Goal: Task Accomplishment & Management: Manage account settings

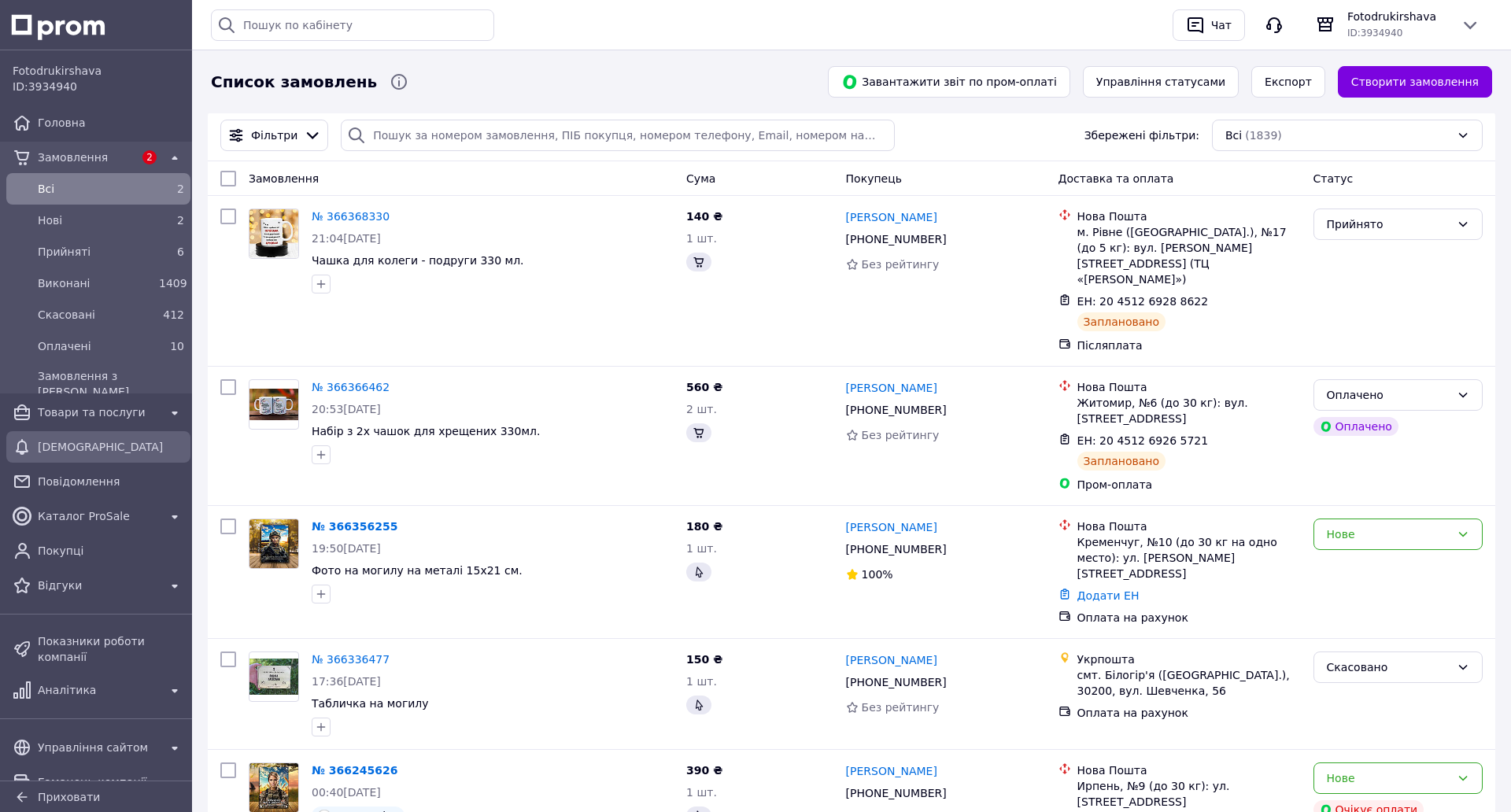
click at [108, 452] on span "[DEMOGRAPHIC_DATA]" at bounding box center [111, 447] width 147 height 16
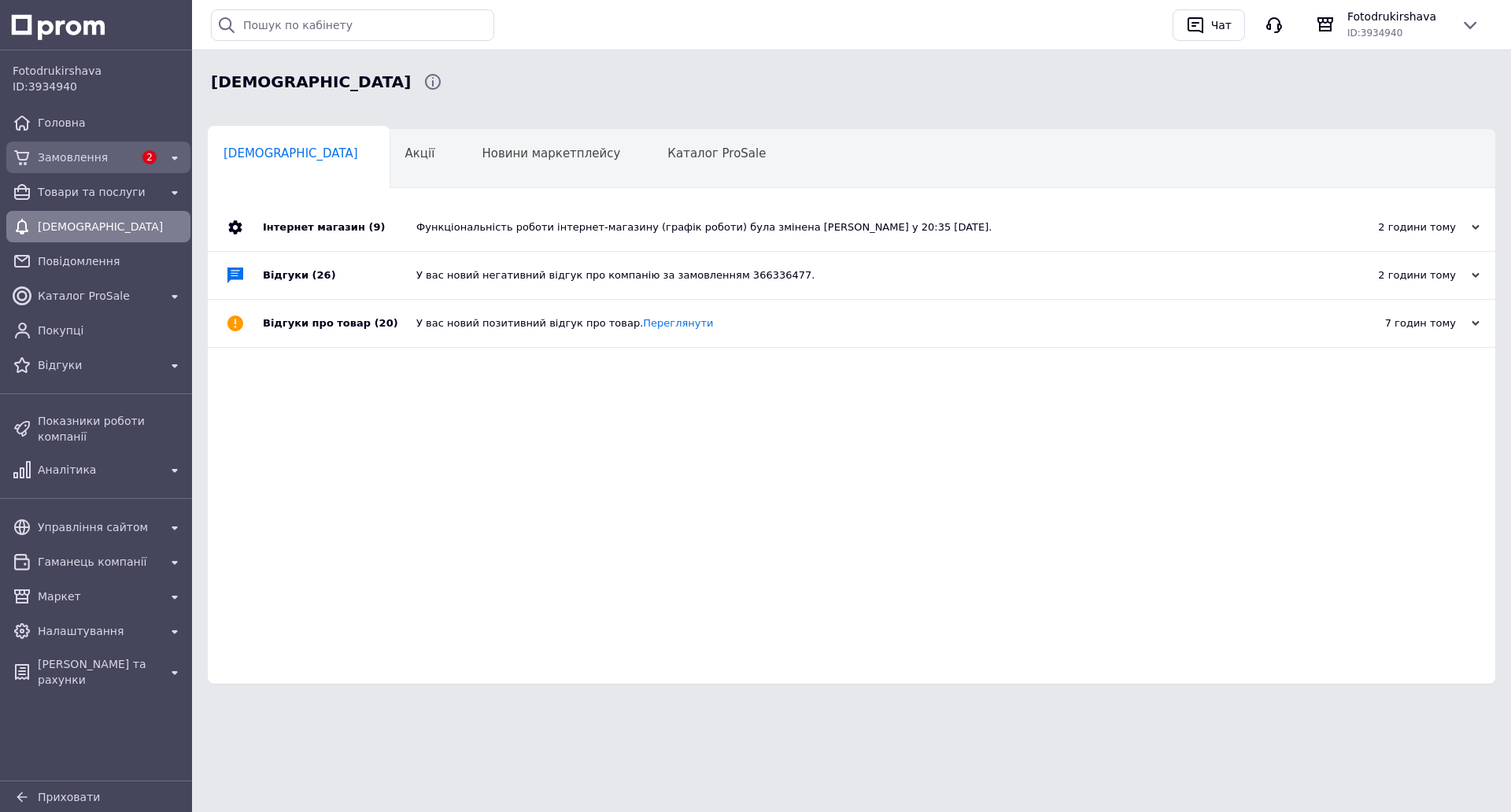
click at [82, 153] on span "Замовлення" at bounding box center [86, 157] width 96 height 16
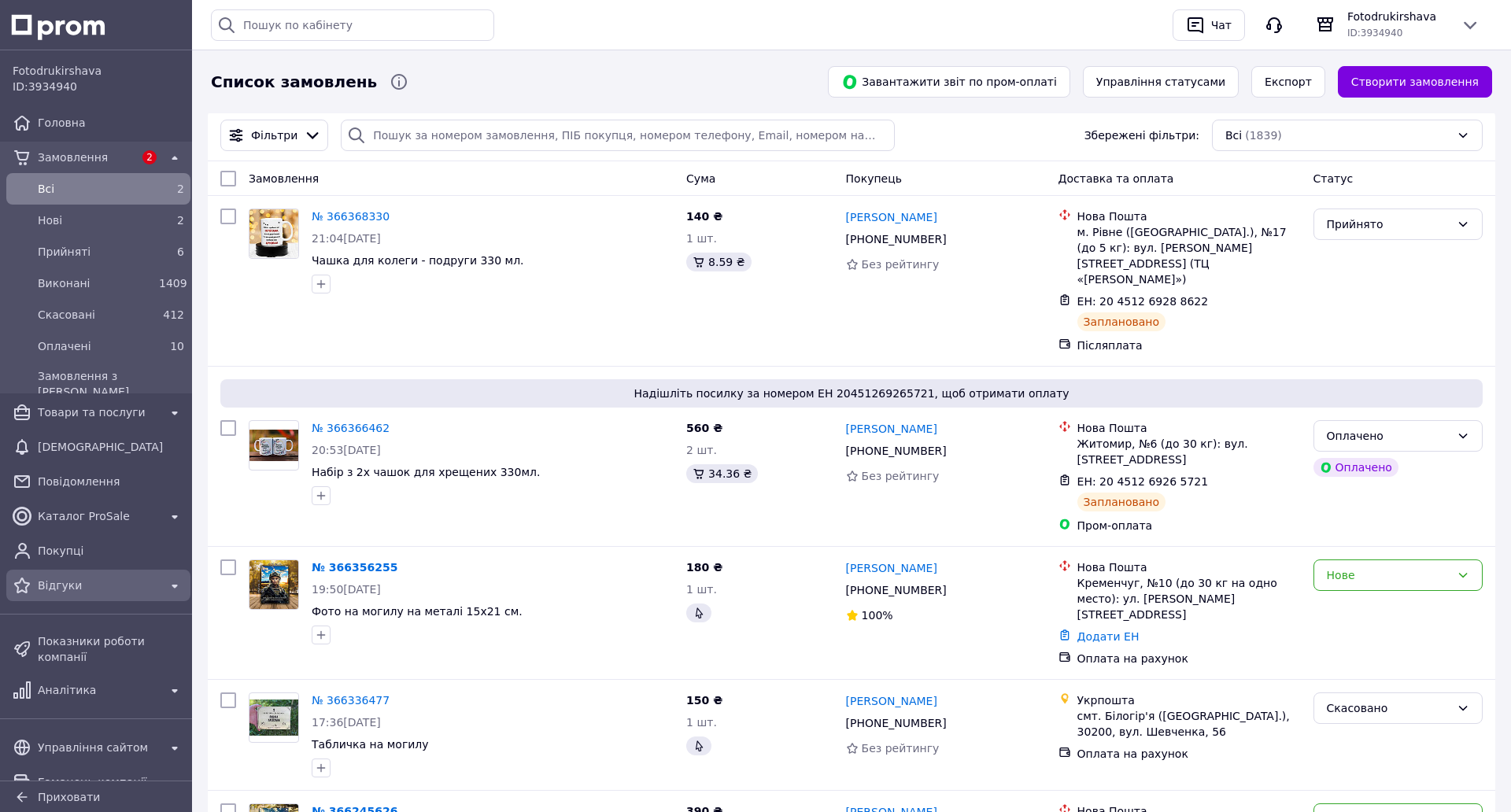
click at [76, 588] on span "Відгуки" at bounding box center [99, 586] width 122 height 16
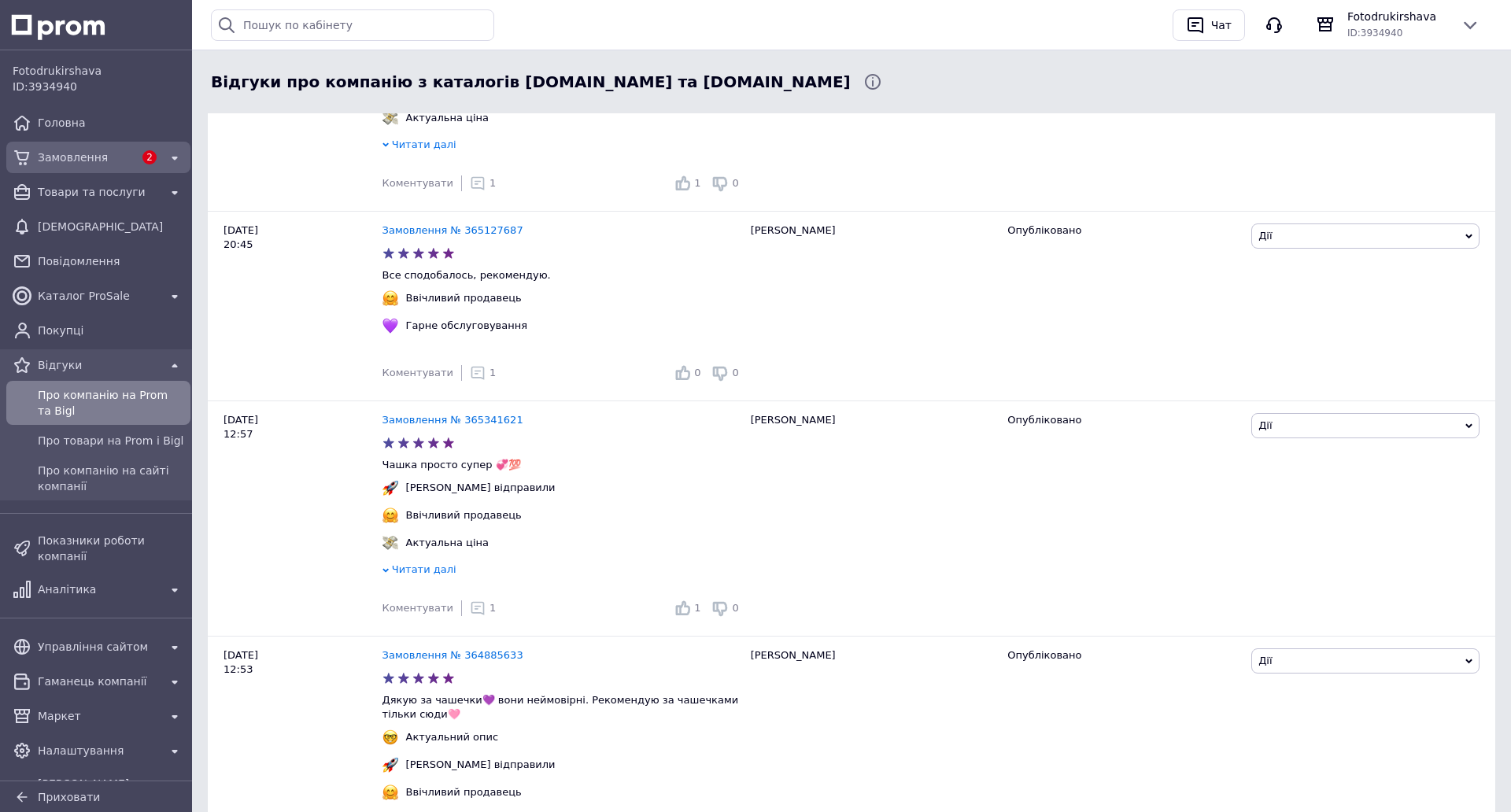
scroll to position [557, 0]
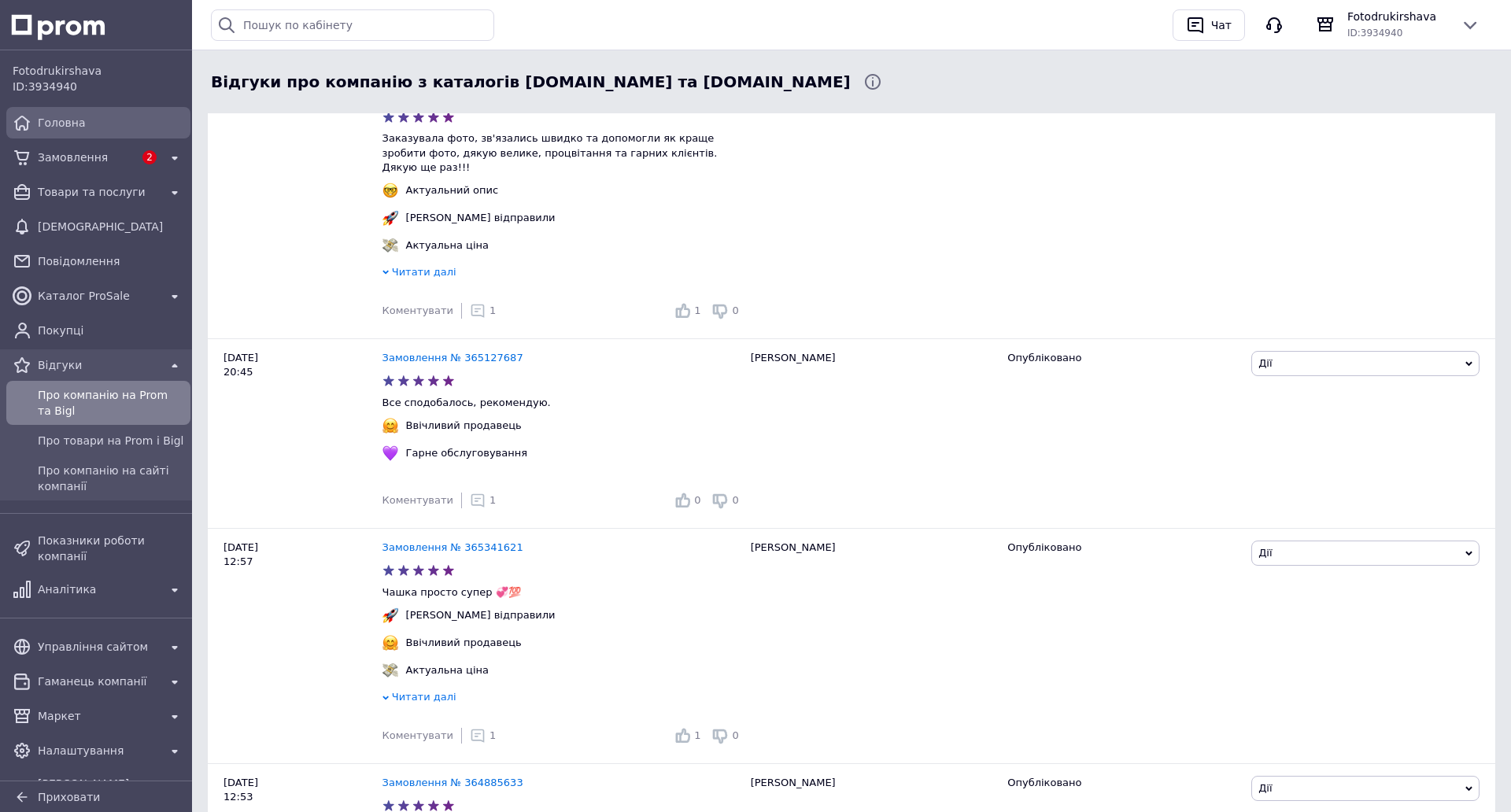
click at [71, 128] on span "Головна" at bounding box center [111, 122] width 147 height 16
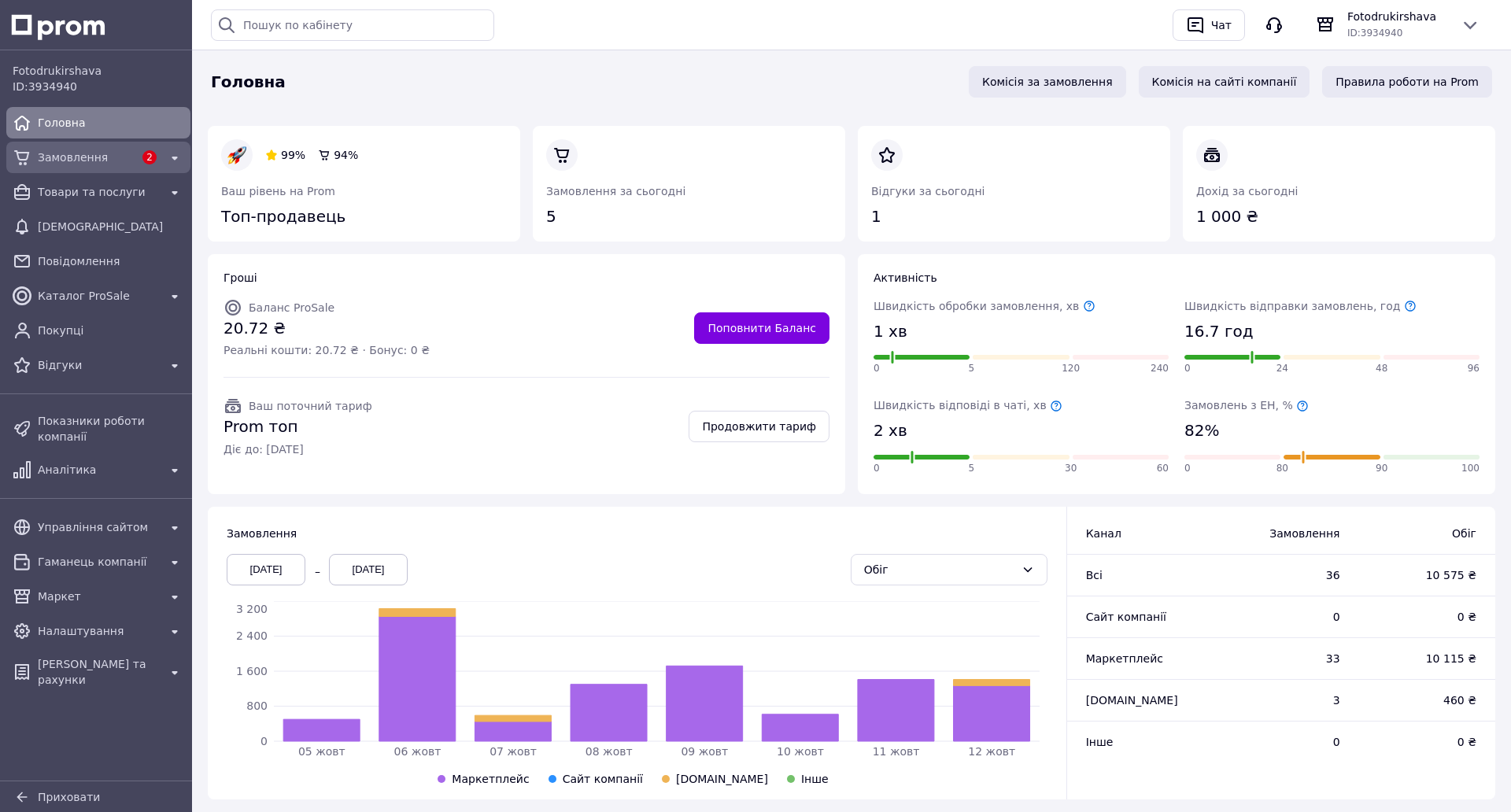
click at [137, 156] on div "2" at bounding box center [149, 158] width 25 height 21
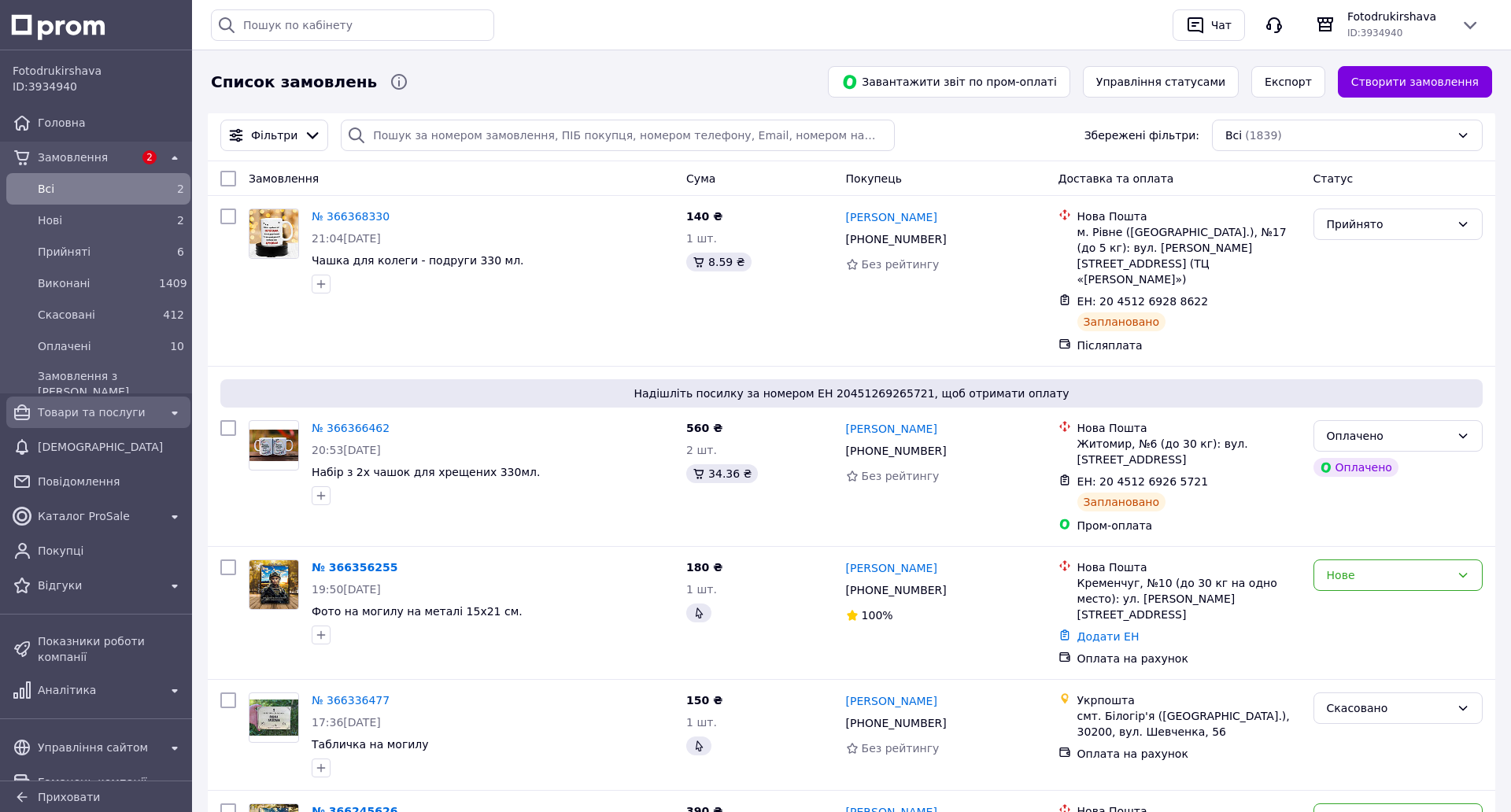
click at [92, 413] on span "Товари та послуги" at bounding box center [99, 412] width 122 height 16
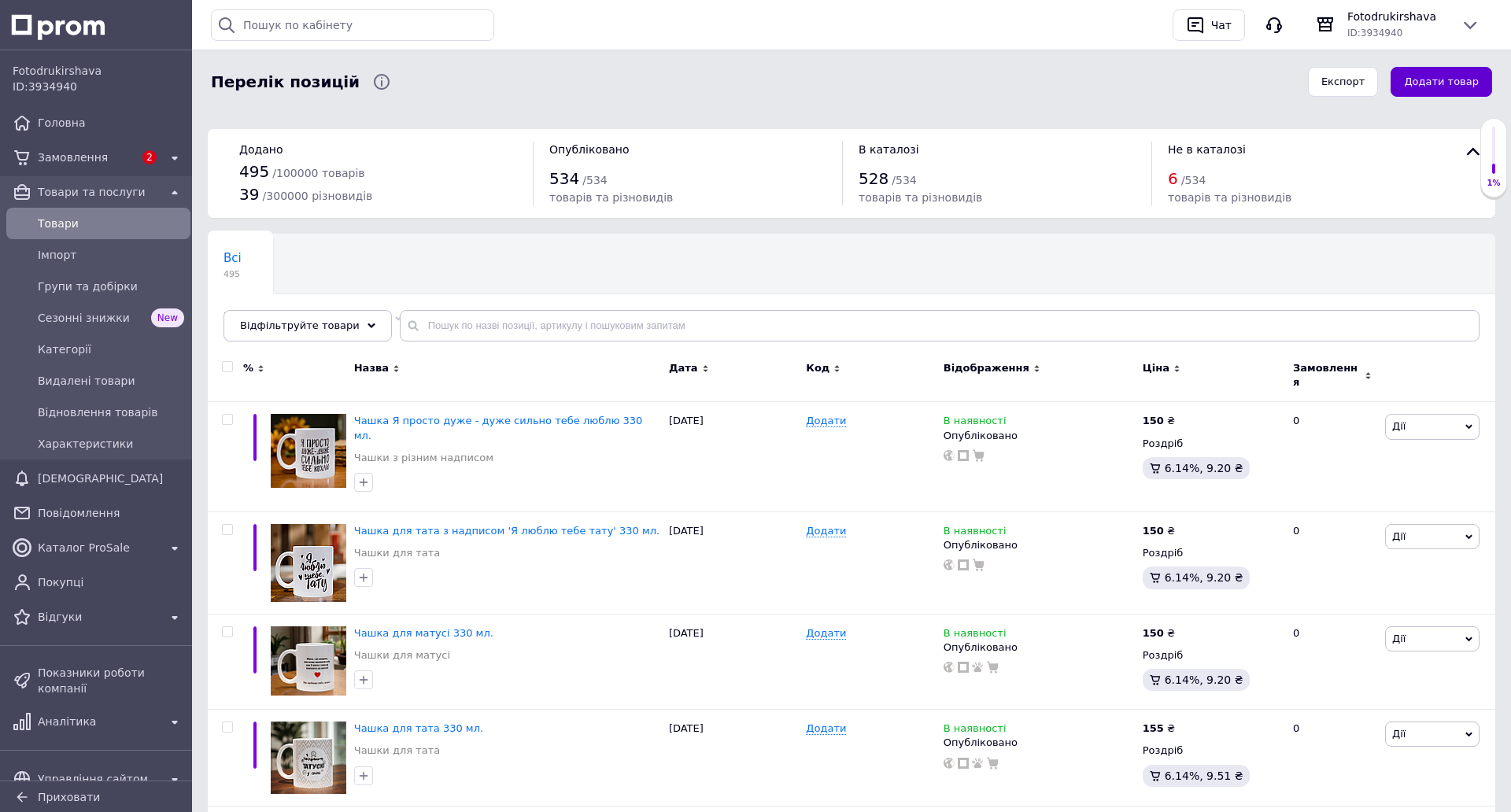
click at [1442, 76] on button "Додати товар" at bounding box center [1441, 82] width 102 height 30
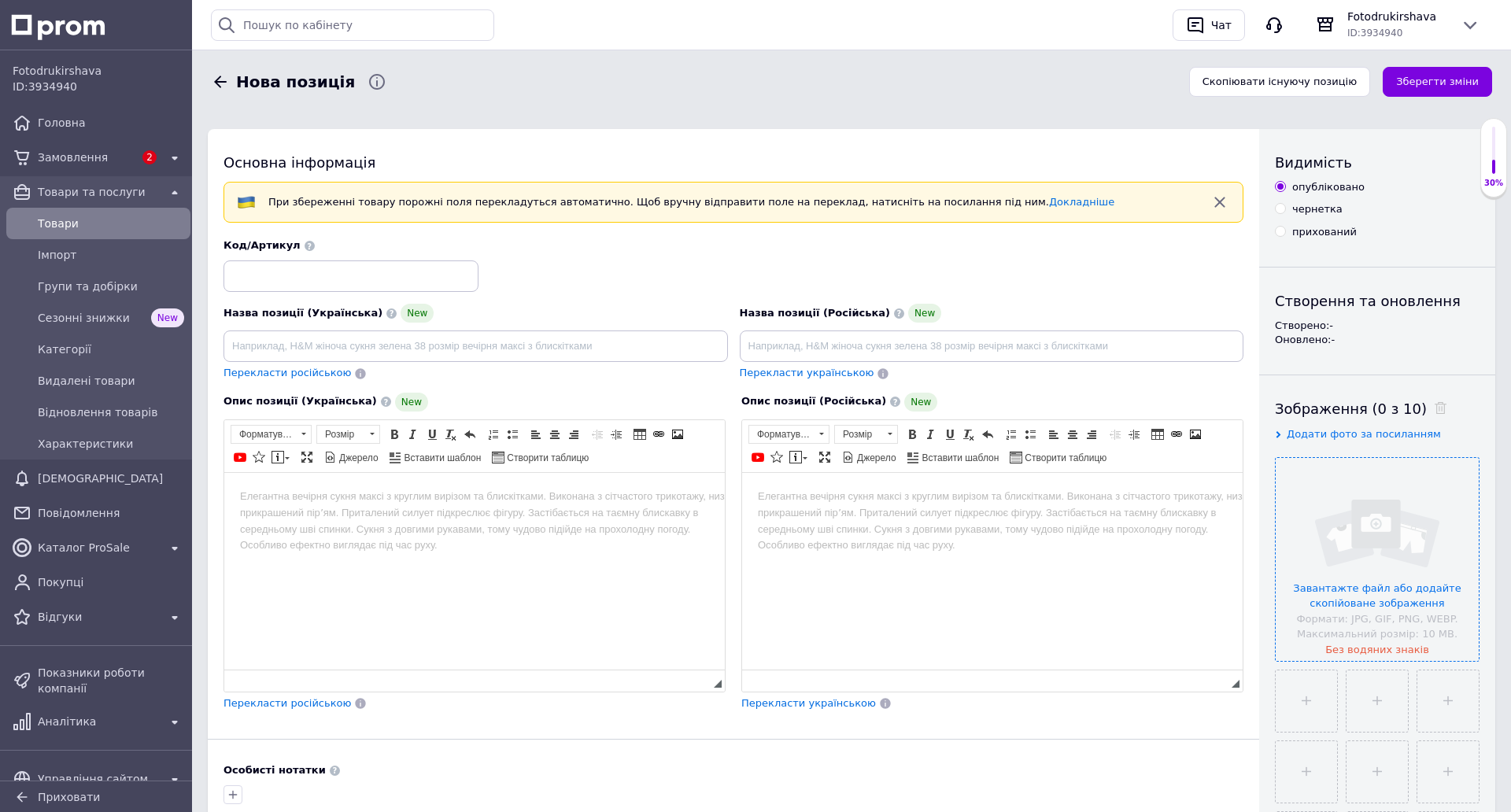
click at [1357, 494] on input "file" at bounding box center [1377, 560] width 203 height 203
click at [363, 342] on input at bounding box center [476, 346] width 504 height 31
type input "X"
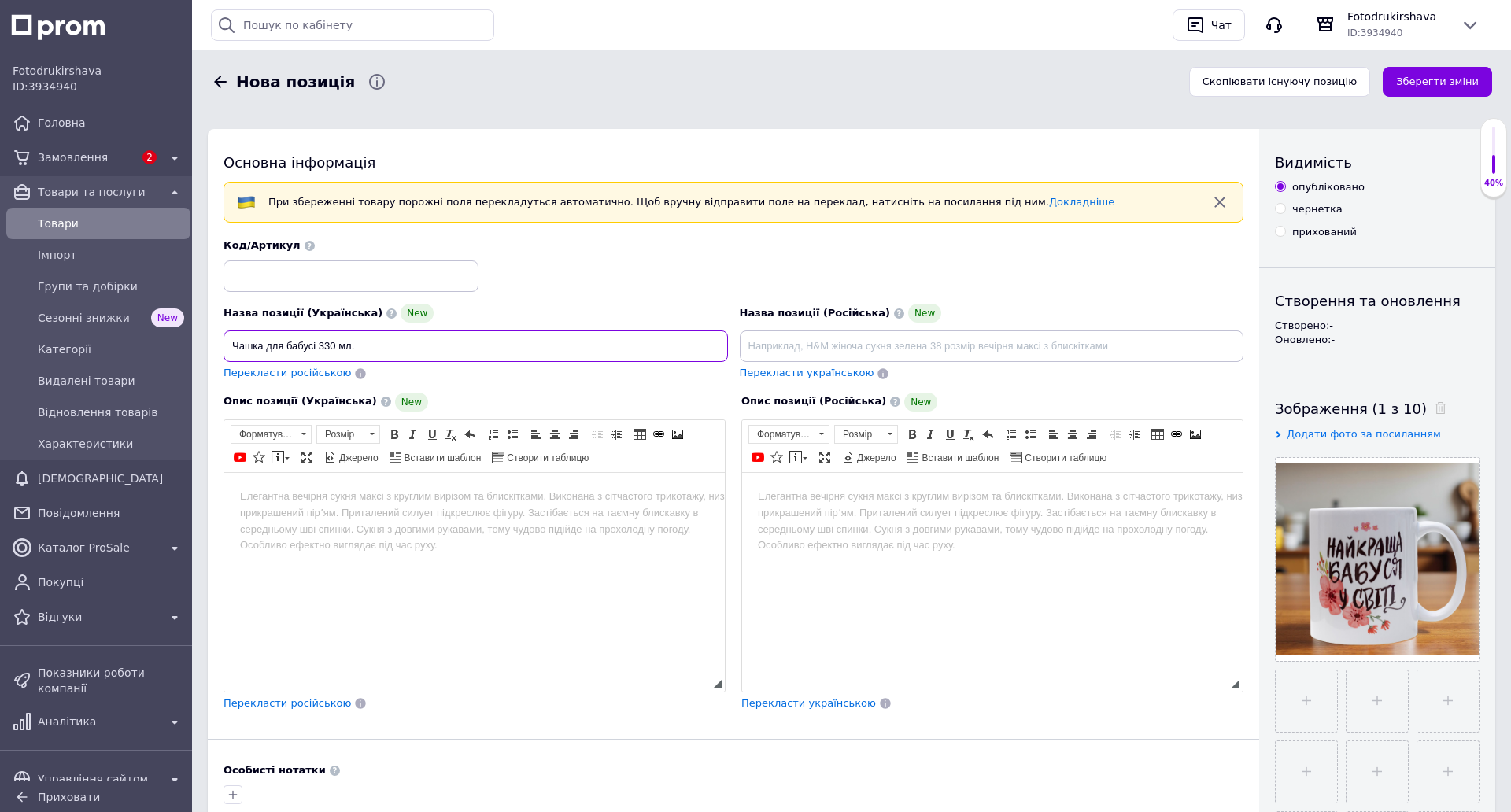
type input "Чашка для бабусі 330 мл."
click at [475, 493] on body "Редактор, 75BC0035-3888-4FBB-9D3D-EA5EA67FE642" at bounding box center [475, 495] width 469 height 16
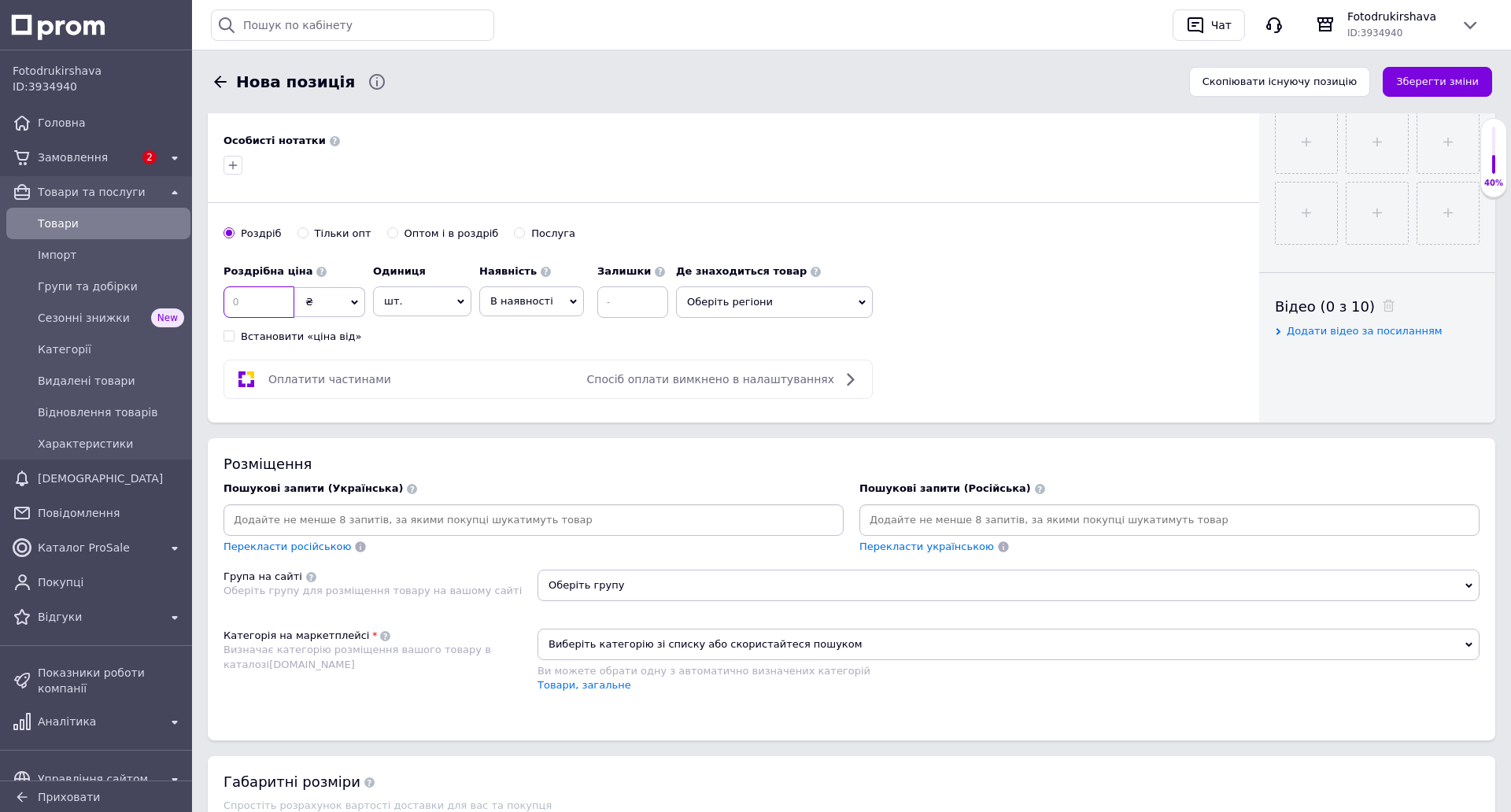
click at [269, 293] on input at bounding box center [259, 302] width 71 height 31
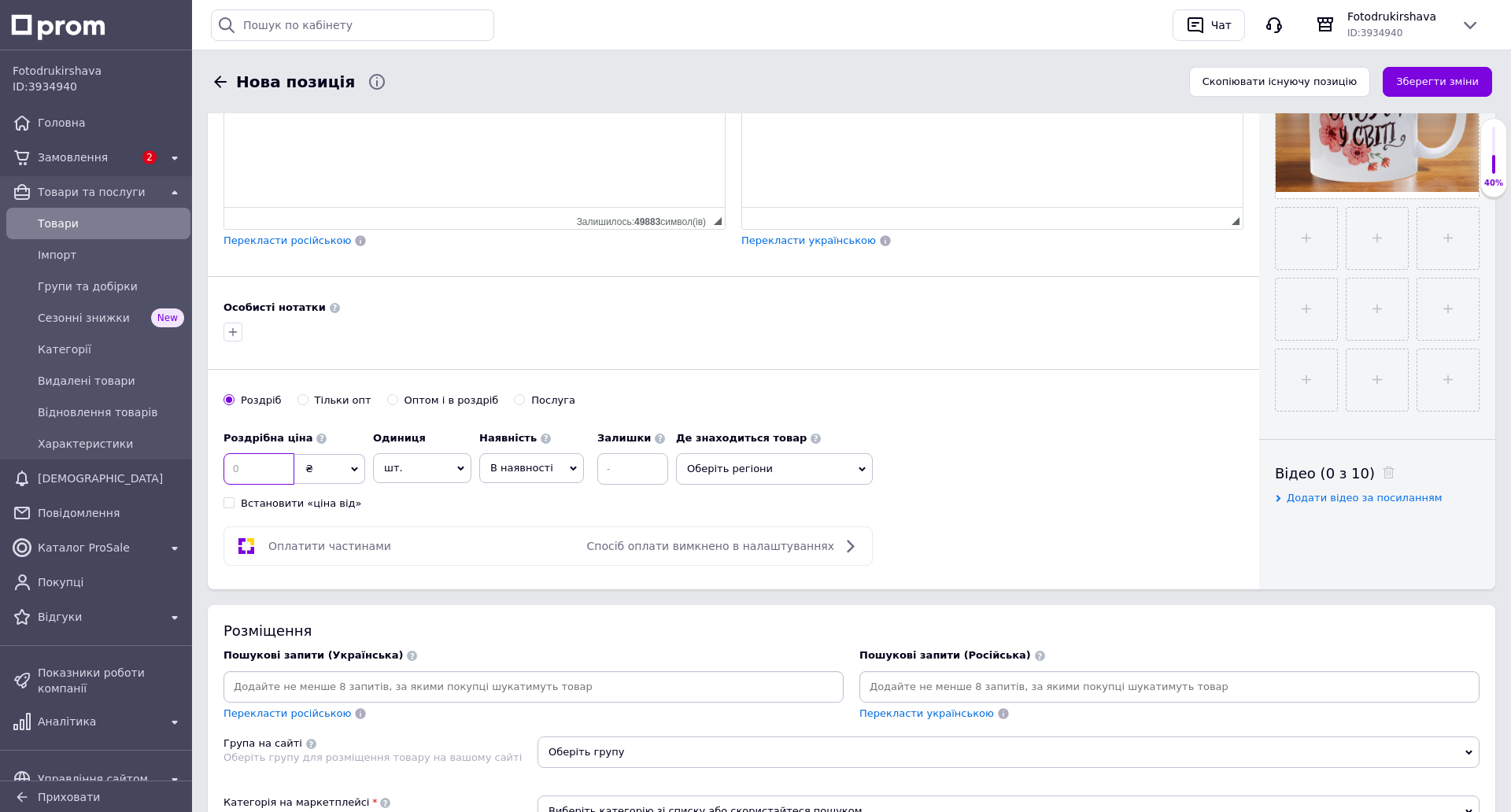
scroll to position [708, 0]
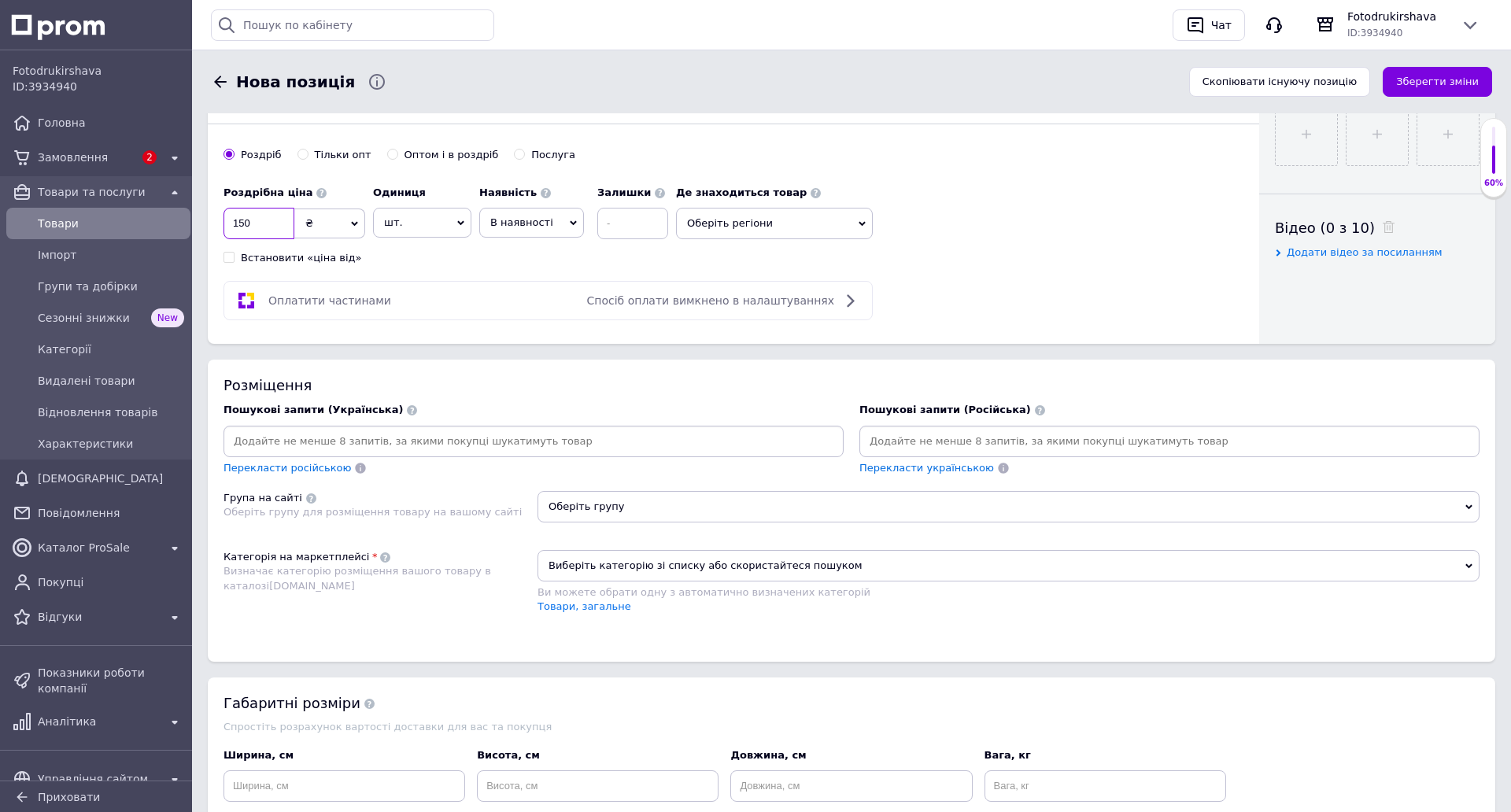
type input "150"
click at [482, 452] on div at bounding box center [534, 442] width 621 height 31
click at [430, 446] on input at bounding box center [533, 441] width 614 height 23
click at [519, 442] on input at bounding box center [533, 441] width 614 height 23
click at [513, 472] on div "Перекласти російською" at bounding box center [534, 468] width 621 height 15
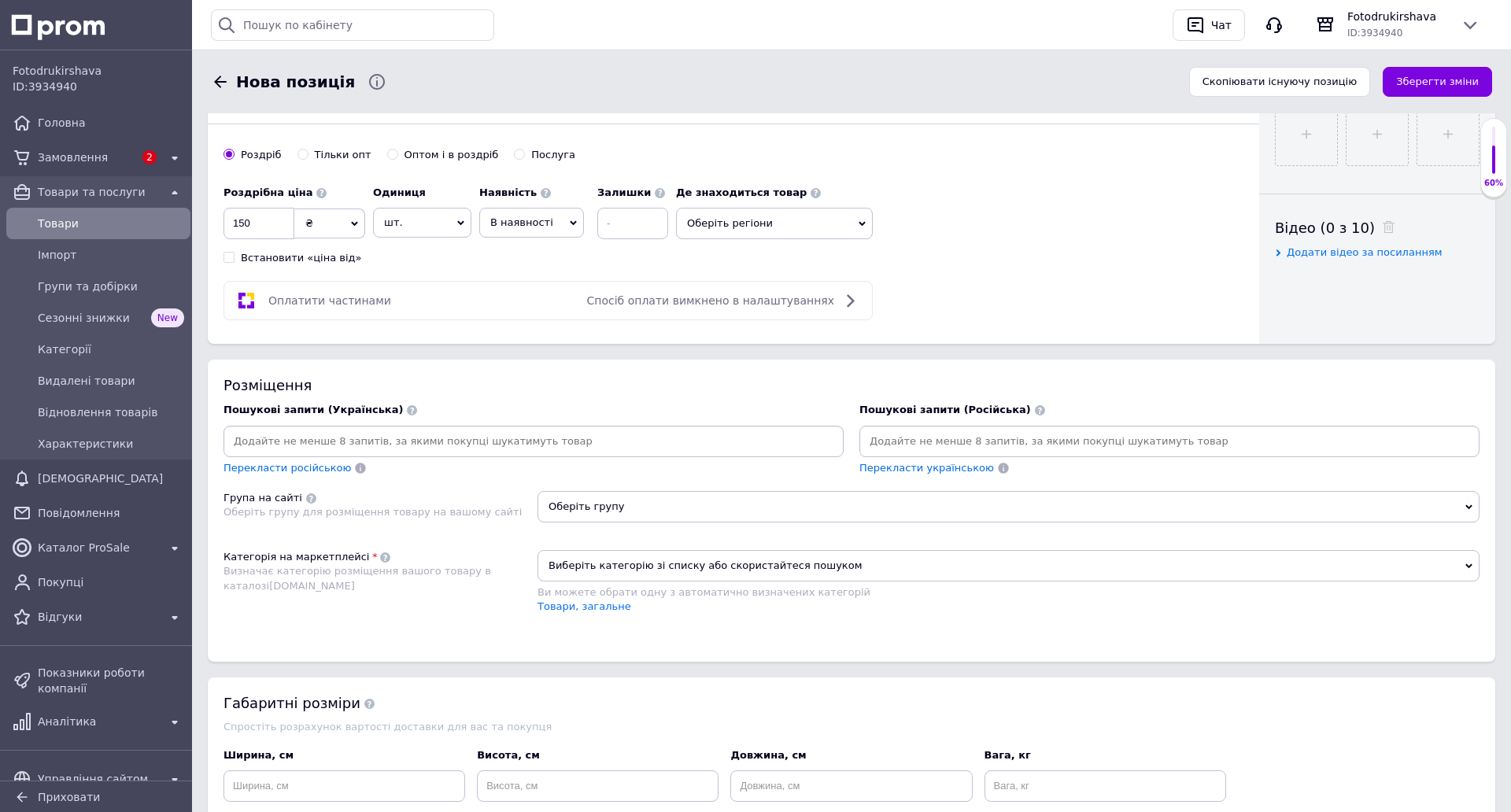
click at [509, 452] on input at bounding box center [533, 441] width 614 height 23
type input "чашка для бабусі"
type input "чашка з принтом для бабусі"
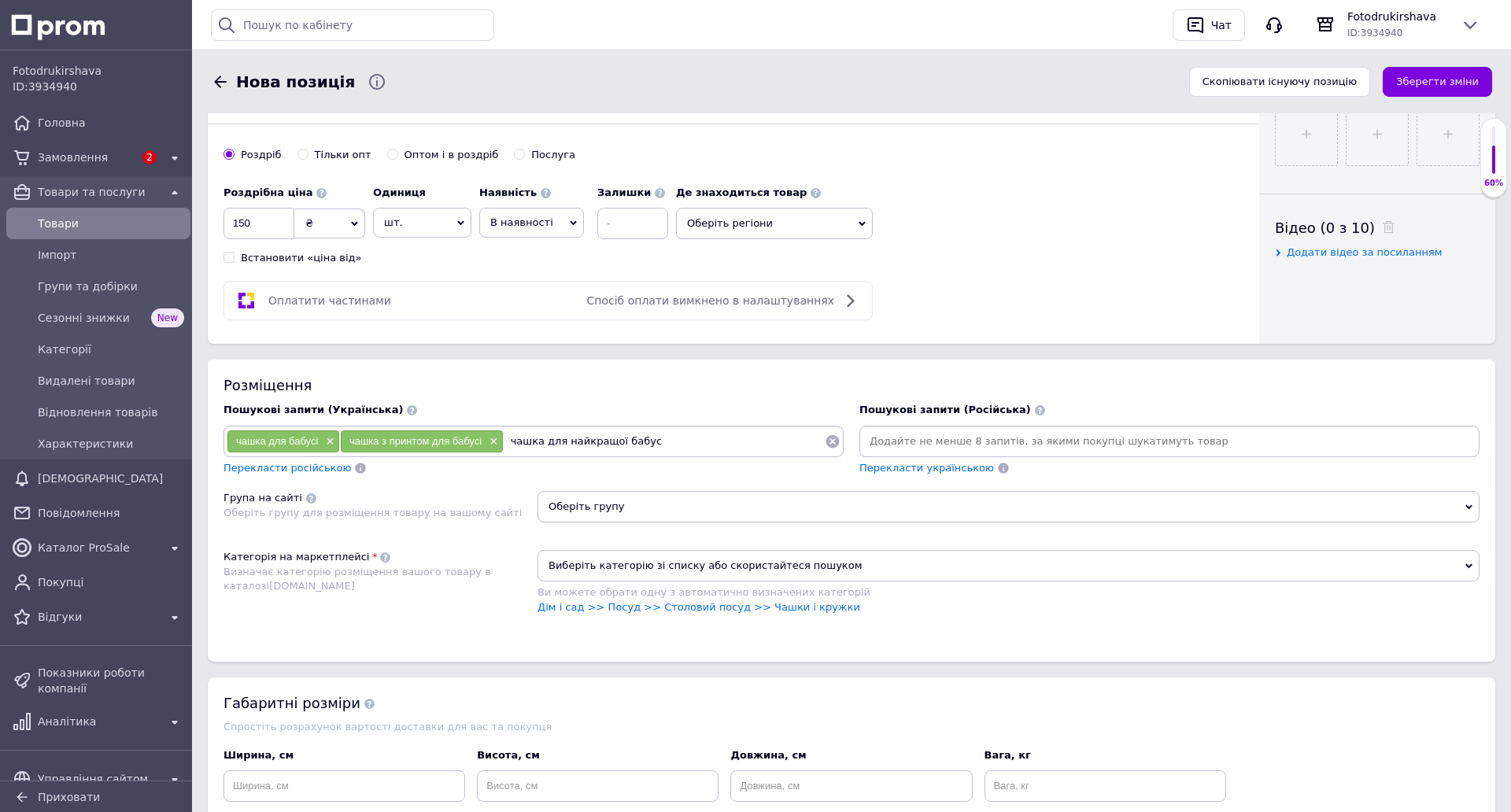
type input "чашка для найкращої бабусі"
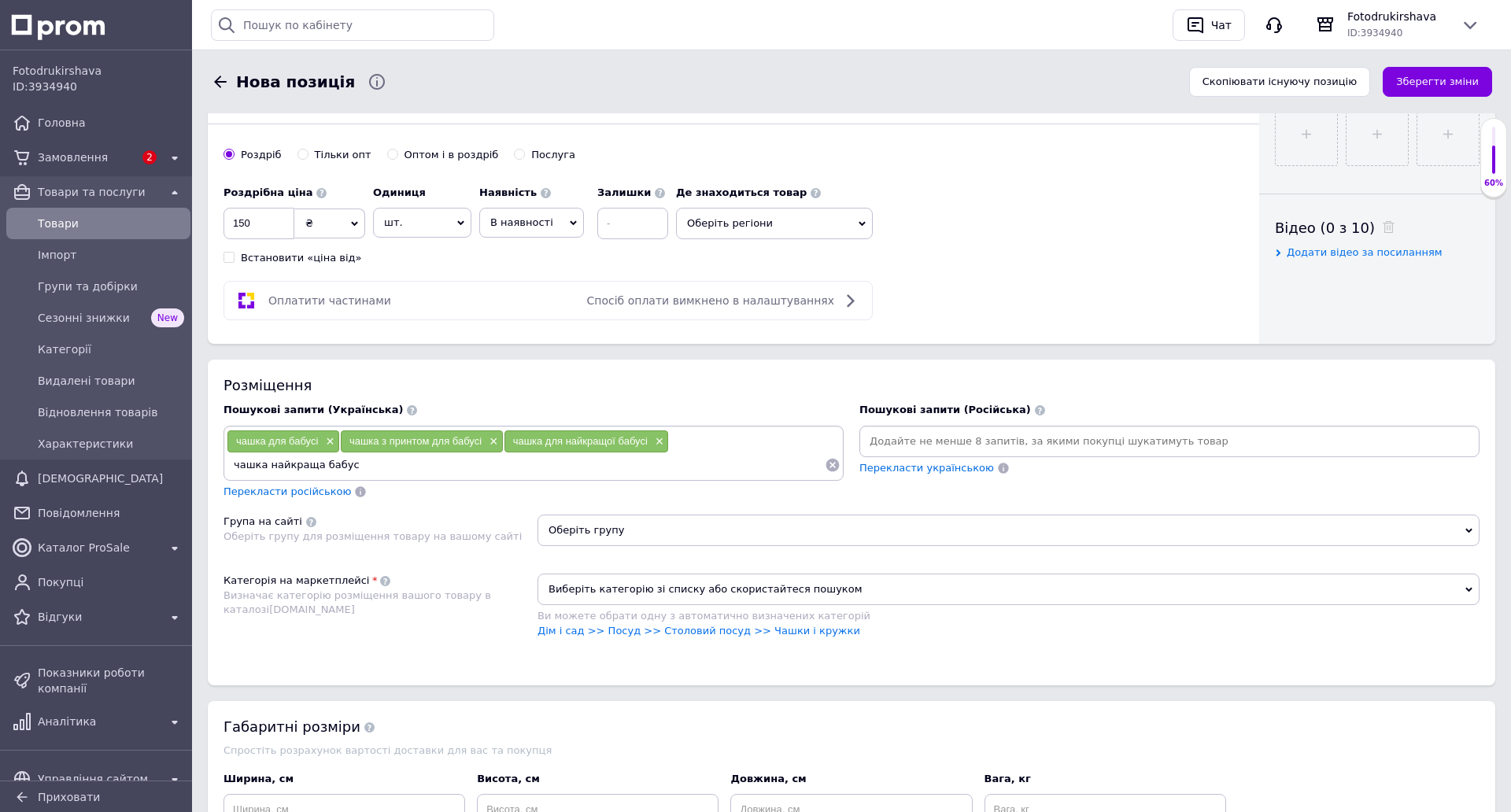
type input "чашка найкраща бабуся"
type input "чашка найкраща бабуся у світі"
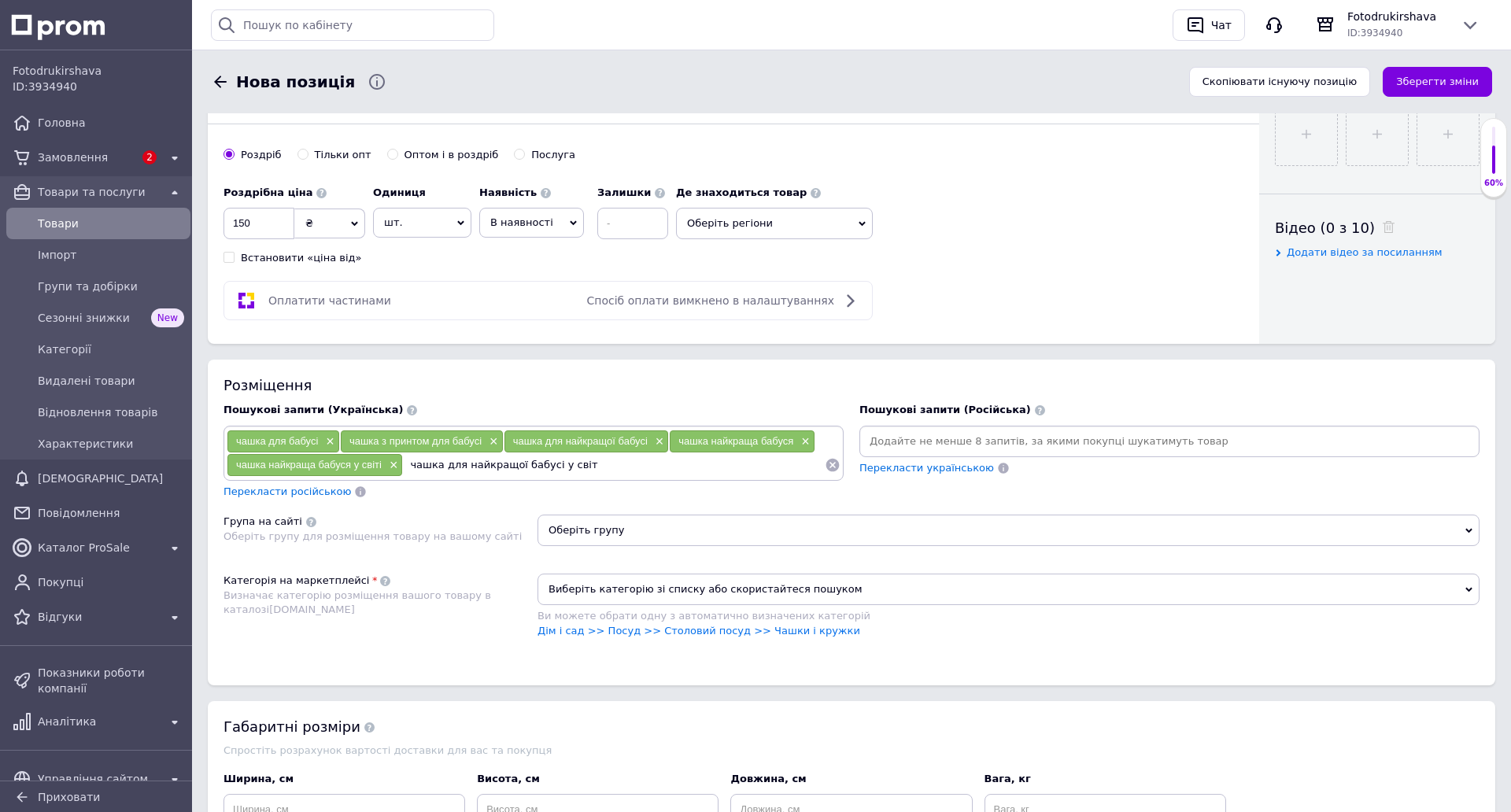
type input "чашка для найкращої бабусі у світі"
type input "чашка для найкращої бабусі з принтом"
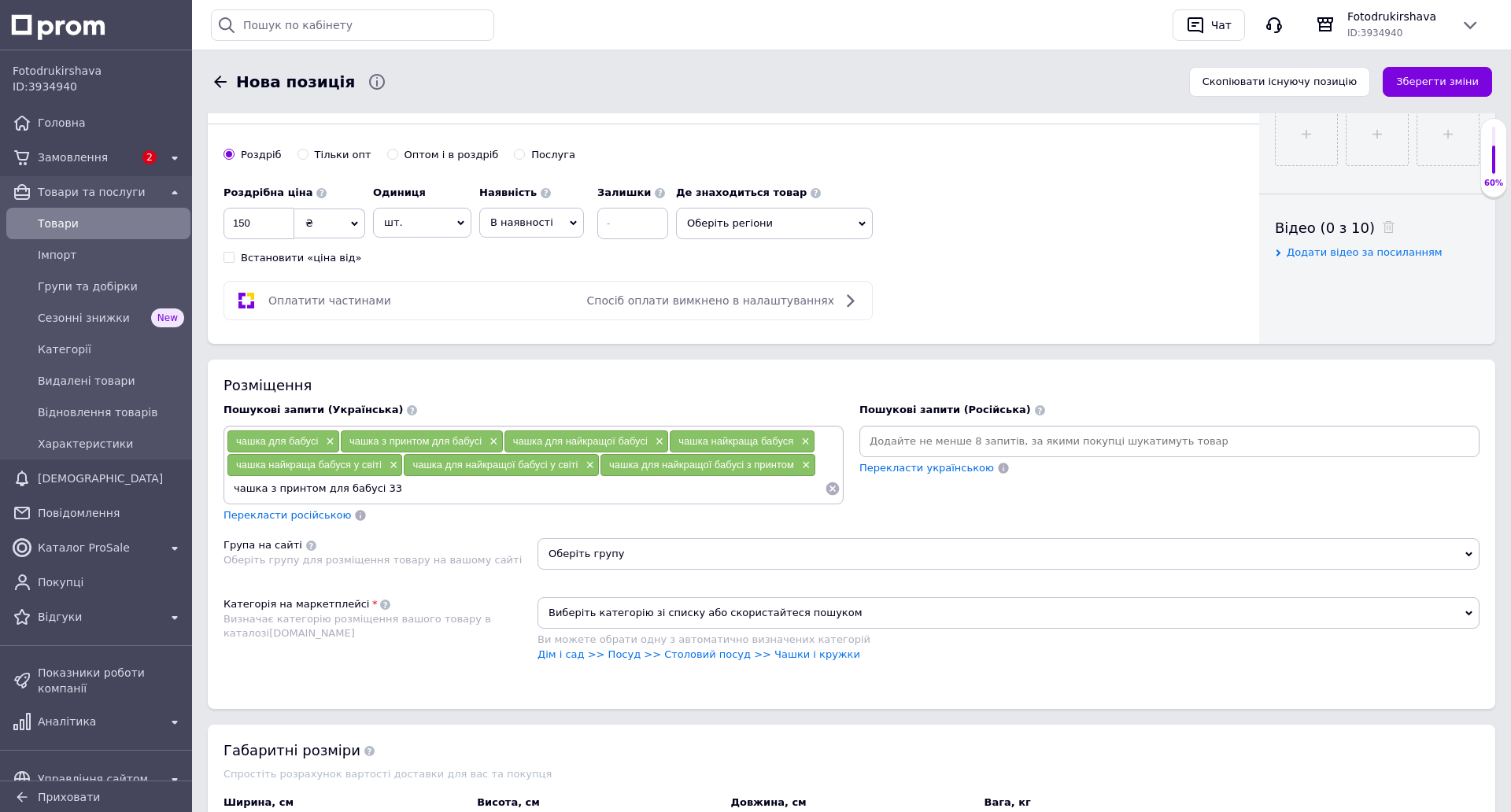
type input "чашка з принтом для бабусі 330"
type input "чашка з надписом для бабусі"
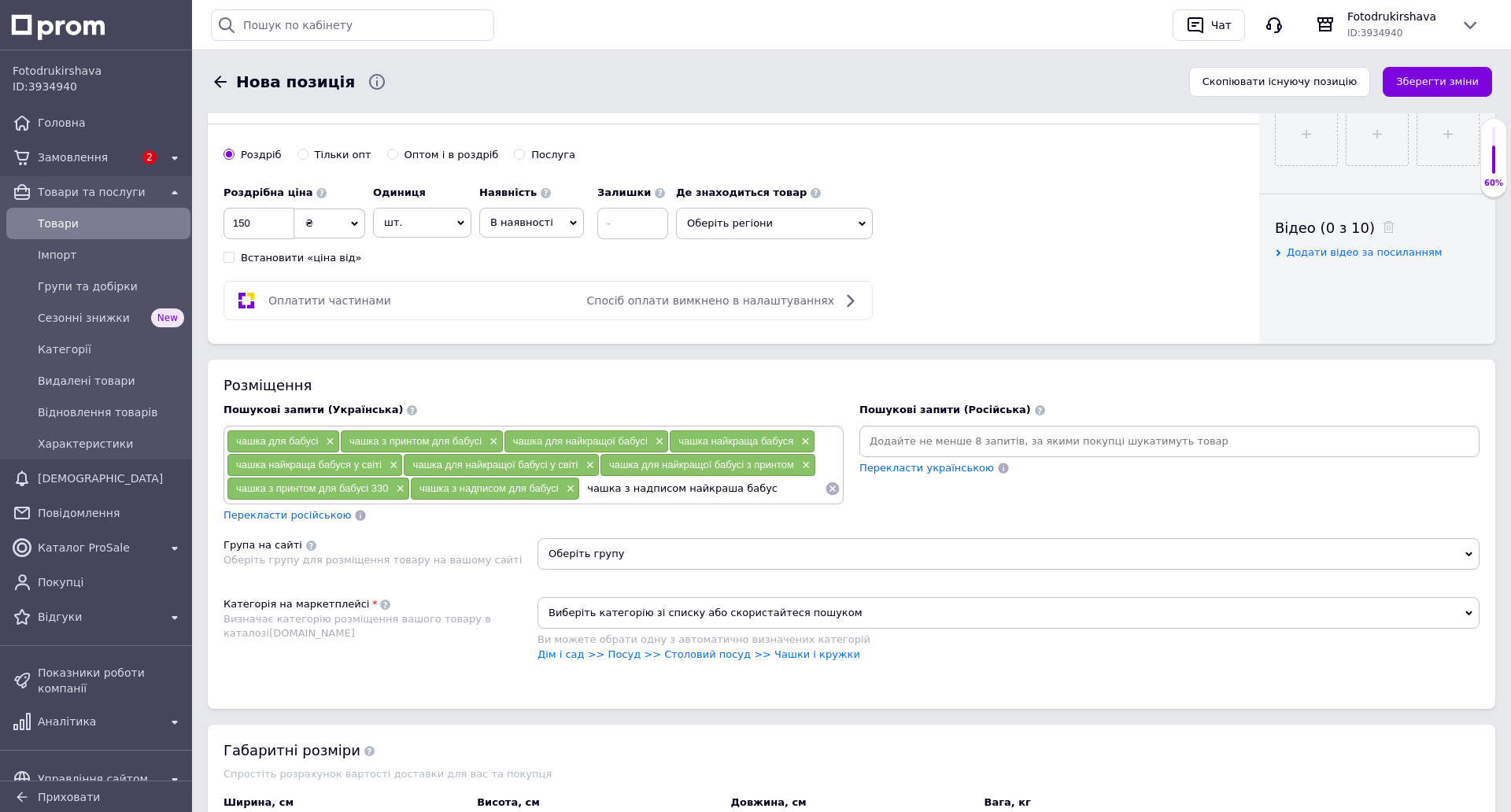
type input "чашка з надписом найкраша бабуся"
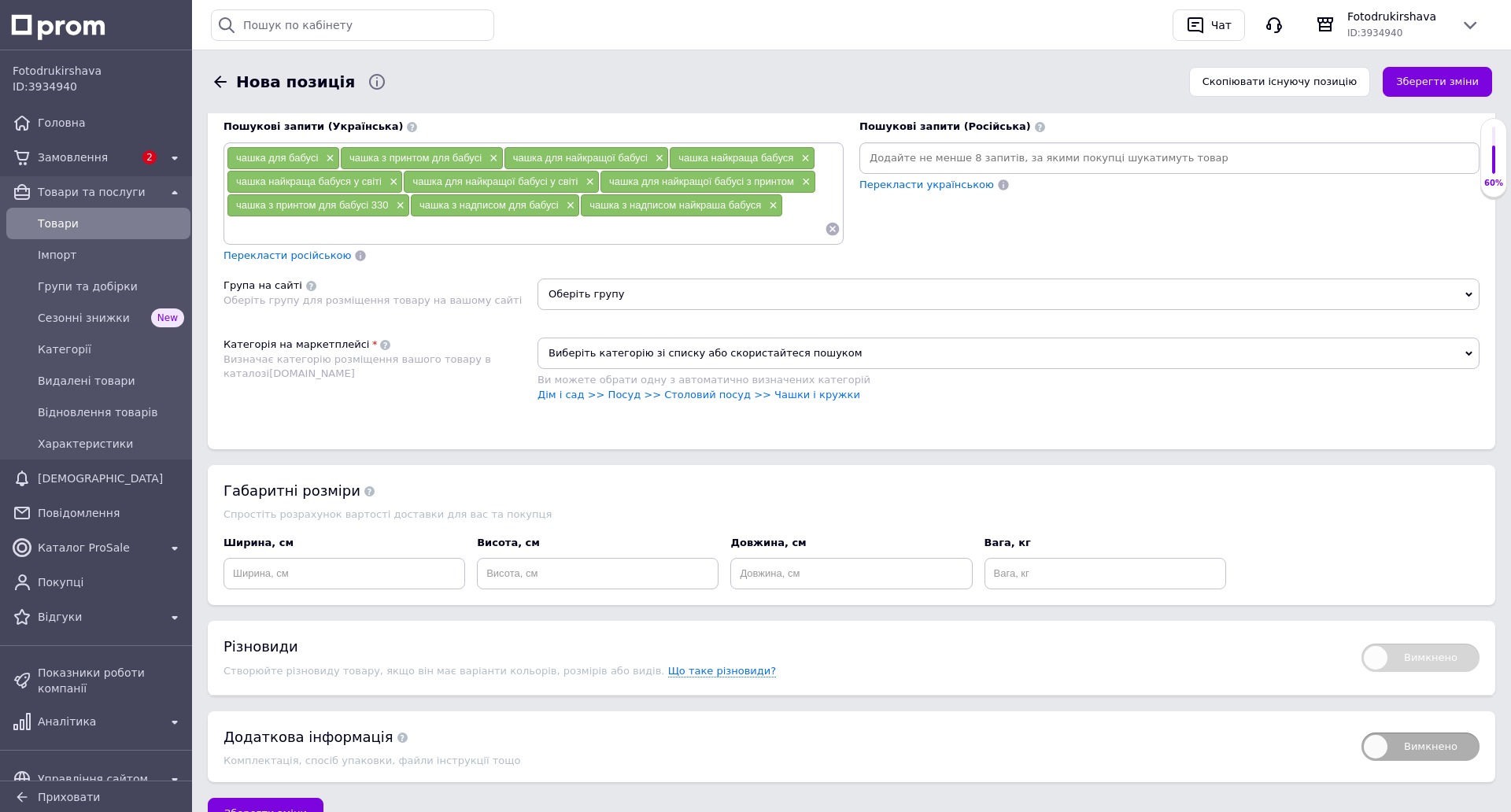
scroll to position [1023, 0]
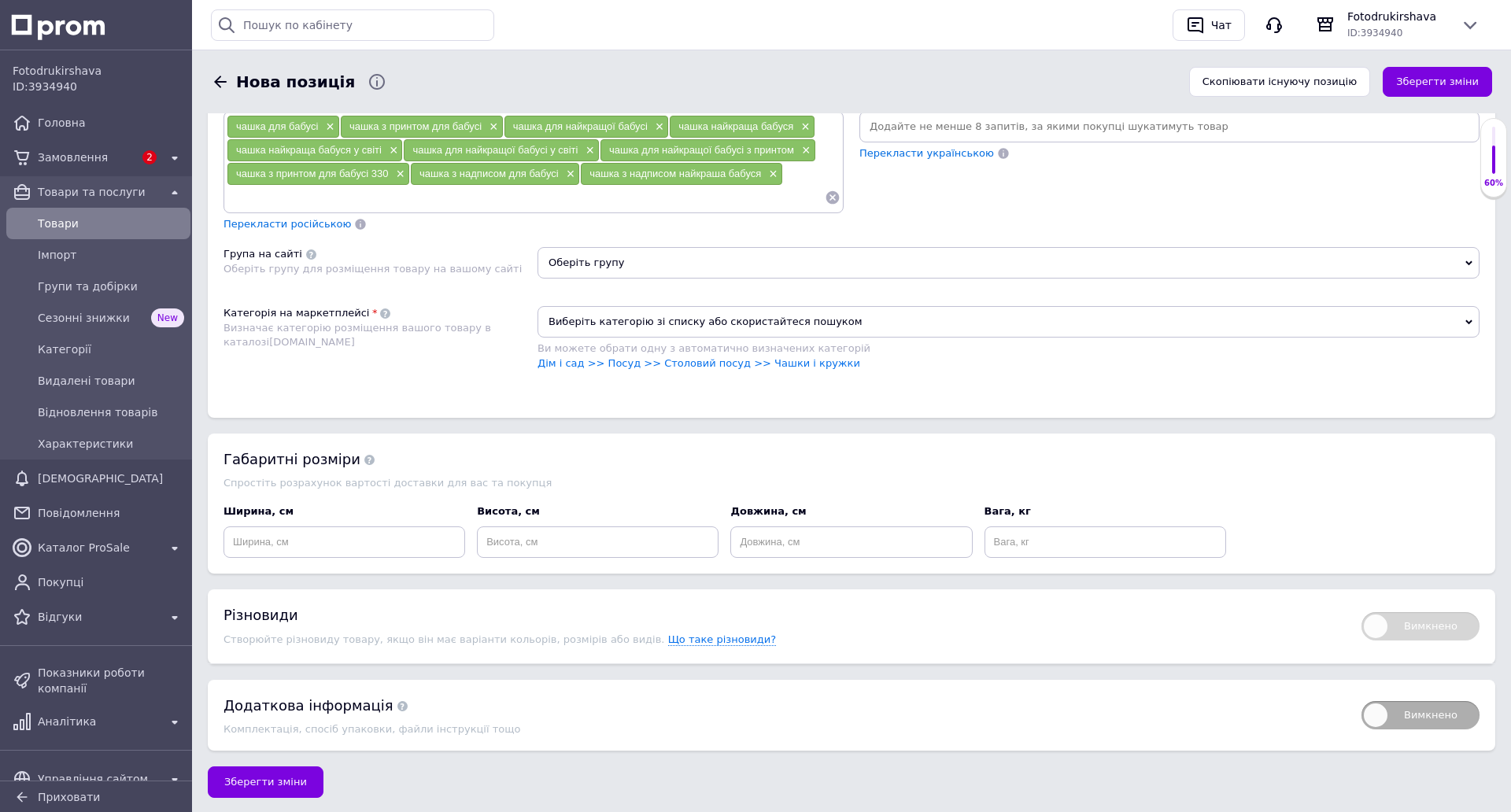
click at [611, 249] on span "Оберіть групу" at bounding box center [1008, 263] width 942 height 31
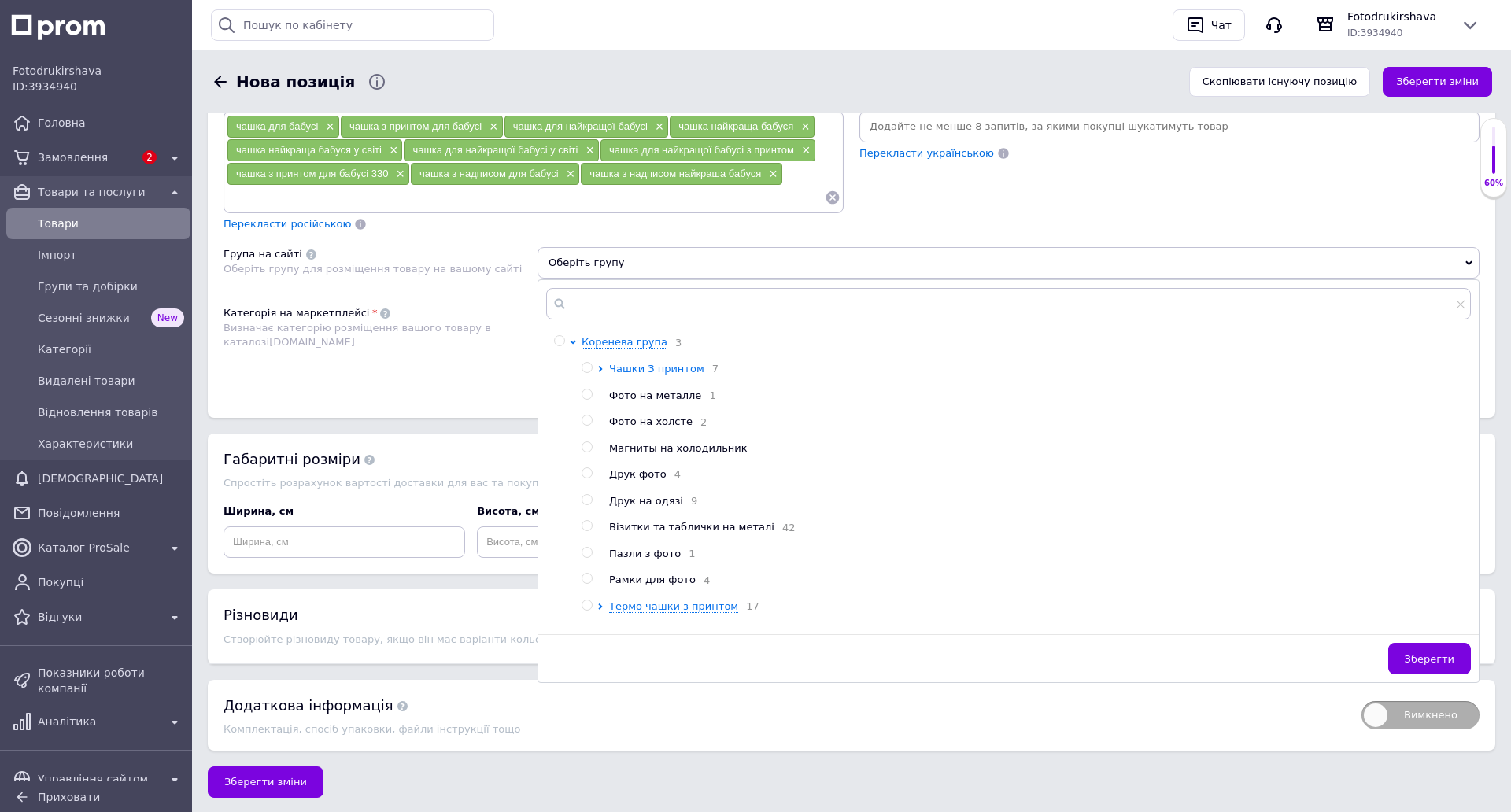
click at [621, 369] on span "Чашки З принтом" at bounding box center [657, 369] width 95 height 12
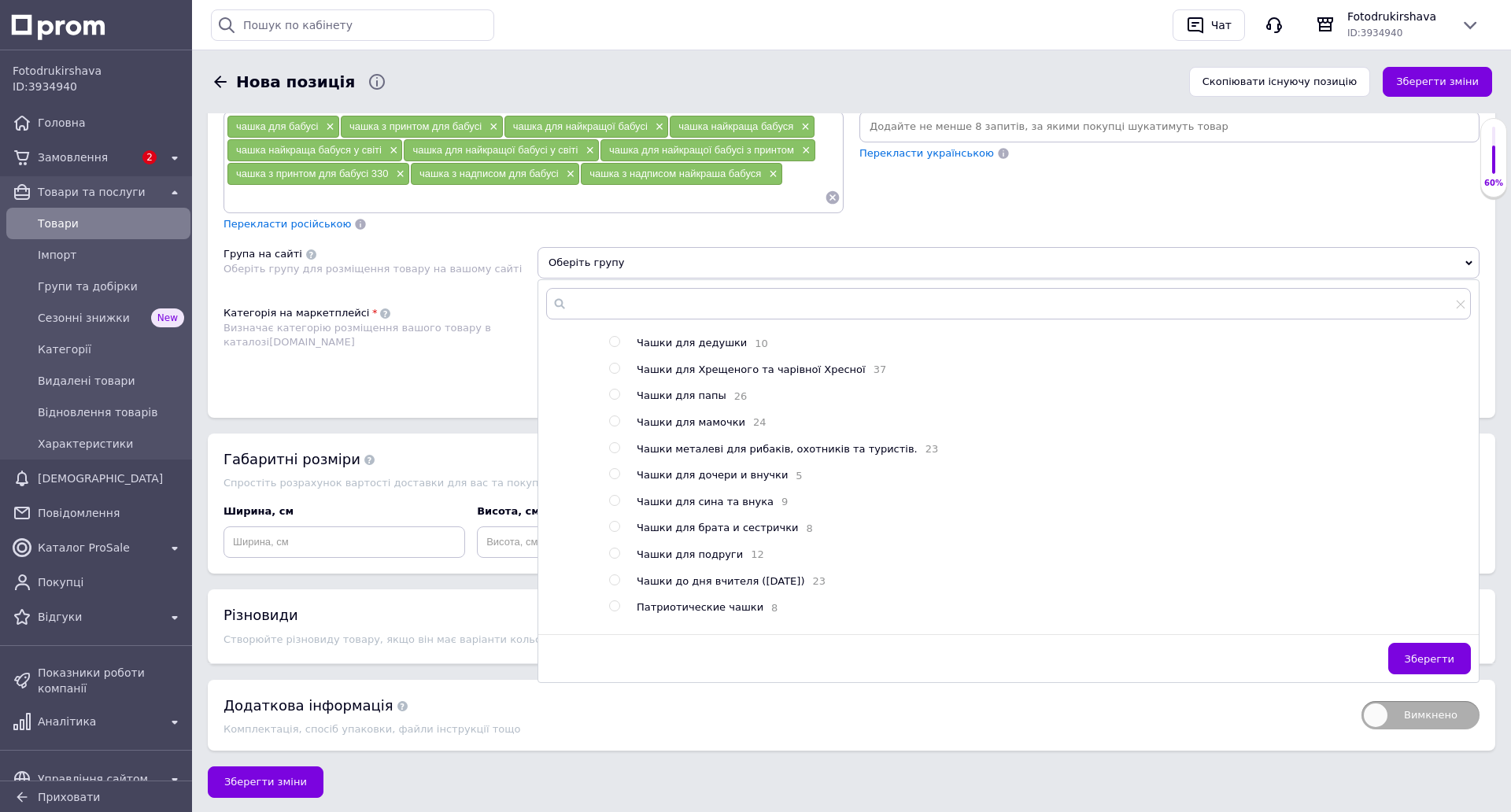
scroll to position [0, 0]
click at [688, 397] on span "Чашки для бабусі" at bounding box center [685, 396] width 95 height 12
radio input "true"
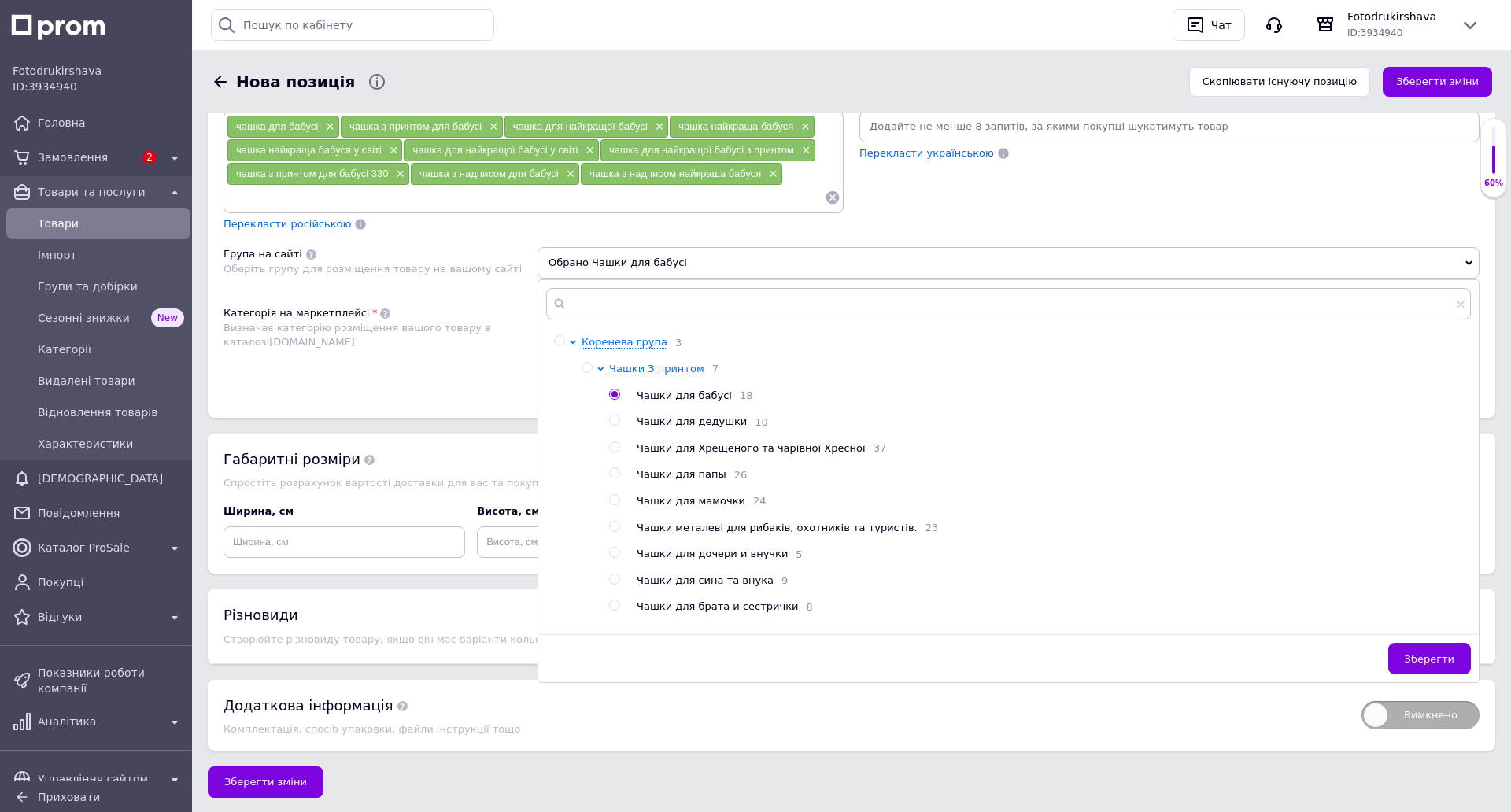
click at [1411, 660] on span "Зберегти" at bounding box center [1429, 659] width 49 height 12
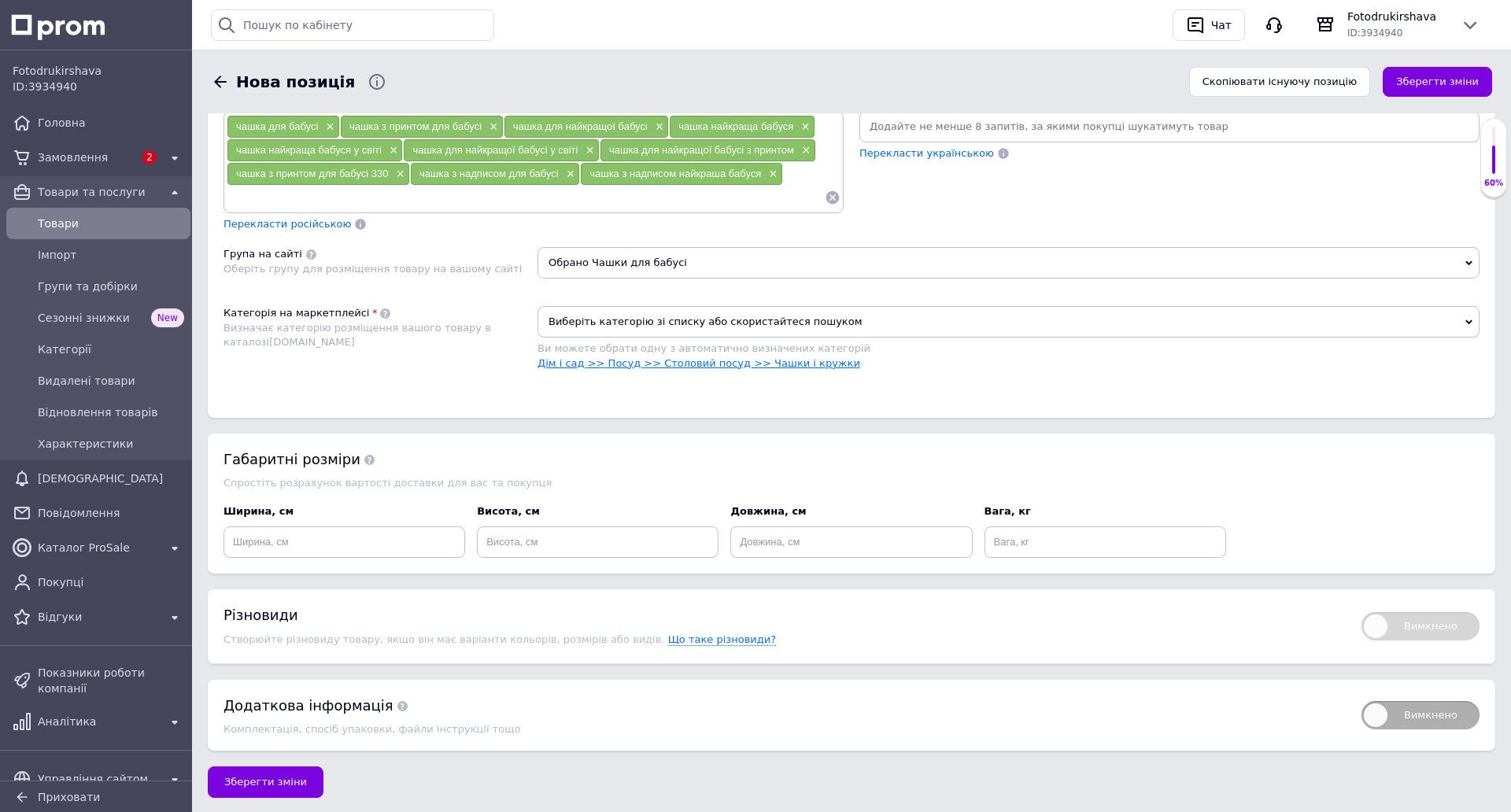
click at [729, 360] on link "Дім і сад >> Посуд >> Столовий посуд >> Чашки і кружки" at bounding box center [699, 363] width 323 height 12
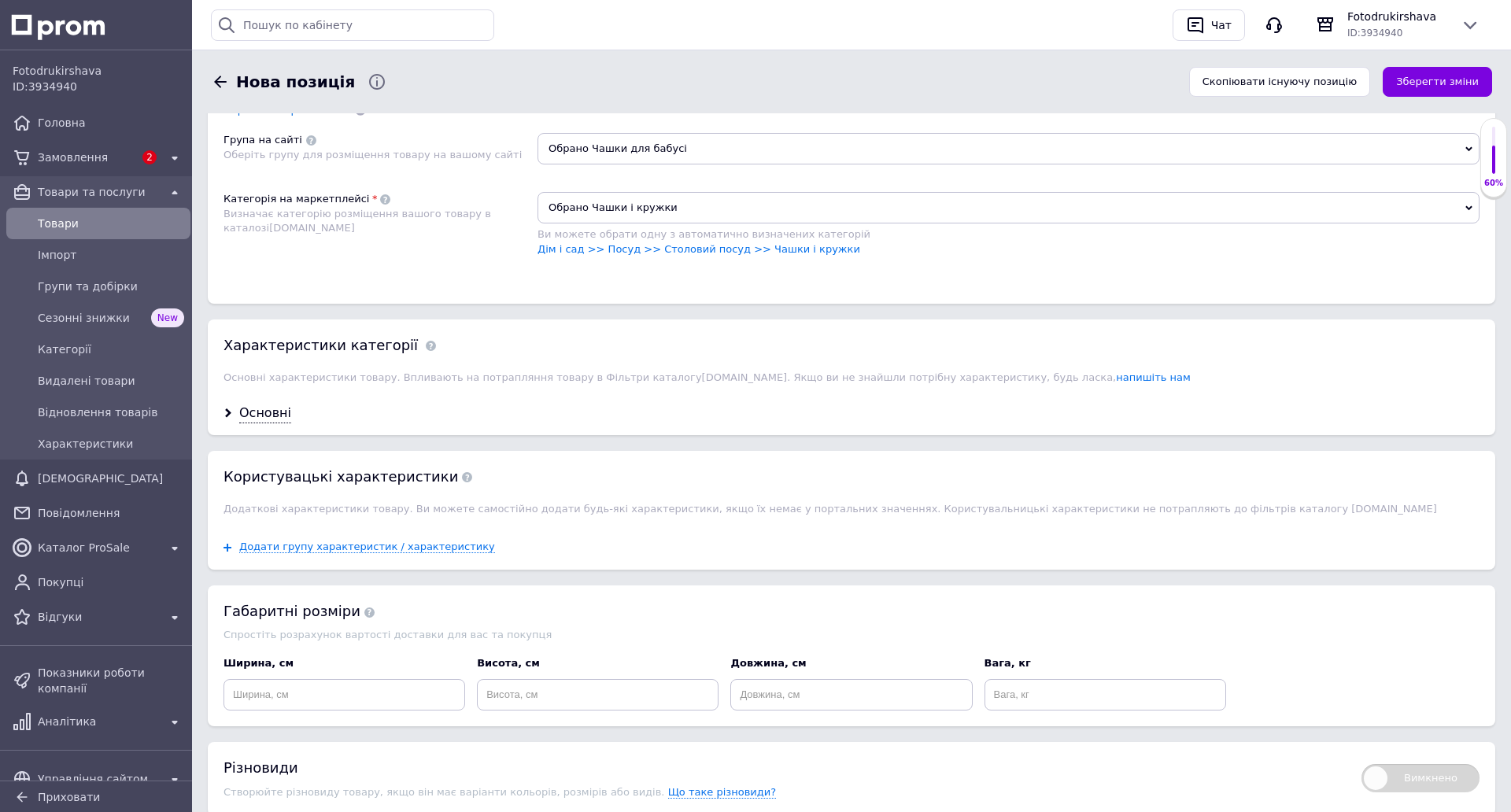
scroll to position [1259, 0]
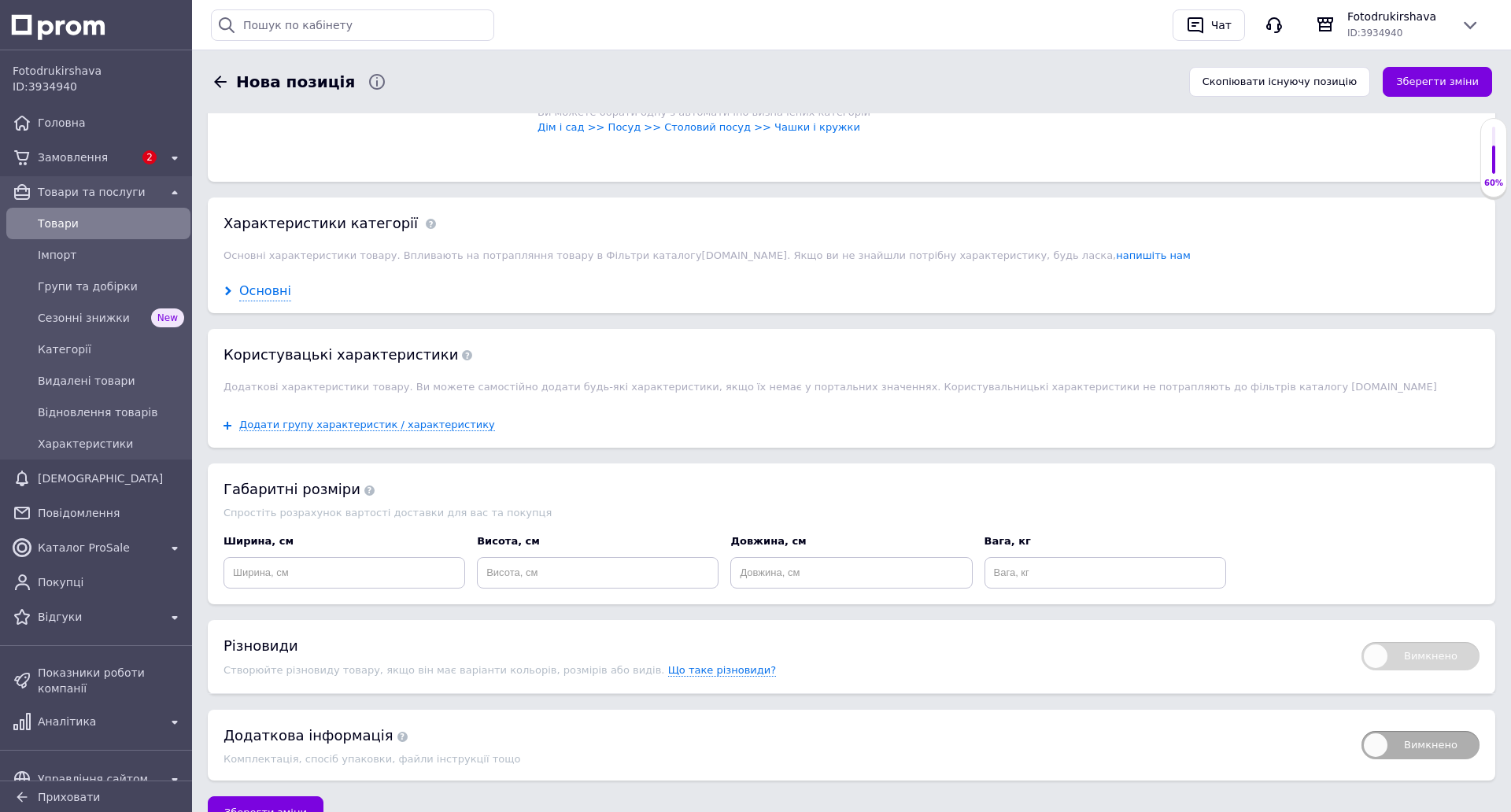
click at [282, 287] on div "Основні" at bounding box center [266, 291] width 52 height 18
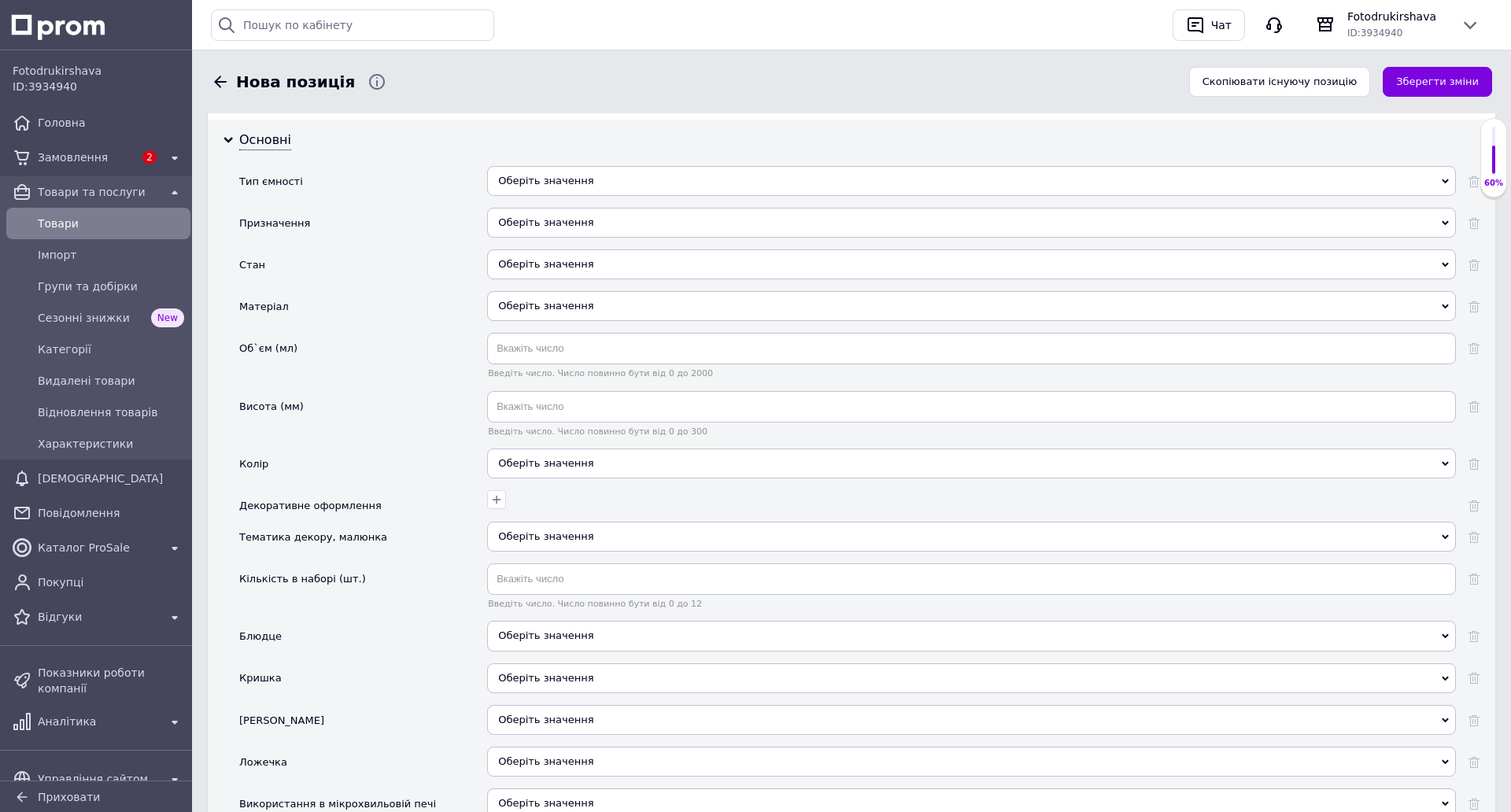
scroll to position [1416, 0]
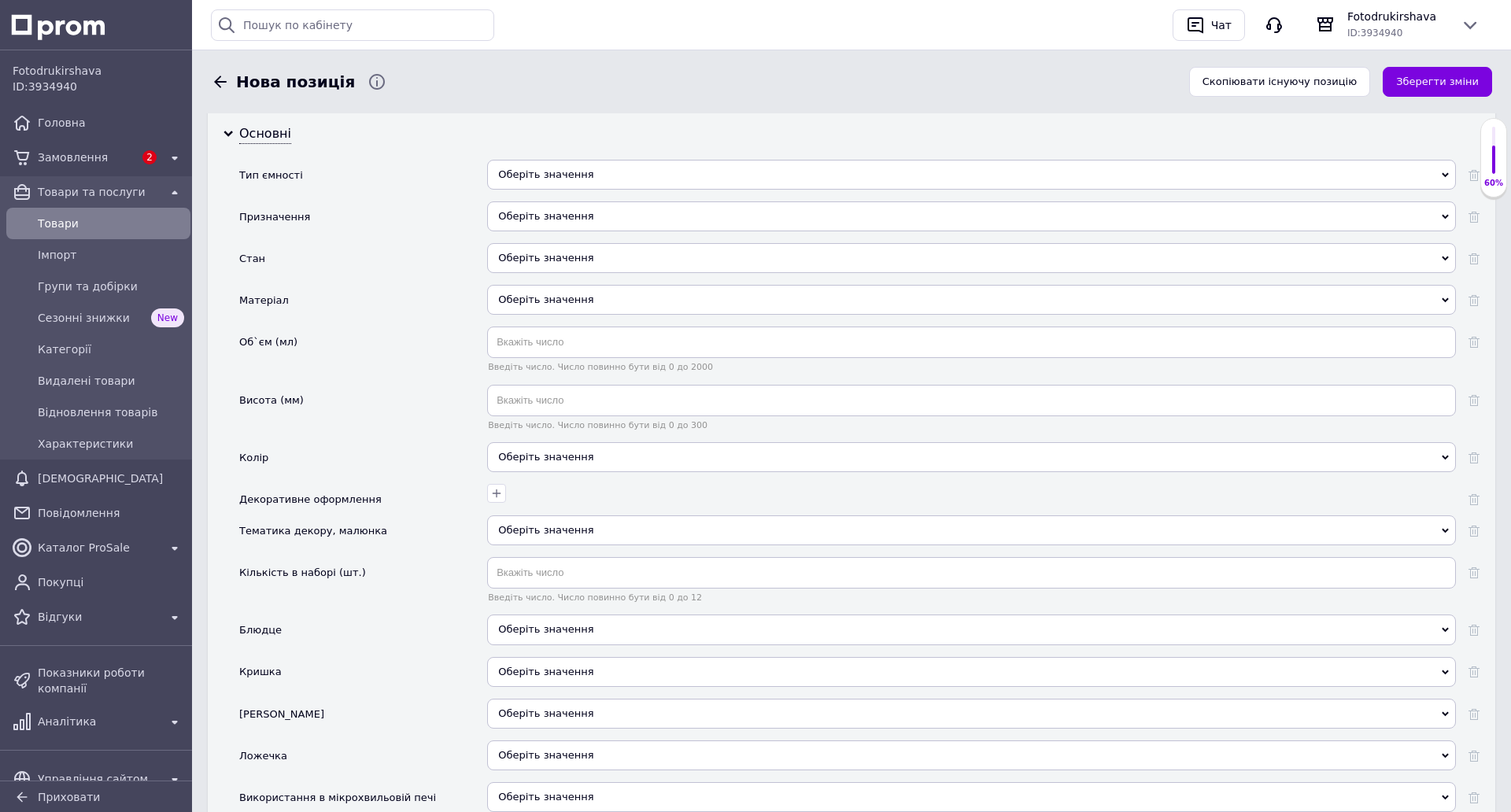
click at [550, 170] on div "Оберіть значення" at bounding box center [971, 174] width 969 height 29
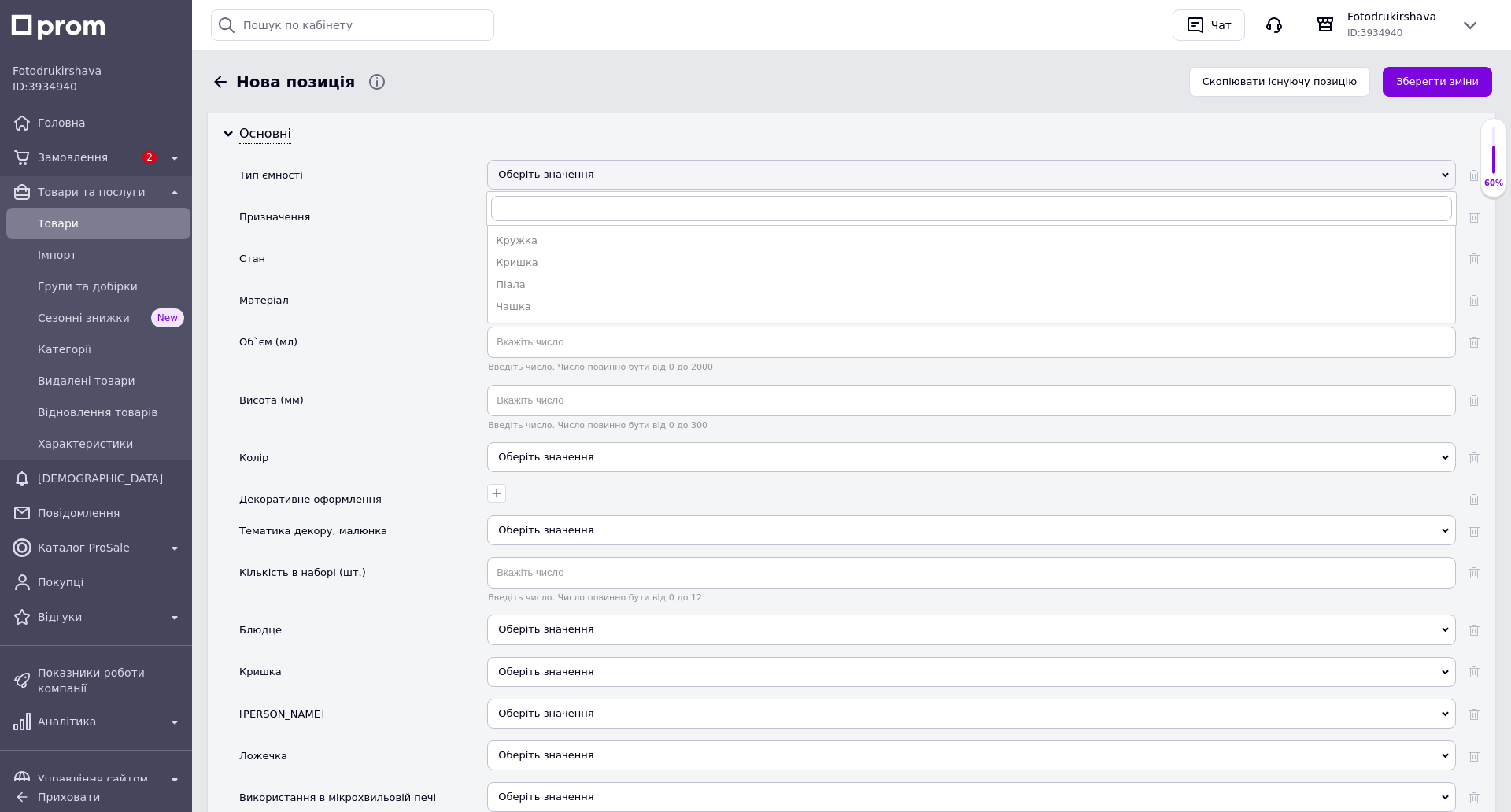
click at [519, 303] on div "Чашка" at bounding box center [971, 307] width 951 height 14
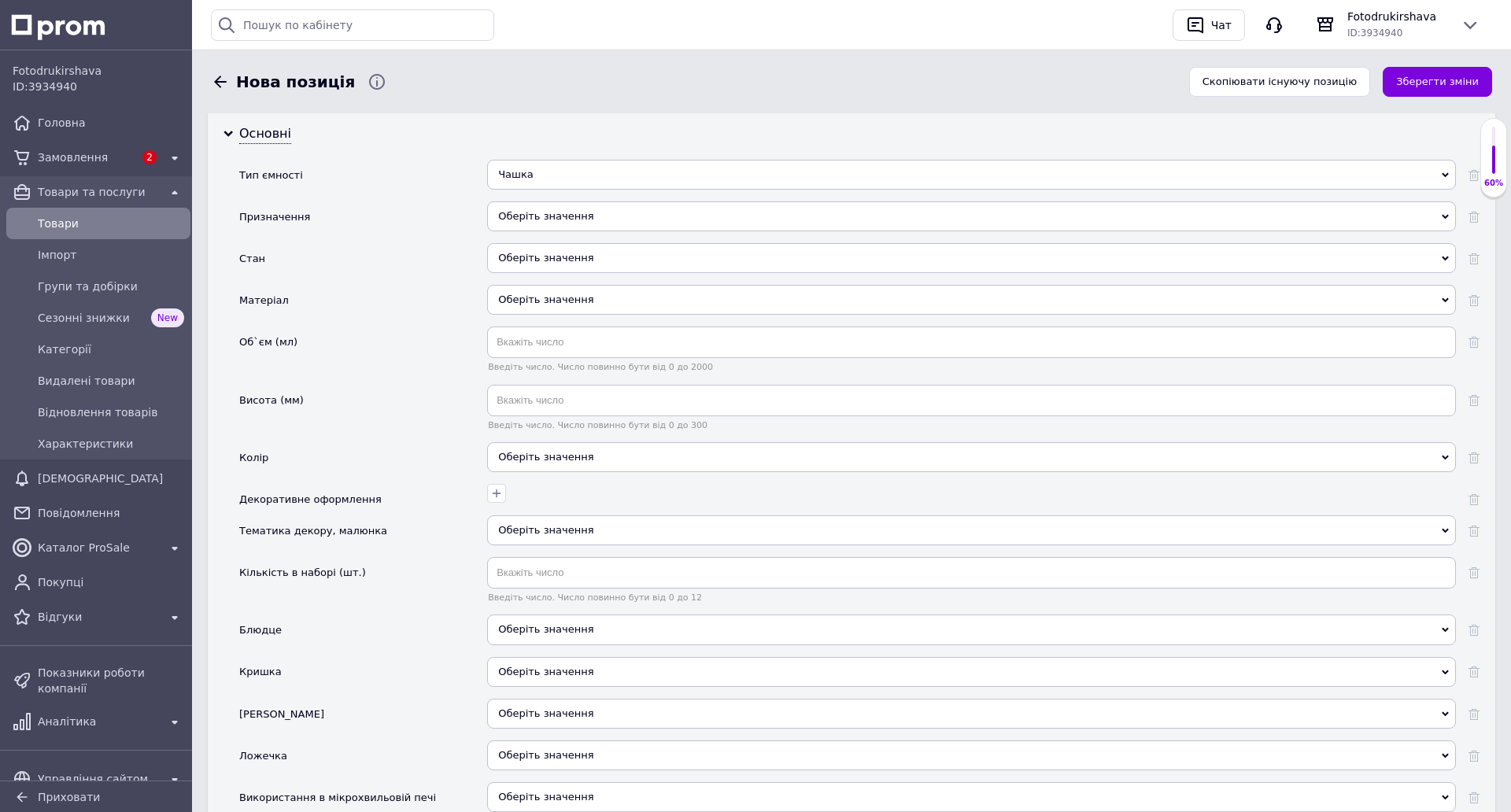
click at [538, 216] on div "Оберіть значення" at bounding box center [971, 216] width 969 height 29
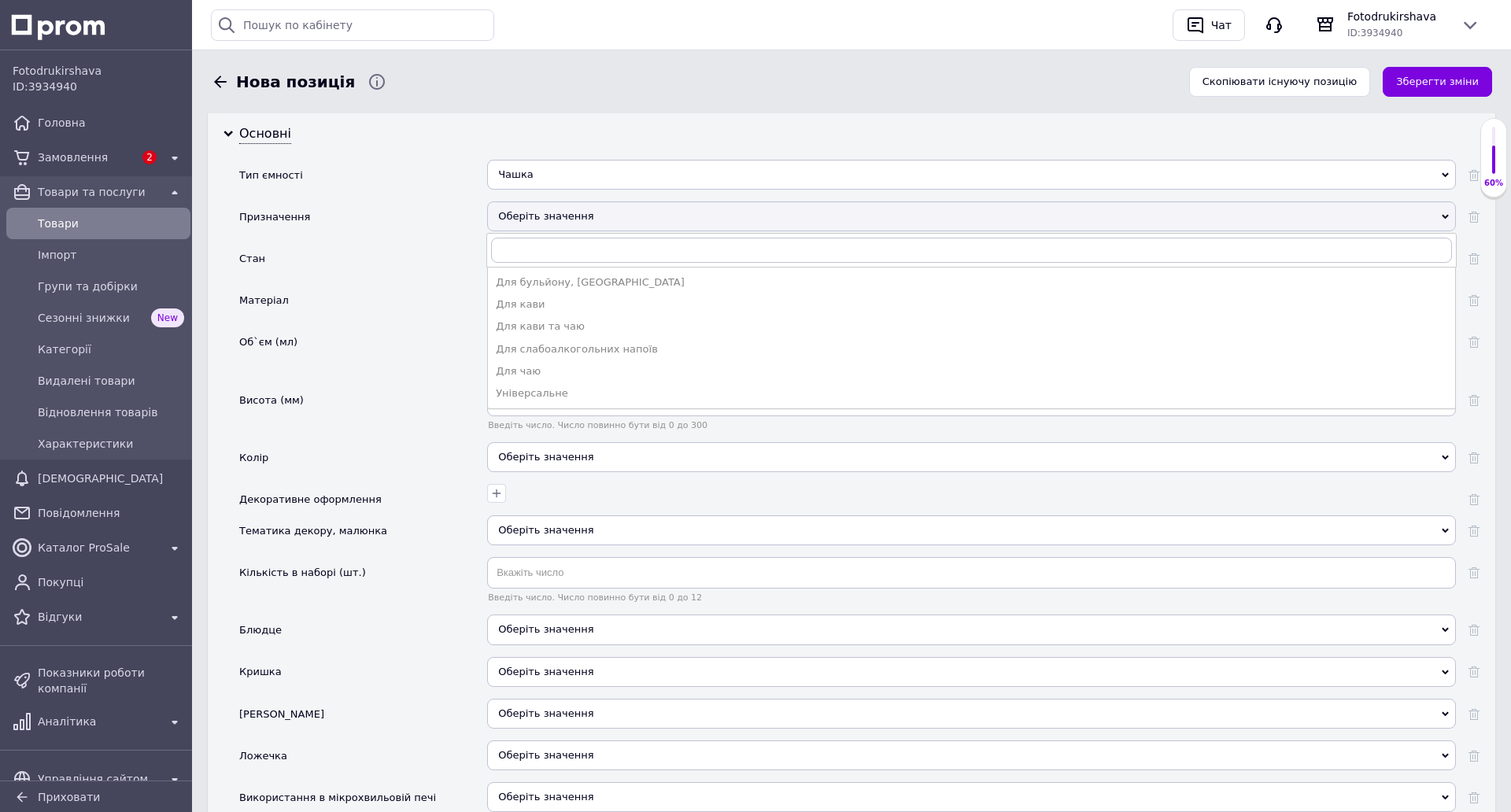
drag, startPoint x: 529, startPoint y: 391, endPoint x: 539, endPoint y: 298, distance: 93.5
click at [530, 390] on div "Універсальне" at bounding box center [971, 393] width 951 height 14
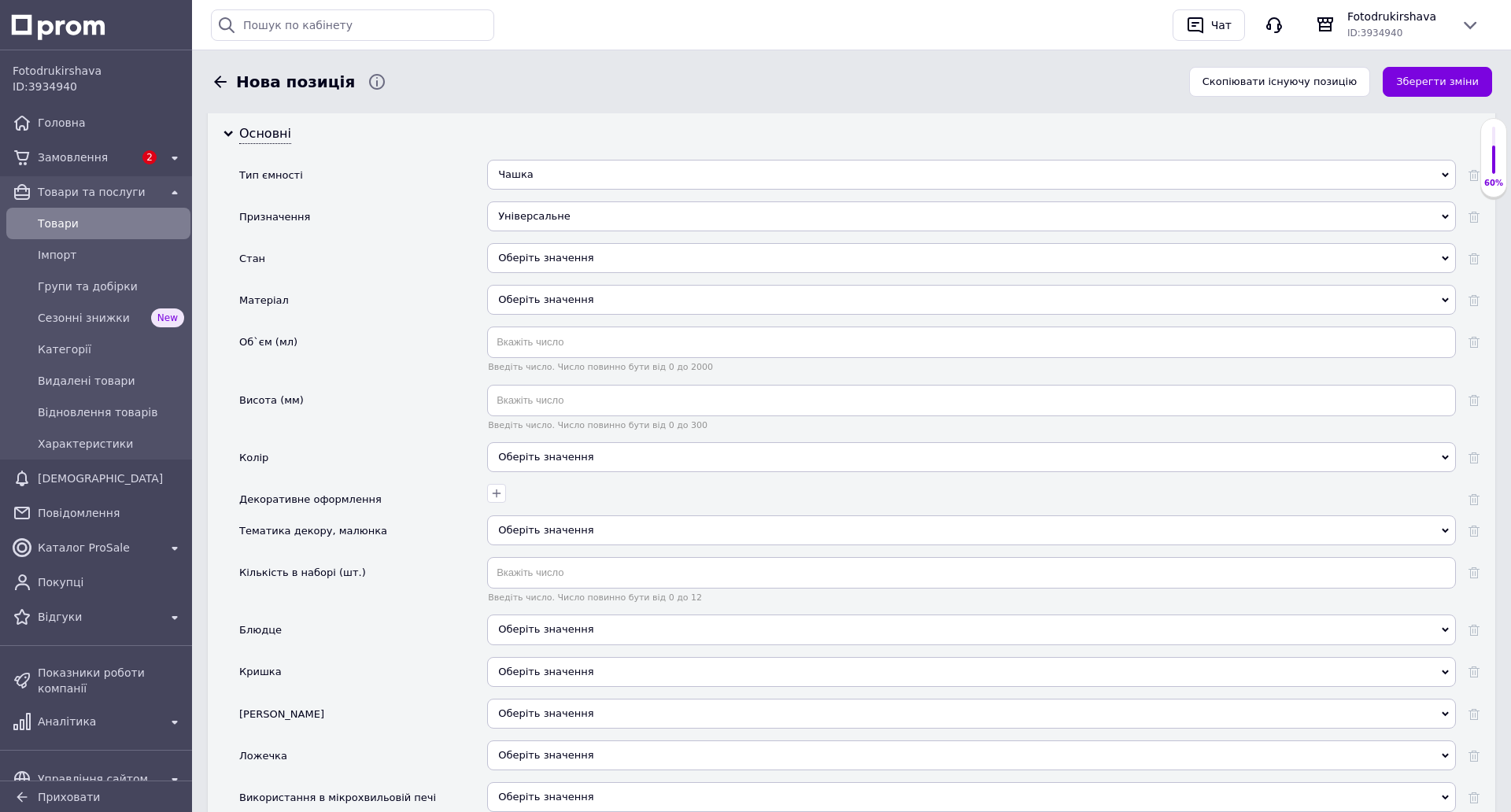
click at [529, 260] on div "Оберіть значення" at bounding box center [971, 258] width 969 height 29
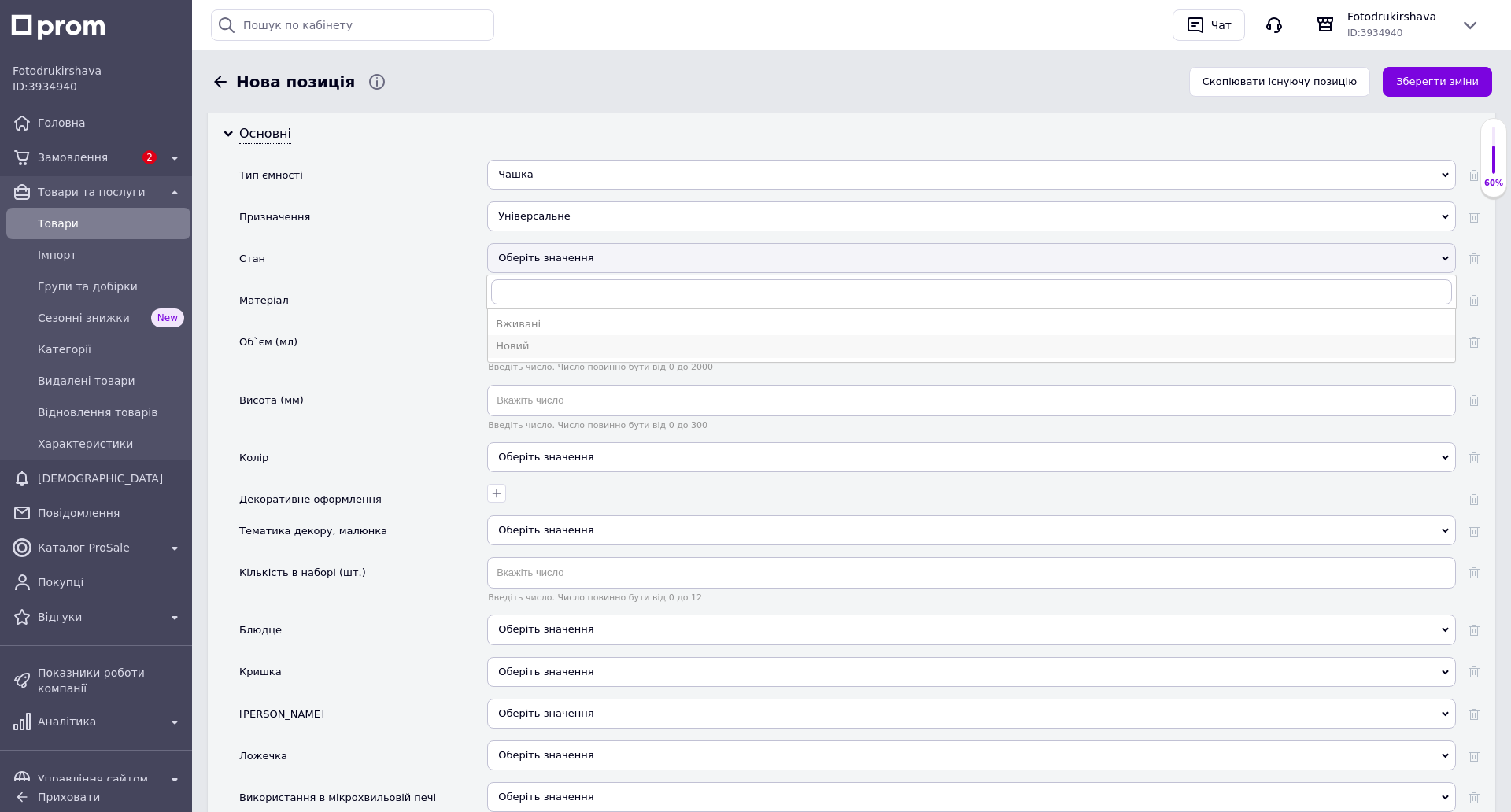
click at [524, 344] on div "Новий" at bounding box center [971, 346] width 951 height 14
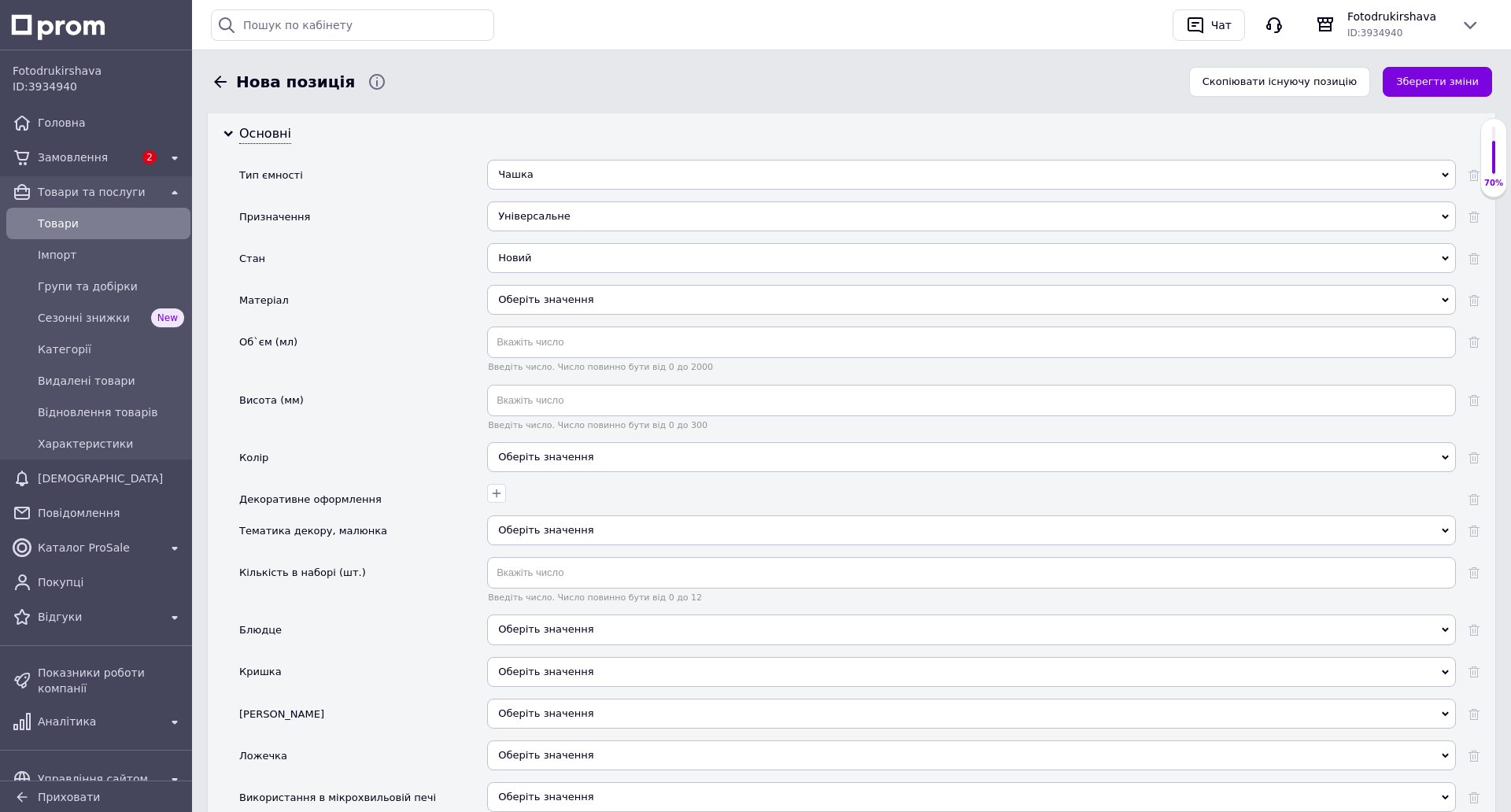
drag, startPoint x: 532, startPoint y: 296, endPoint x: 520, endPoint y: 297, distance: 12.0
click at [531, 296] on div "Оберіть значення" at bounding box center [971, 299] width 969 height 29
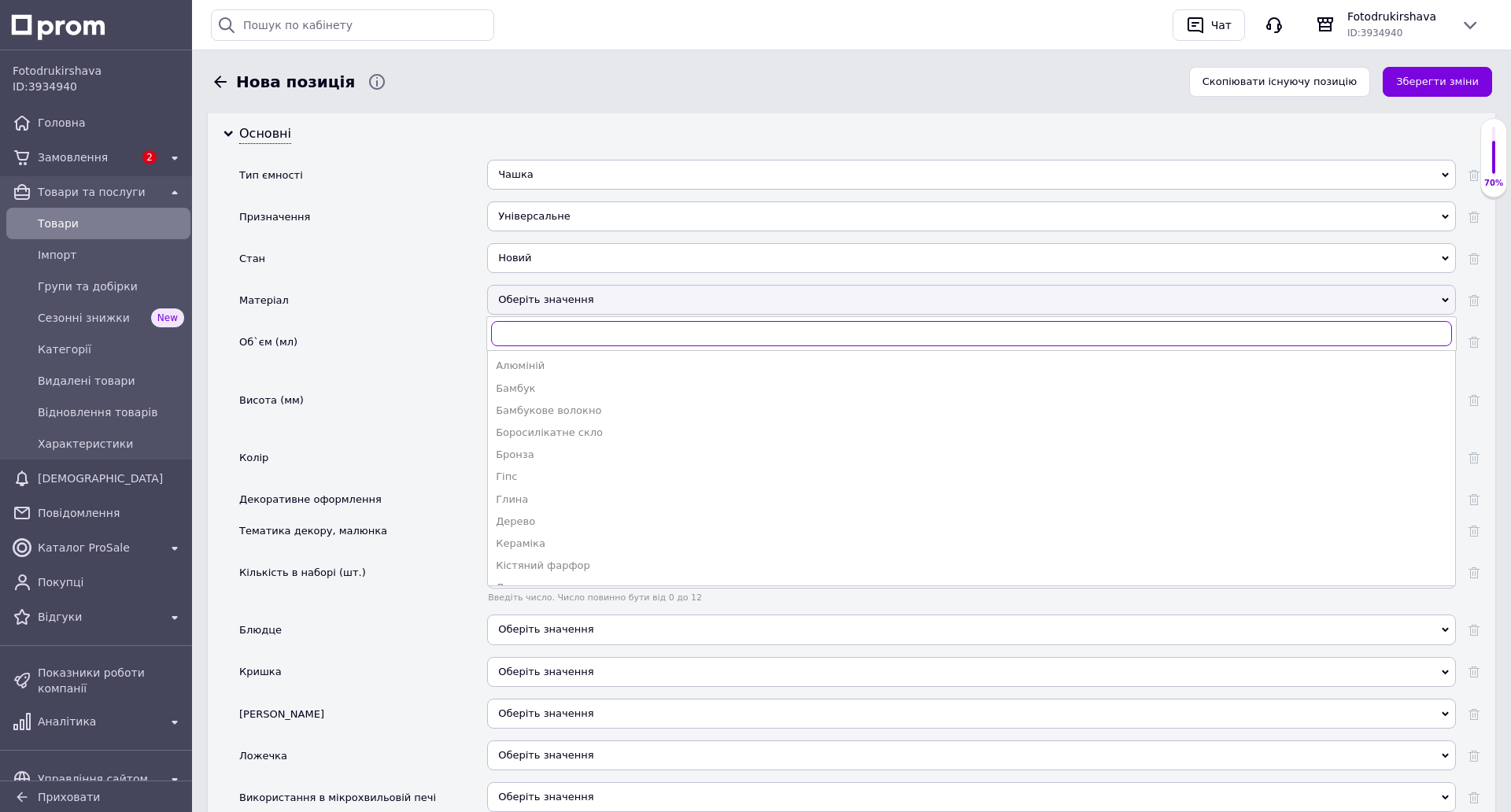
click at [519, 334] on input "text" at bounding box center [971, 333] width 961 height 25
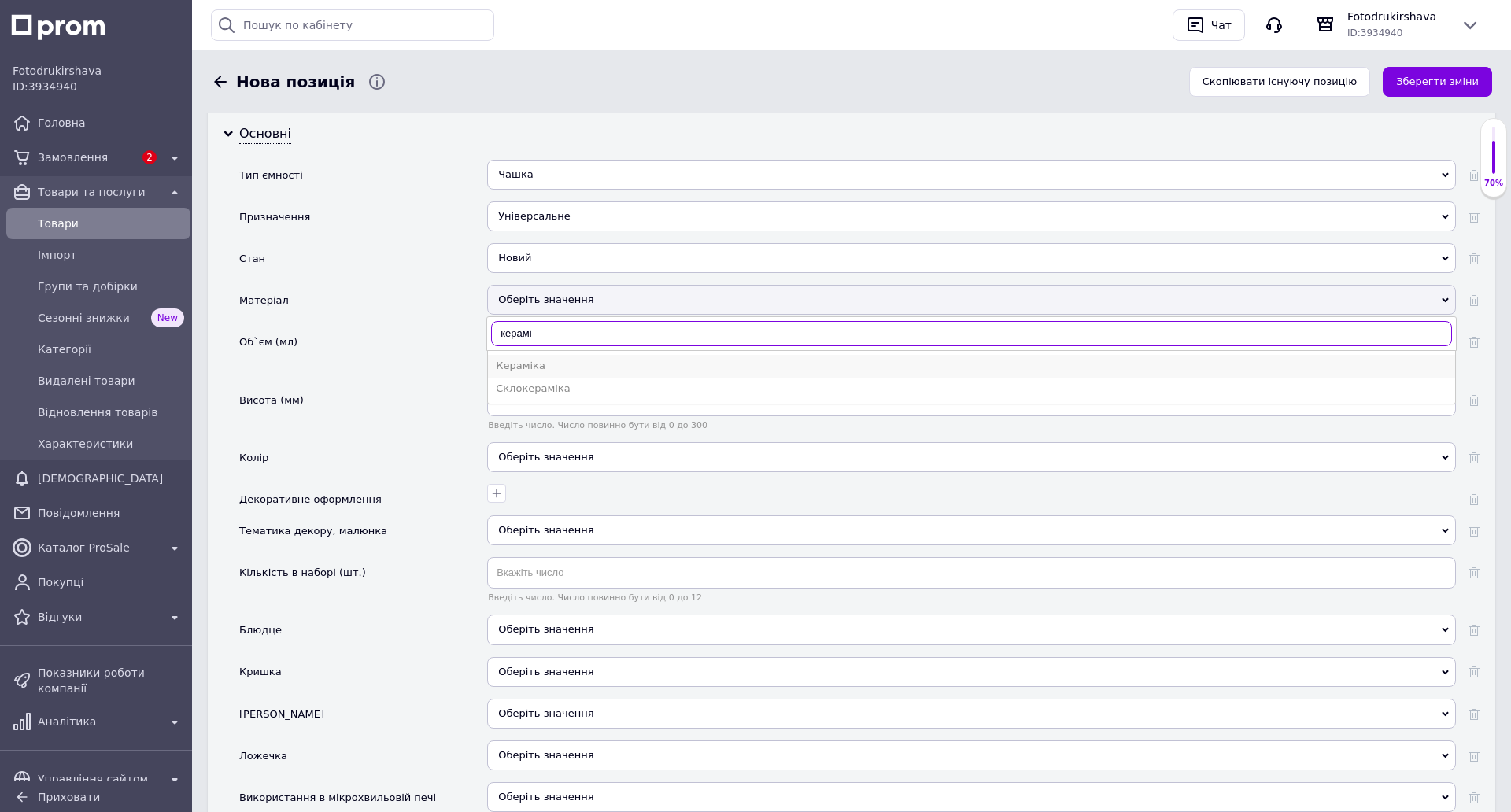
type input "керамі"
click at [532, 357] on li "Кераміка" at bounding box center [971, 365] width 967 height 22
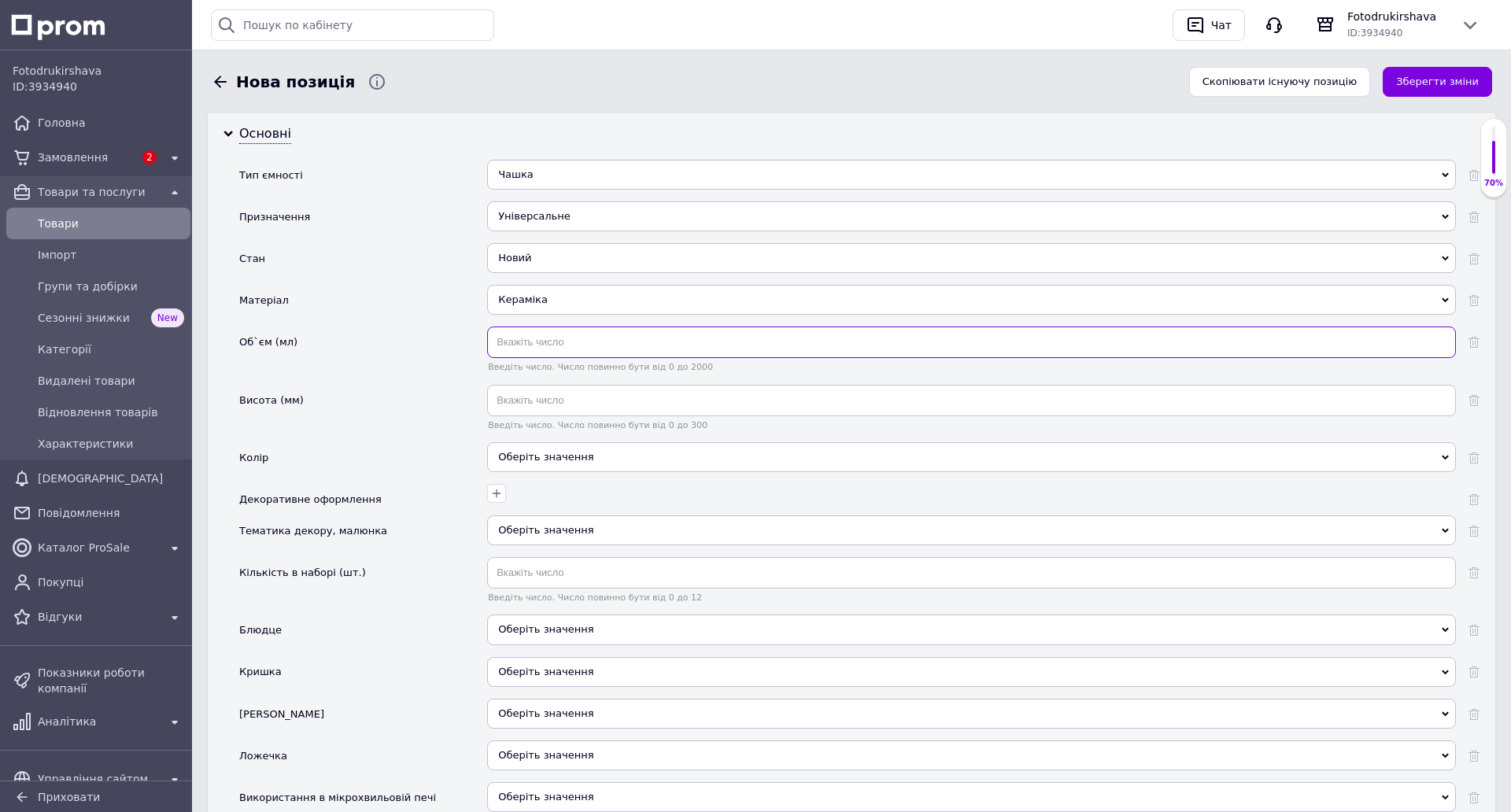
click at [551, 333] on input "text" at bounding box center [971, 342] width 969 height 31
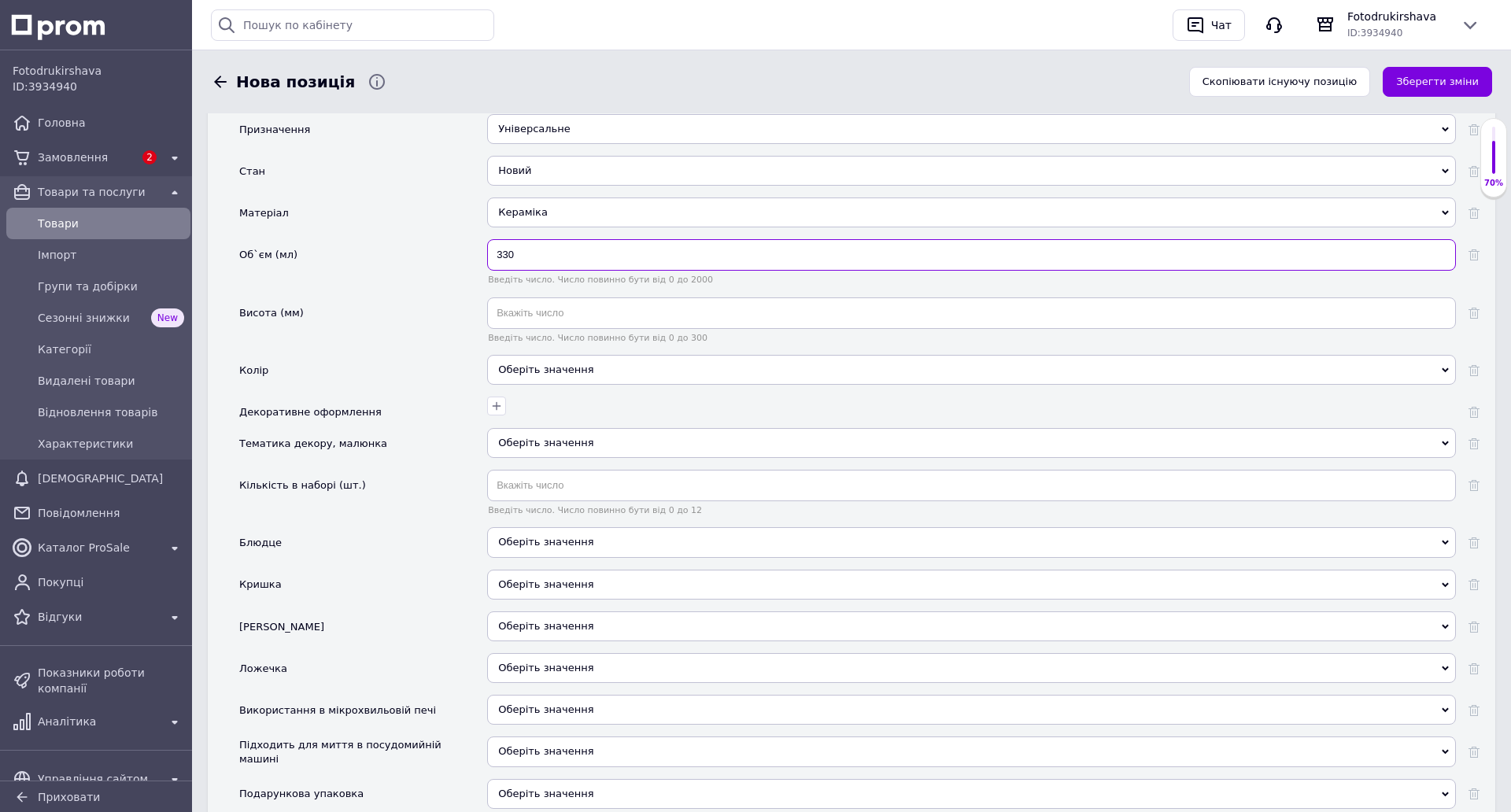
scroll to position [1574, 0]
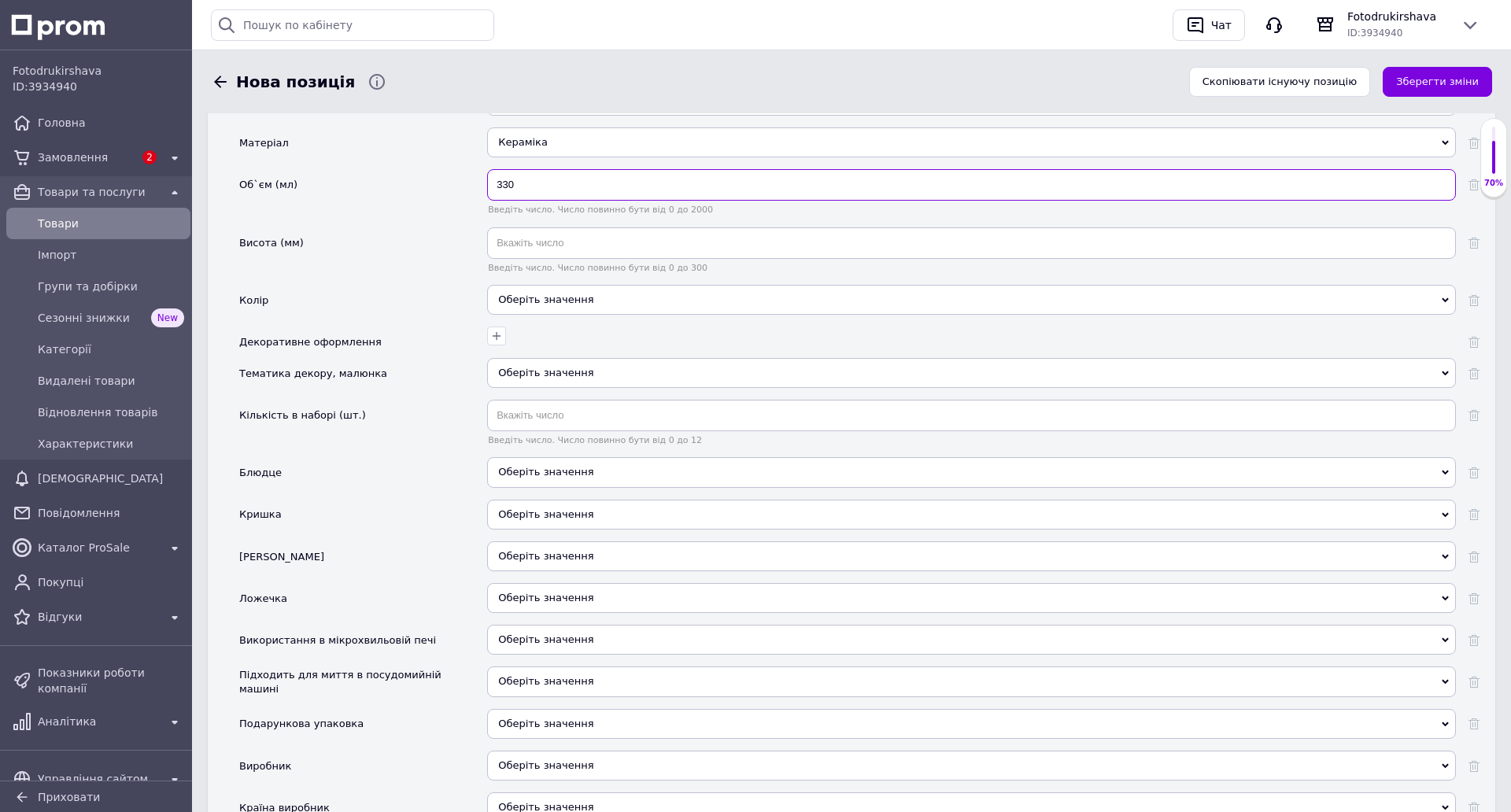
type input "330"
click at [526, 300] on div "Оберіть значення" at bounding box center [971, 299] width 969 height 29
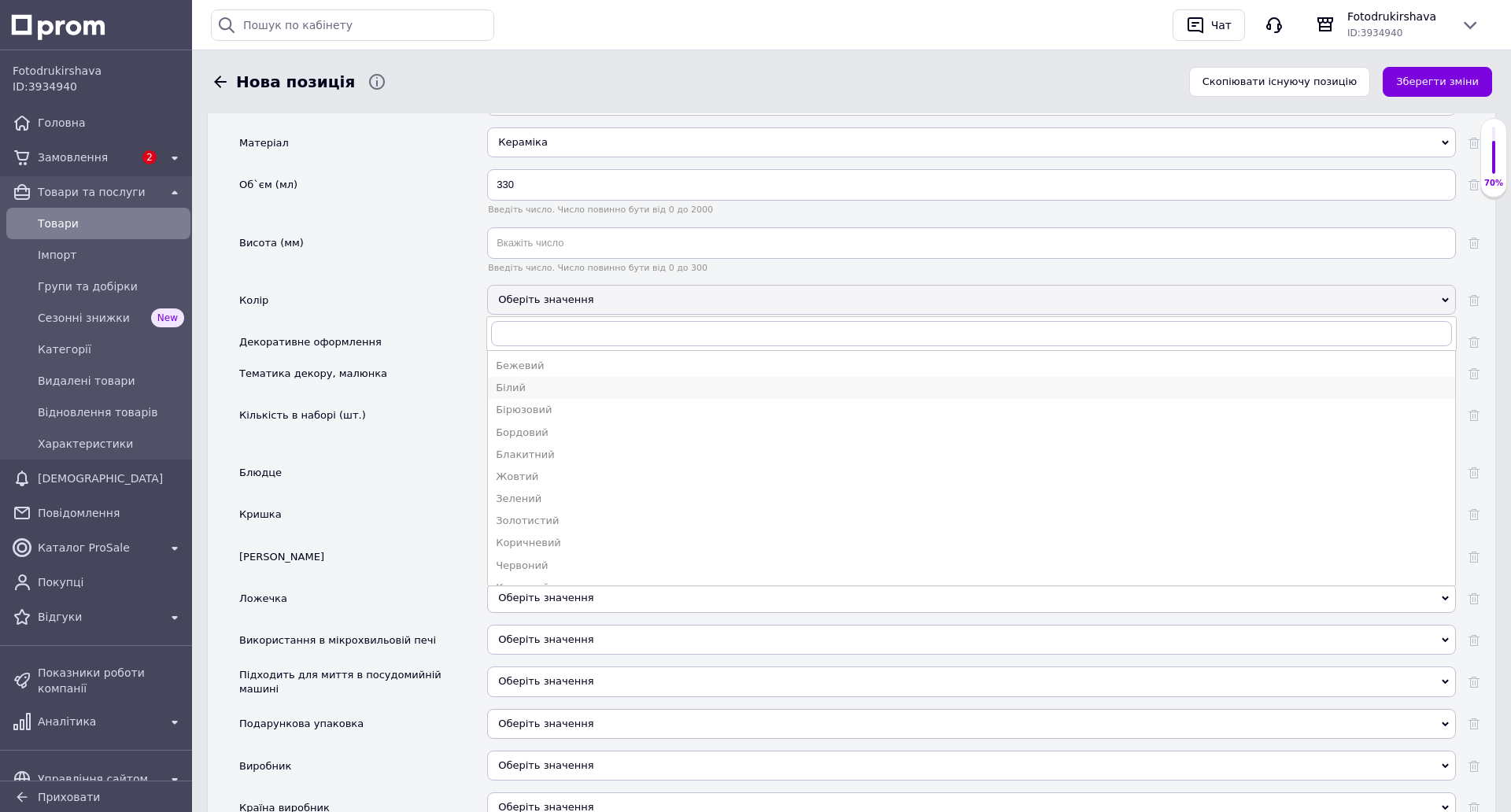
click at [535, 384] on div "Білий" at bounding box center [971, 388] width 951 height 14
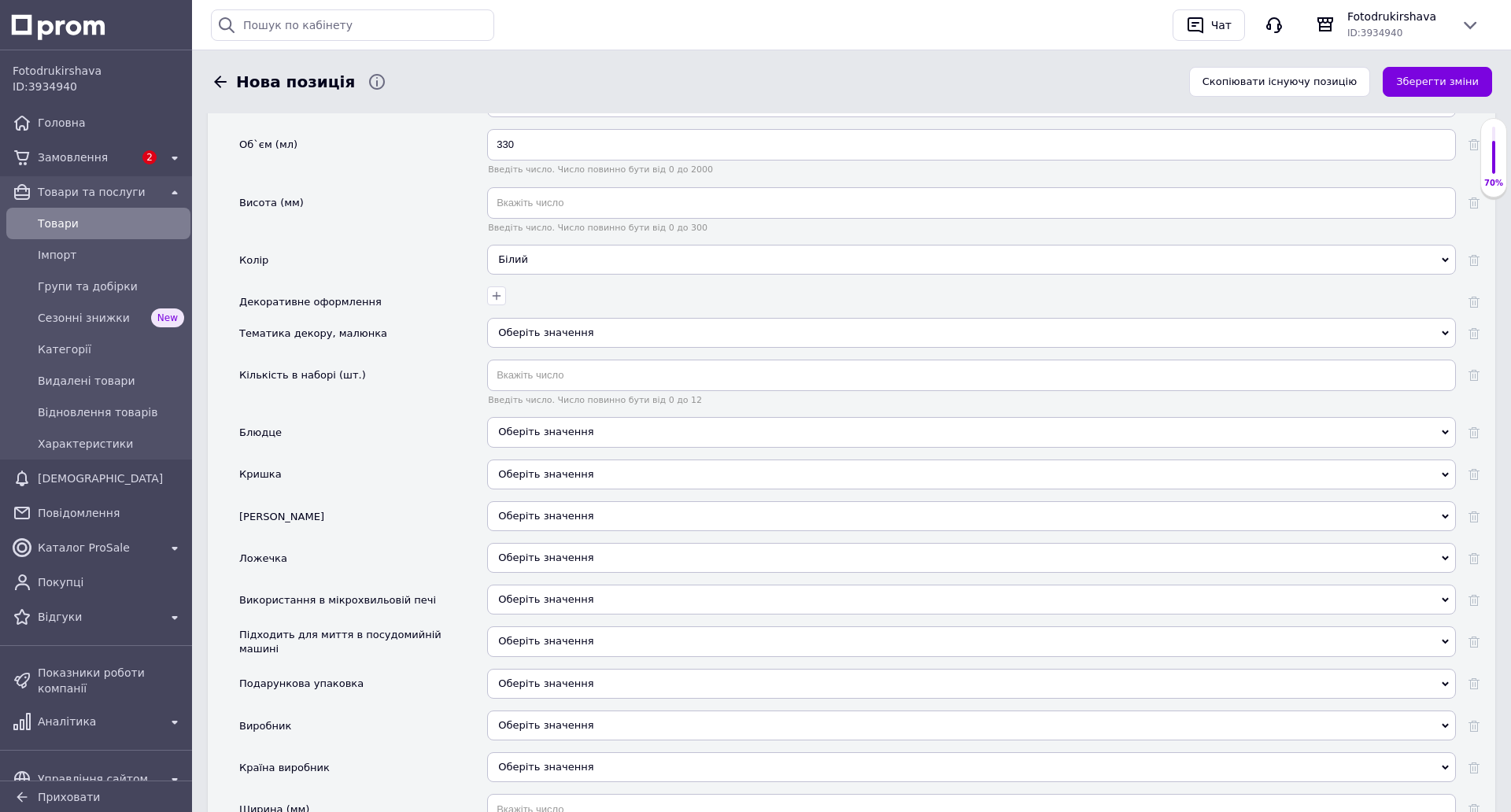
scroll to position [1652, 0]
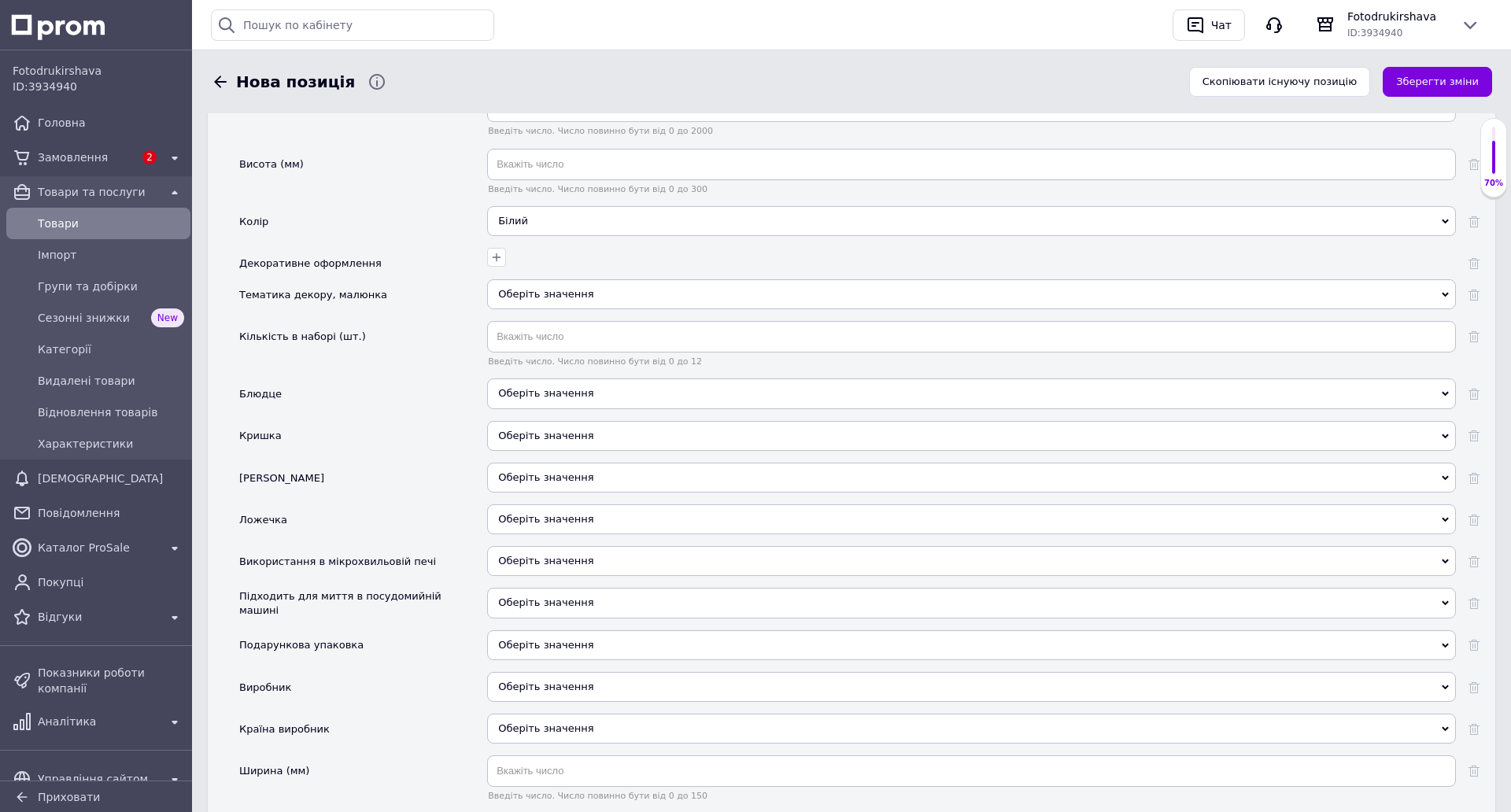
click at [563, 300] on div "Оберіть значення" at bounding box center [971, 294] width 969 height 29
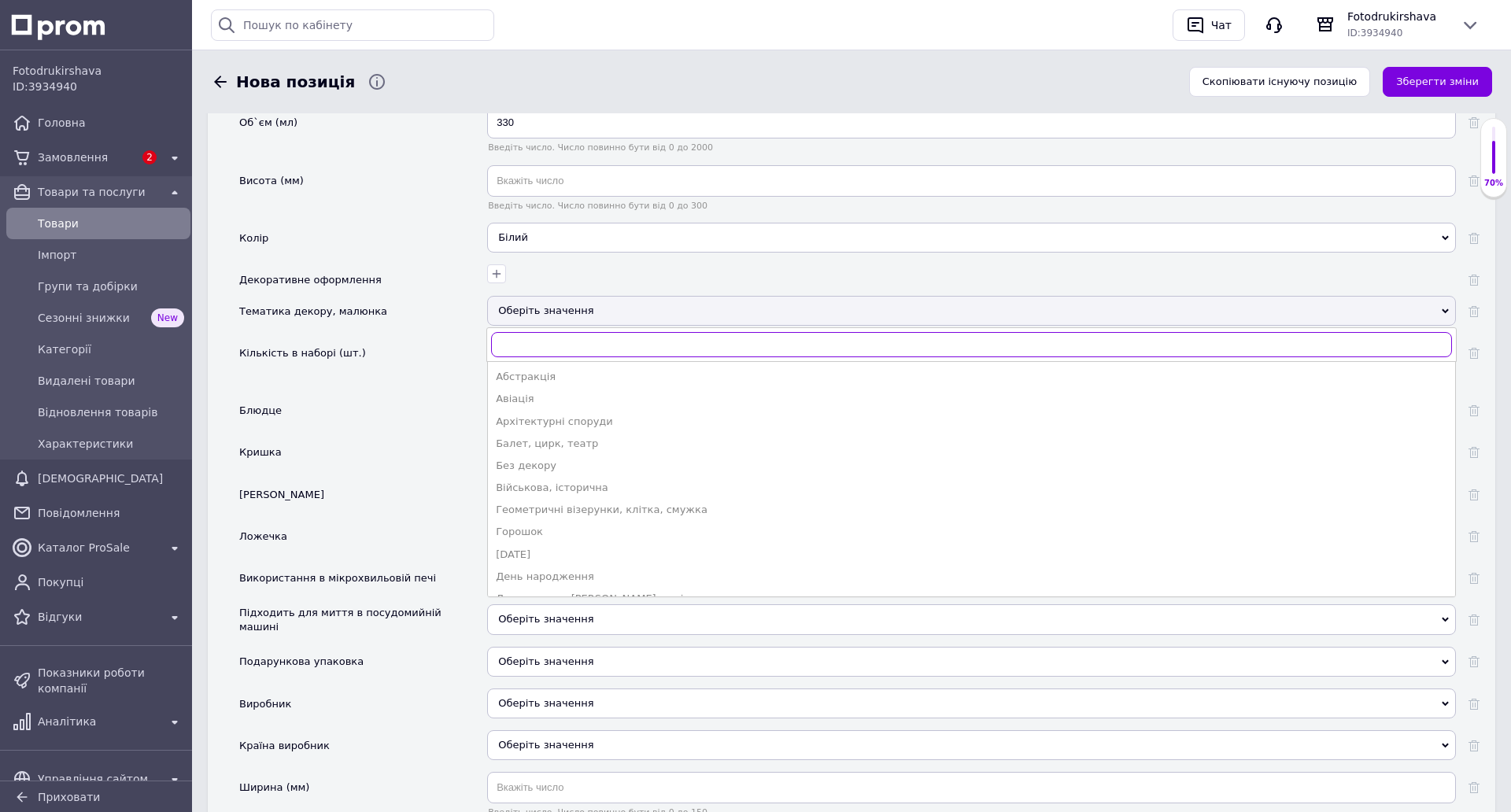
scroll to position [1574, 0]
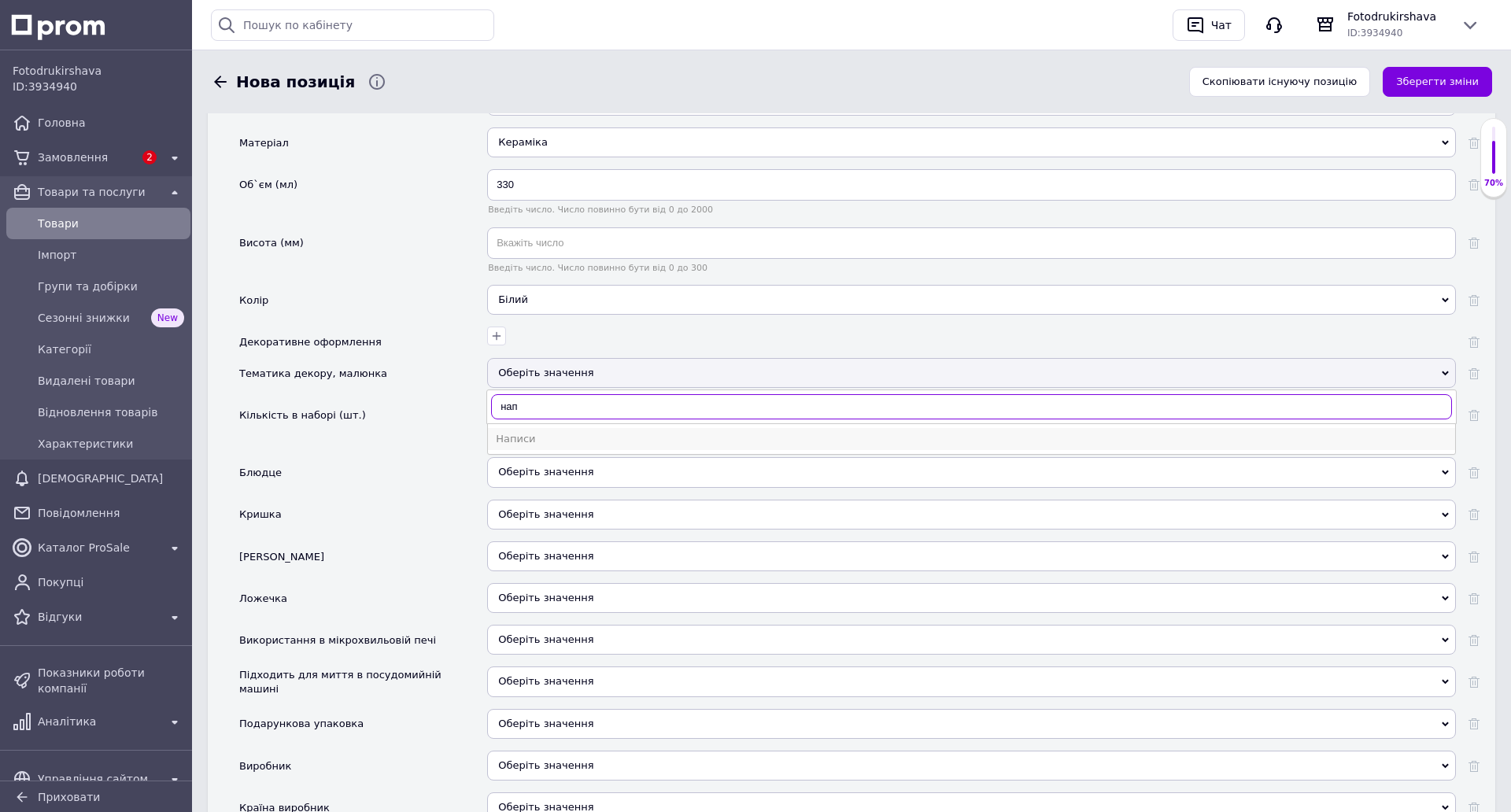
type input "нап"
click at [523, 442] on div "Написи" at bounding box center [971, 439] width 951 height 14
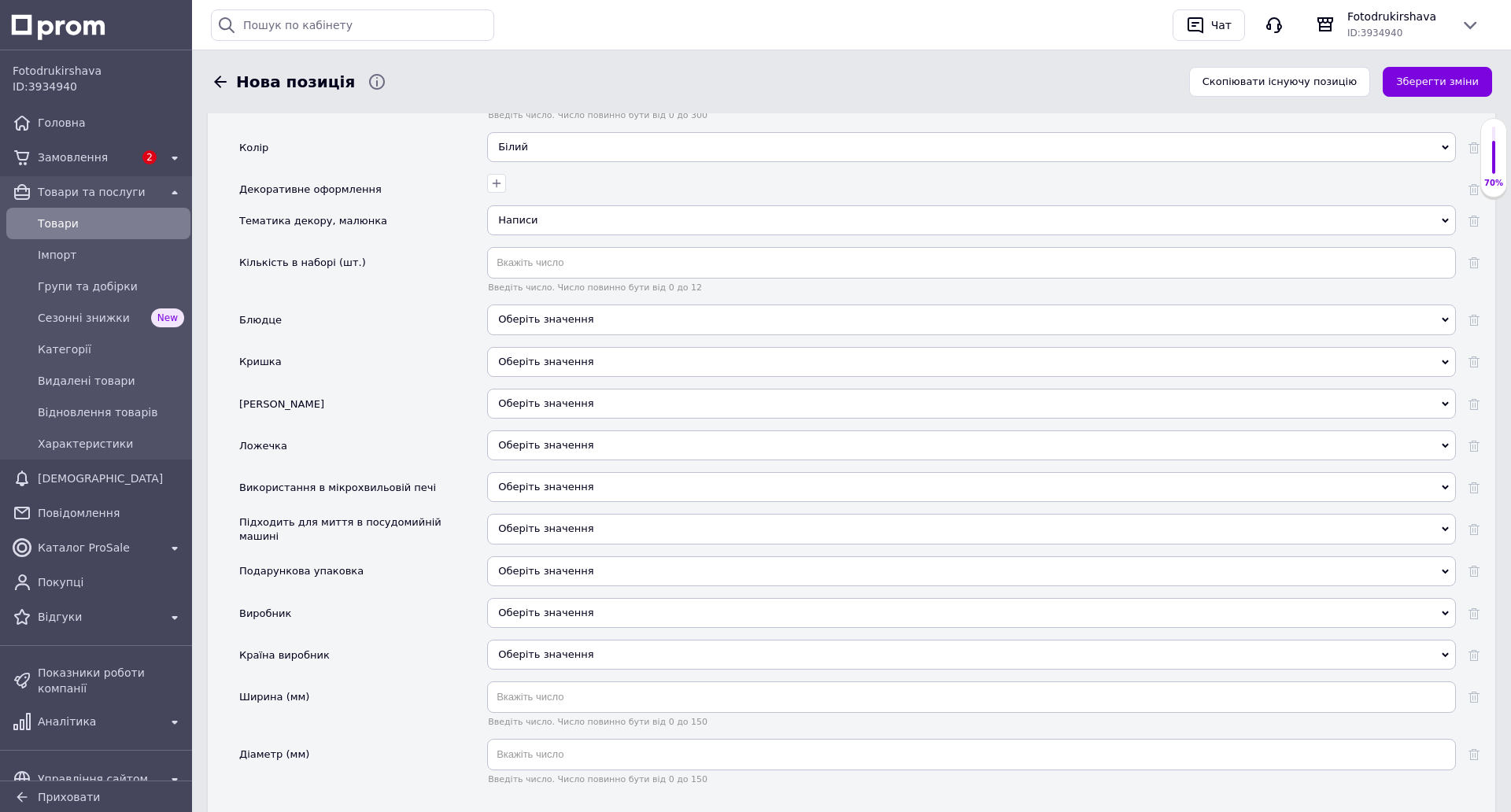
scroll to position [1731, 0]
click at [533, 479] on span "Оберіть значення" at bounding box center [546, 482] width 95 height 12
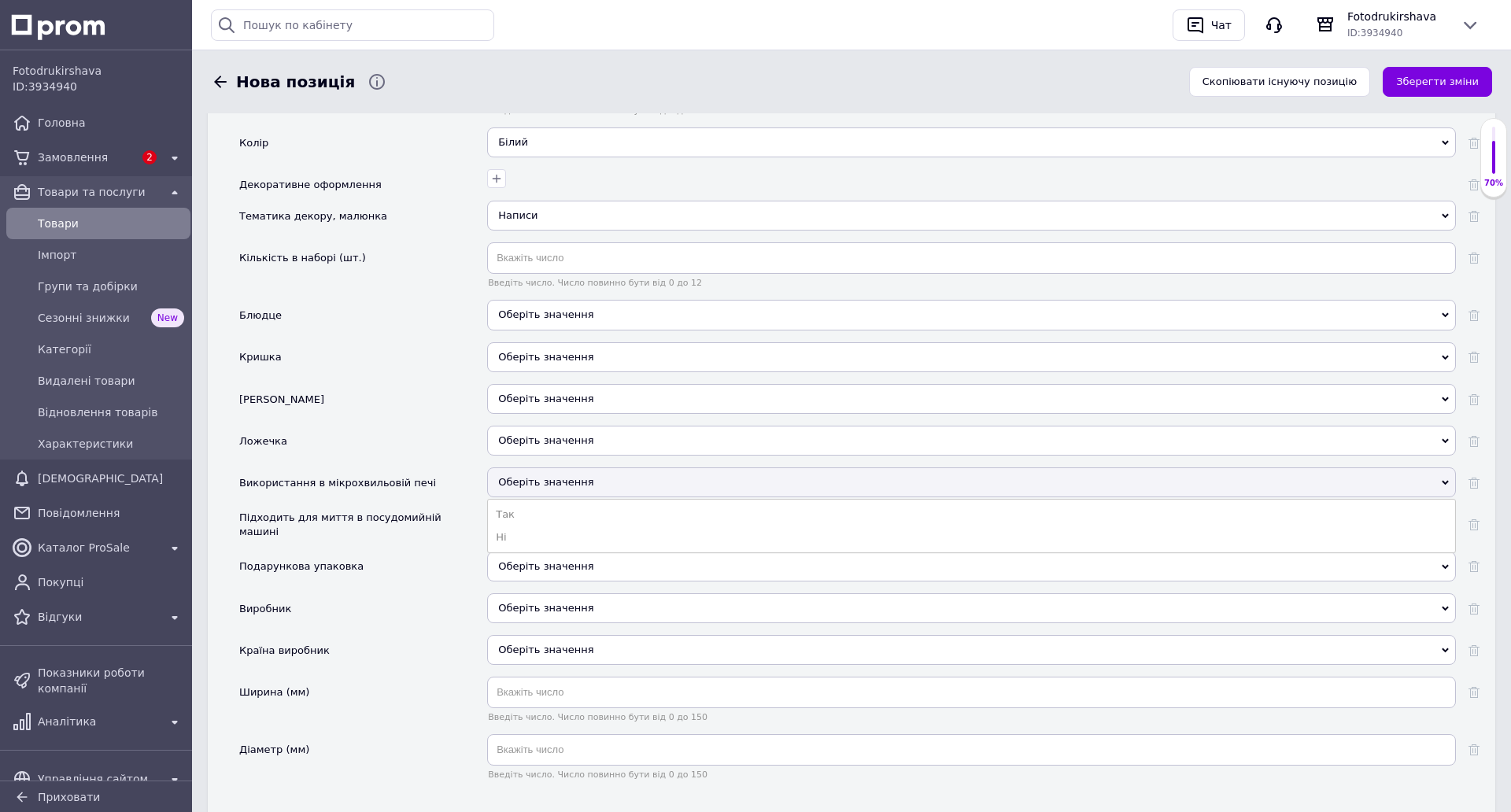
click at [531, 513] on li "Так" at bounding box center [971, 514] width 967 height 22
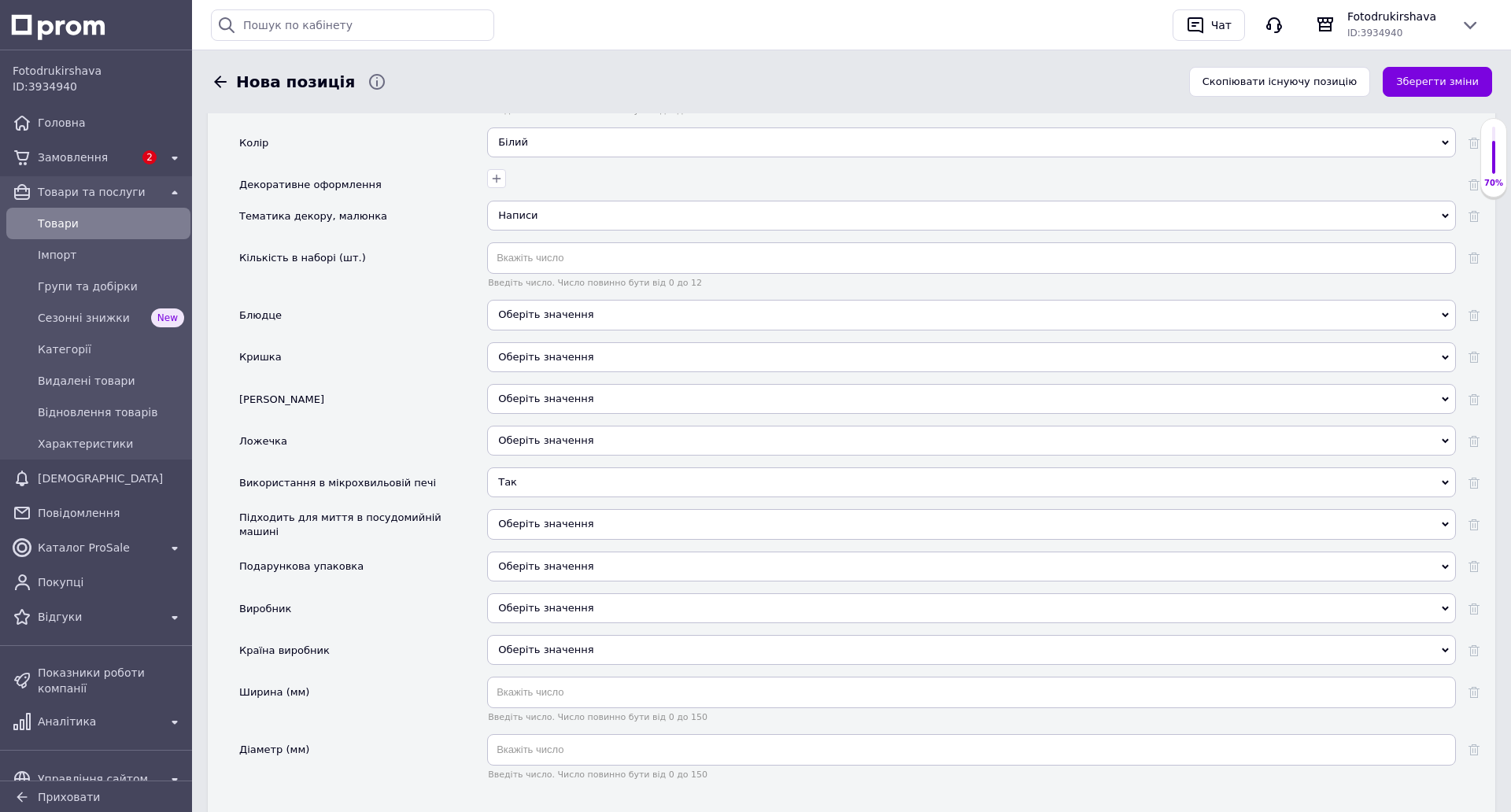
click at [540, 527] on span "Оберіть значення" at bounding box center [546, 524] width 95 height 12
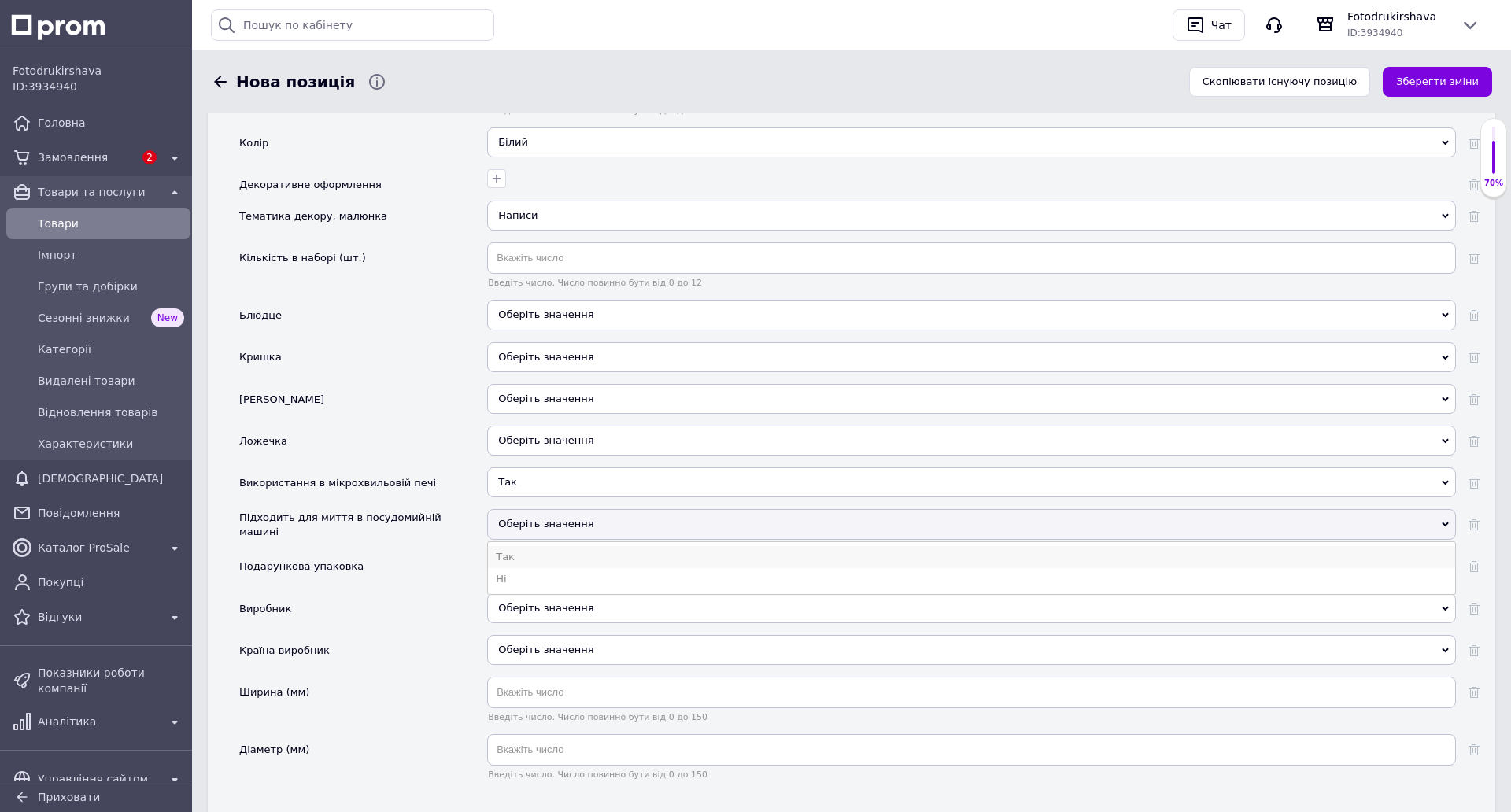
click at [533, 557] on li "Так" at bounding box center [971, 556] width 967 height 22
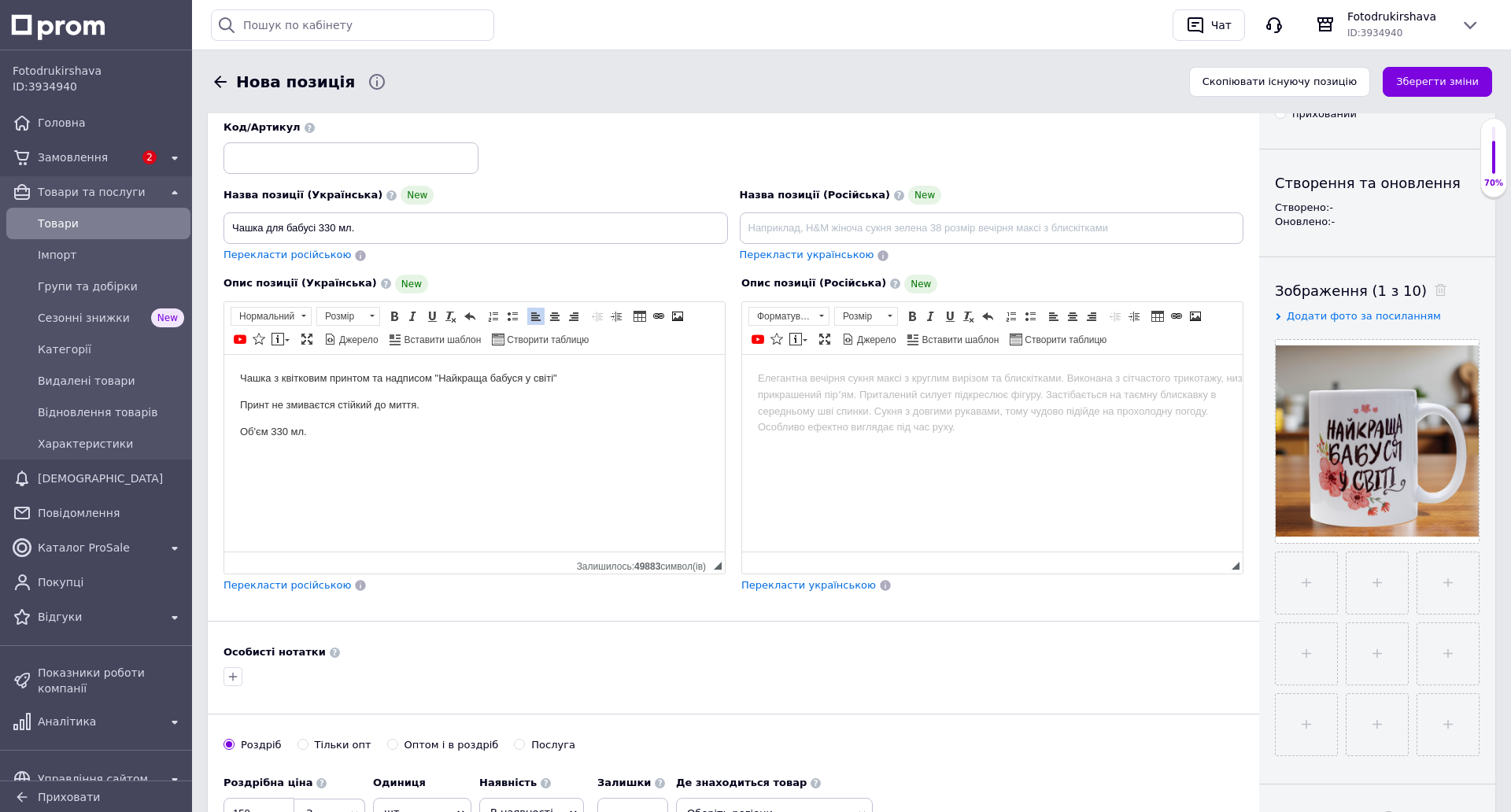
scroll to position [0, 0]
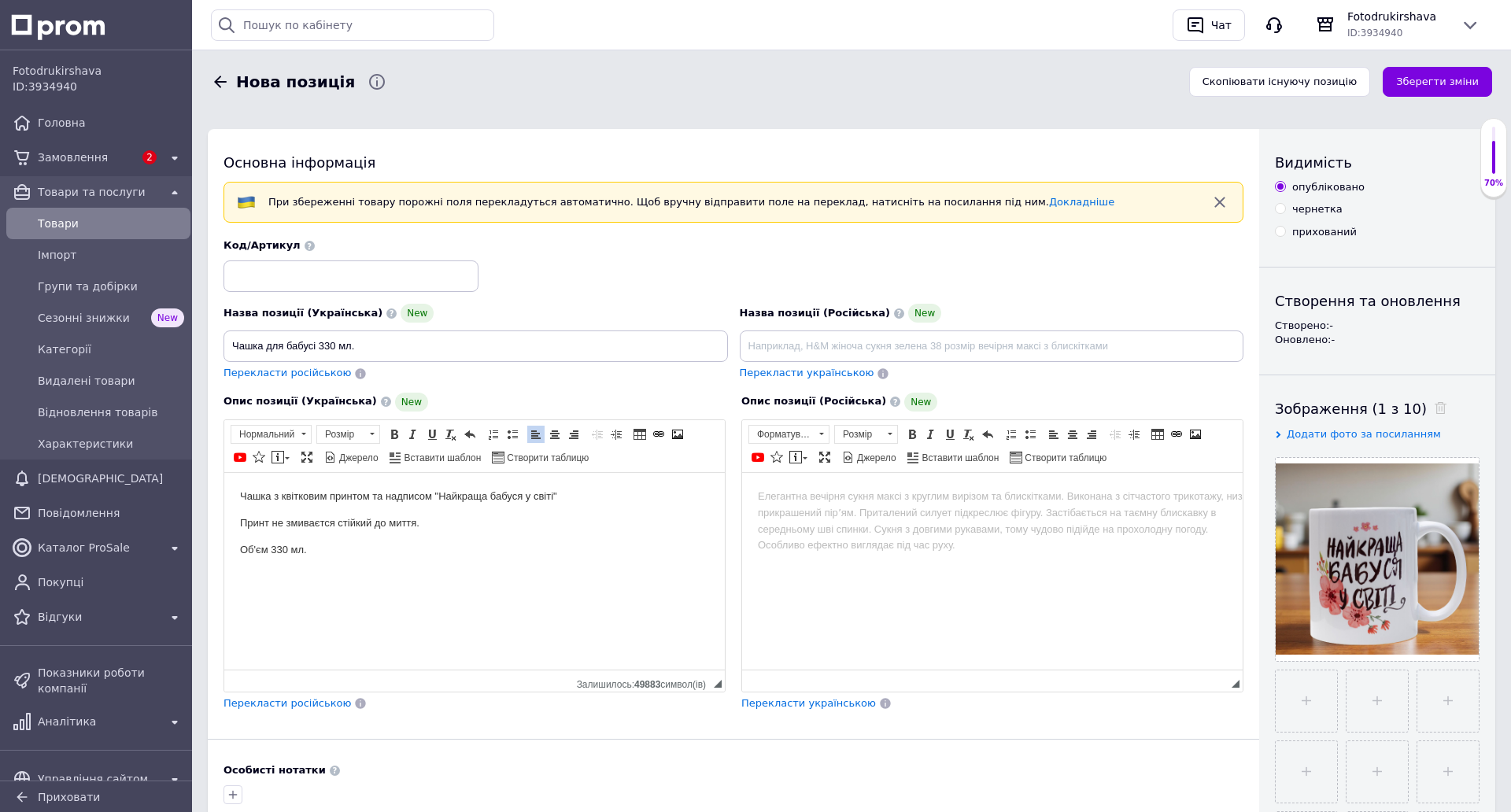
click at [1409, 82] on button "Зберегти зміни" at bounding box center [1437, 82] width 109 height 30
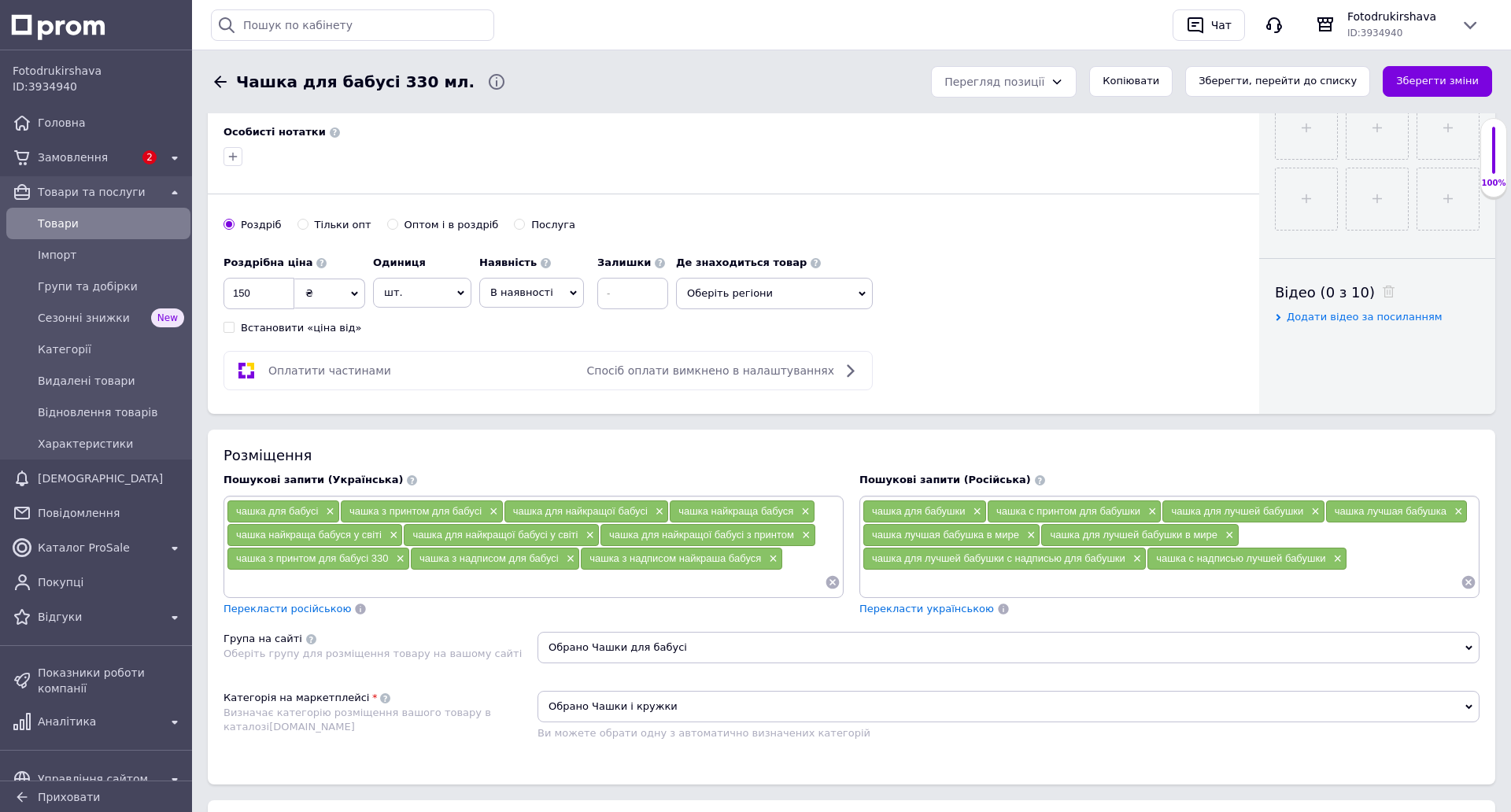
scroll to position [315, 0]
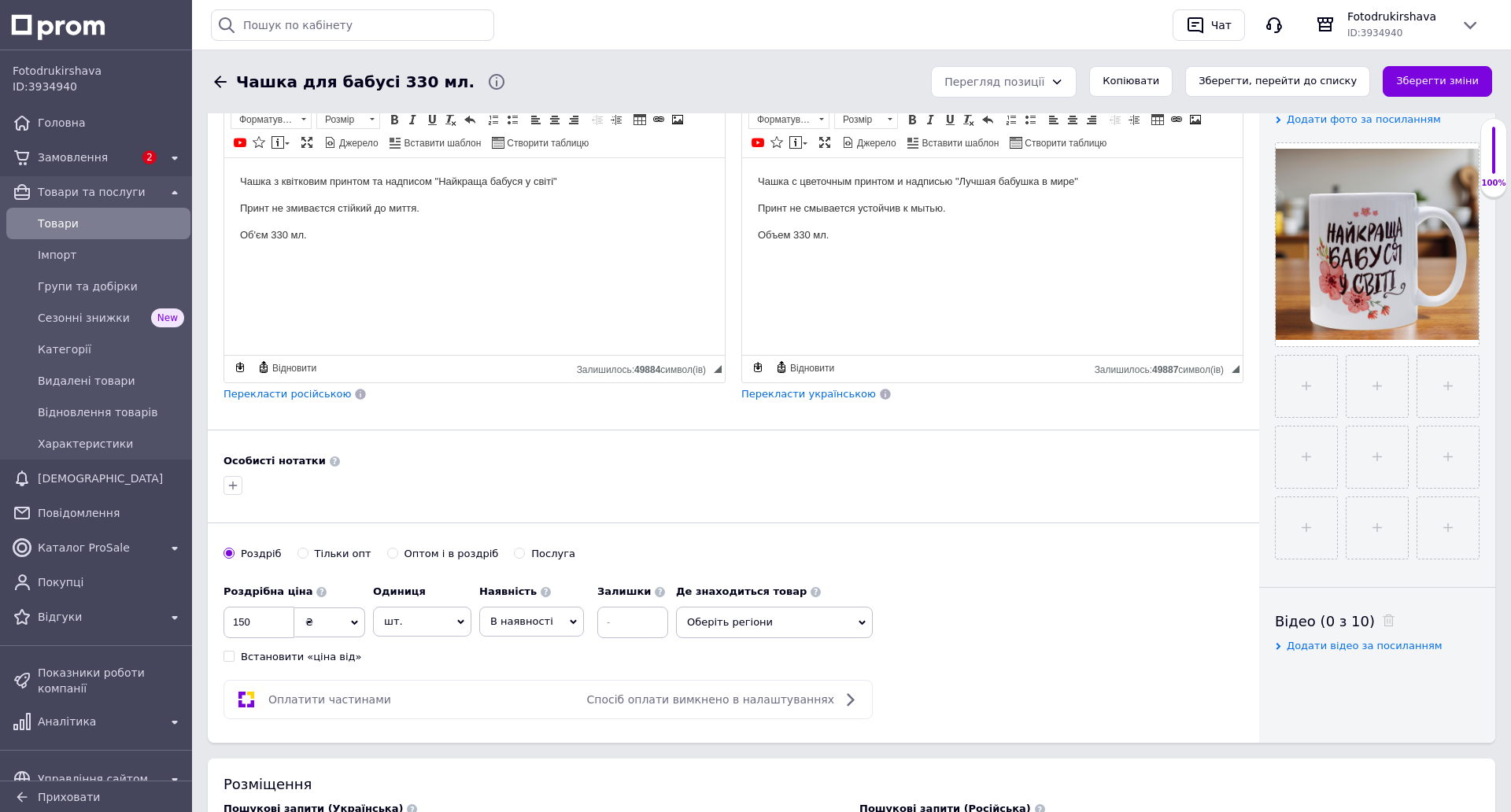
drag, startPoint x: 1425, startPoint y: 80, endPoint x: 1422, endPoint y: 87, distance: 7.6
click at [1425, 81] on button "Зберегти зміни" at bounding box center [1437, 81] width 109 height 30
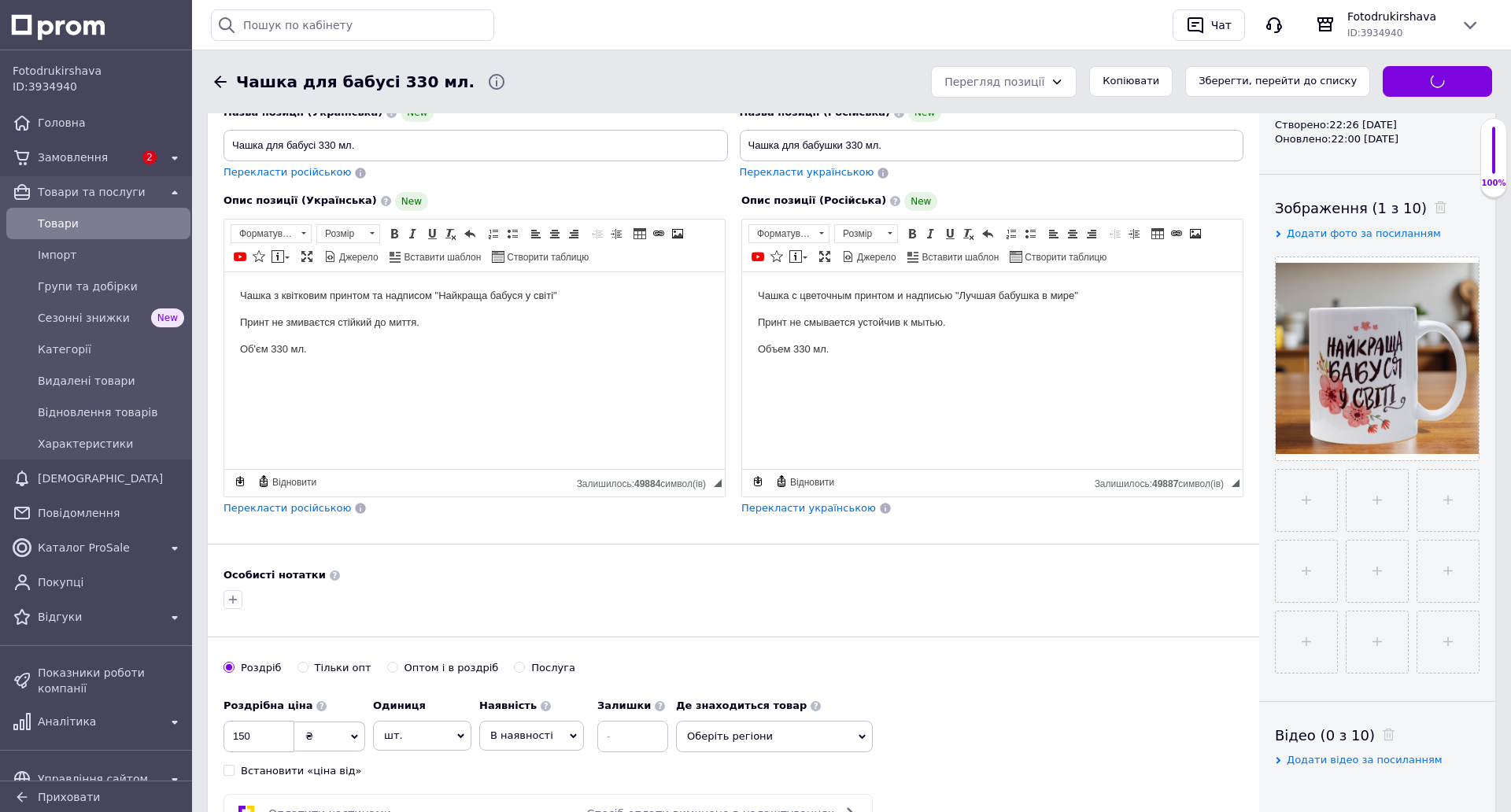
scroll to position [79, 0]
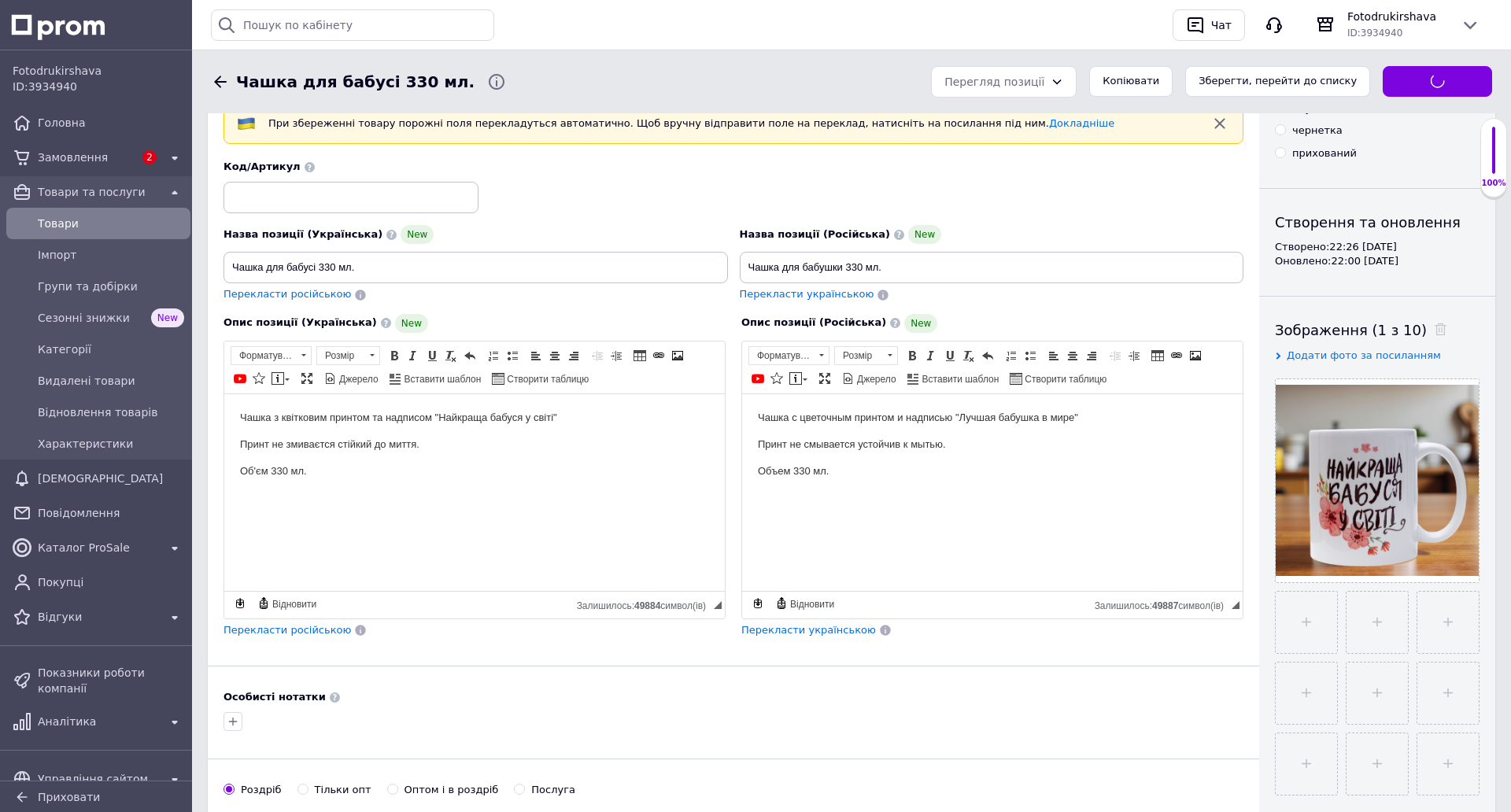
drag, startPoint x: 96, startPoint y: 213, endPoint x: 103, endPoint y: 216, distance: 7.6
click at [97, 213] on div "Товари" at bounding box center [111, 223] width 153 height 22
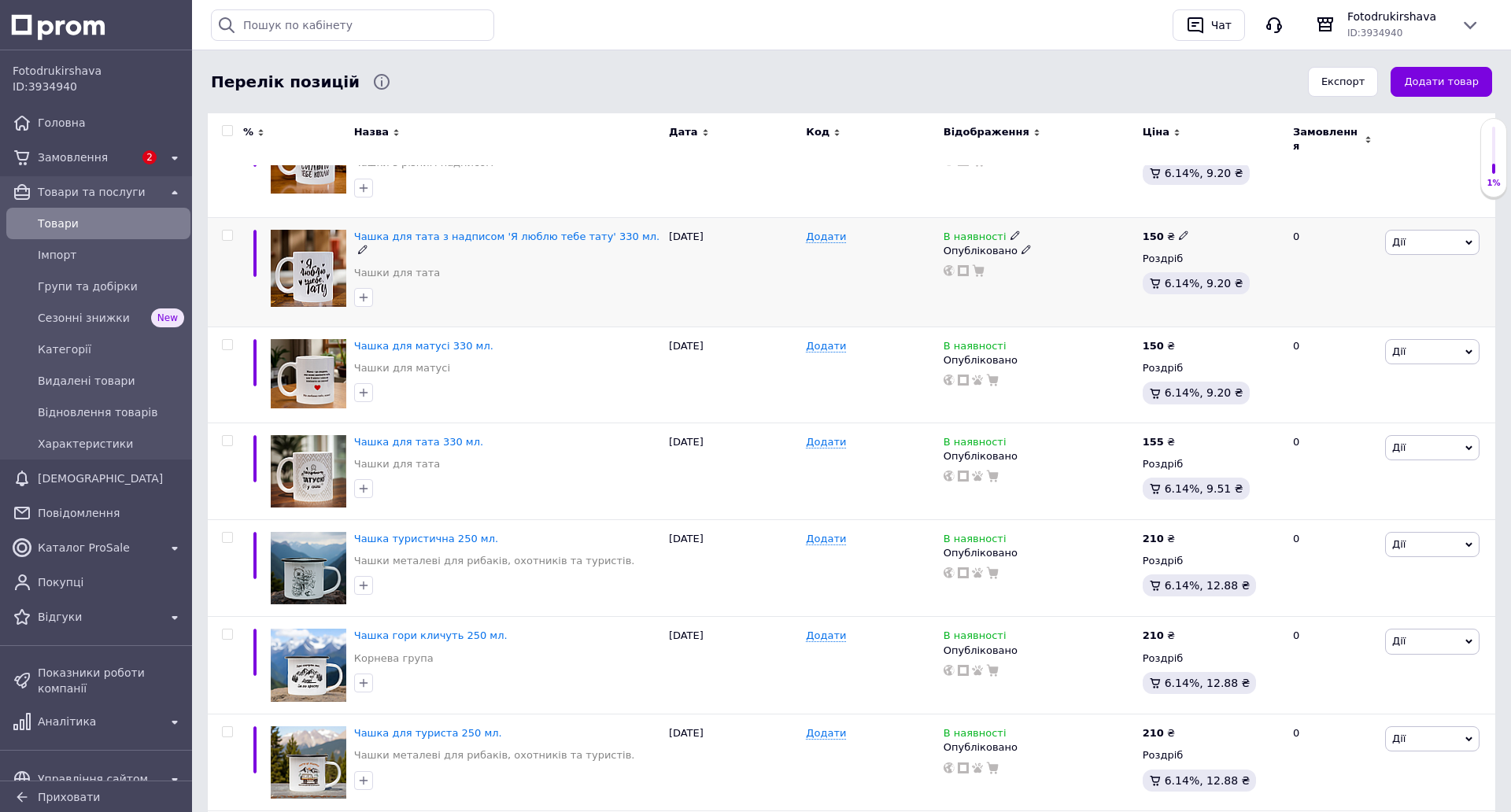
scroll to position [393, 0]
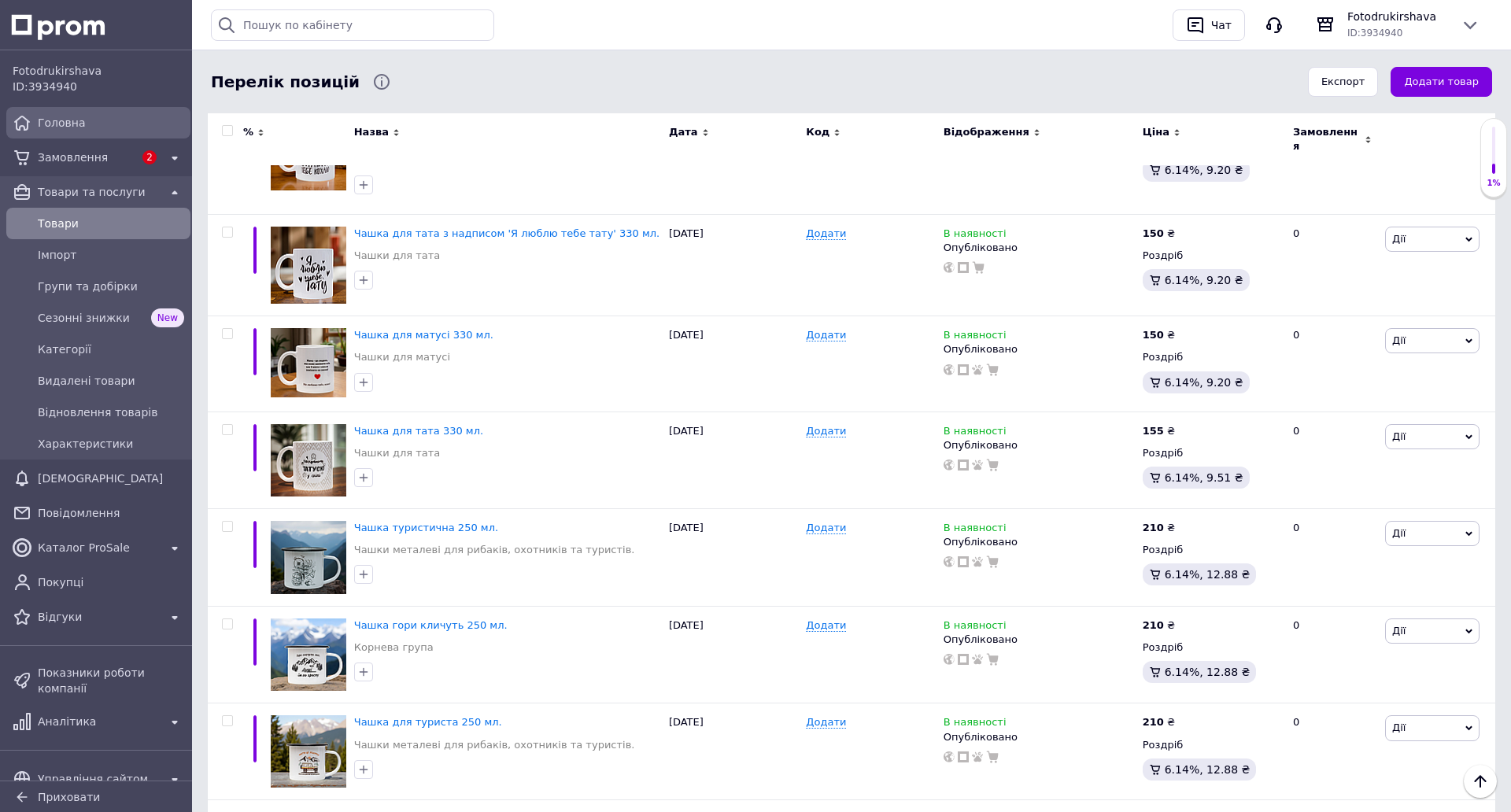
click at [88, 126] on span "Головна" at bounding box center [111, 122] width 147 height 16
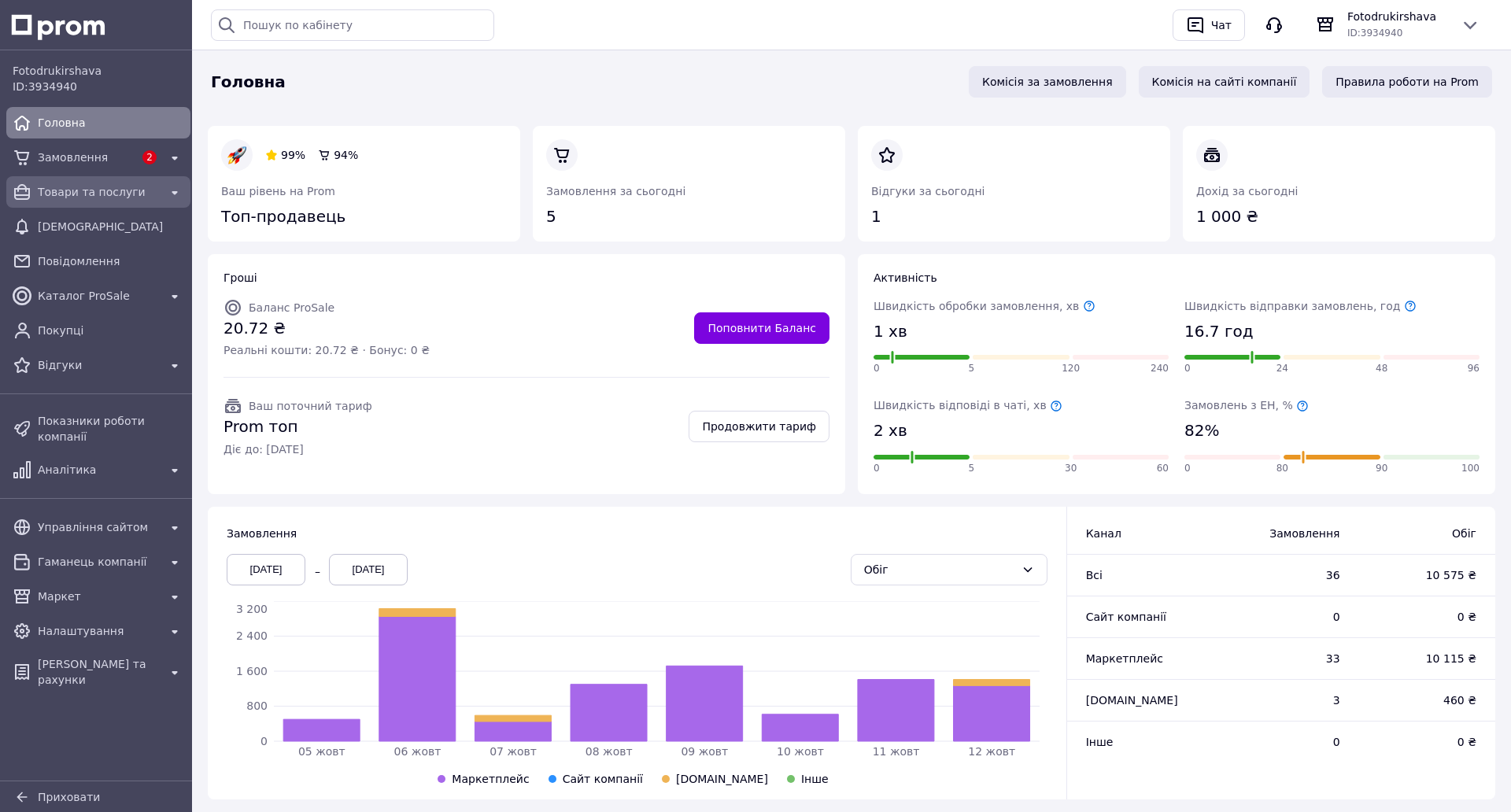
click at [95, 196] on span "Товари та послуги" at bounding box center [99, 192] width 122 height 16
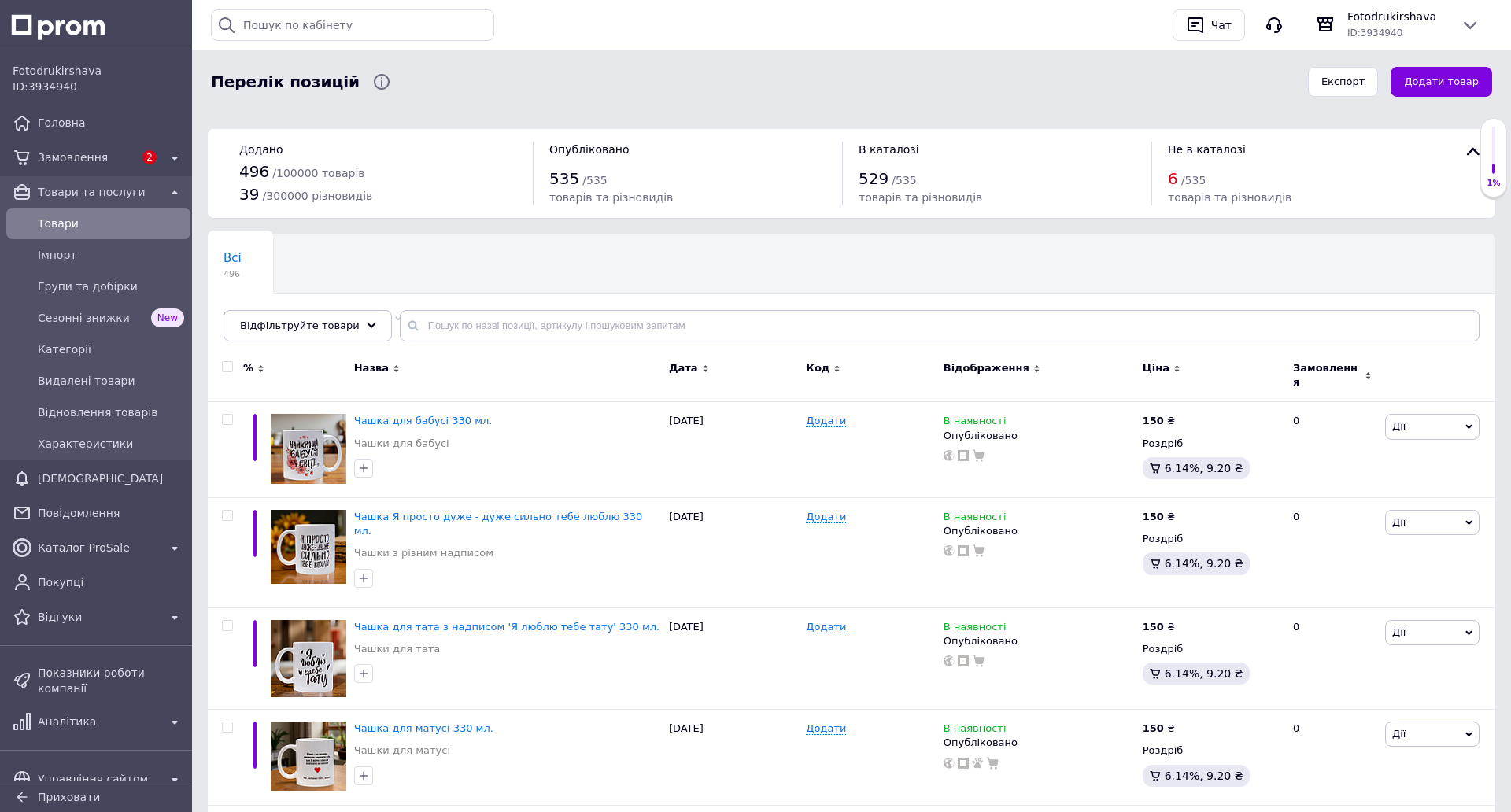
click at [1423, 85] on button "Додати товар" at bounding box center [1441, 82] width 102 height 30
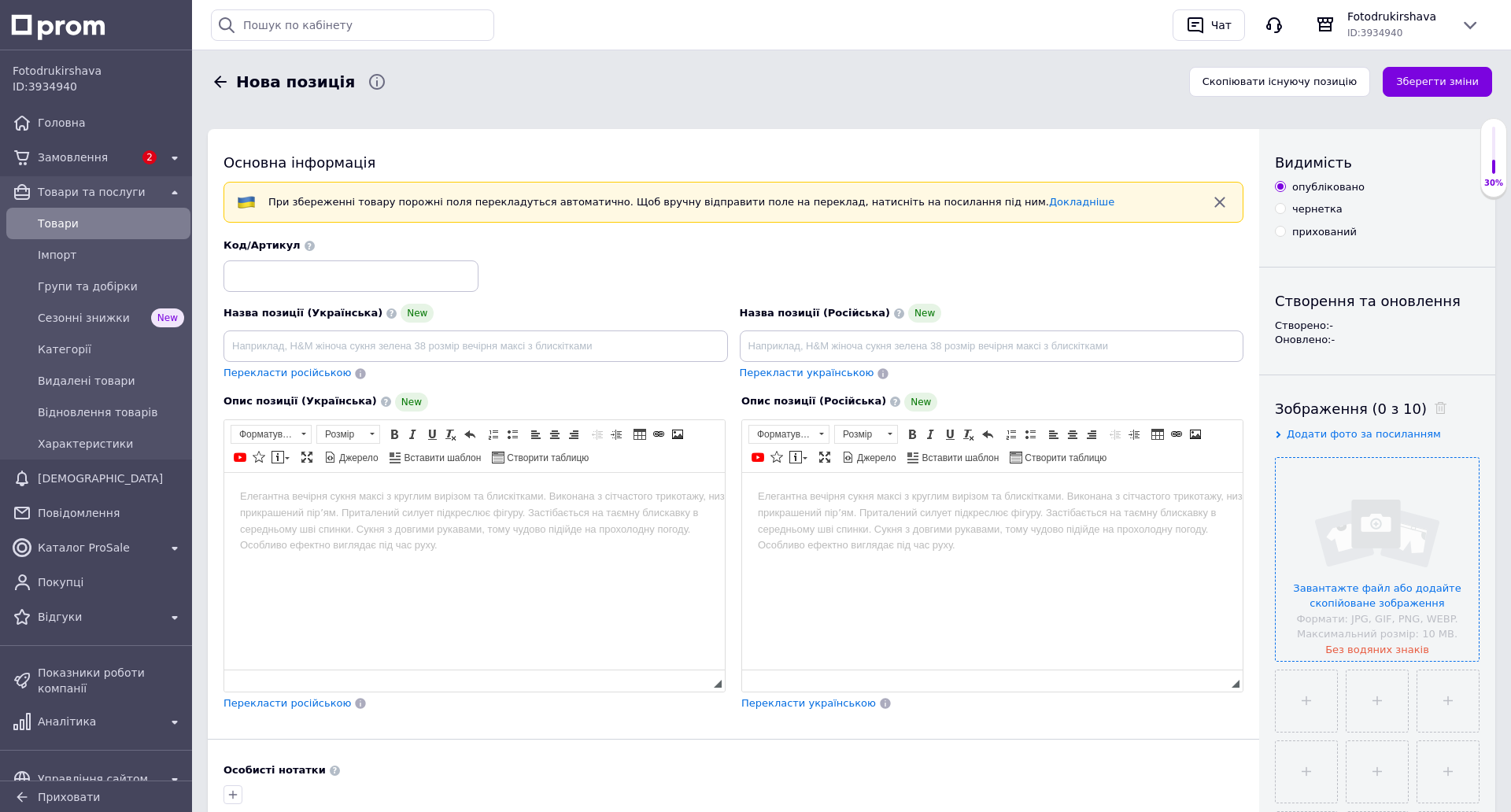
click at [1375, 520] on input "file" at bounding box center [1377, 560] width 203 height 203
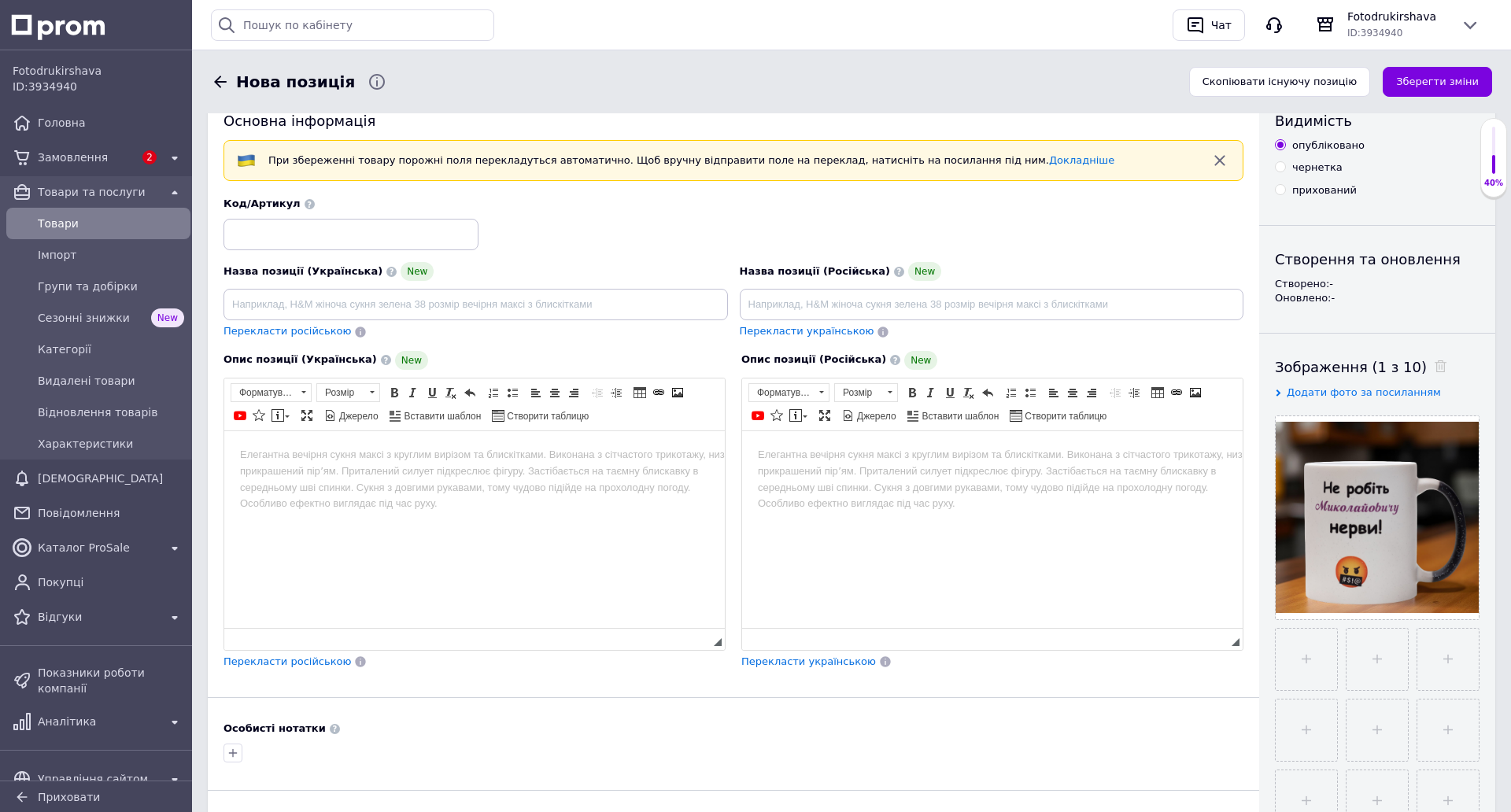
scroll to position [79, 0]
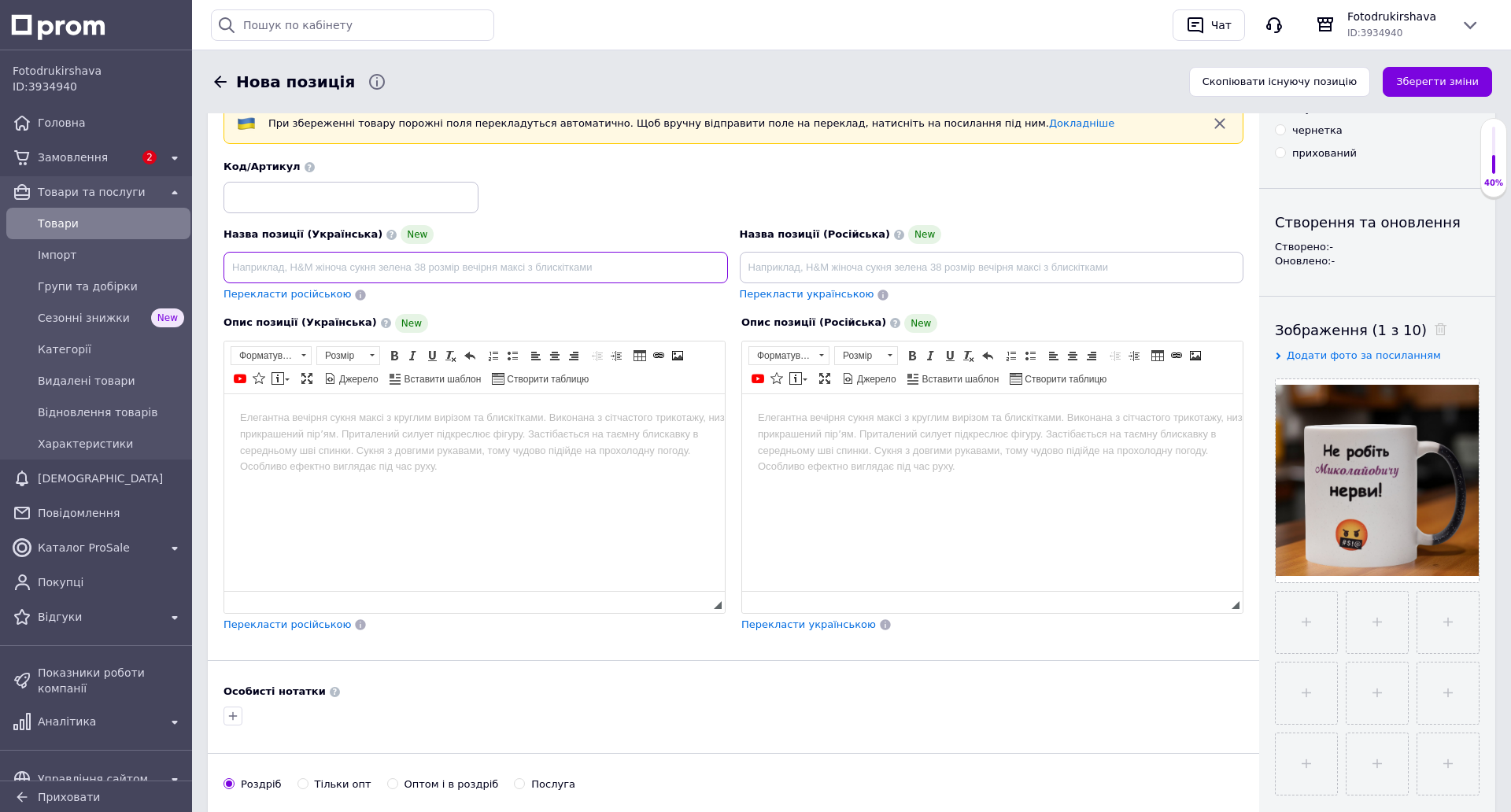
click at [528, 275] on input at bounding box center [476, 267] width 504 height 31
type input "Чашка хамелеон 'Не робіть [PERSON_NAME]' 330 мл."
click at [545, 418] on body "Редактор, D5A7AFAA-D6F8-401A-B6FA-96889BB1DA8D" at bounding box center [475, 417] width 469 height 16
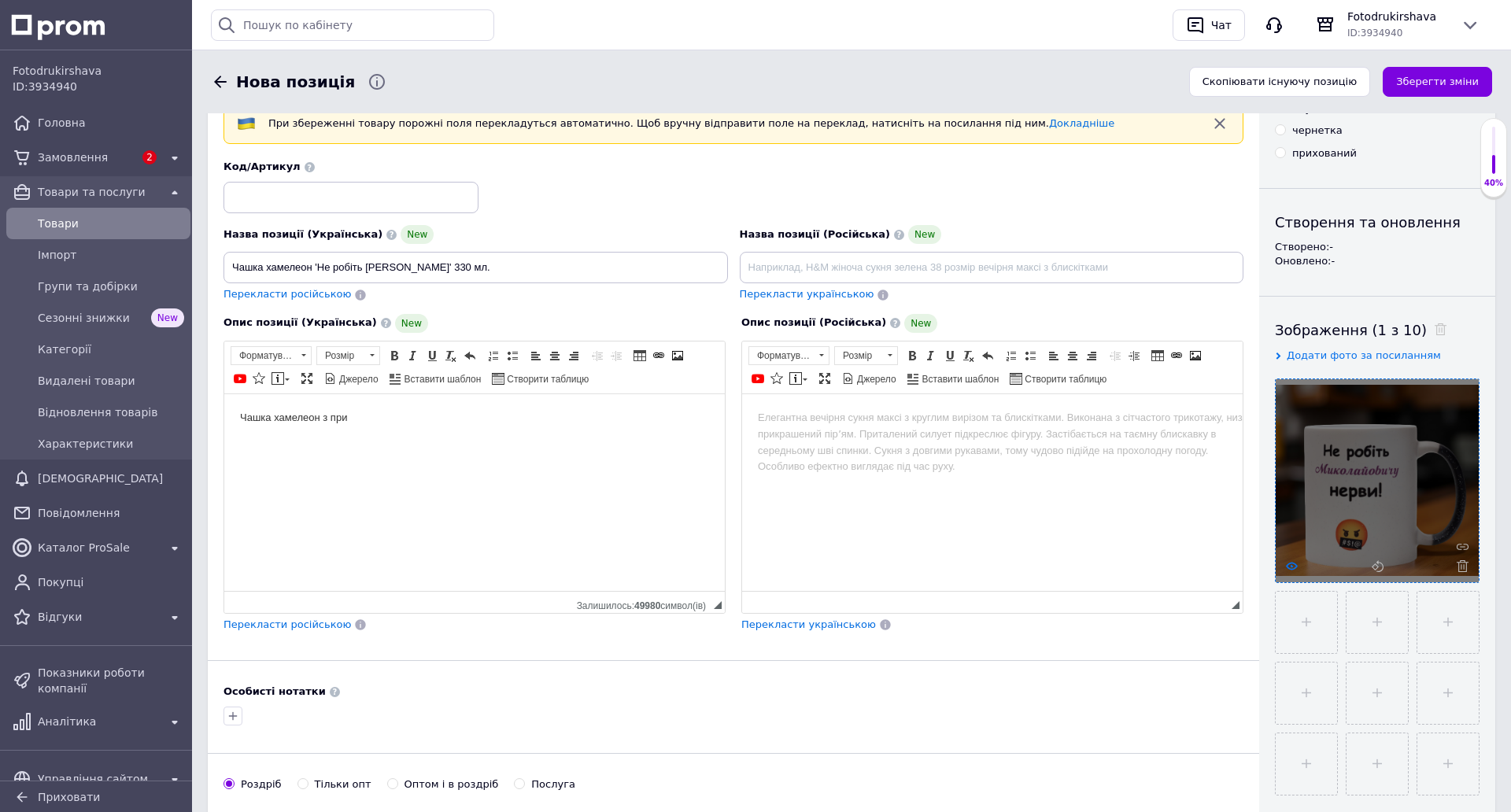
click at [1286, 561] on icon at bounding box center [1292, 566] width 12 height 12
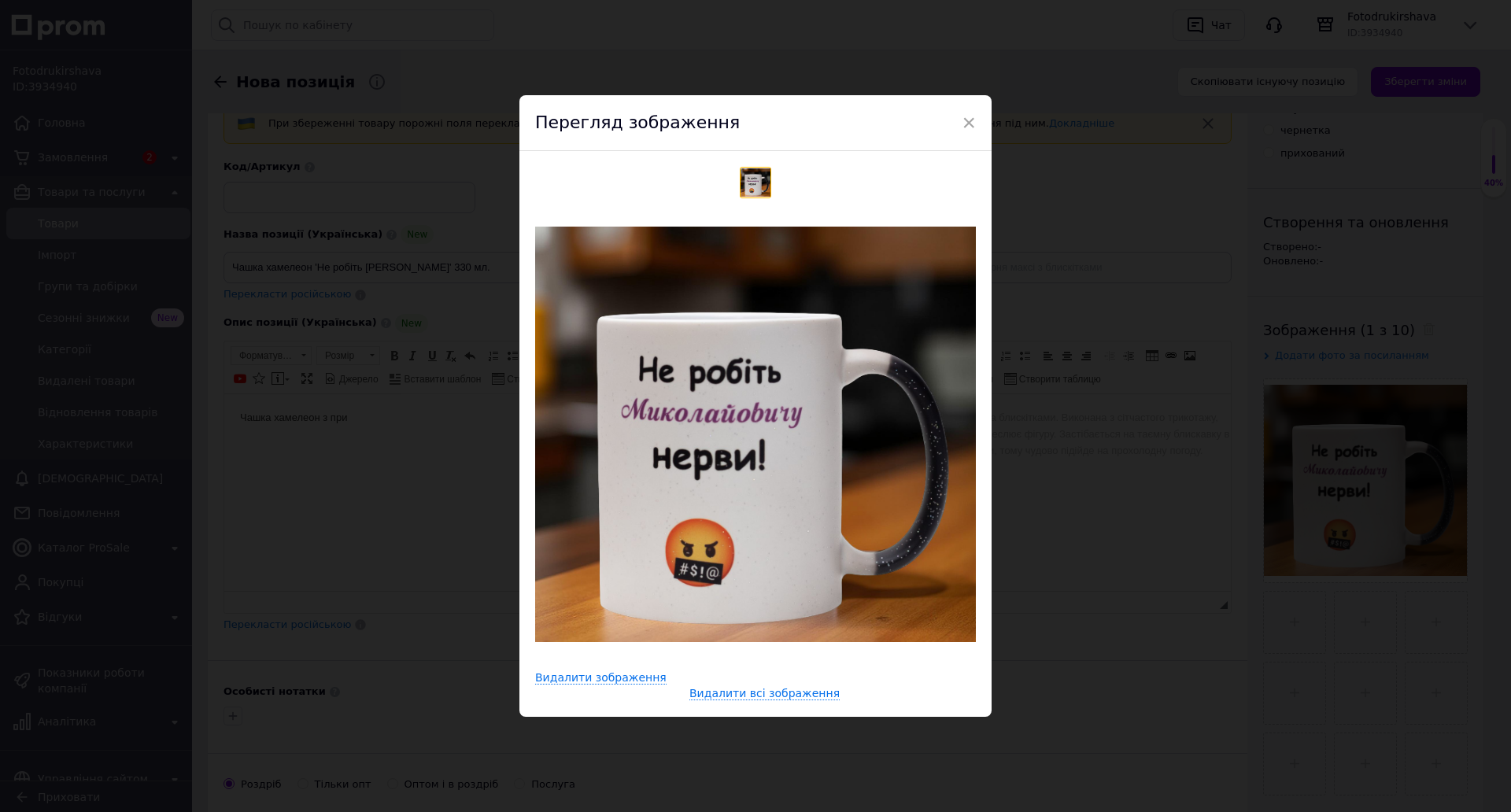
drag, startPoint x: 963, startPoint y: 83, endPoint x: 917, endPoint y: 108, distance: 52.4
click at [962, 109] on span "×" at bounding box center [969, 122] width 14 height 27
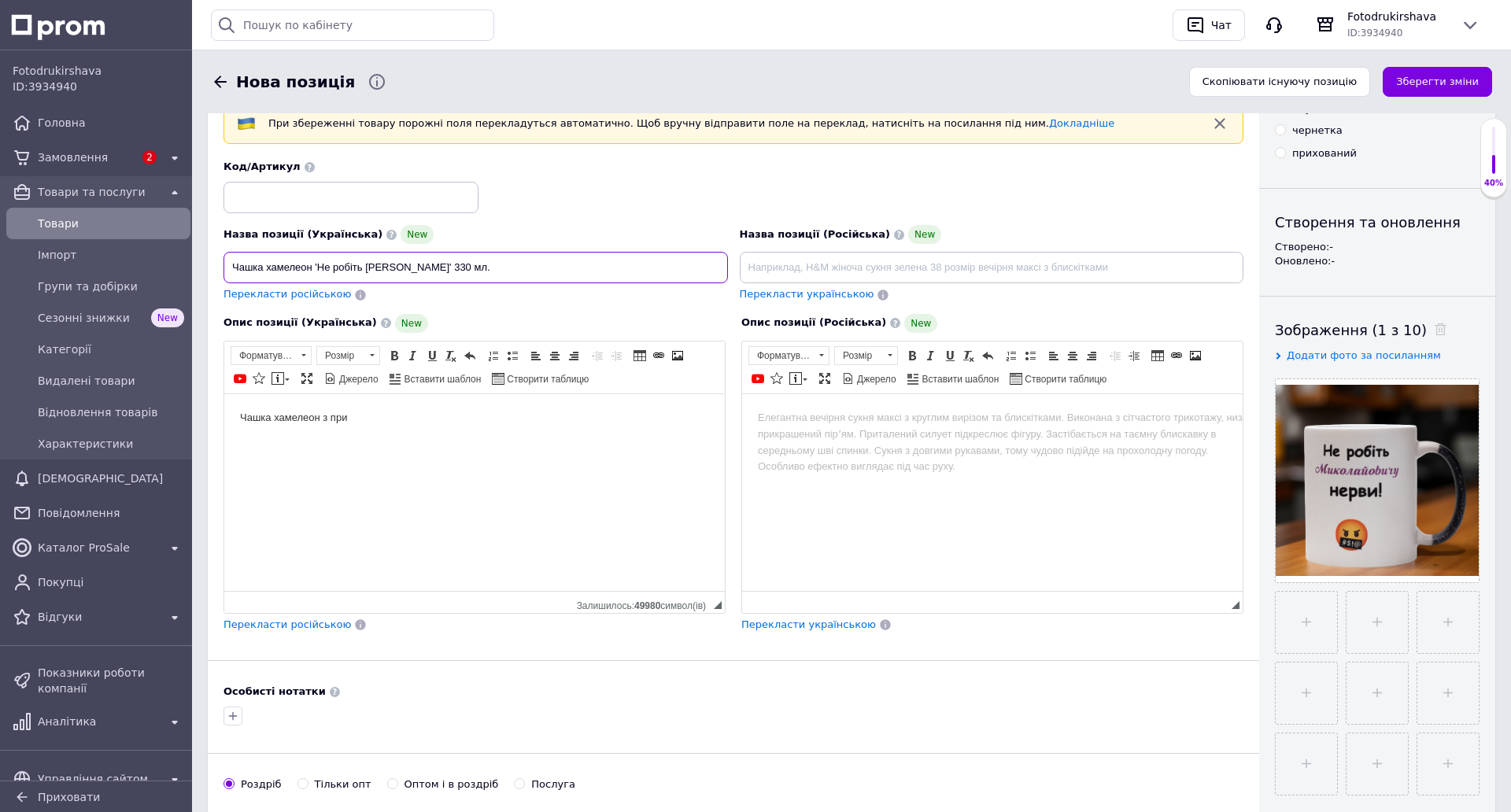
click at [314, 267] on input "Чашка хамелеон 'Не робіть [PERSON_NAME]' 330 мл." at bounding box center [476, 267] width 504 height 31
type input "Чашка хамелеон з блиском 'Не робіть [PERSON_NAME]' 330 мл."
click at [399, 416] on body "Чашка хамелеон з при" at bounding box center [475, 417] width 469 height 16
drag, startPoint x: 564, startPoint y: 269, endPoint x: 365, endPoint y: 265, distance: 199.0
click at [365, 265] on input "Чашка хамелеон з блиском 'Не робіть [PERSON_NAME]' 330 мл." at bounding box center [476, 267] width 504 height 31
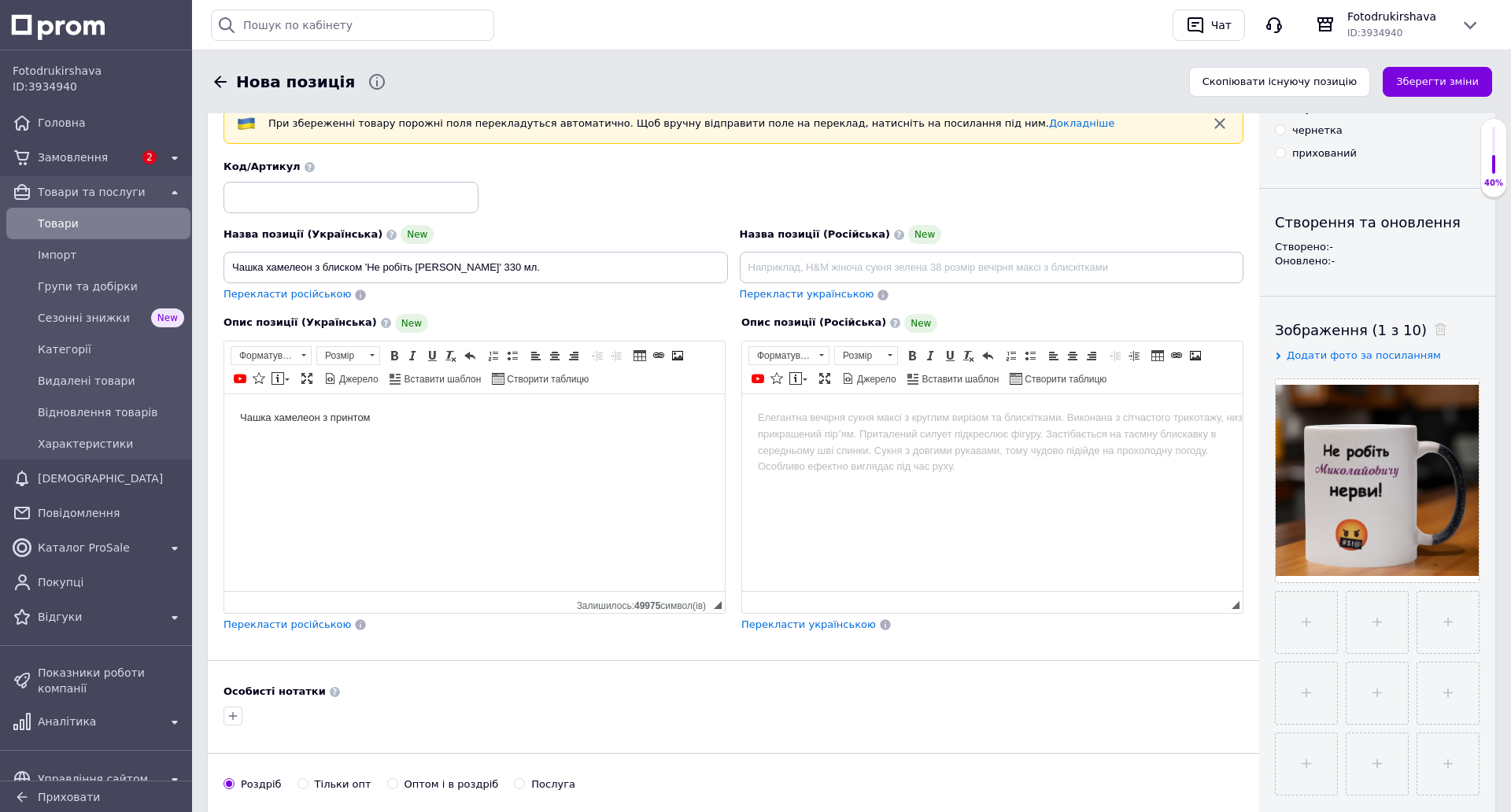
click at [460, 409] on body "Чашка хамелеон з принтом" at bounding box center [475, 417] width 469 height 16
drag, startPoint x: 541, startPoint y: 478, endPoint x: 233, endPoint y: 478, distance: 308.0
click at [228, 477] on html "Чашка хамелеон з принтом 'Не робіть [PERSON_NAME]' 330 мл. Обєм чашки 330 мл. з…" at bounding box center [474, 443] width 501 height 101
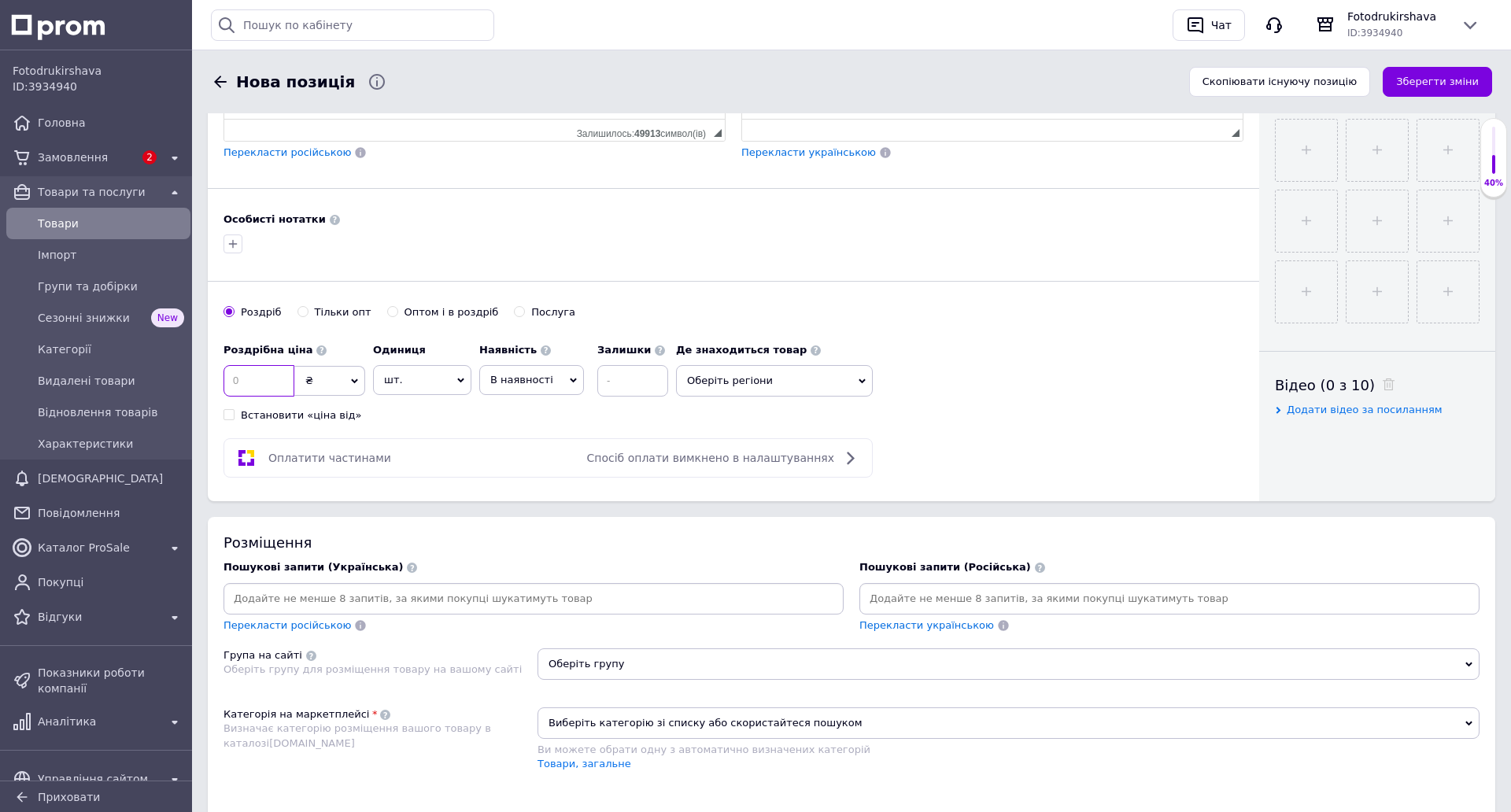
click at [267, 374] on input at bounding box center [259, 381] width 71 height 31
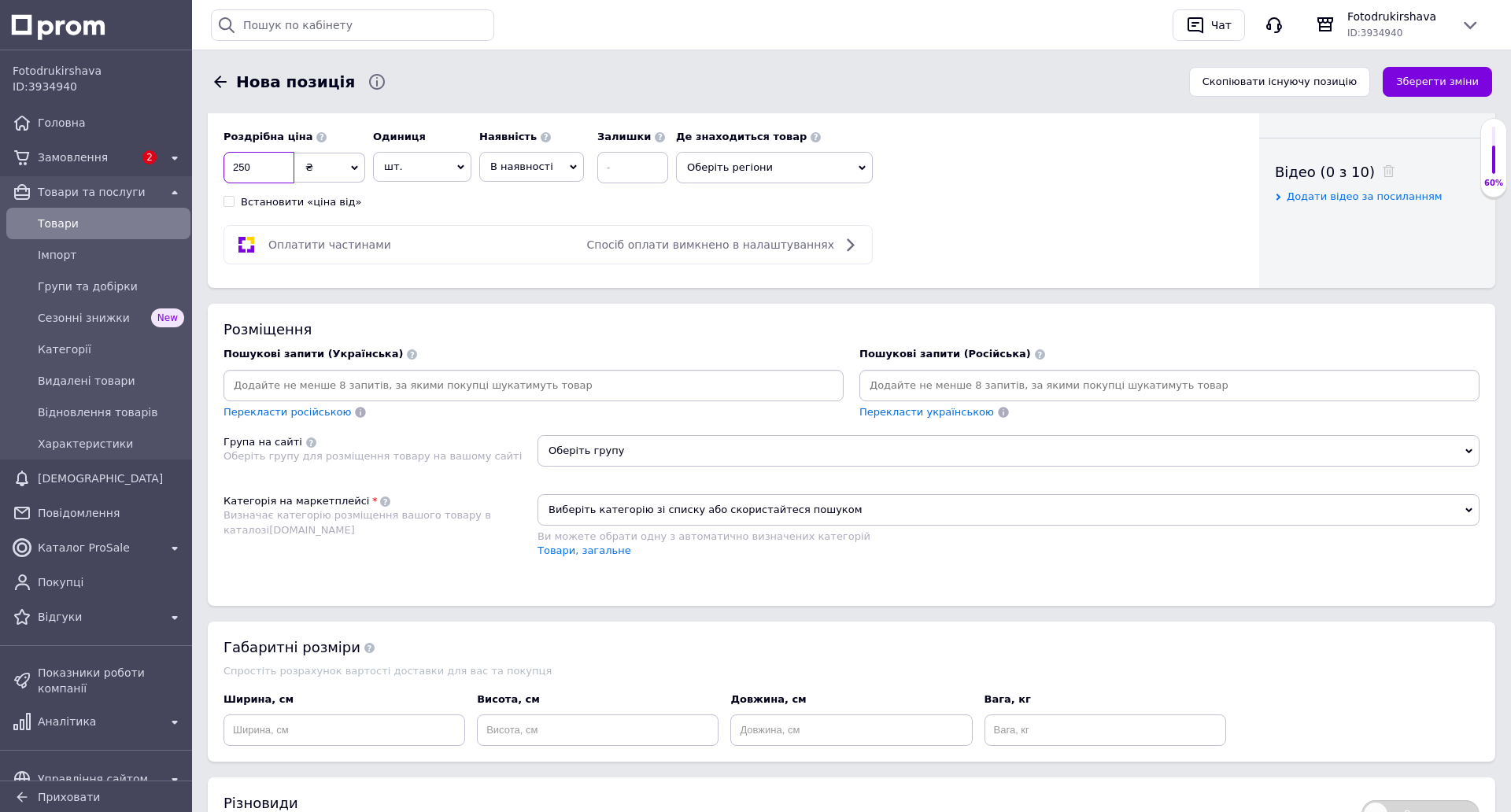
scroll to position [787, 0]
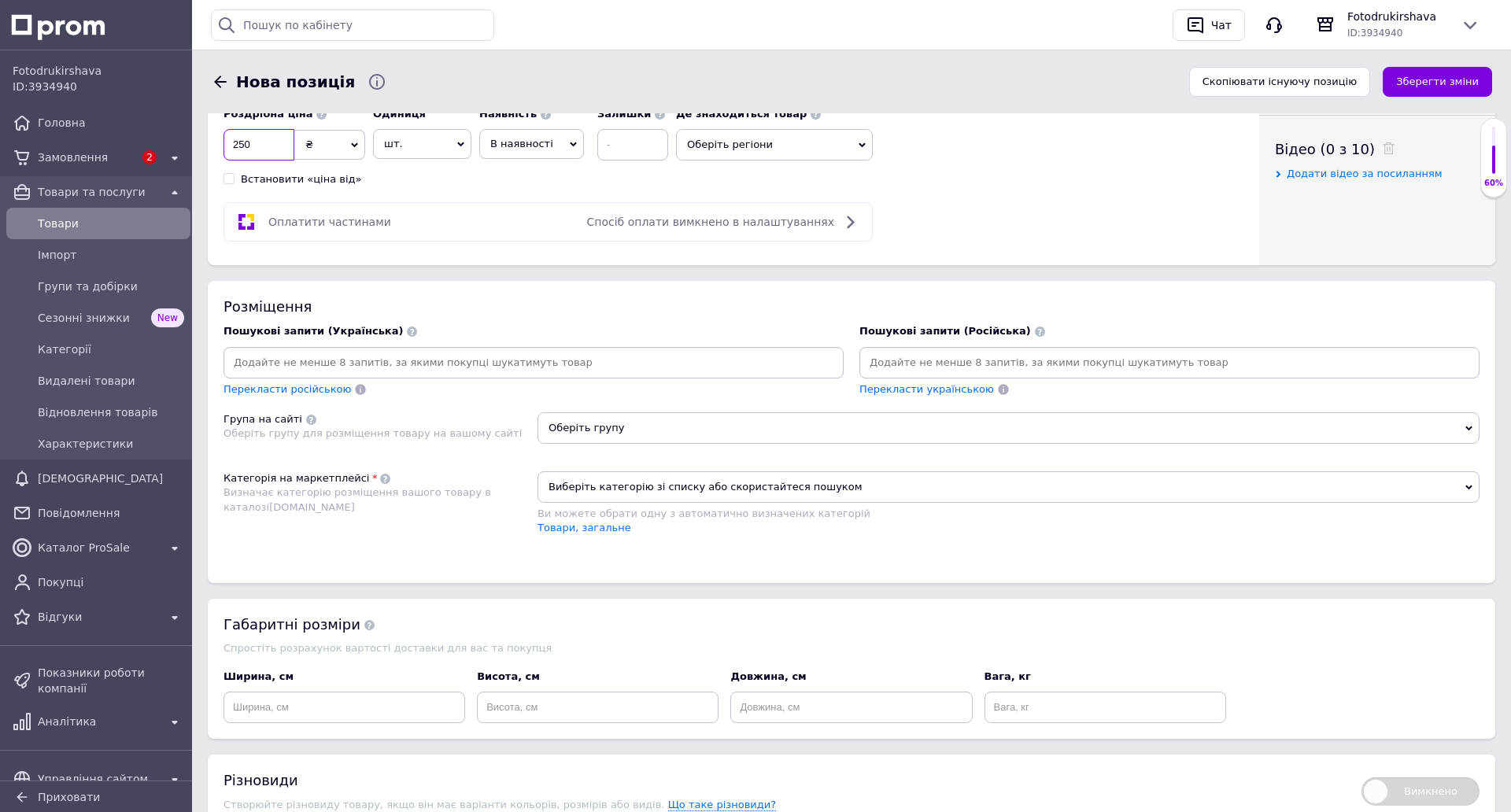
type input "250"
click at [443, 357] on input at bounding box center [533, 362] width 614 height 23
type input "чашка не робіть [PERSON_NAME]"
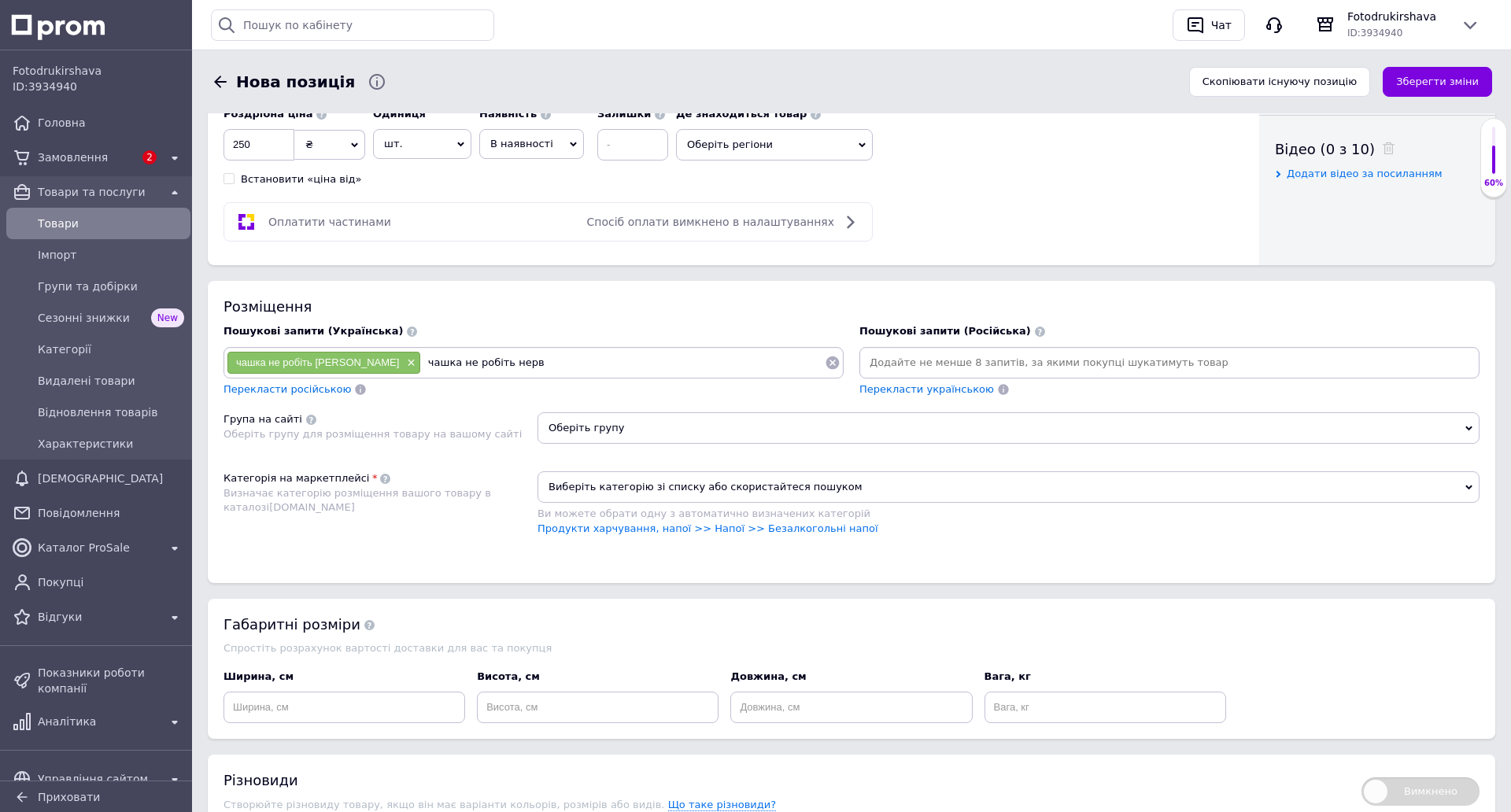
type input "чашка не робіть нерви"
type input "чашка хамелеон не робіть [PERSON_NAME]"
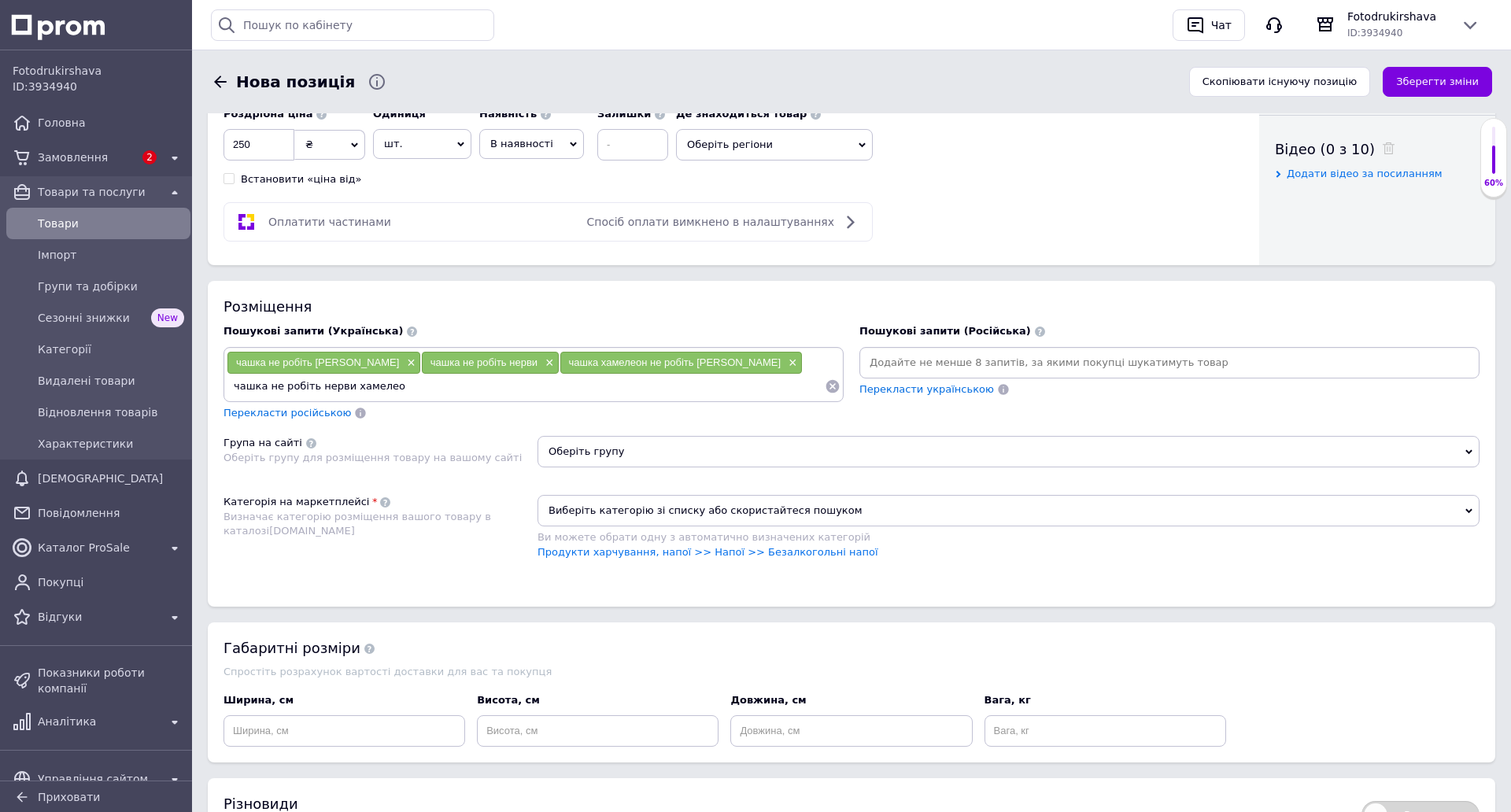
type input "чашка не робіть нерви хамелеон"
type input "чашка не робіть [PERSON_NAME]"
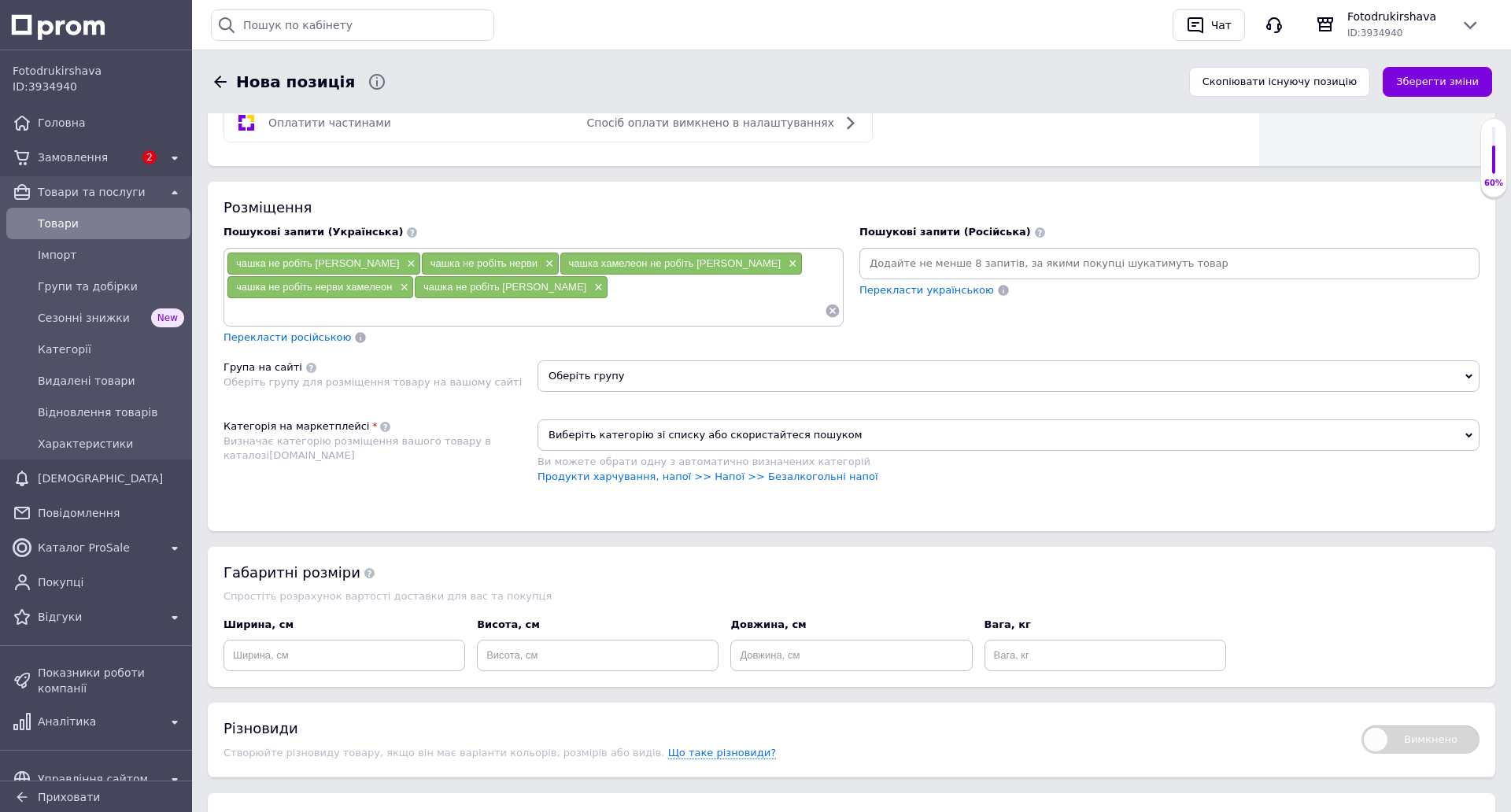
scroll to position [1102, 0]
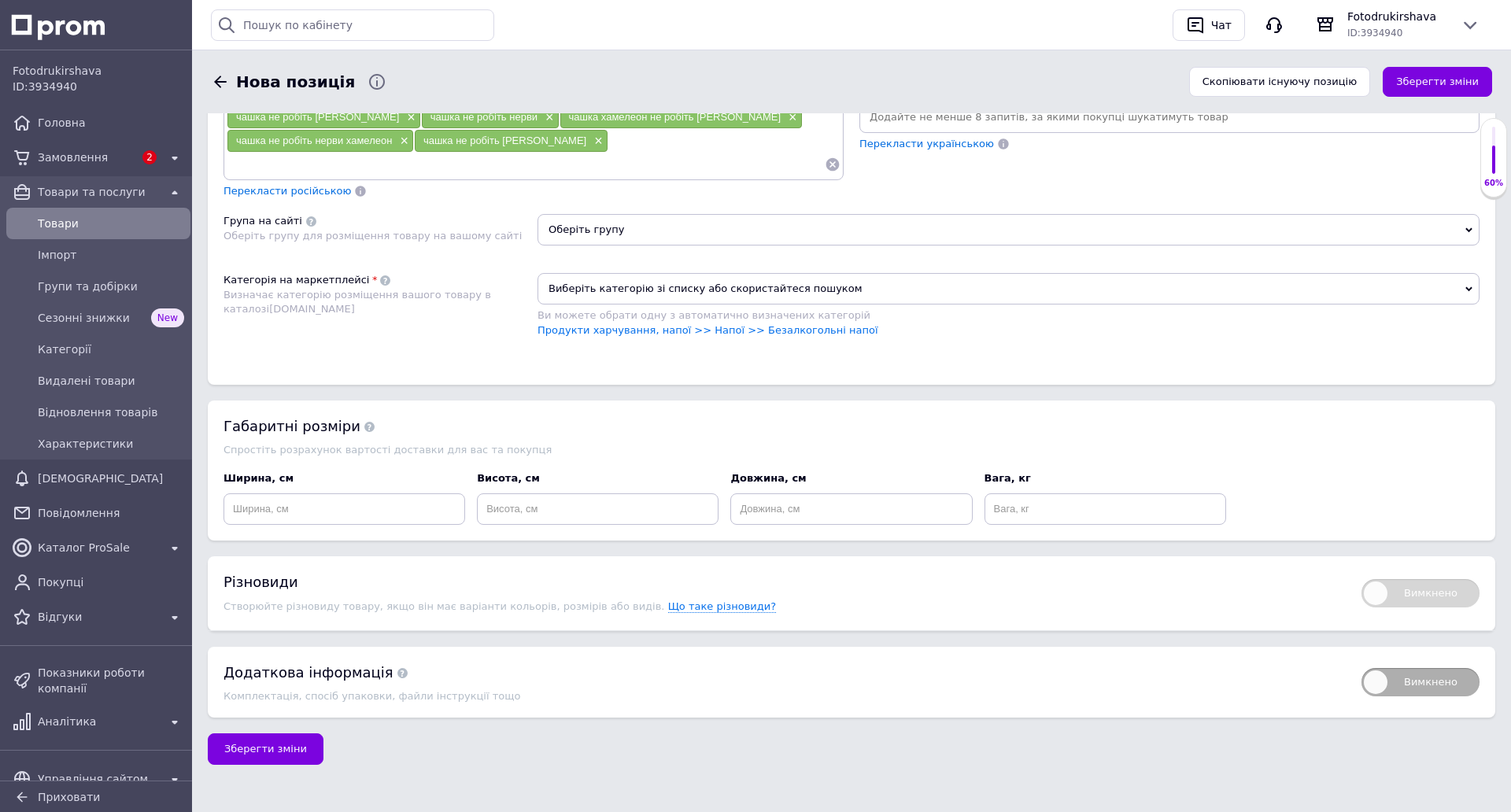
click at [596, 214] on span "Оберіть групу" at bounding box center [1008, 230] width 942 height 31
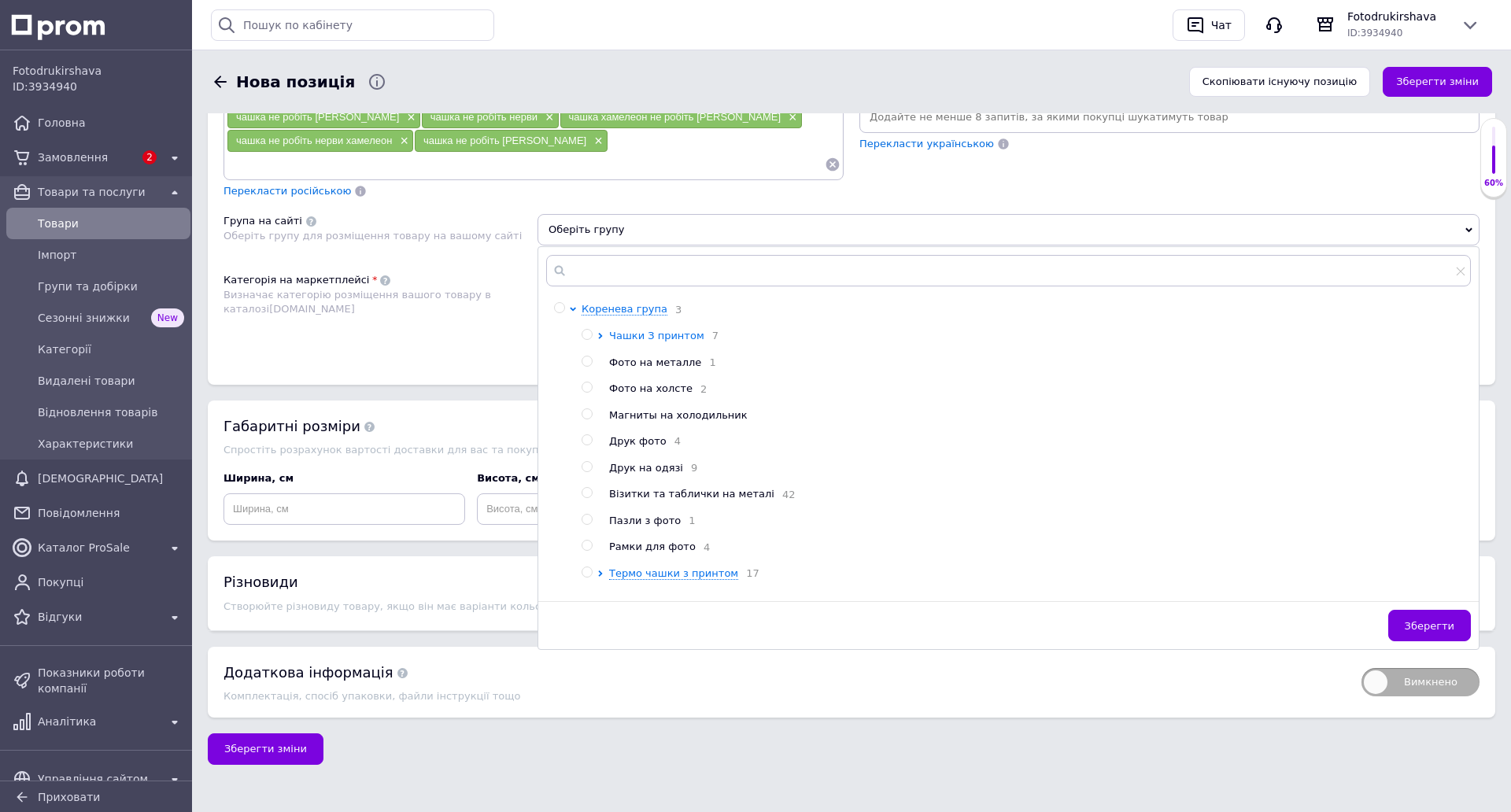
click at [647, 330] on span "Чашки З принтом" at bounding box center [657, 336] width 95 height 12
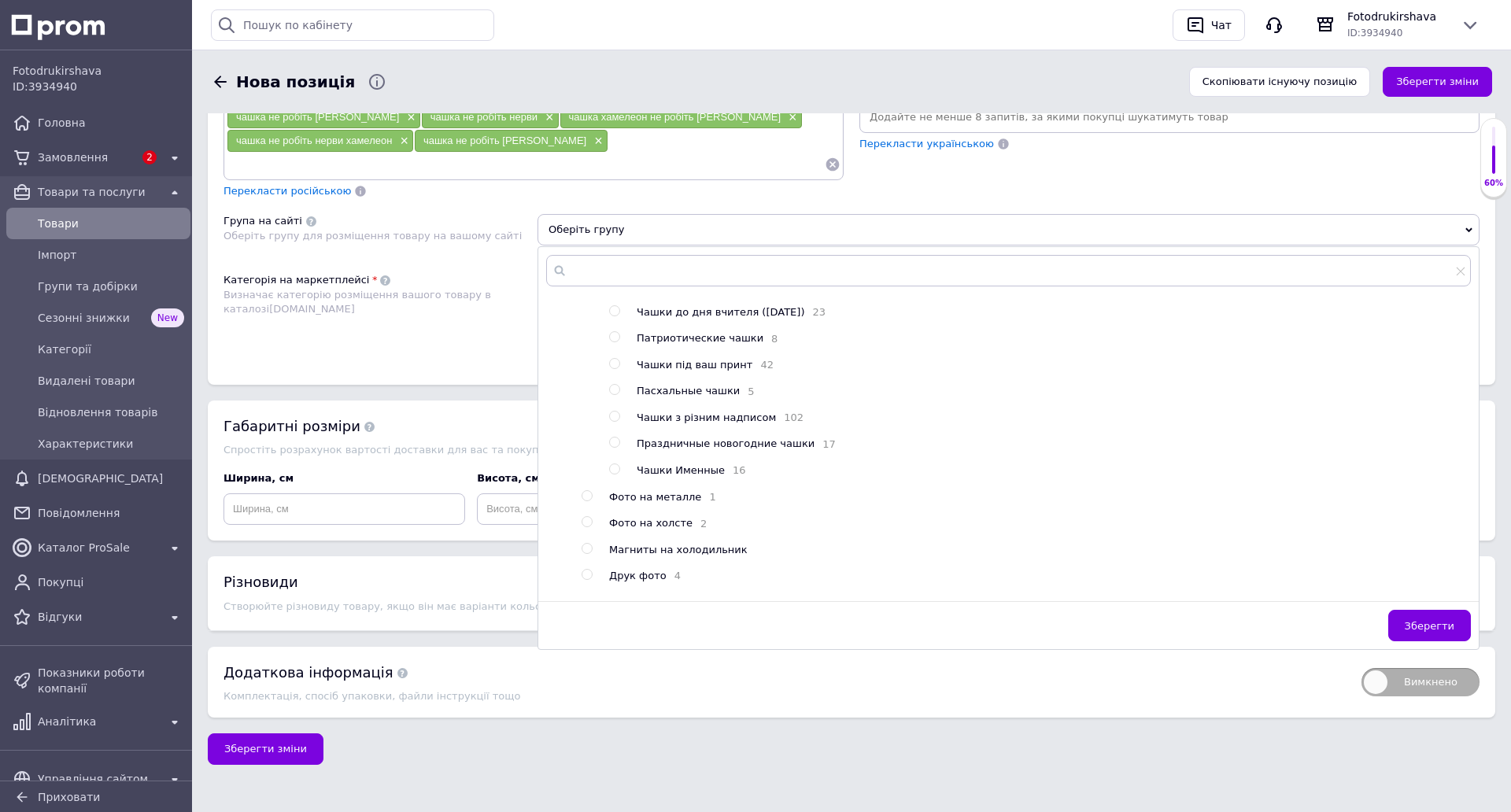
scroll to position [236, 0]
click at [686, 437] on span "Чашки під ваш принт" at bounding box center [694, 443] width 115 height 12
radio input "true"
click at [1420, 610] on button "Зберегти" at bounding box center [1429, 625] width 82 height 31
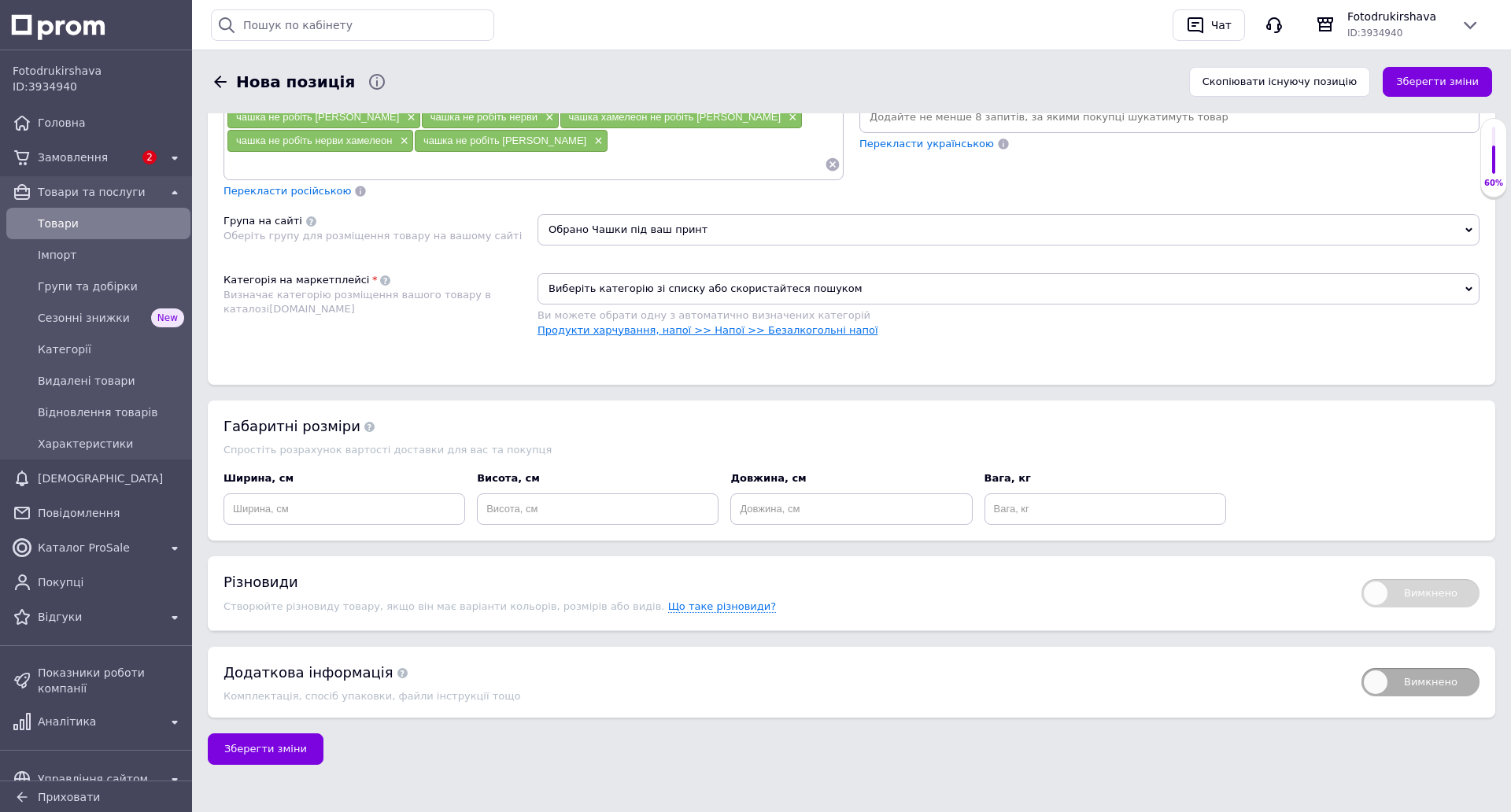
click at [754, 324] on link "Продукти харчування, напої >> Напої >> Безалкогольні напої" at bounding box center [707, 331] width 341 height 12
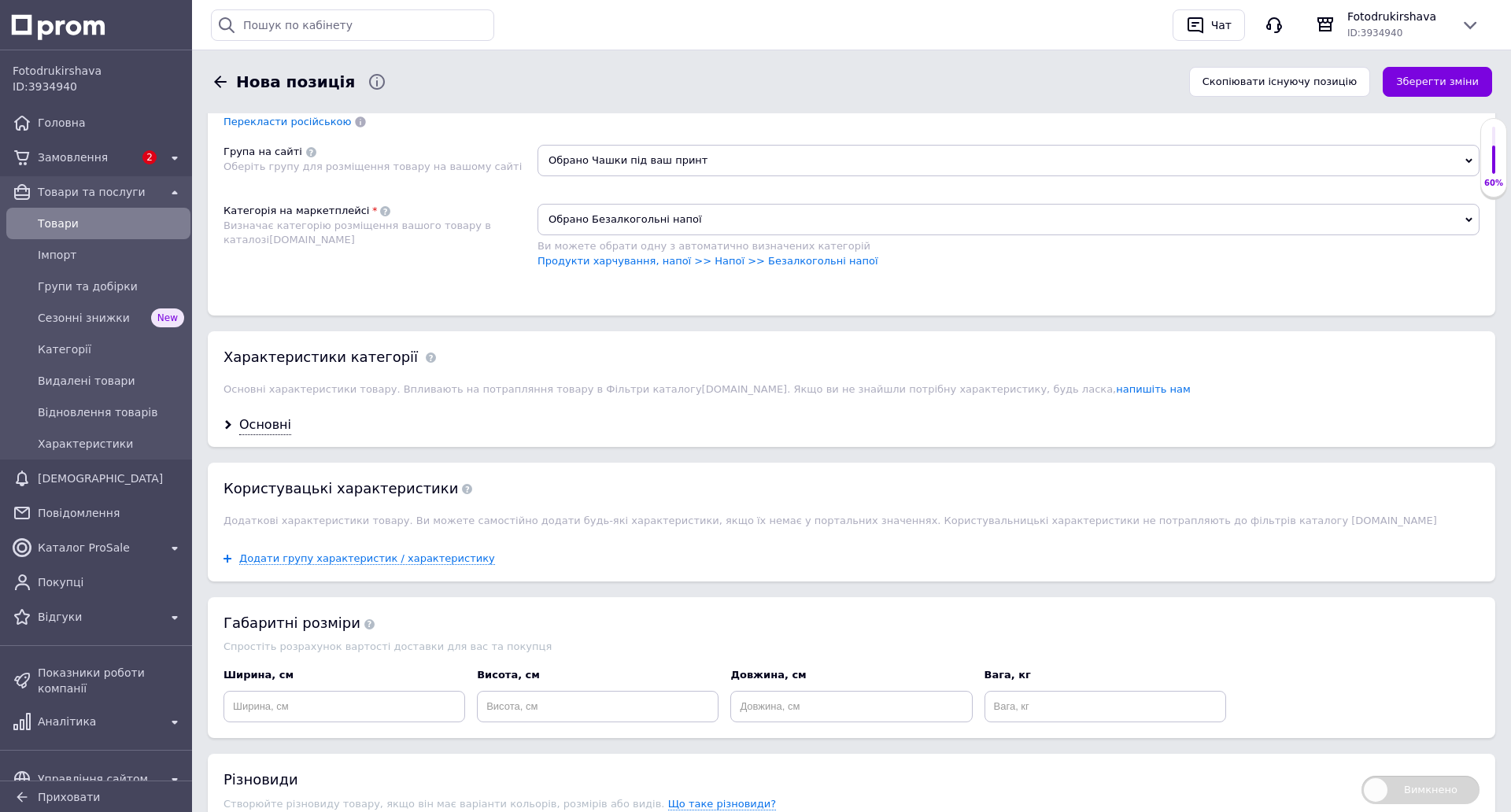
click at [706, 224] on span "Обрано Безалкогольні напої" at bounding box center [1008, 219] width 942 height 31
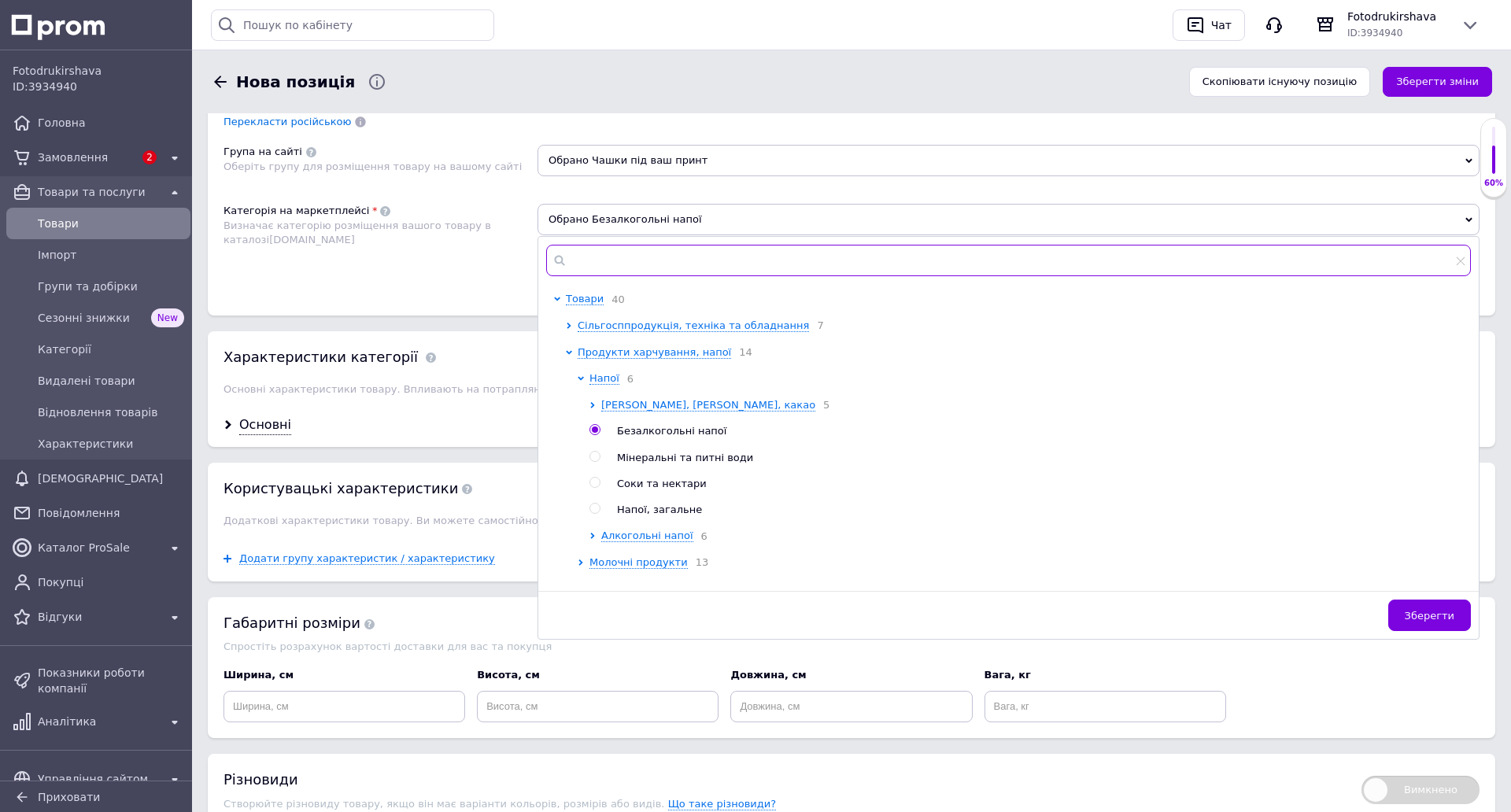
click at [687, 259] on input "text" at bounding box center [1008, 260] width 925 height 31
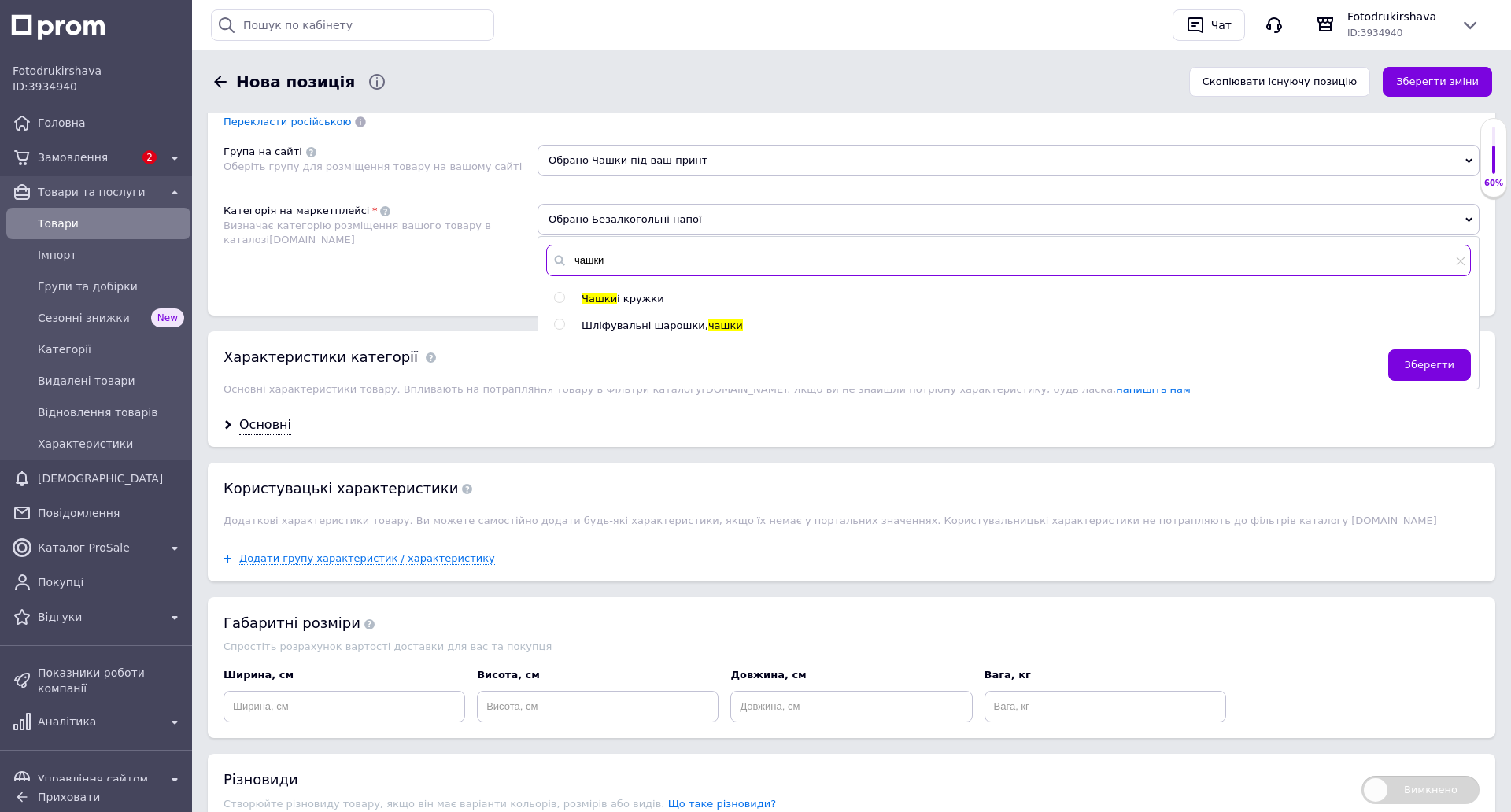
type input "чашки"
click at [627, 292] on span "і кружки" at bounding box center [641, 298] width 47 height 12
radio input "true"
click at [1411, 368] on span "Зберегти" at bounding box center [1429, 365] width 49 height 12
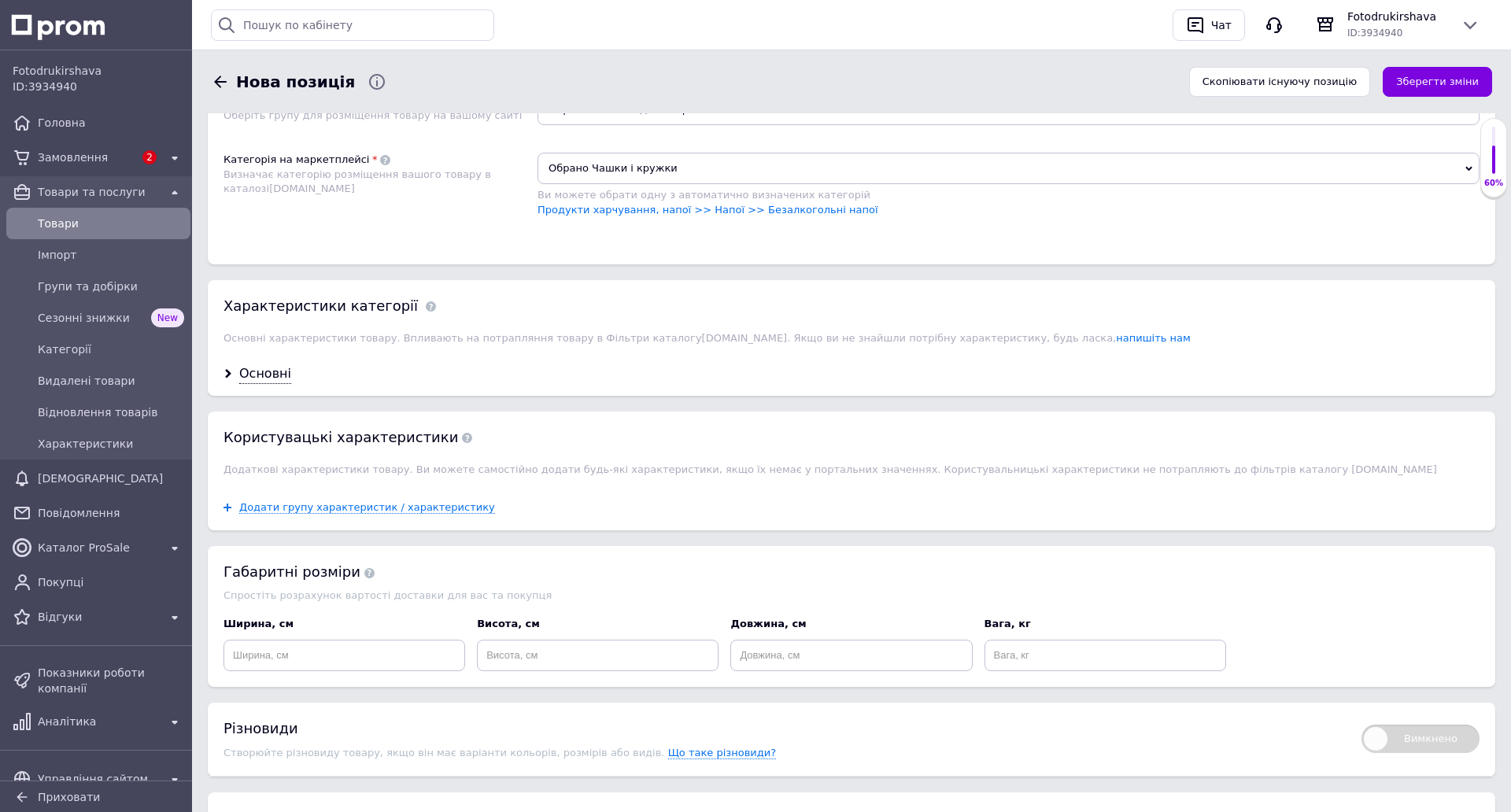
scroll to position [1180, 0]
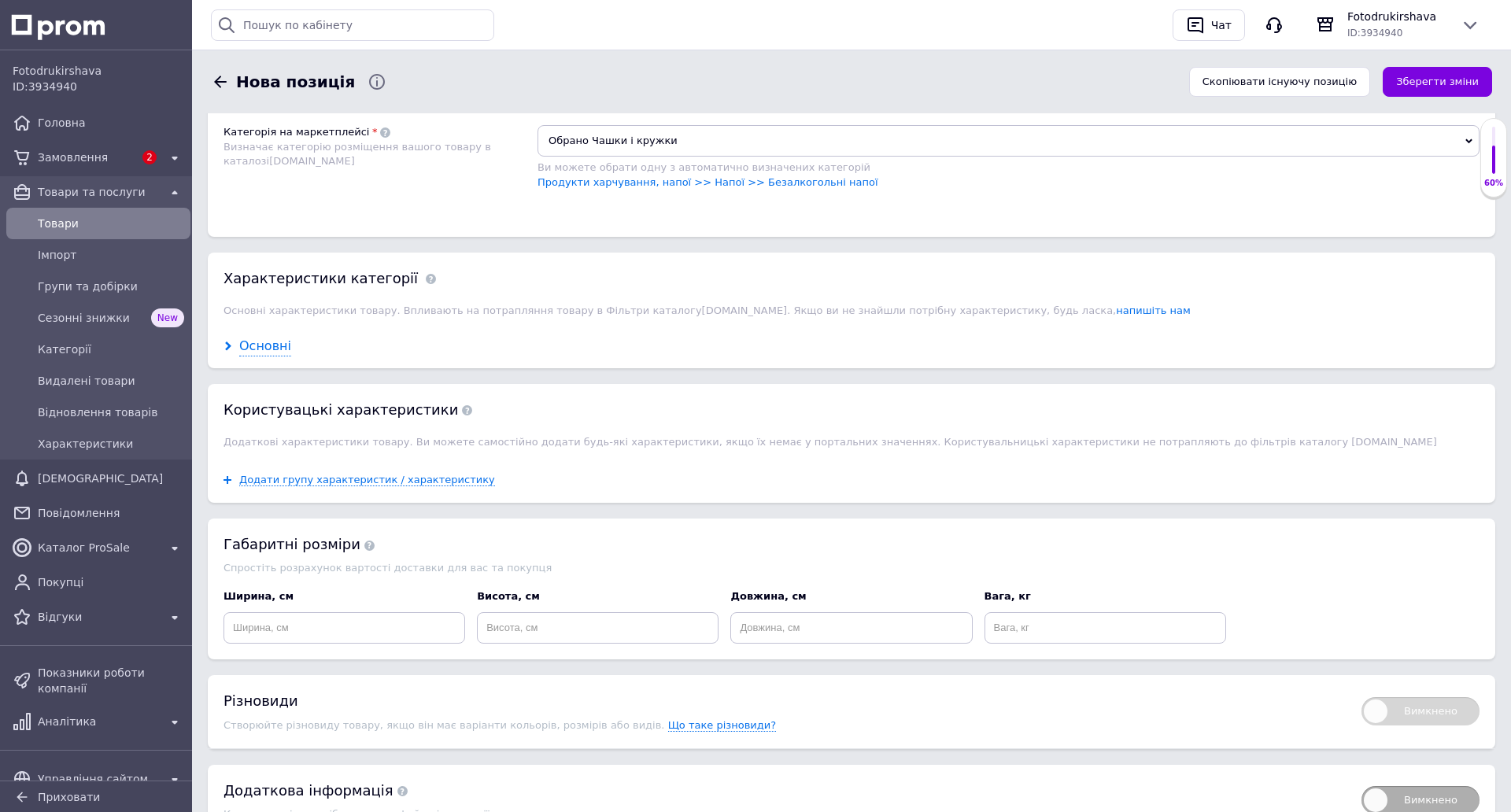
click at [273, 344] on div "Основні" at bounding box center [266, 346] width 52 height 18
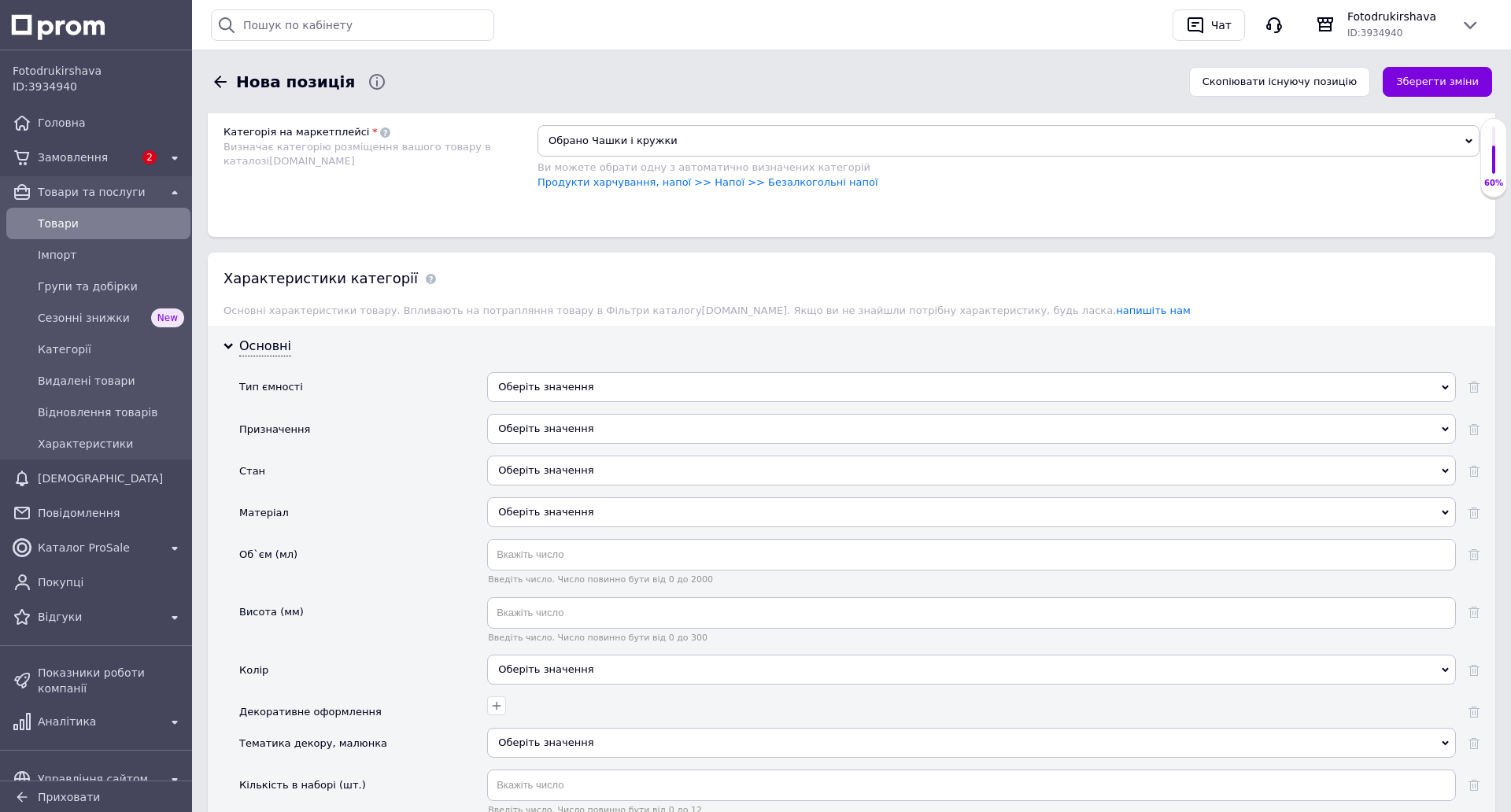
click at [639, 378] on div "Оберіть значення" at bounding box center [971, 387] width 969 height 29
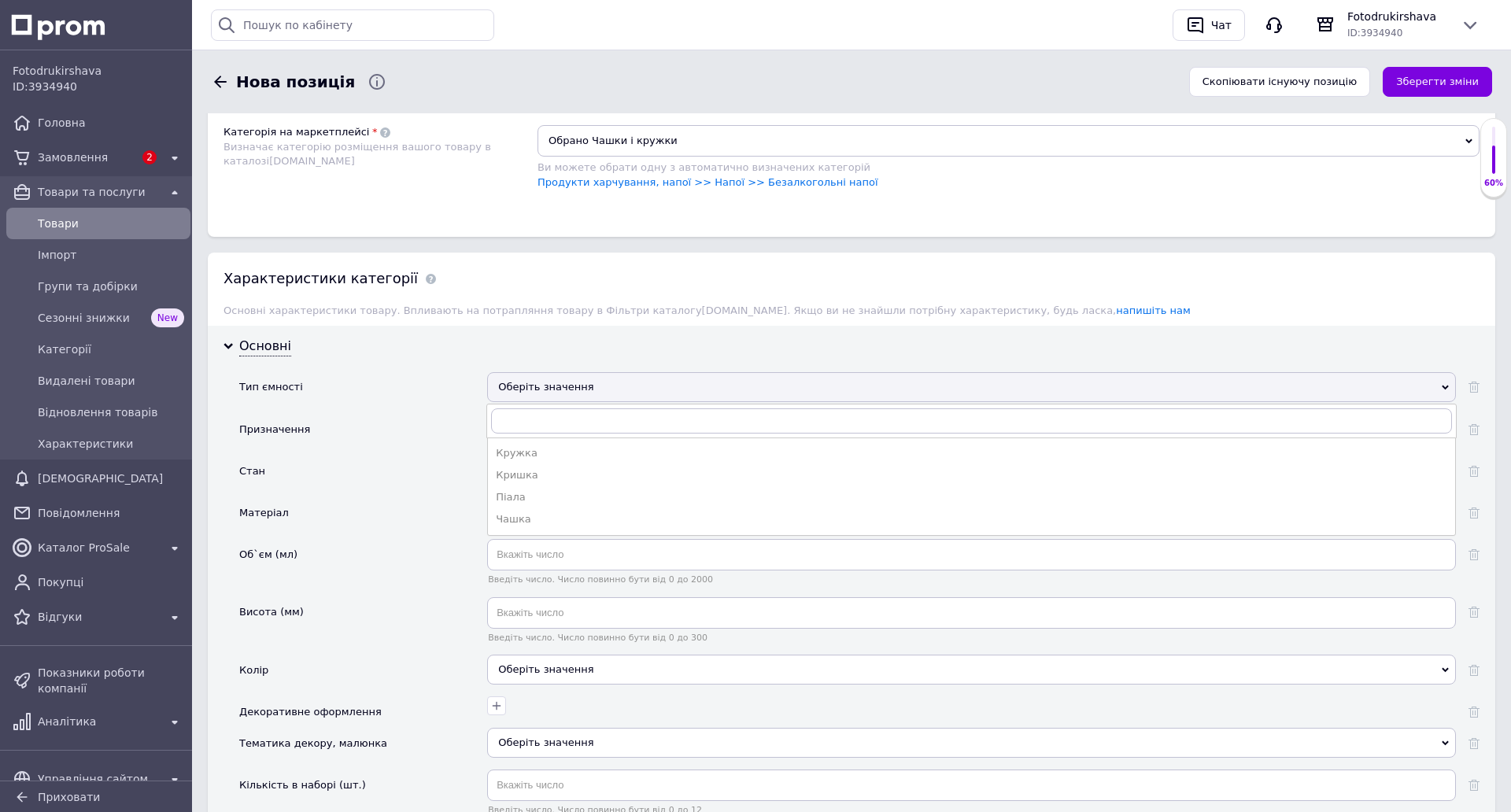
click at [533, 509] on li "Чашка" at bounding box center [971, 519] width 967 height 22
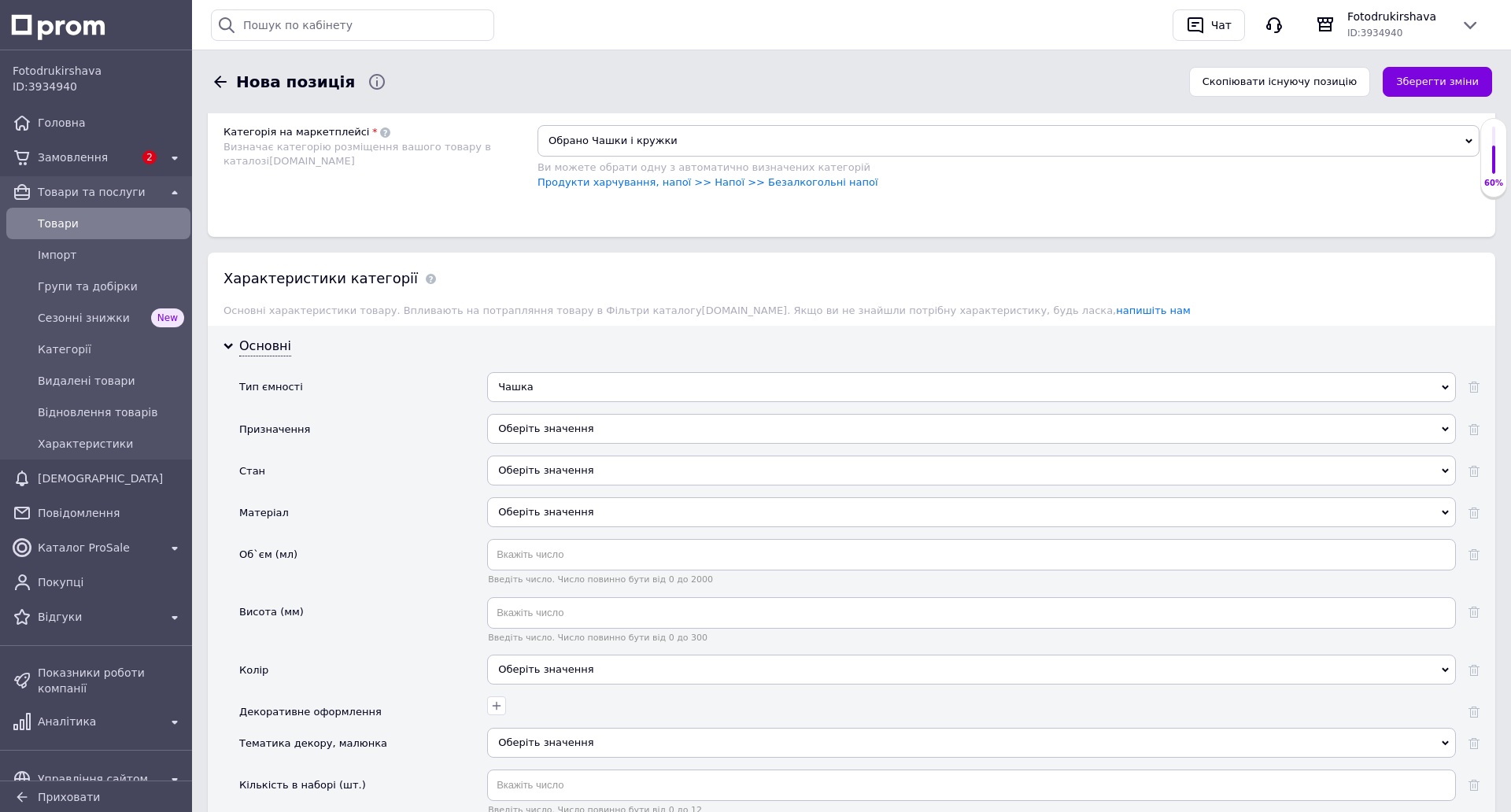
click at [520, 421] on div "Оберіть значення" at bounding box center [971, 429] width 969 height 29
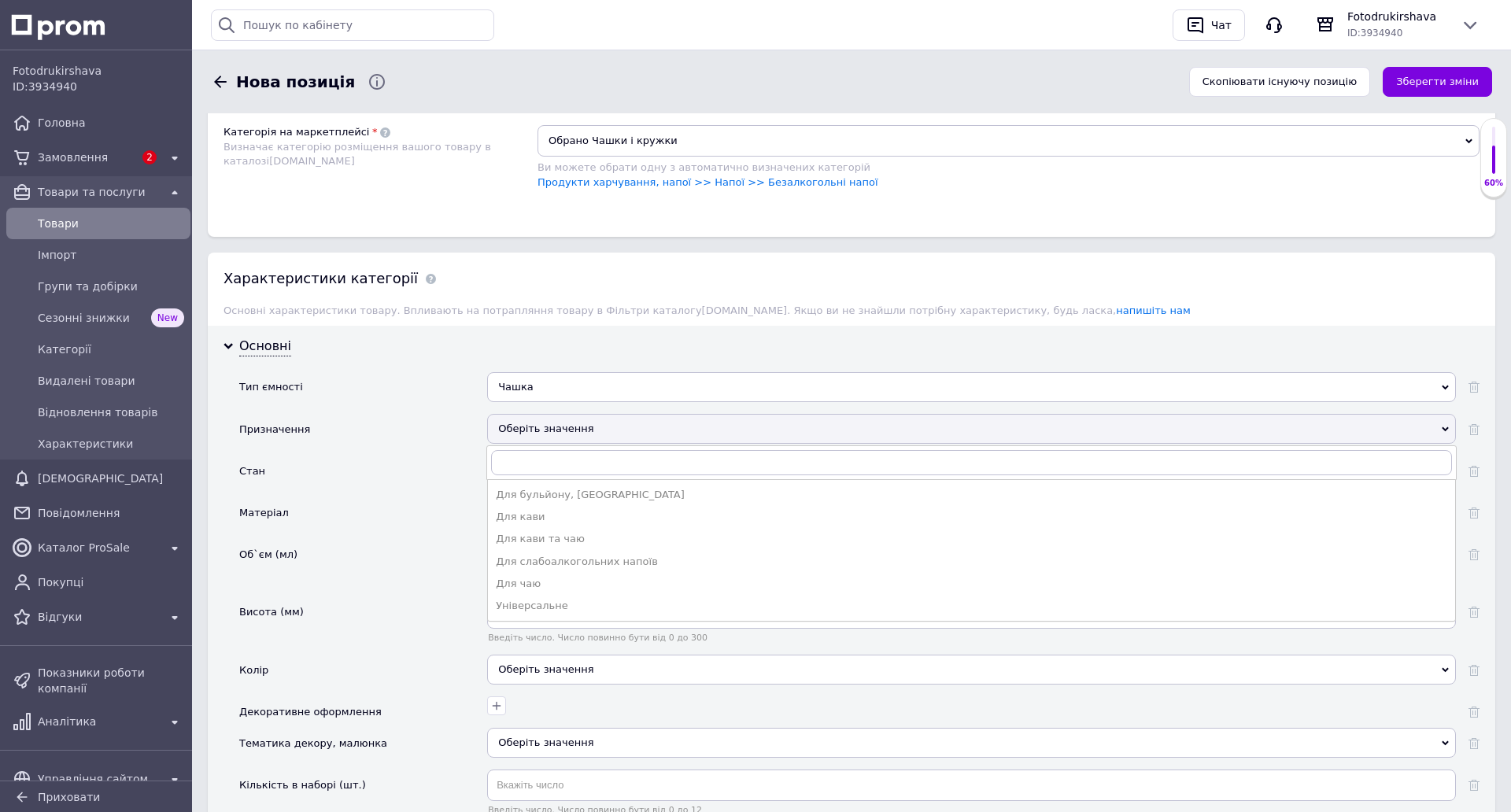
drag, startPoint x: 535, startPoint y: 606, endPoint x: 526, endPoint y: 595, distance: 14.2
click at [533, 605] on div "Універсальне" at bounding box center [971, 606] width 951 height 14
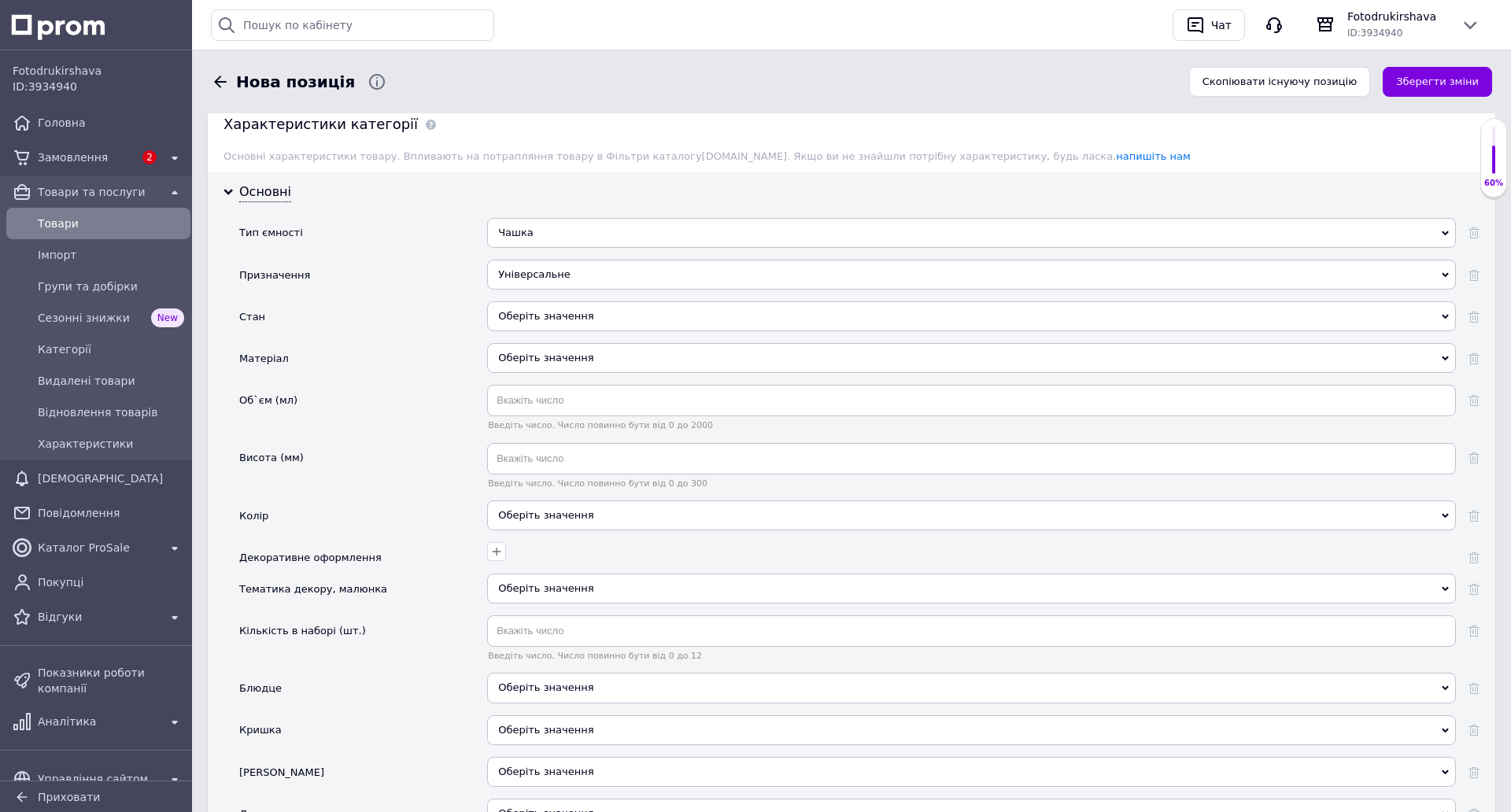
scroll to position [1338, 0]
drag, startPoint x: 539, startPoint y: 305, endPoint x: 521, endPoint y: 318, distance: 22.2
click at [535, 311] on div "Оберіть значення" at bounding box center [971, 313] width 969 height 29
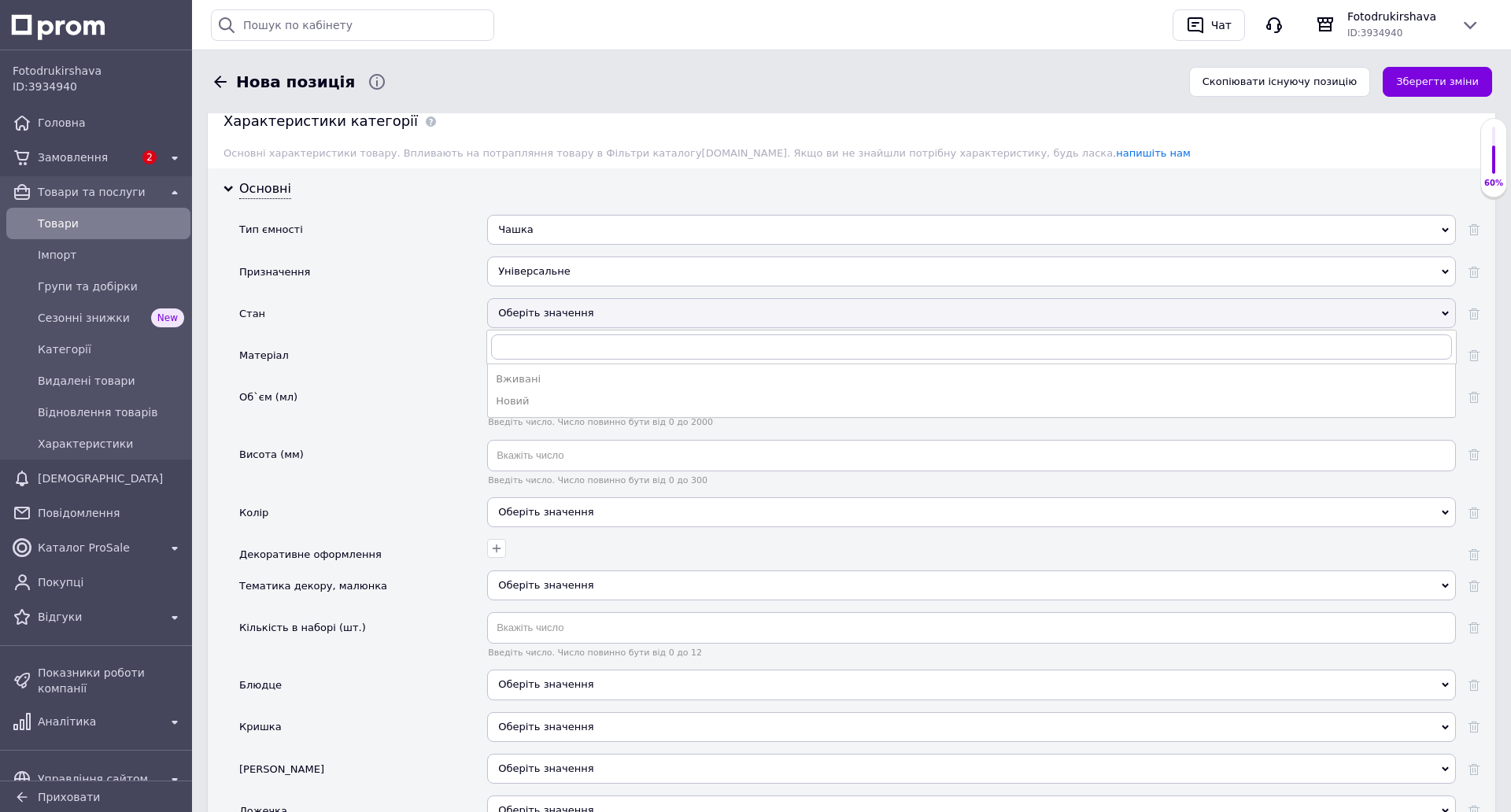
click at [522, 399] on div "Новий" at bounding box center [971, 401] width 951 height 14
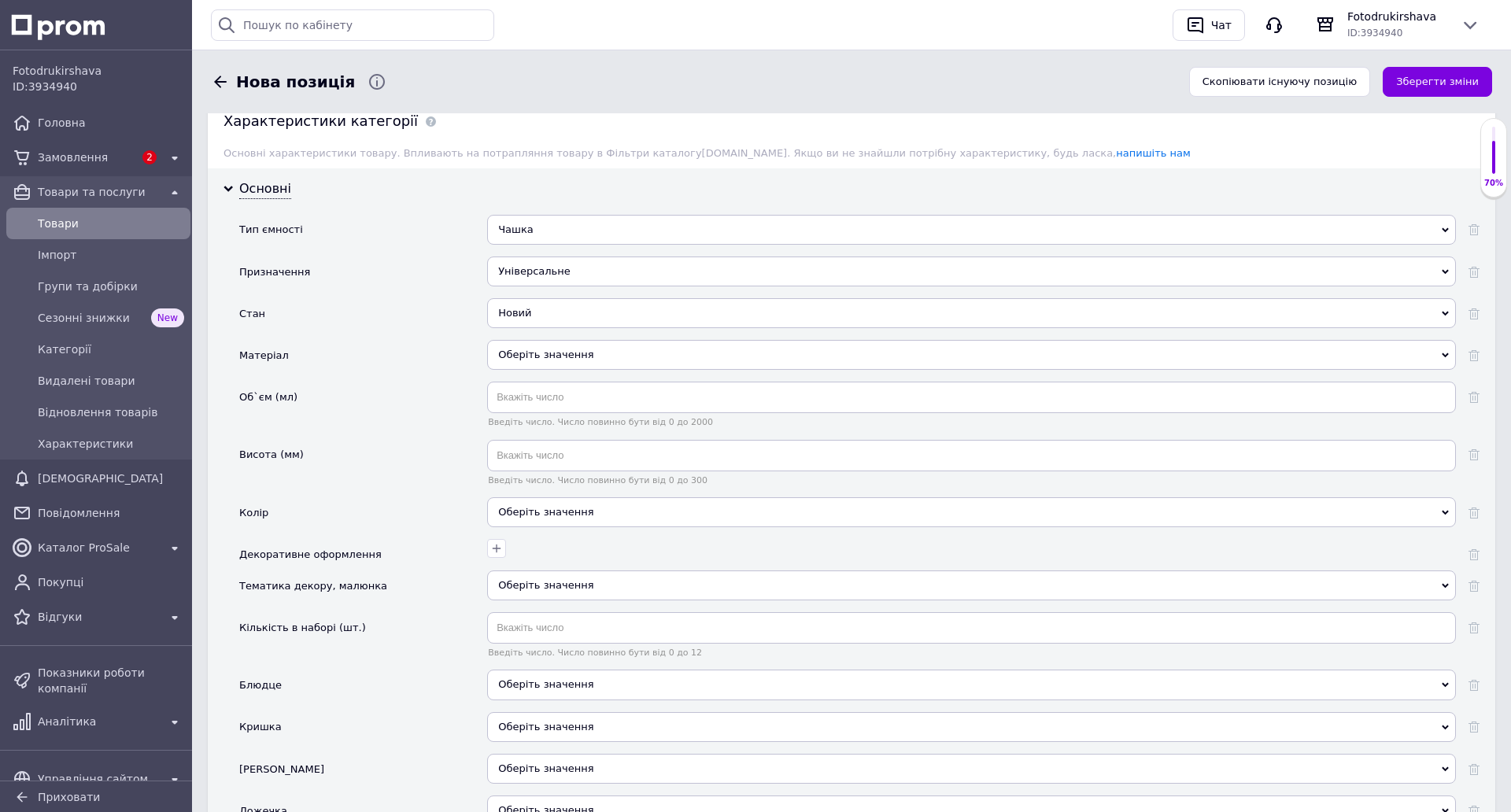
click at [526, 350] on div "Оберіть значення" at bounding box center [971, 355] width 969 height 29
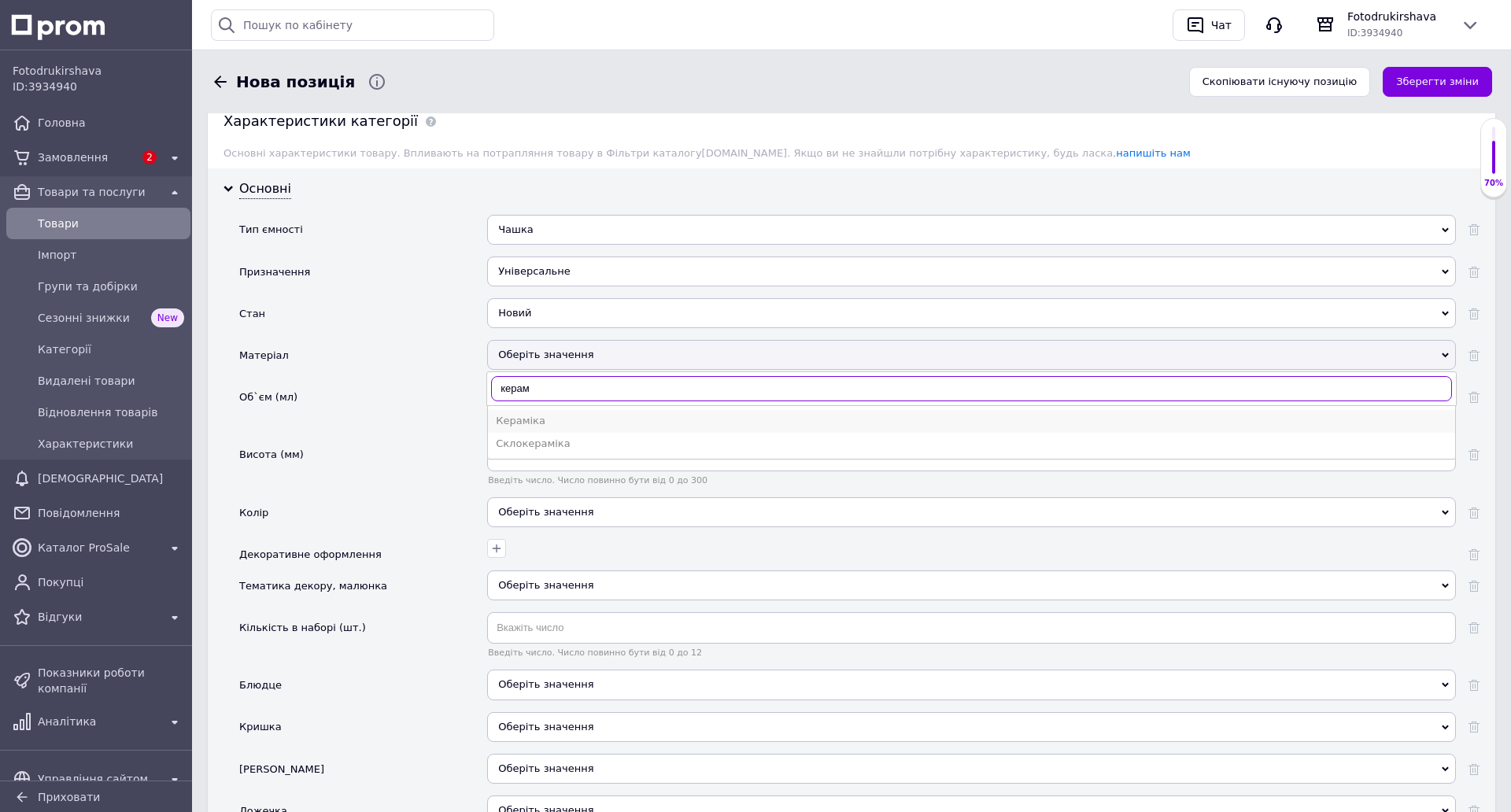
type input "керам"
click at [535, 418] on div "Кераміка" at bounding box center [971, 421] width 951 height 14
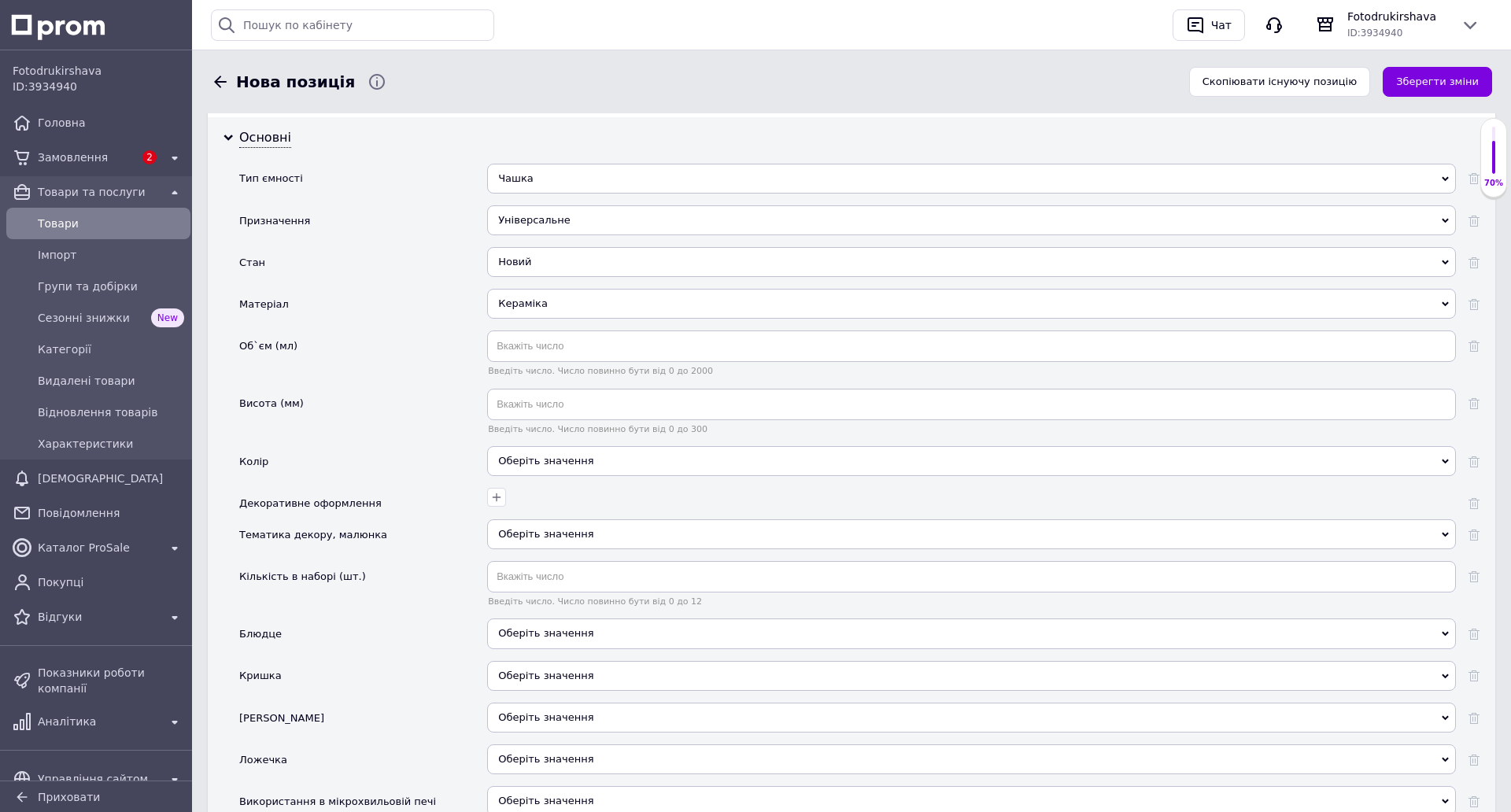
scroll to position [1416, 0]
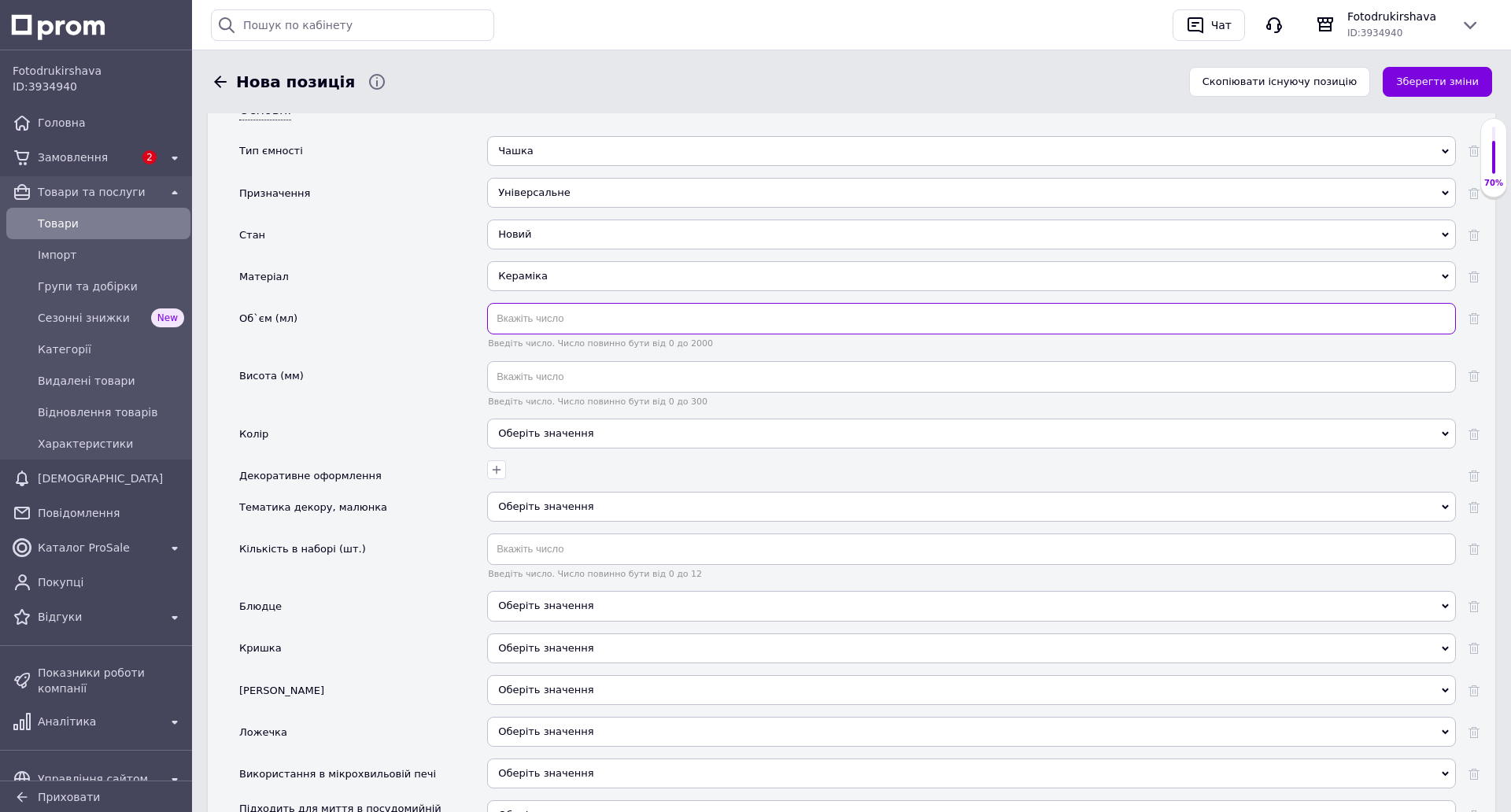
click at [548, 319] on input "text" at bounding box center [971, 318] width 969 height 31
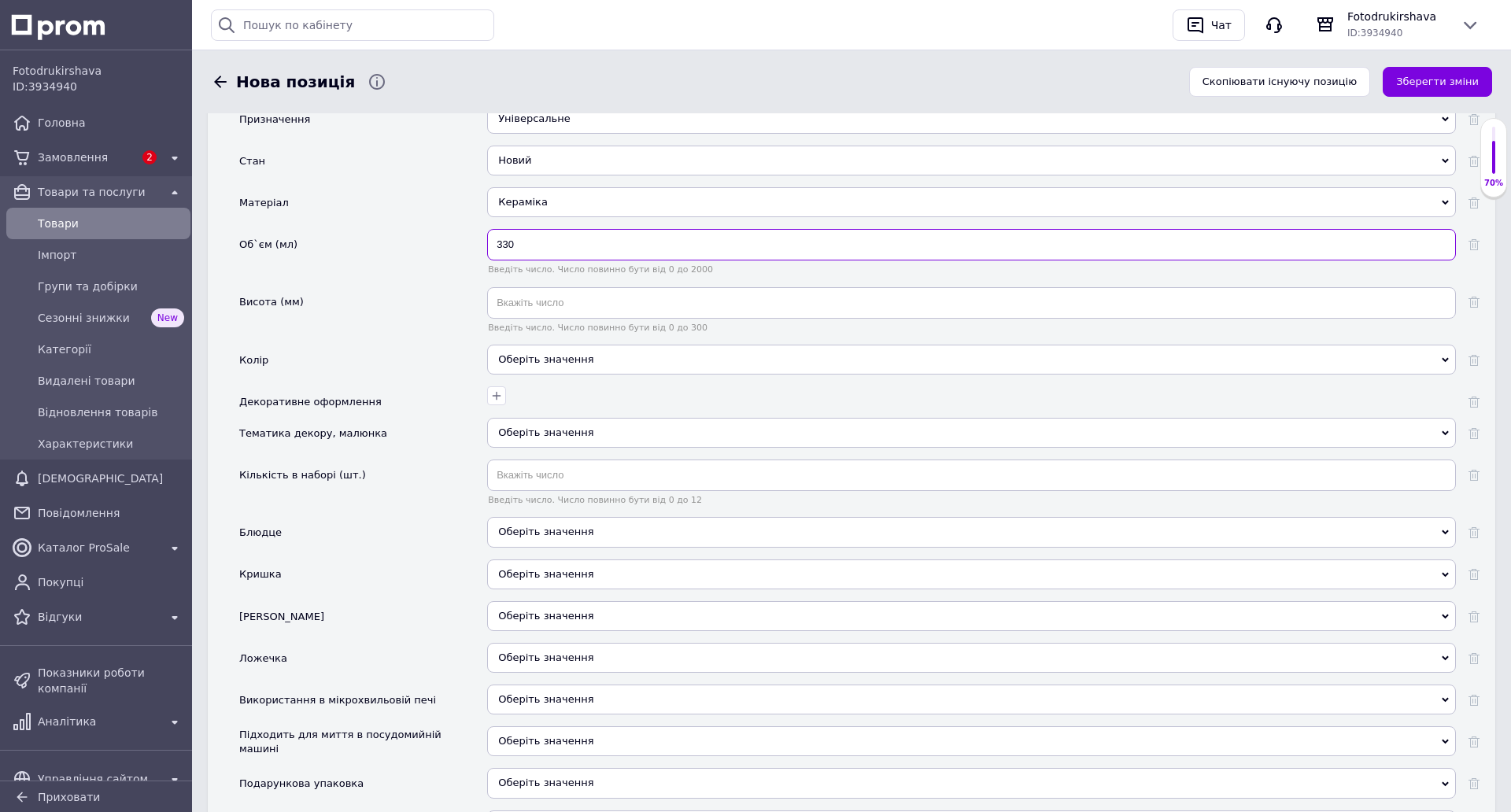
scroll to position [1574, 0]
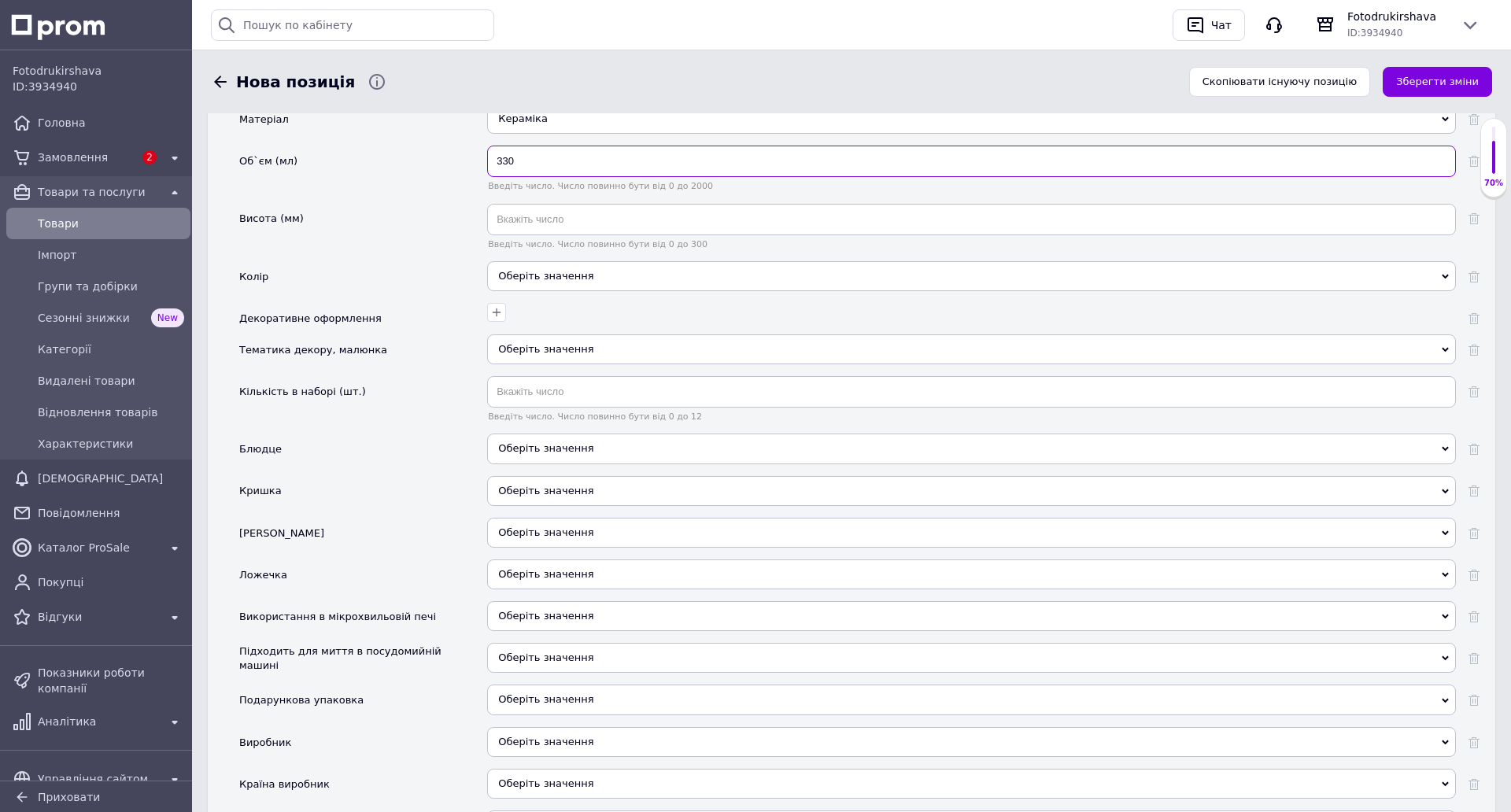
type input "330"
click at [520, 279] on div "Оберіть значення" at bounding box center [971, 276] width 969 height 29
click at [536, 311] on input "text" at bounding box center [971, 310] width 961 height 25
type input "чорн"
click at [521, 350] on li "Чорний" at bounding box center [971, 342] width 967 height 22
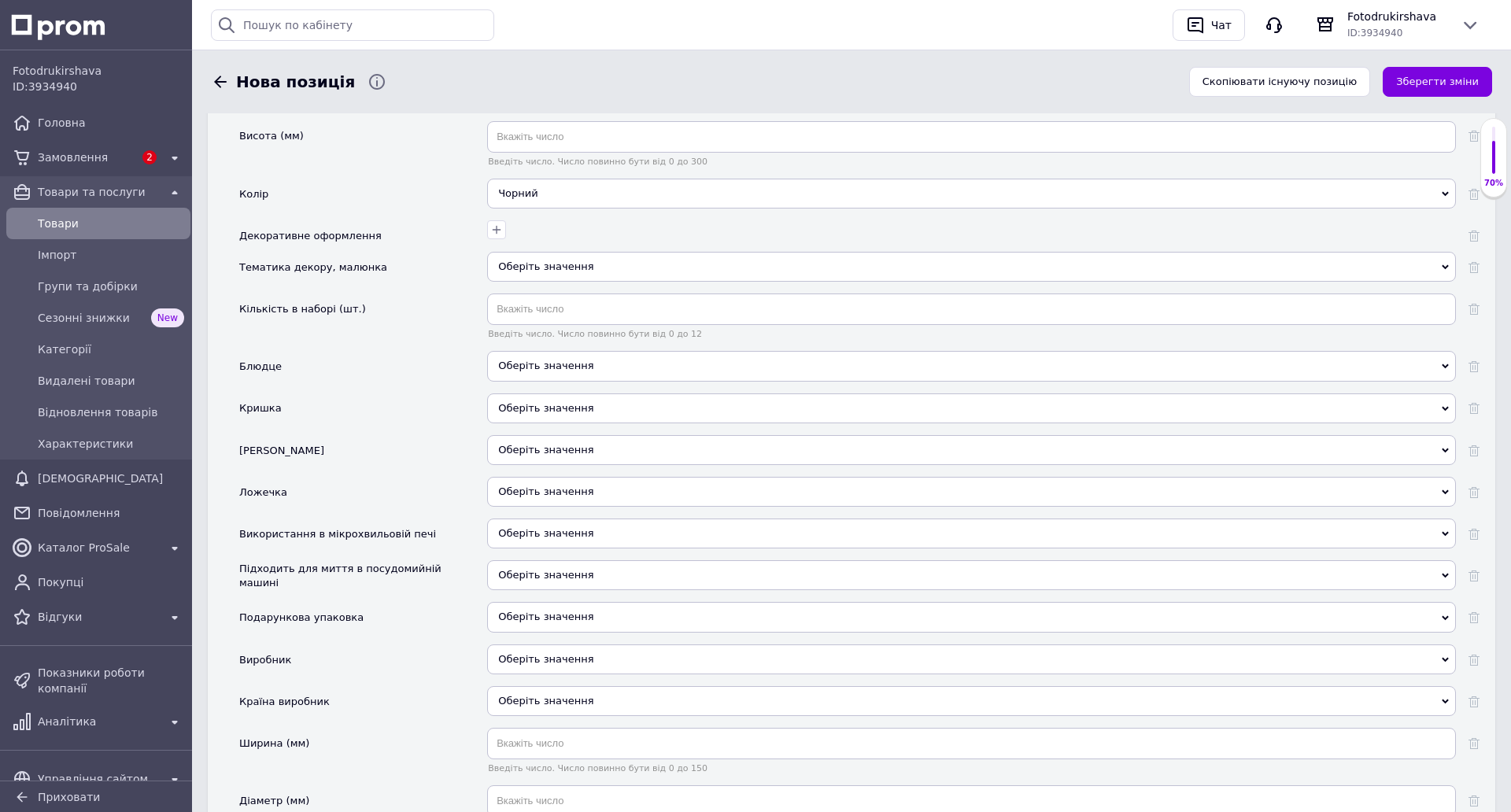
scroll to position [1731, 0]
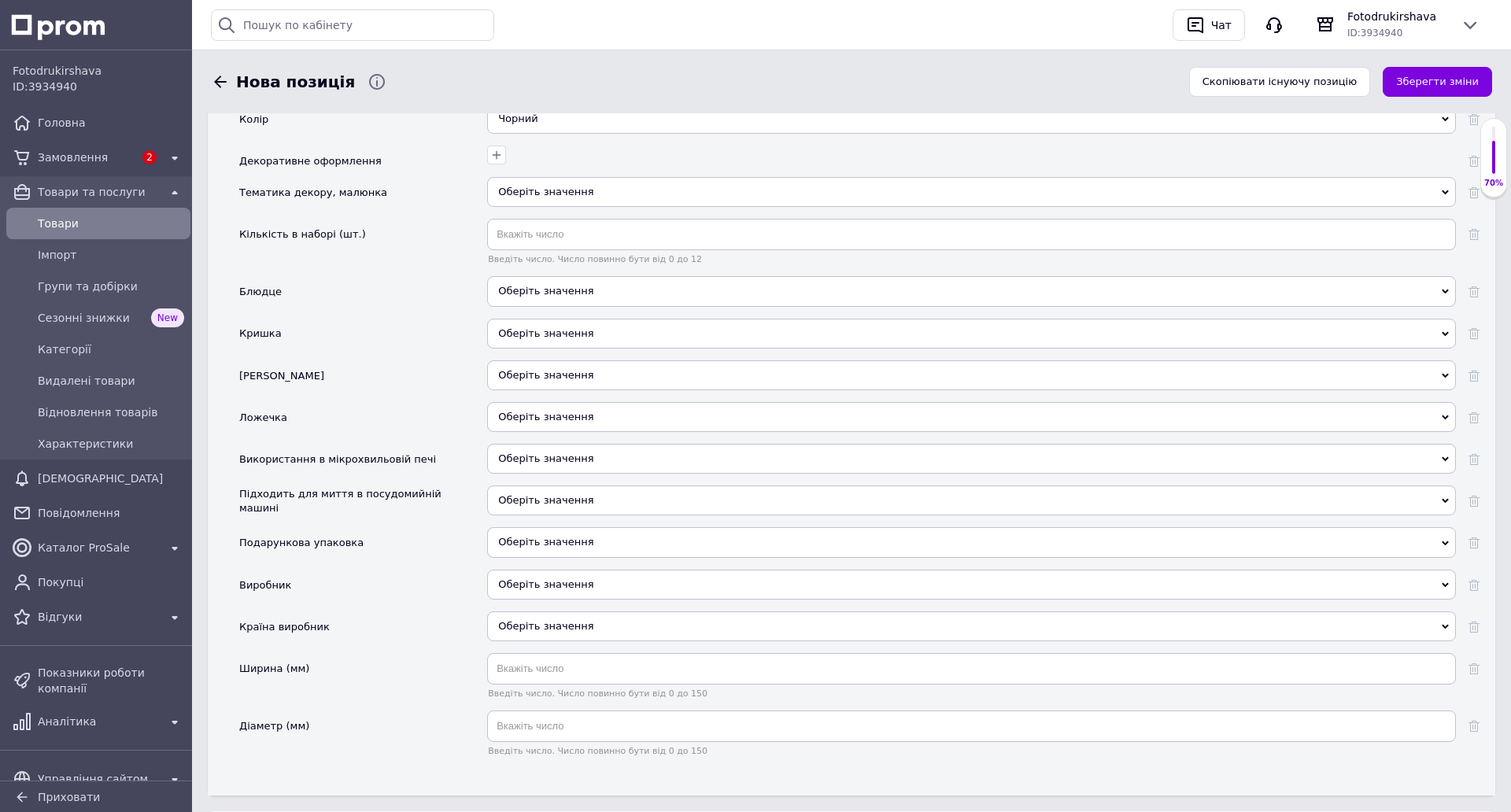
click at [558, 459] on span "Оберіть значення" at bounding box center [546, 458] width 95 height 12
click at [538, 512] on li "Ні" at bounding box center [971, 513] width 967 height 22
click at [537, 500] on span "Оберіть значення" at bounding box center [546, 500] width 95 height 12
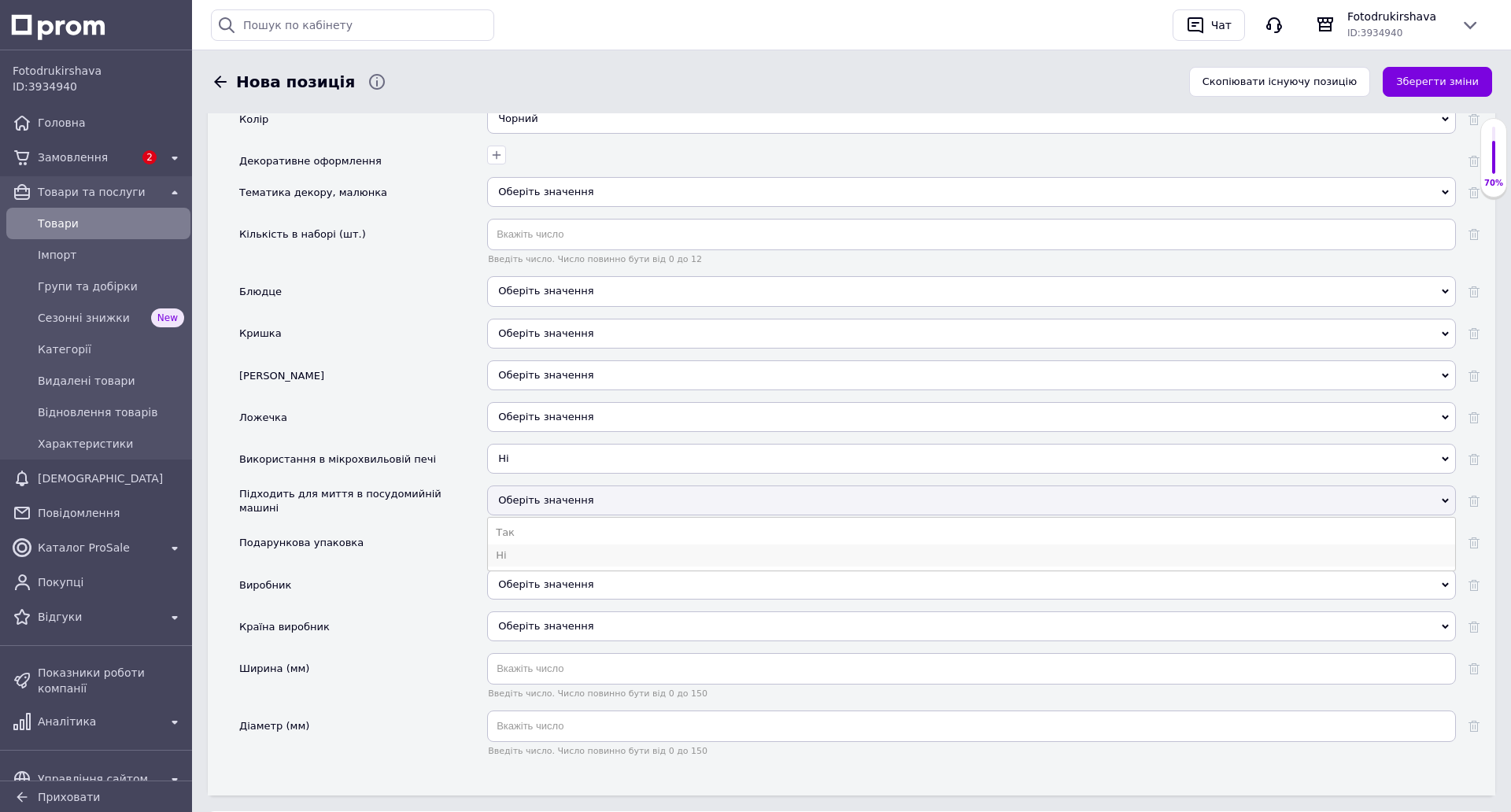
click at [533, 550] on li "Ні" at bounding box center [971, 555] width 967 height 22
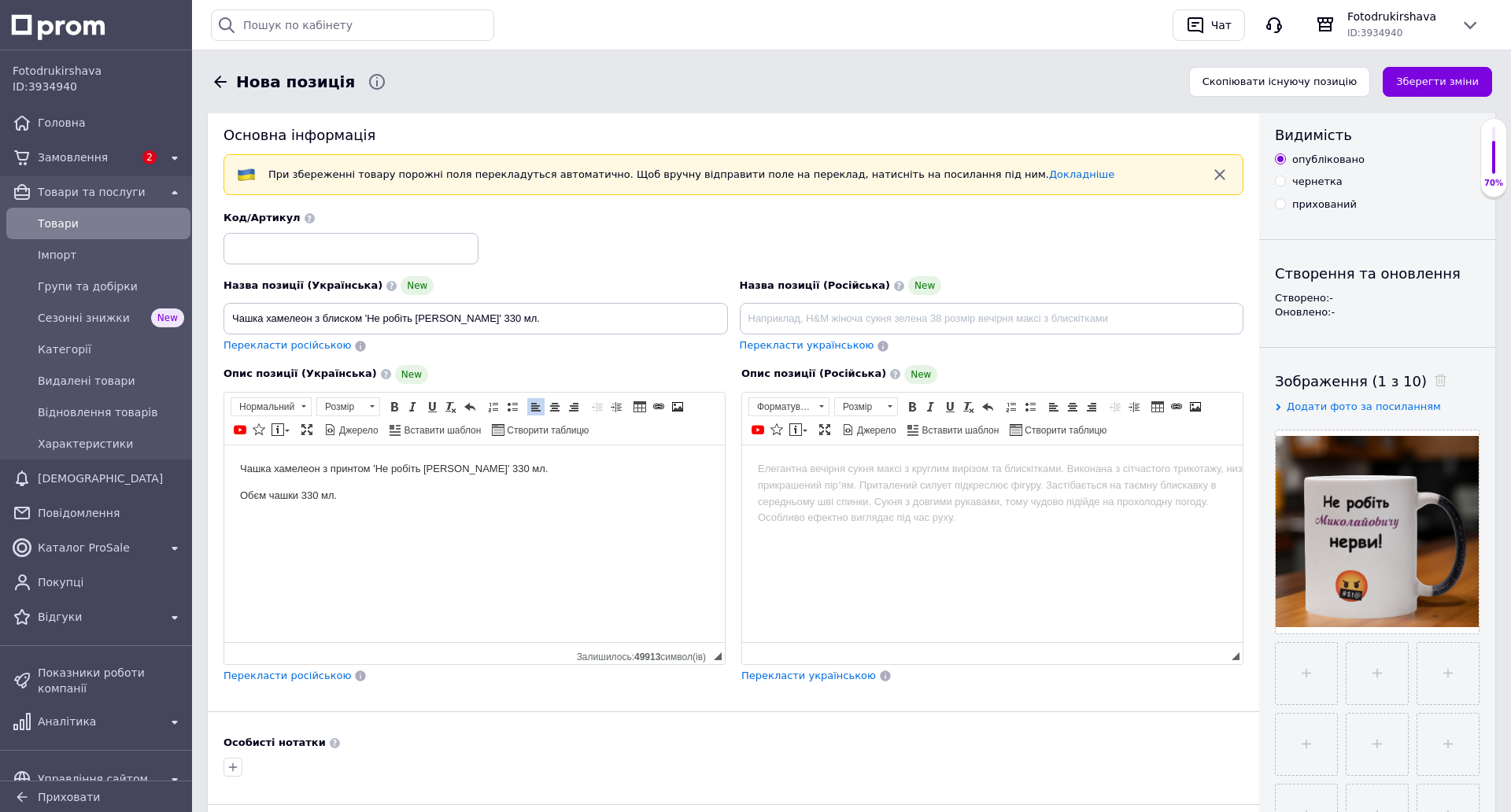
scroll to position [0, 0]
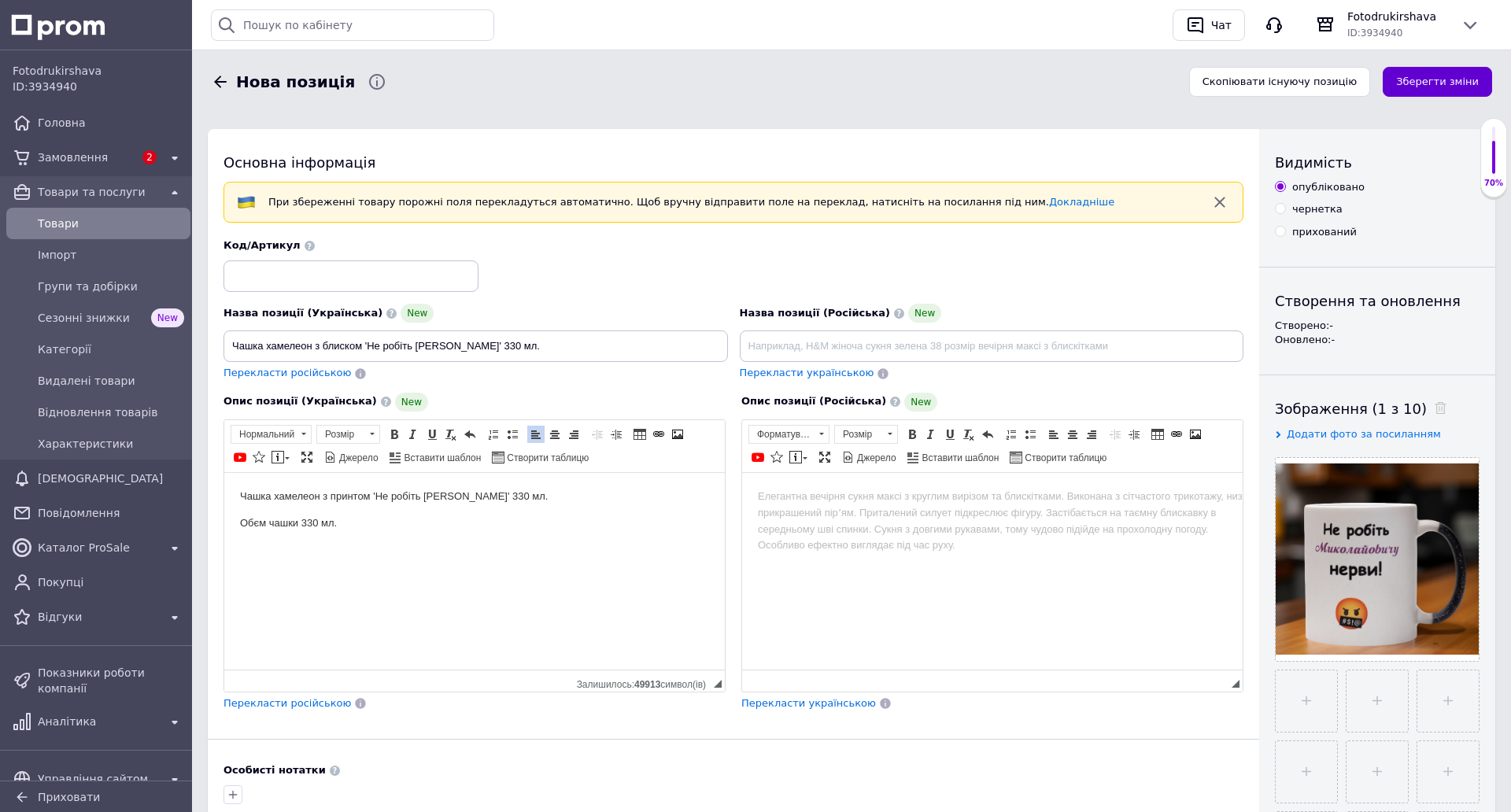
drag, startPoint x: 1415, startPoint y: 72, endPoint x: 1413, endPoint y: 82, distance: 10.2
click at [1415, 72] on button "Зберегти зміни" at bounding box center [1437, 82] width 109 height 30
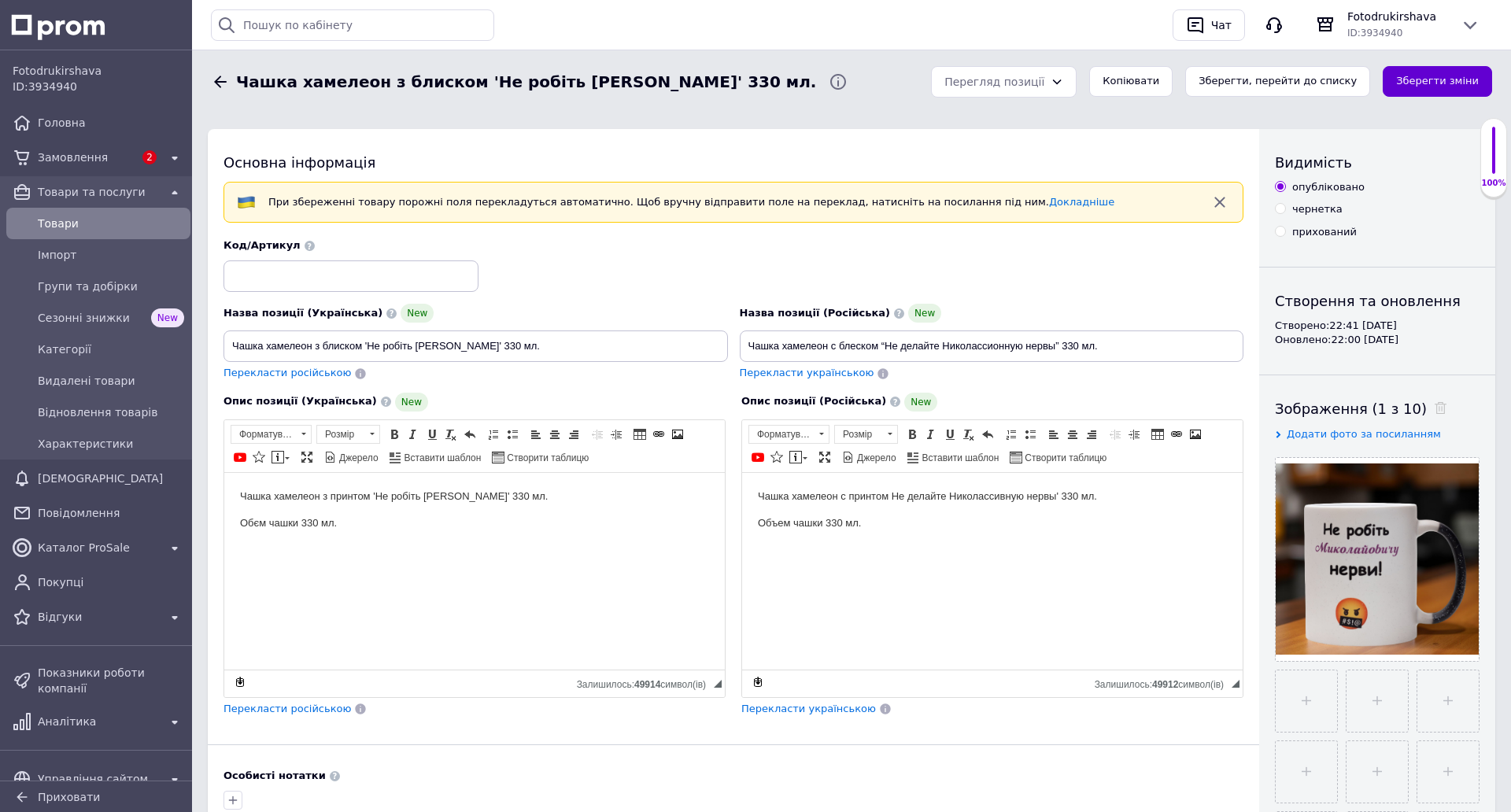
click at [1418, 75] on button "Зберегти зміни" at bounding box center [1437, 81] width 109 height 30
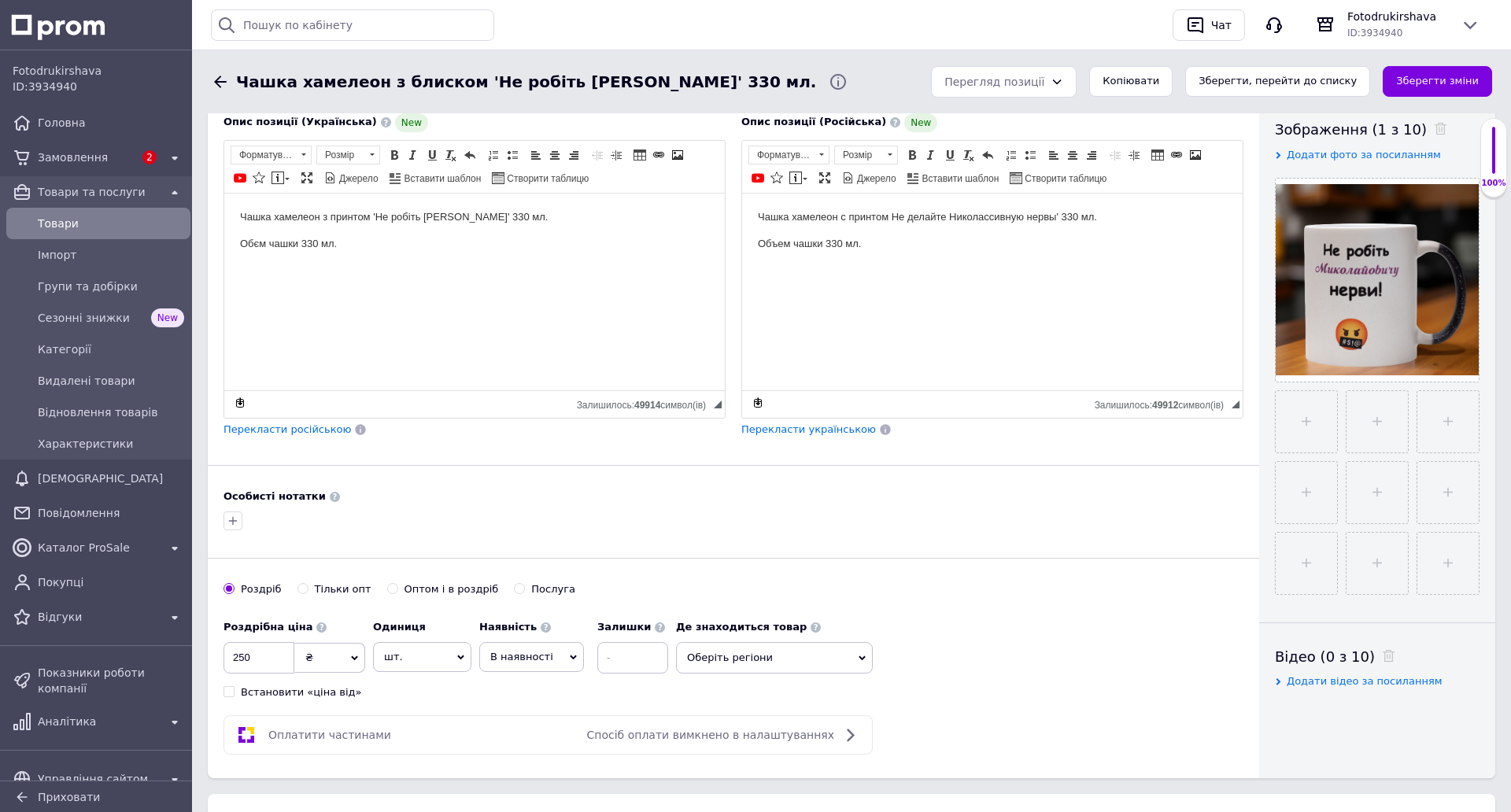
scroll to position [157, 0]
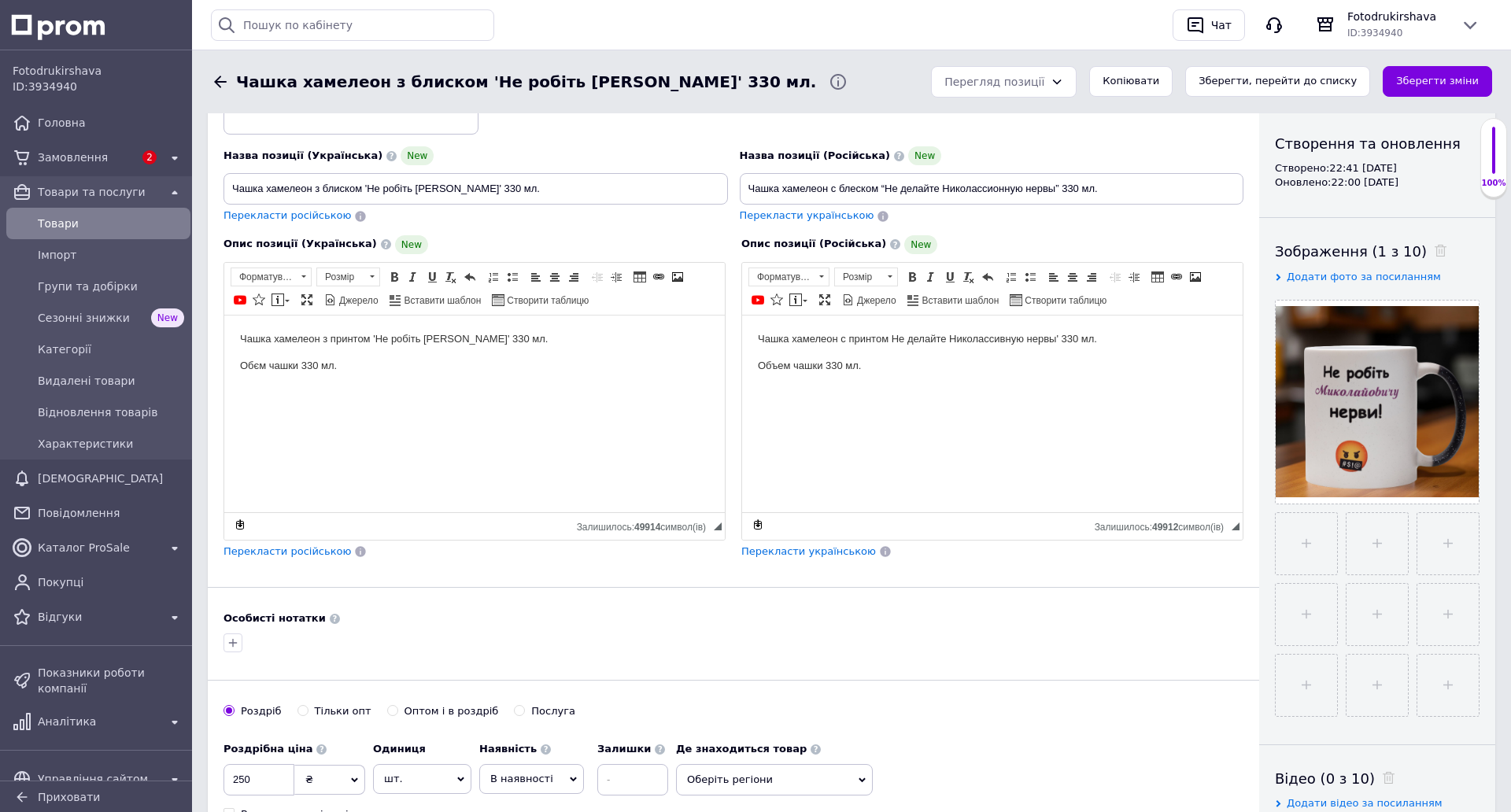
click at [80, 220] on span "Товари" at bounding box center [111, 223] width 147 height 16
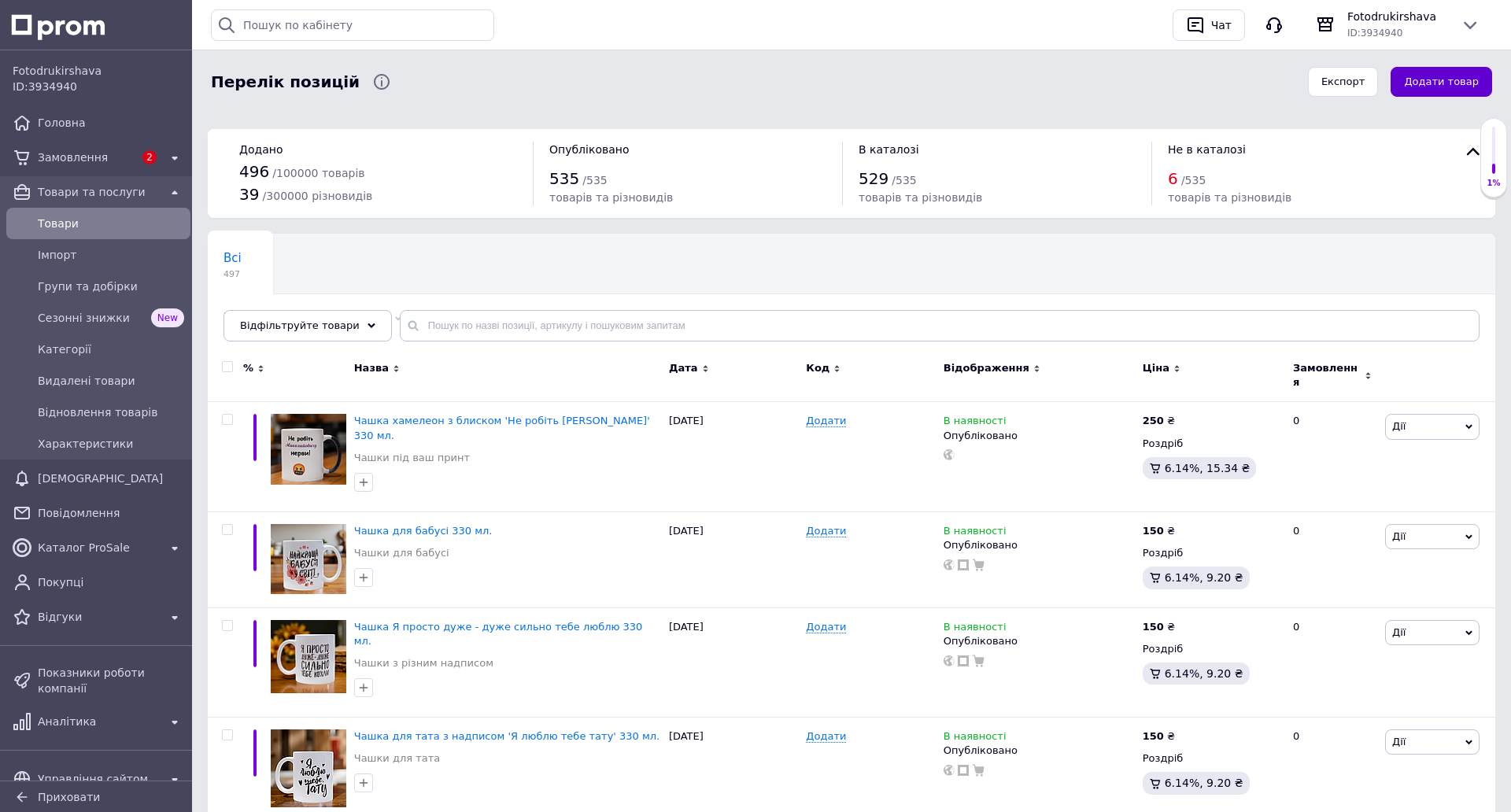
click at [1432, 79] on button "Додати товар" at bounding box center [1441, 82] width 102 height 30
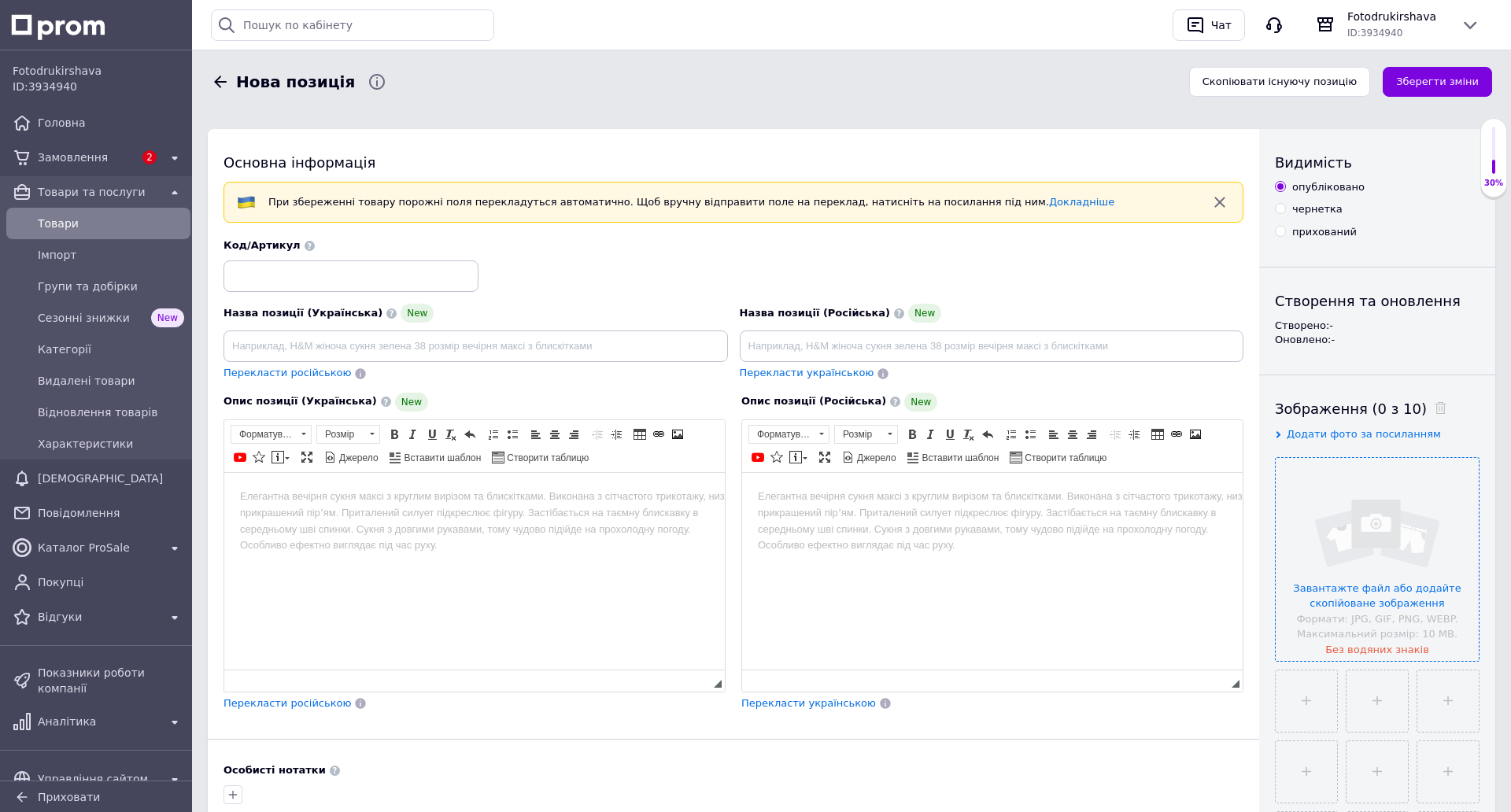
click at [1403, 504] on input "file" at bounding box center [1377, 560] width 203 height 203
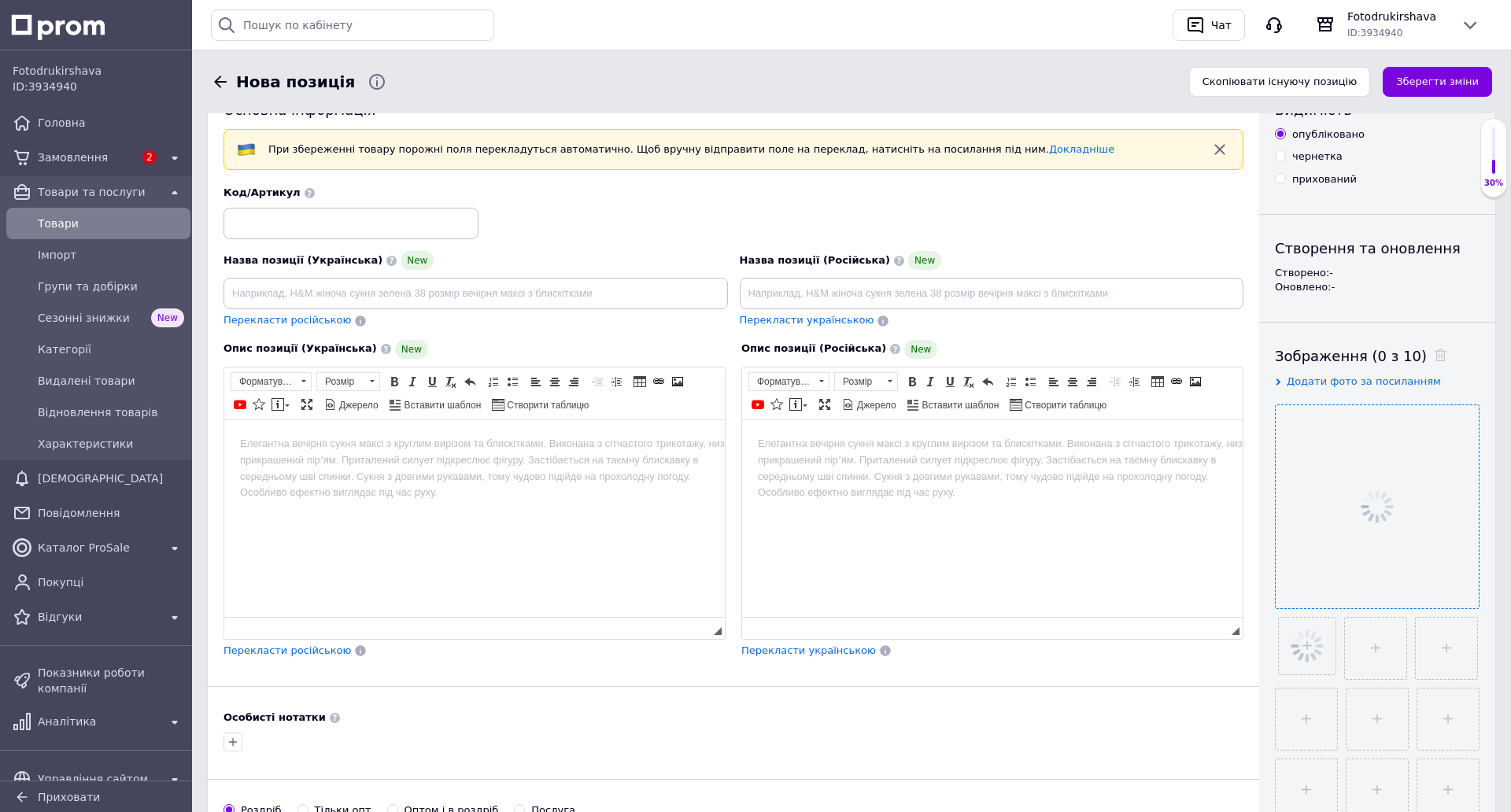
scroll to position [79, 0]
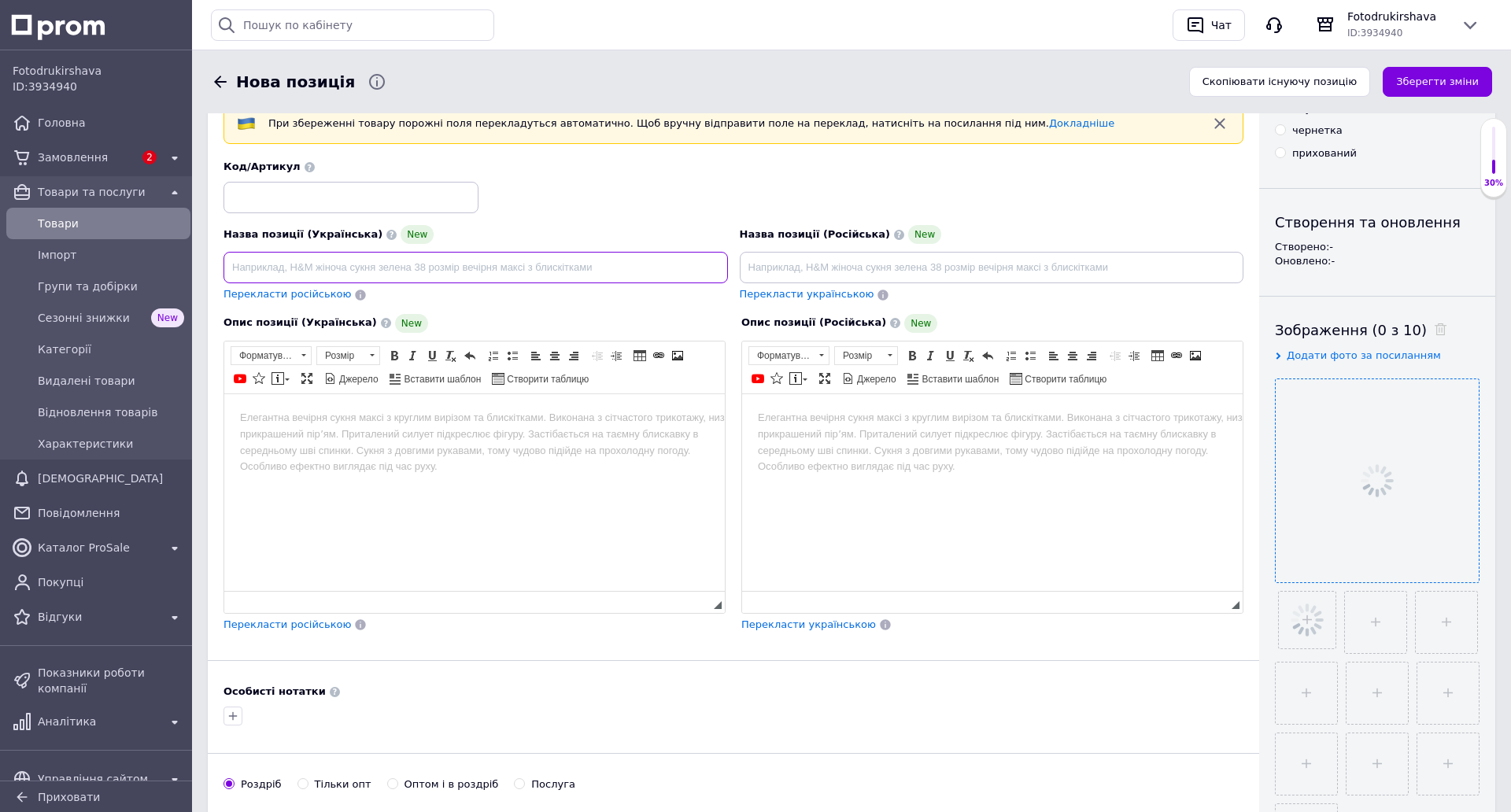
click at [443, 267] on input at bounding box center [476, 267] width 504 height 31
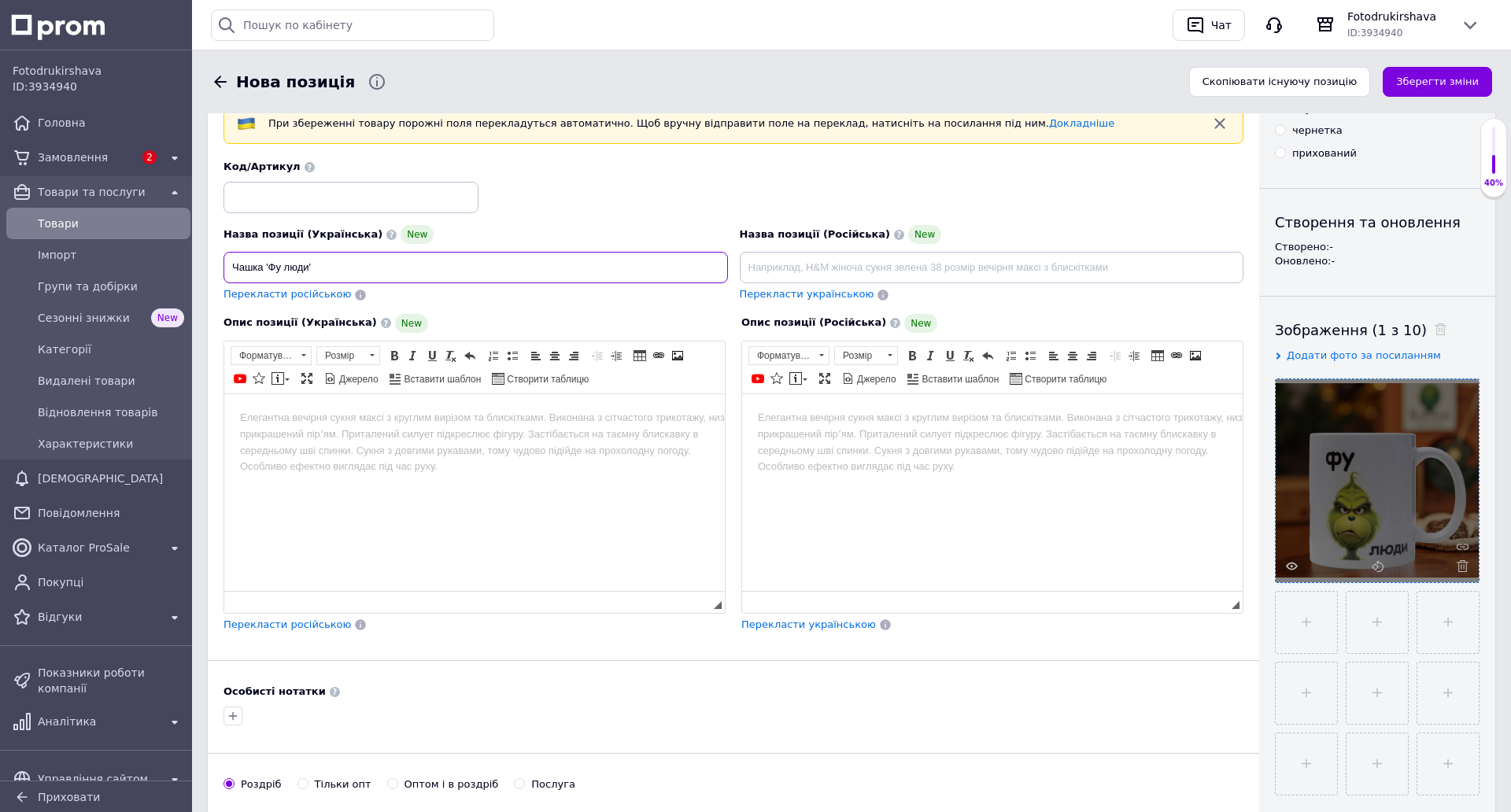
type input "Чашка 'Фу люди'"
click at [409, 442] on html at bounding box center [474, 416] width 501 height 48
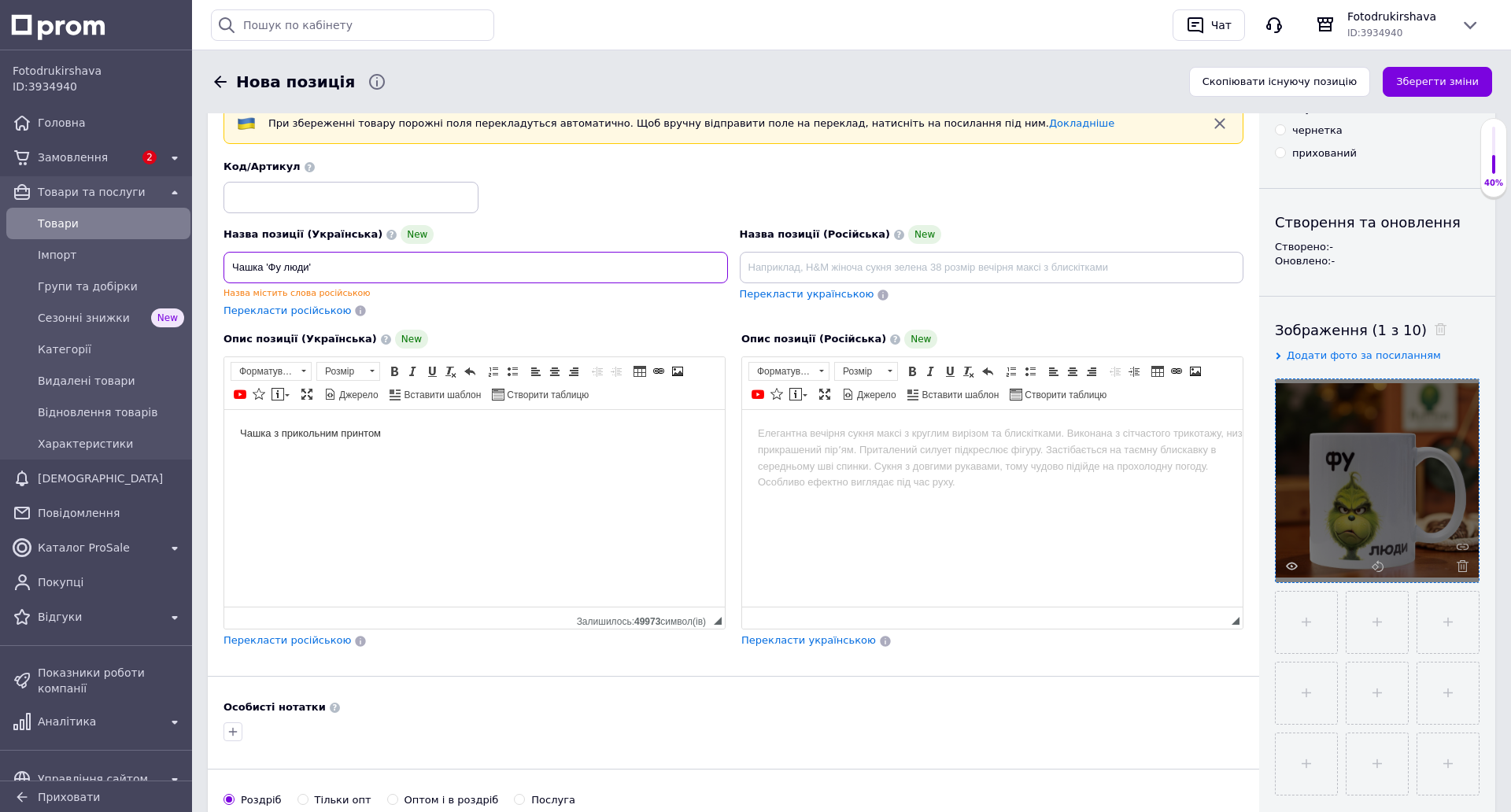
click at [439, 269] on input "Чашка 'Фу люди'" at bounding box center [476, 267] width 504 height 31
drag, startPoint x: 313, startPoint y: 266, endPoint x: 266, endPoint y: 258, distance: 47.7
click at [266, 258] on input "Чашка 'Фу люди' 330 мл." at bounding box center [476, 267] width 504 height 31
type input "Чашка 'Фу люди' 330 мл."
click at [430, 433] on body "Чашка з прикольним принтом" at bounding box center [475, 434] width 469 height 16
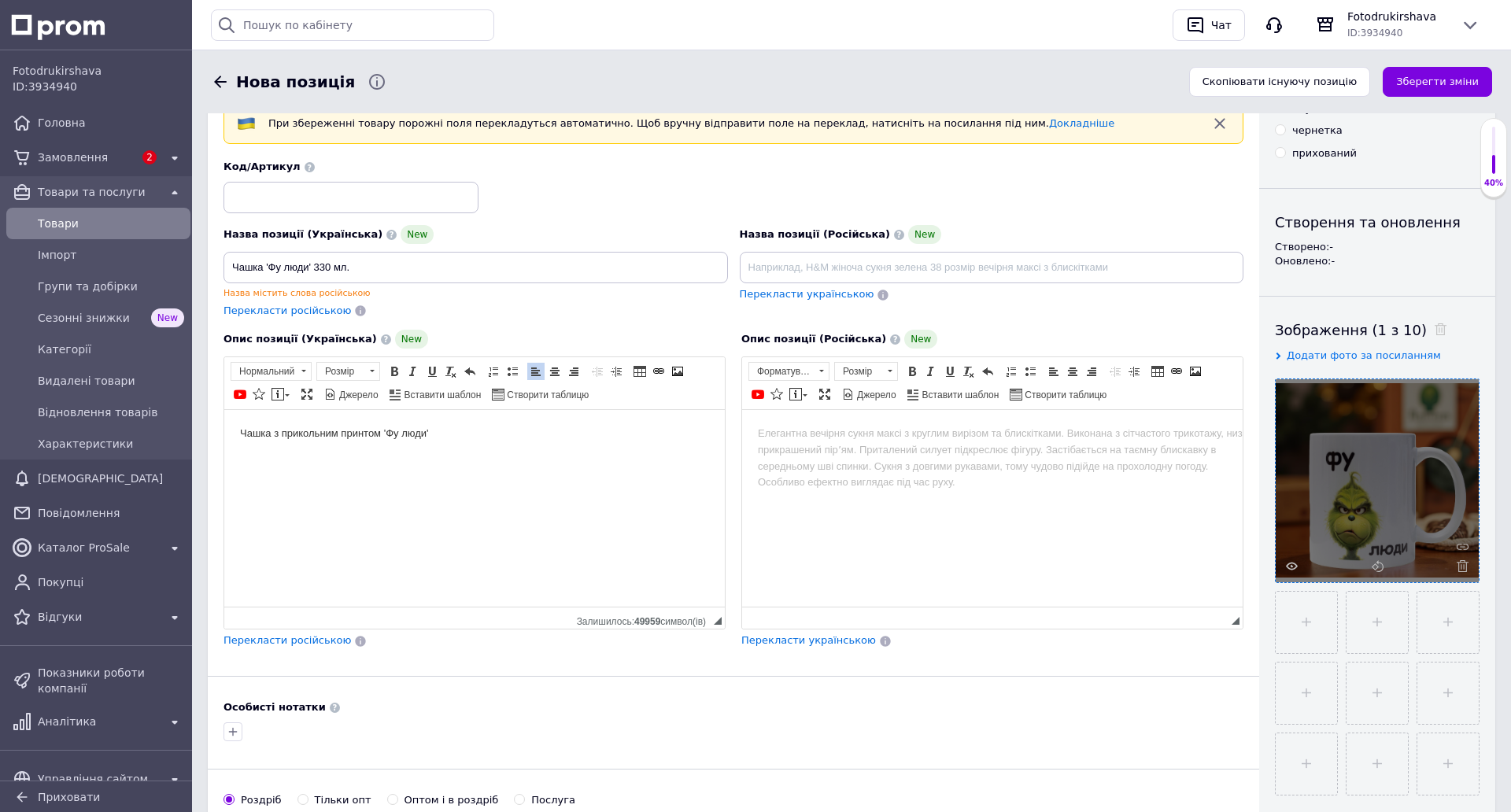
click at [381, 433] on p "Чашка з прикольним принтом 'Фу люди'" at bounding box center [475, 434] width 469 height 16
click at [585, 432] on p "Чашка з прикольним принтом Грінча та надписом 'Фу люди'" at bounding box center [475, 434] width 469 height 16
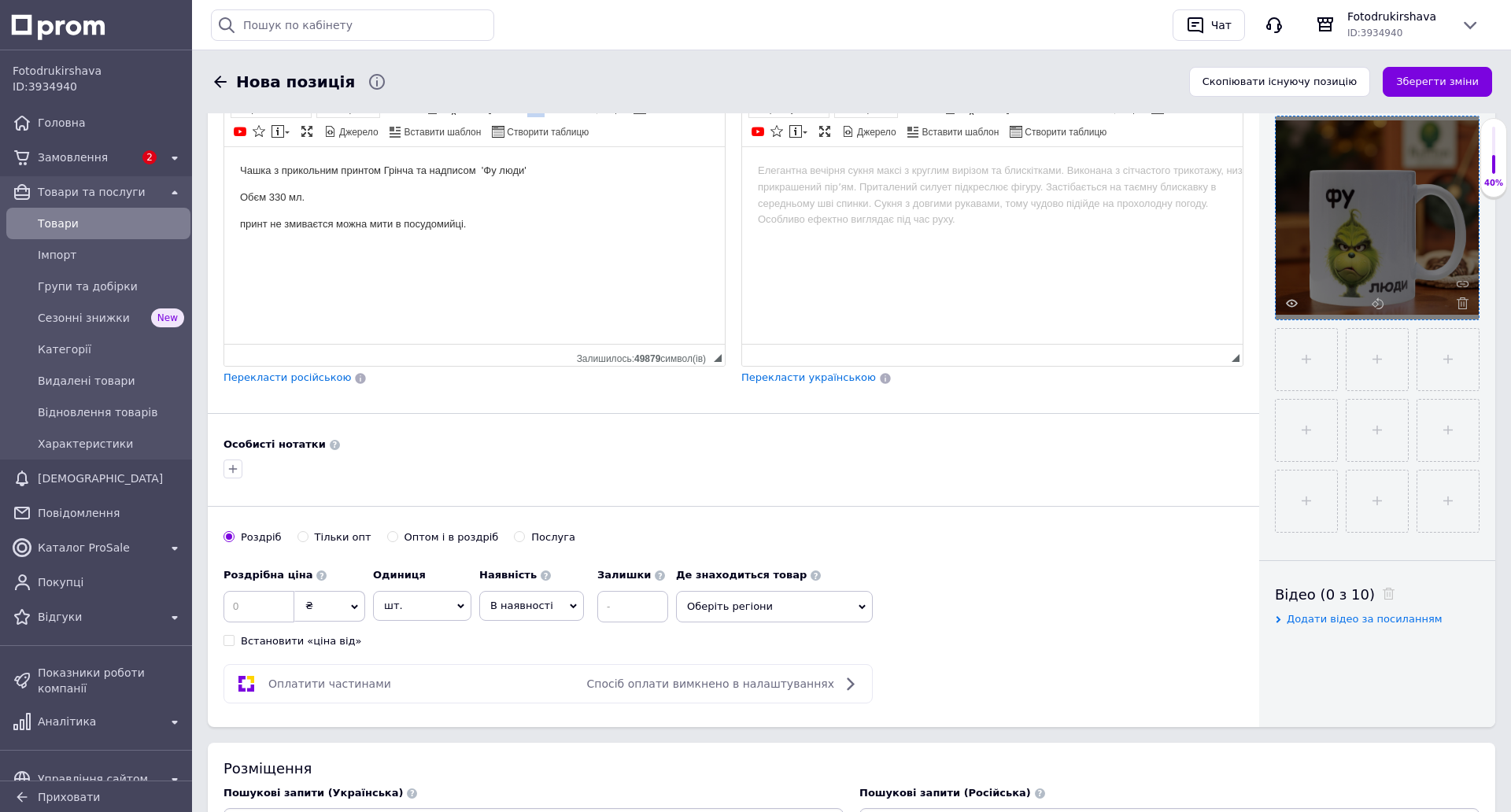
scroll to position [393, 0]
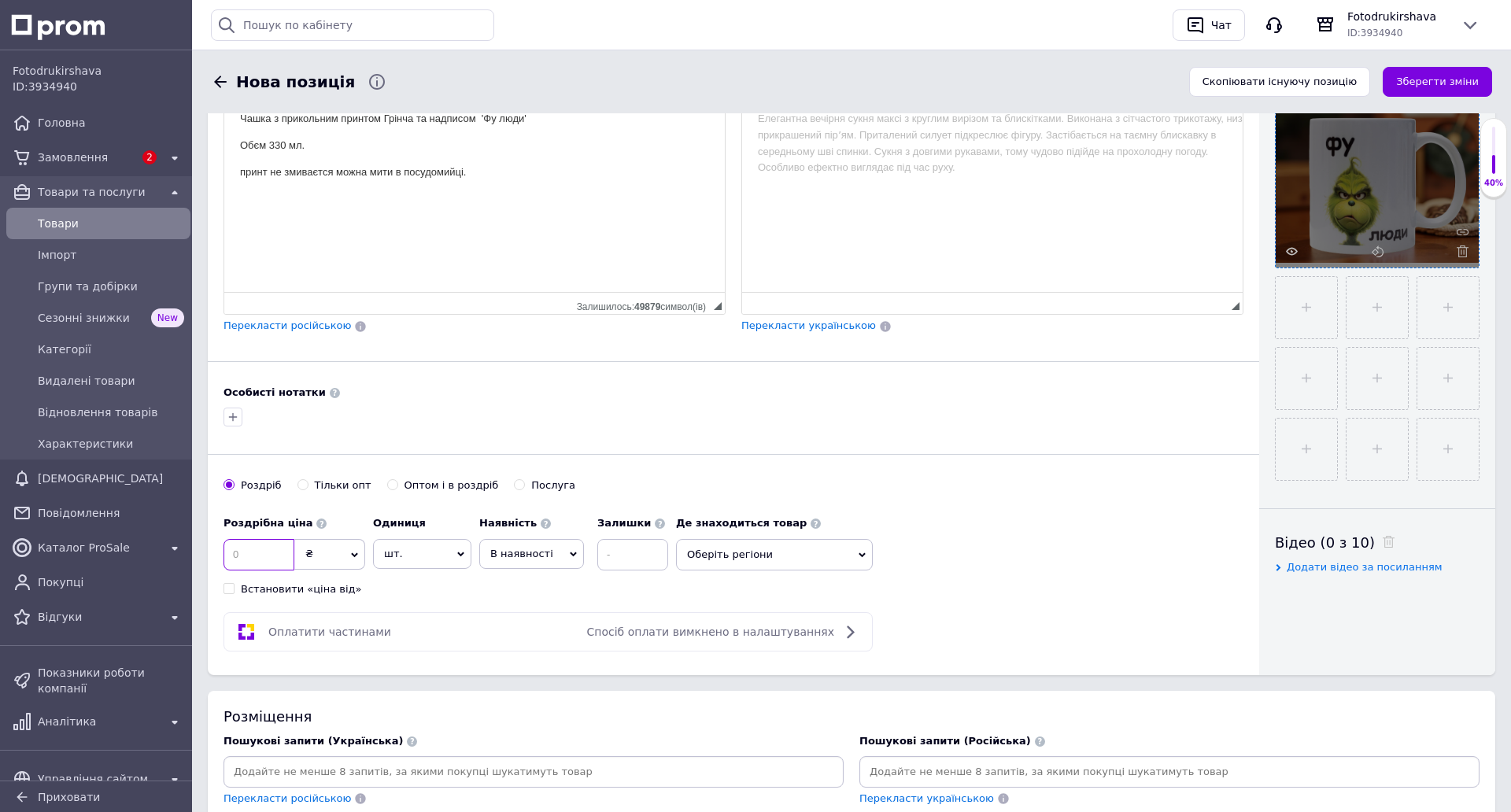
click at [255, 559] on input at bounding box center [259, 554] width 71 height 31
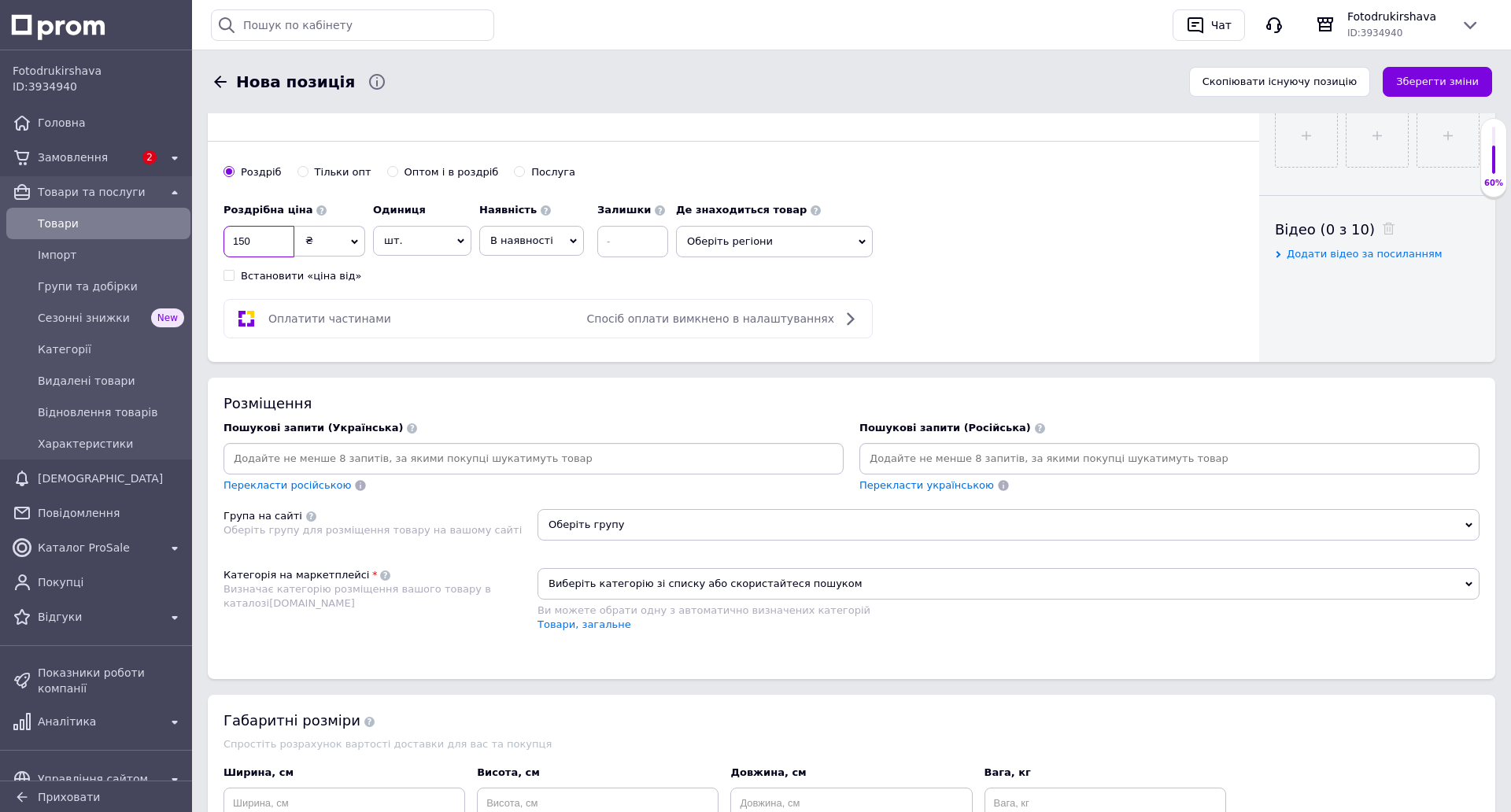
scroll to position [708, 0]
type input "150"
click at [351, 450] on input at bounding box center [533, 456] width 614 height 23
type input "чашка фу люди"
type input "чашка з принтом фу люди"
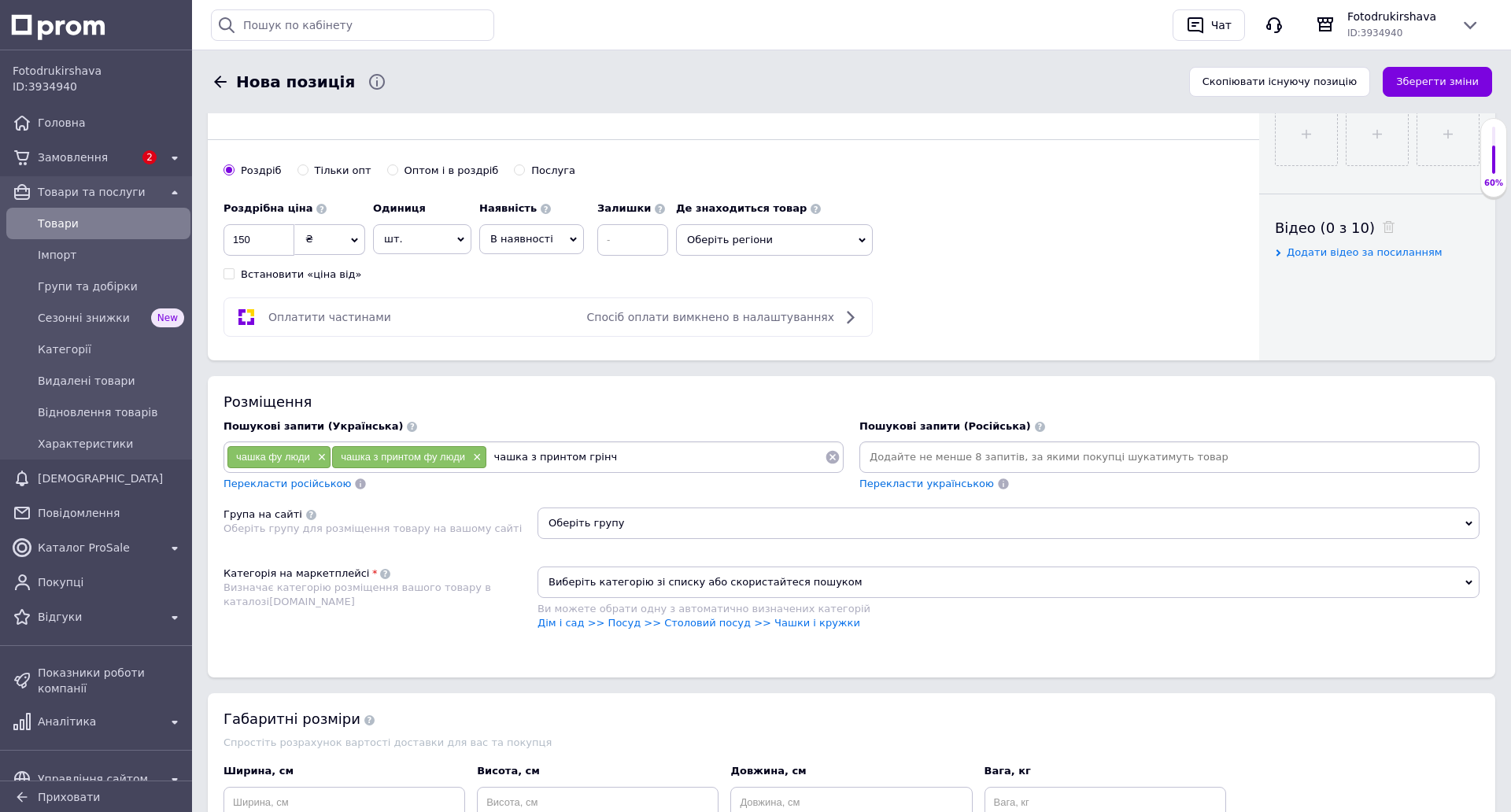
type input "чашка з принтом грінча"
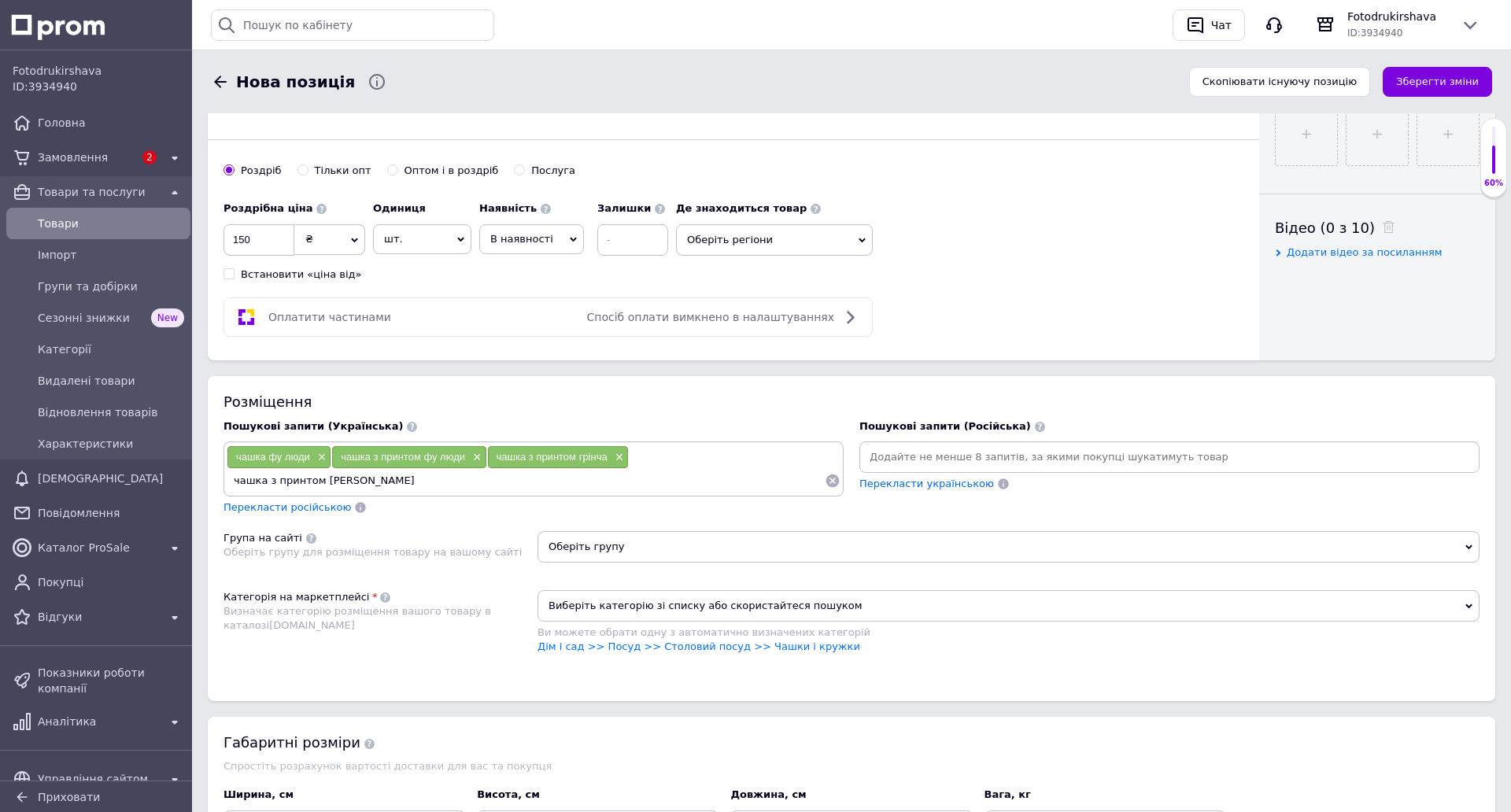
type input "чашка з принтом грінч"
type input "чашка з принтом Грінч фу люди"
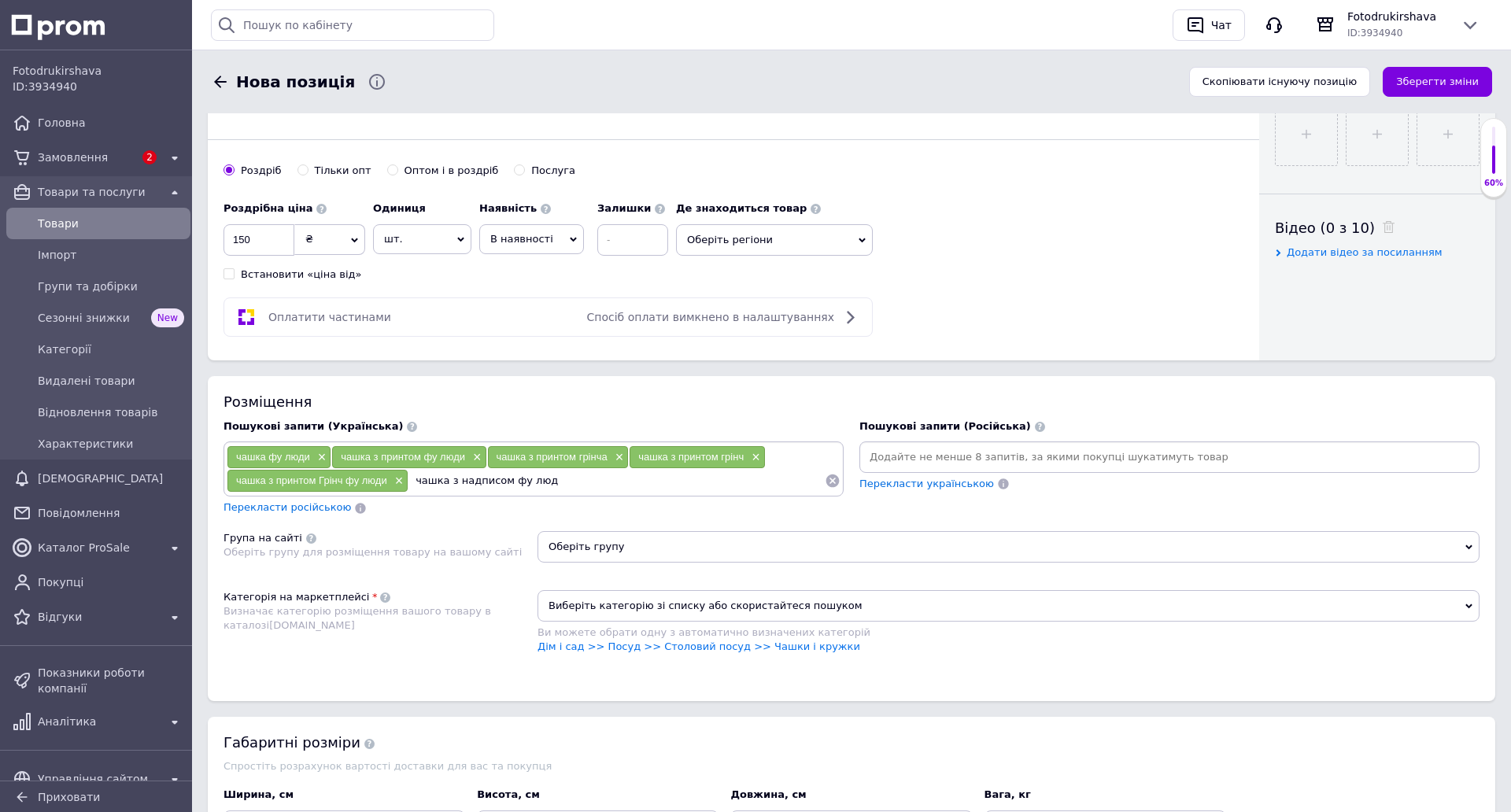
type input "чашка з надписом фу люди"
type input "чашка з картинкою [PERSON_NAME]"
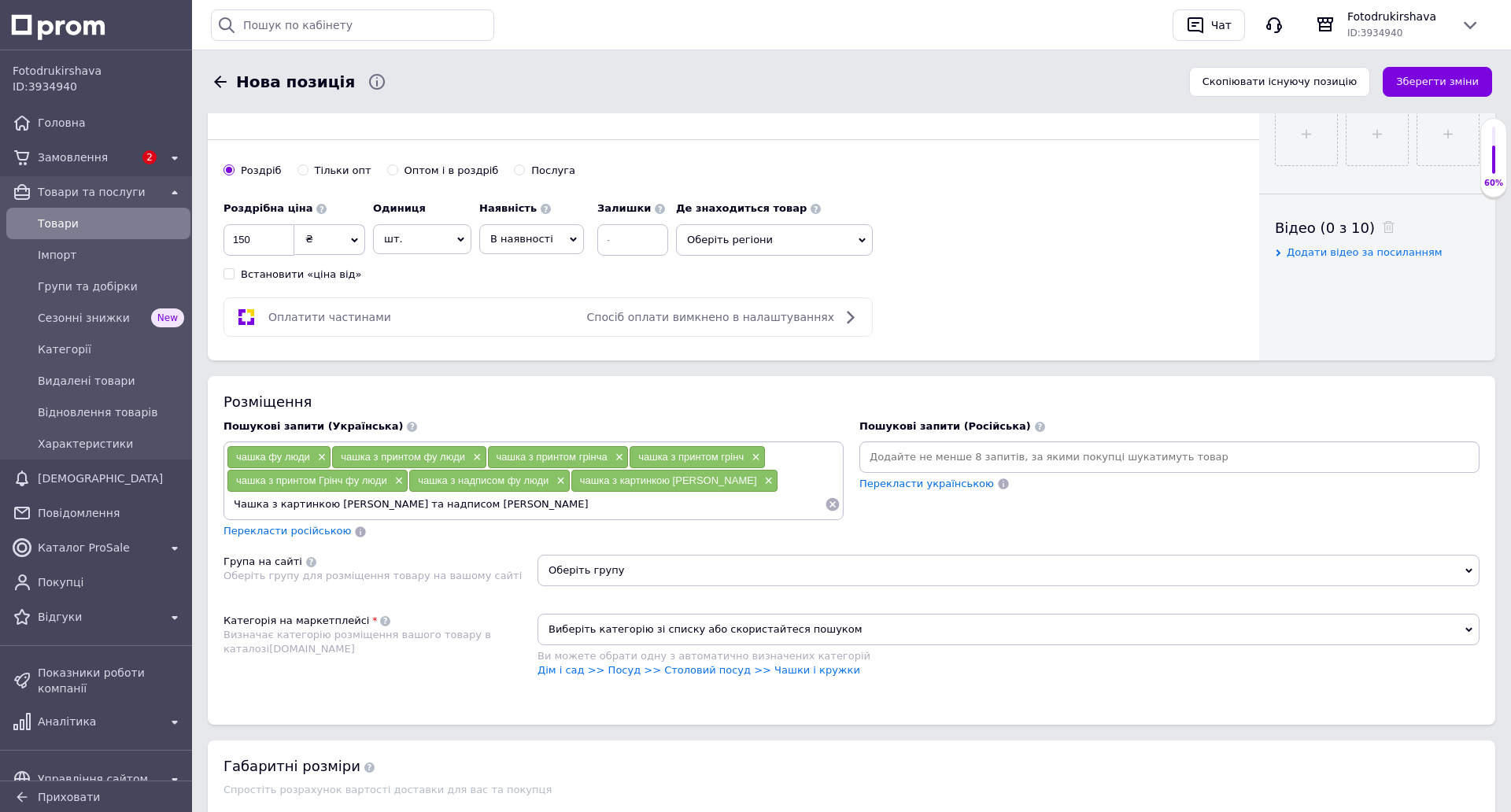
type input "Чашка з картинкою [PERSON_NAME] та надписом фу люди"
type input "чашка з надписом подарункова фу люди"
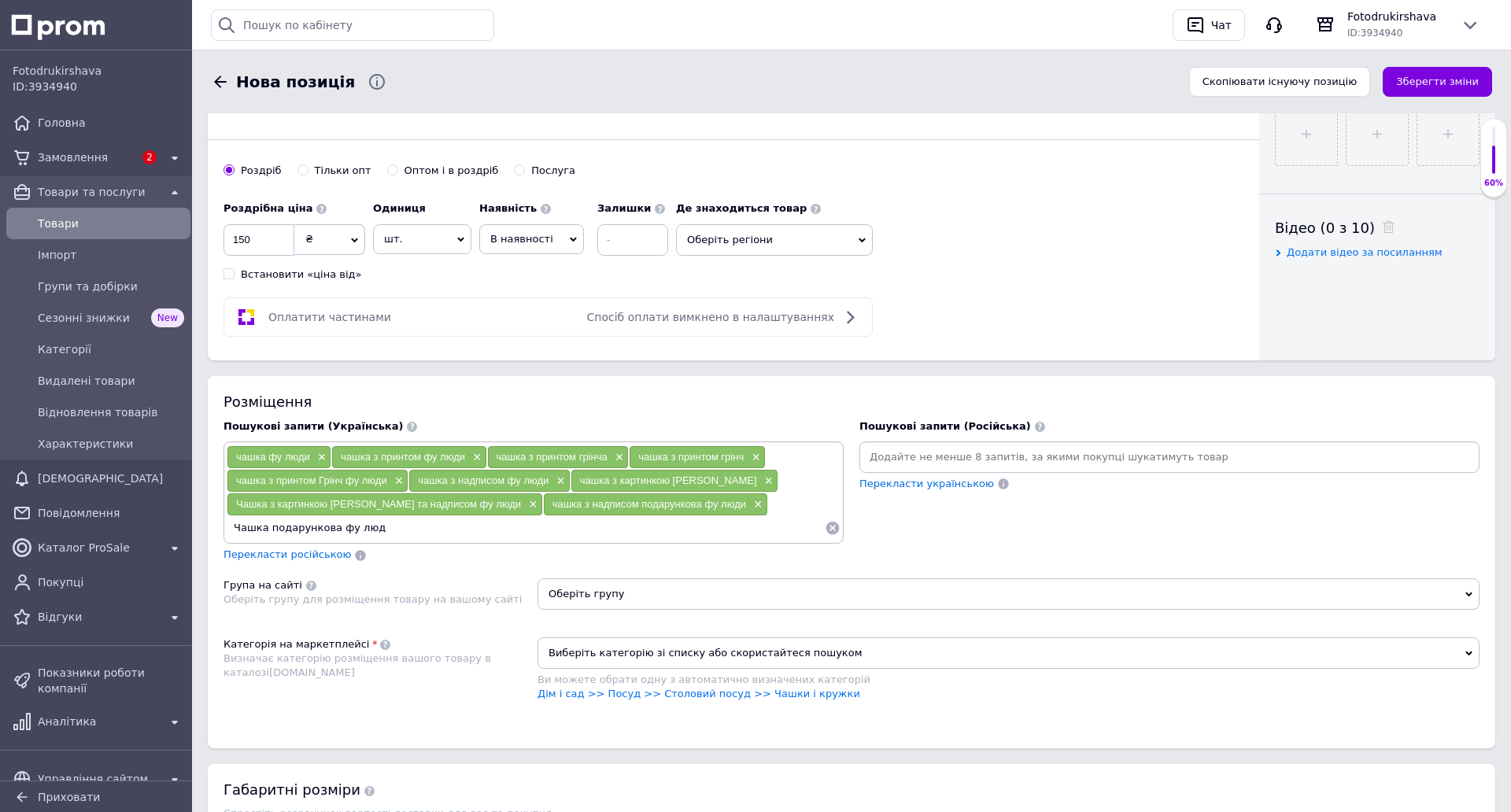
type input "Чашка подарункова фу люди"
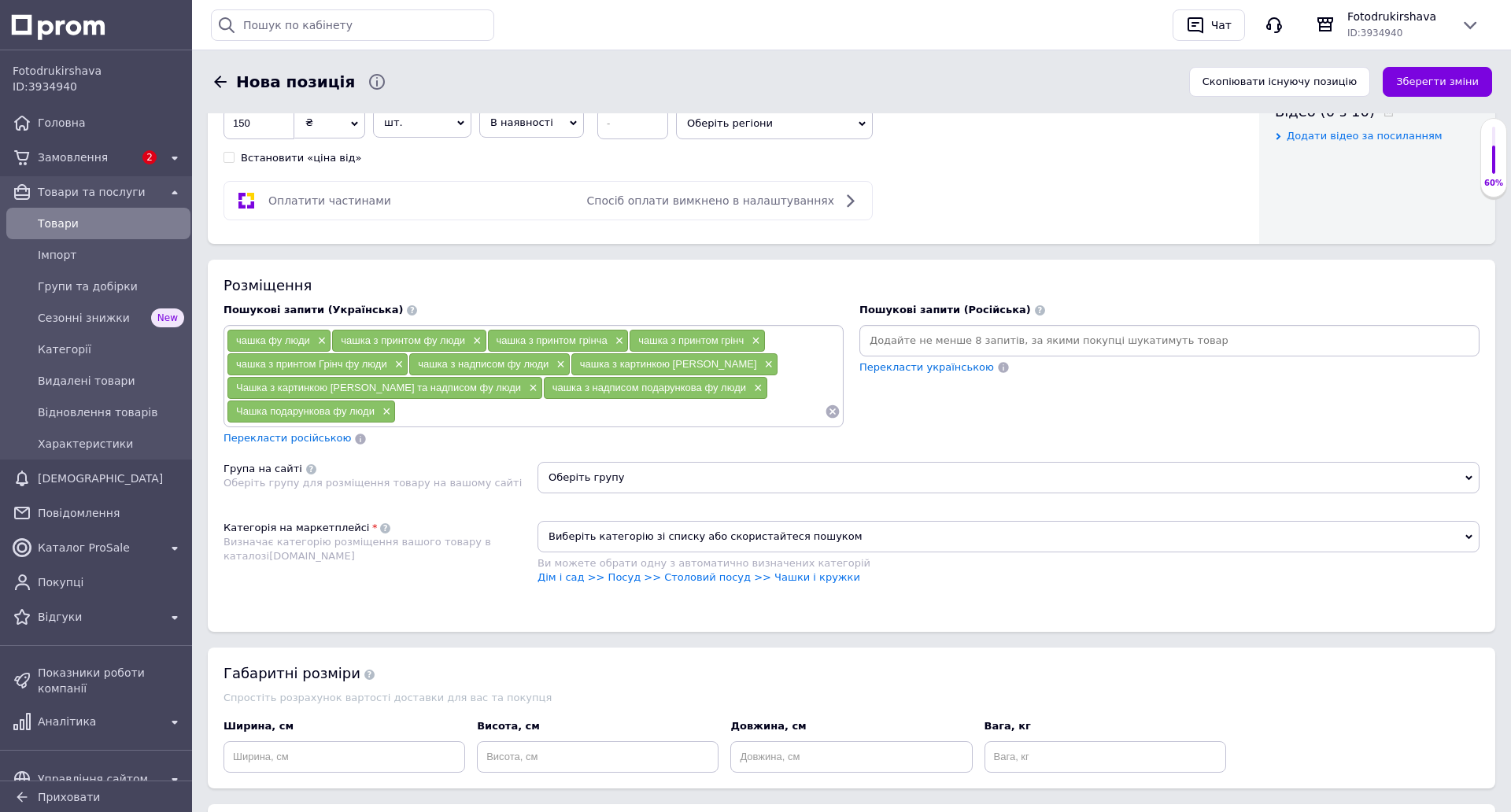
scroll to position [1023, 0]
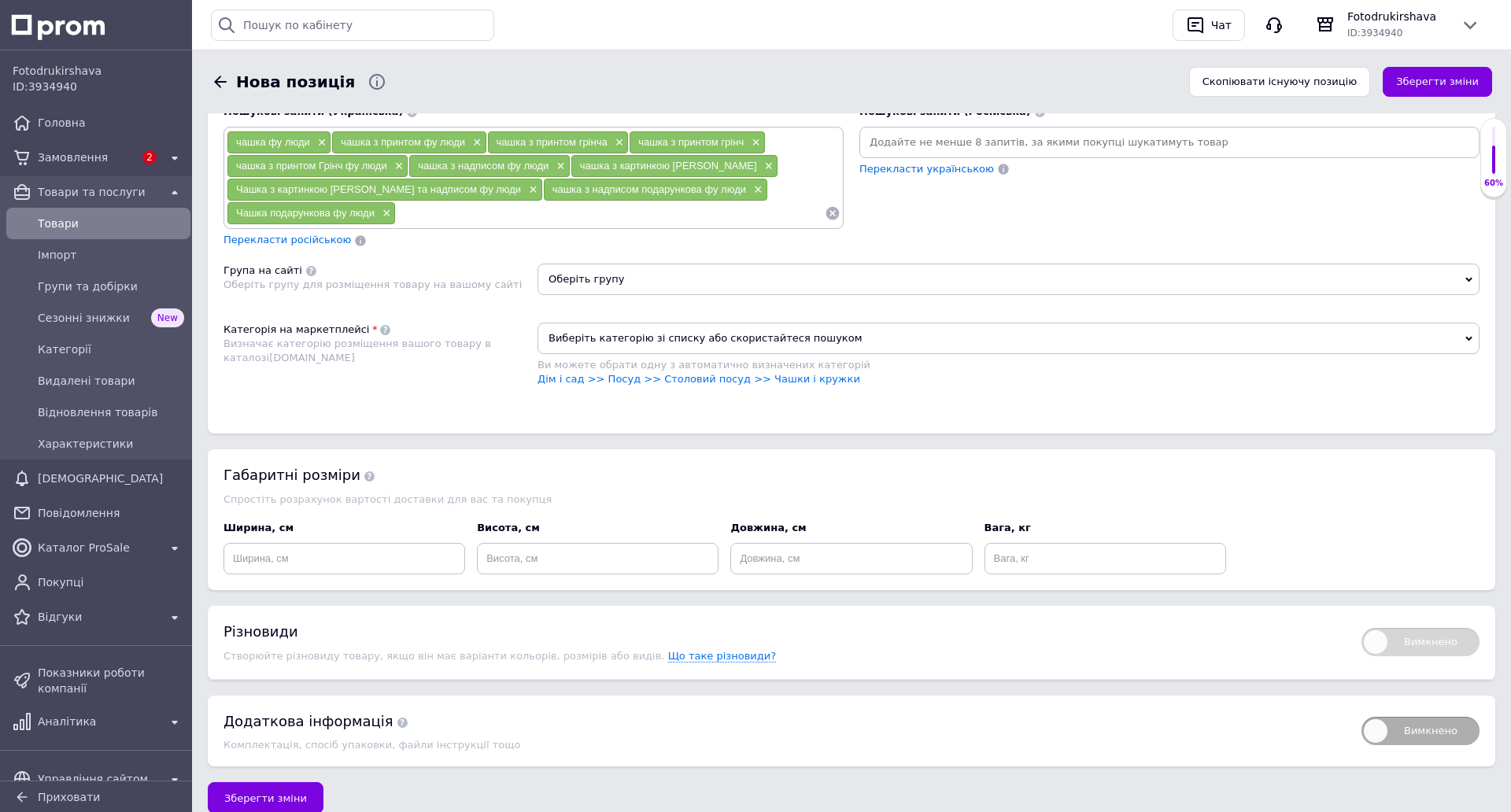
click at [653, 272] on span "Оберіть групу" at bounding box center [1008, 279] width 942 height 31
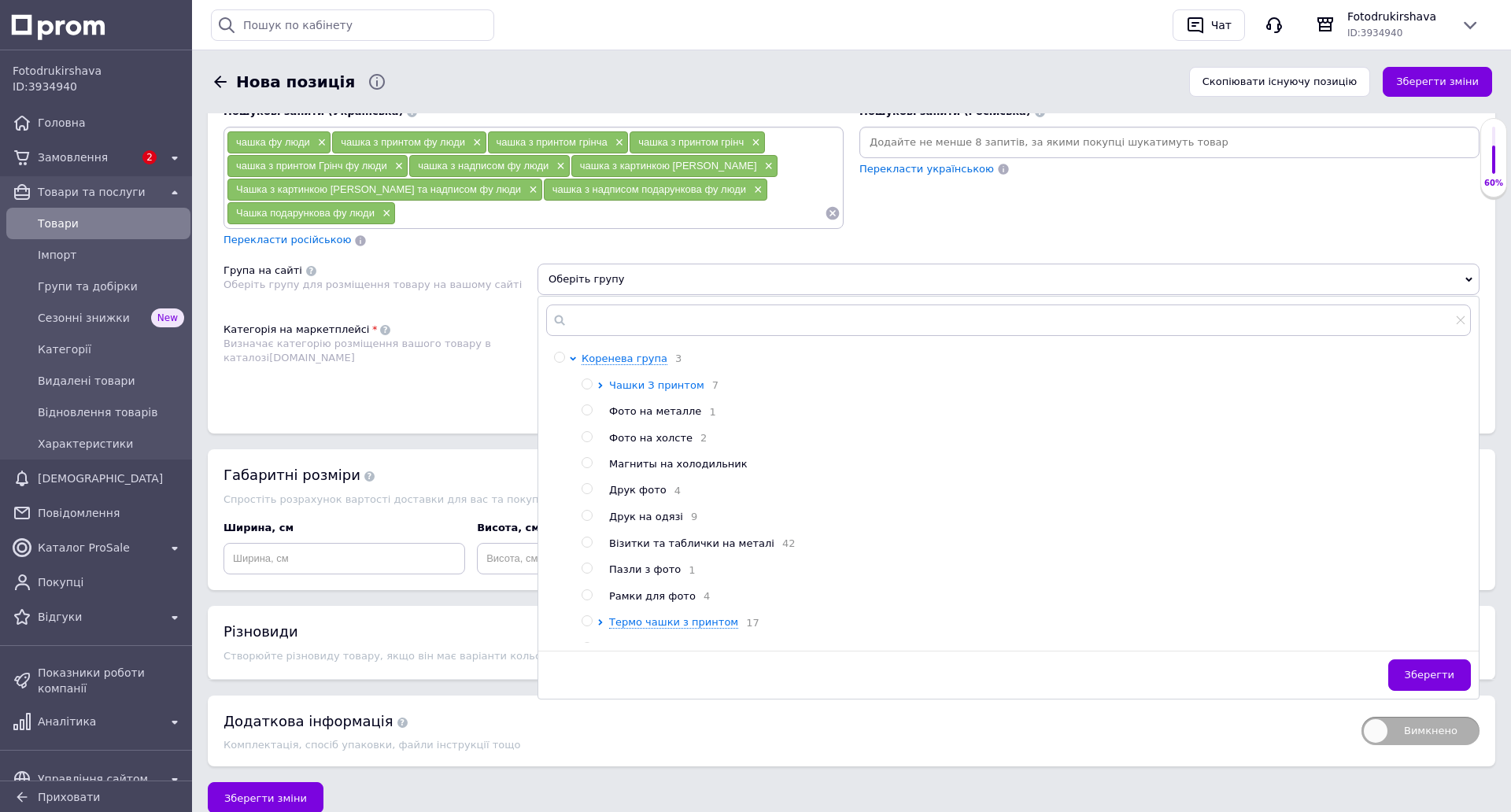
click at [647, 386] on span "Чашки З принтом" at bounding box center [657, 385] width 95 height 12
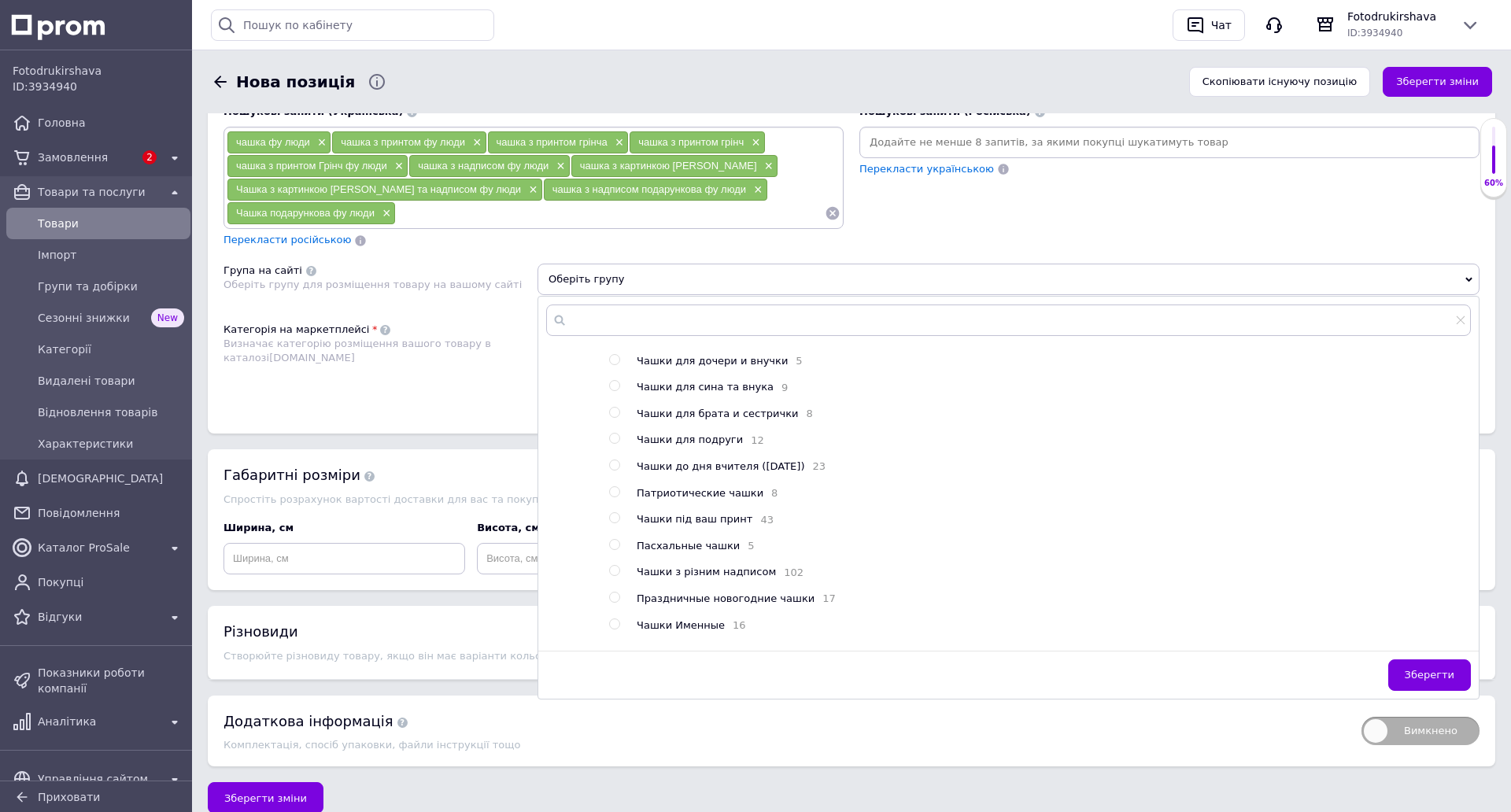
scroll to position [236, 0]
click at [725, 551] on span "Чашки з різним надписом" at bounding box center [706, 545] width 140 height 12
radio input "true"
click at [1427, 677] on span "Зберегти" at bounding box center [1429, 675] width 49 height 12
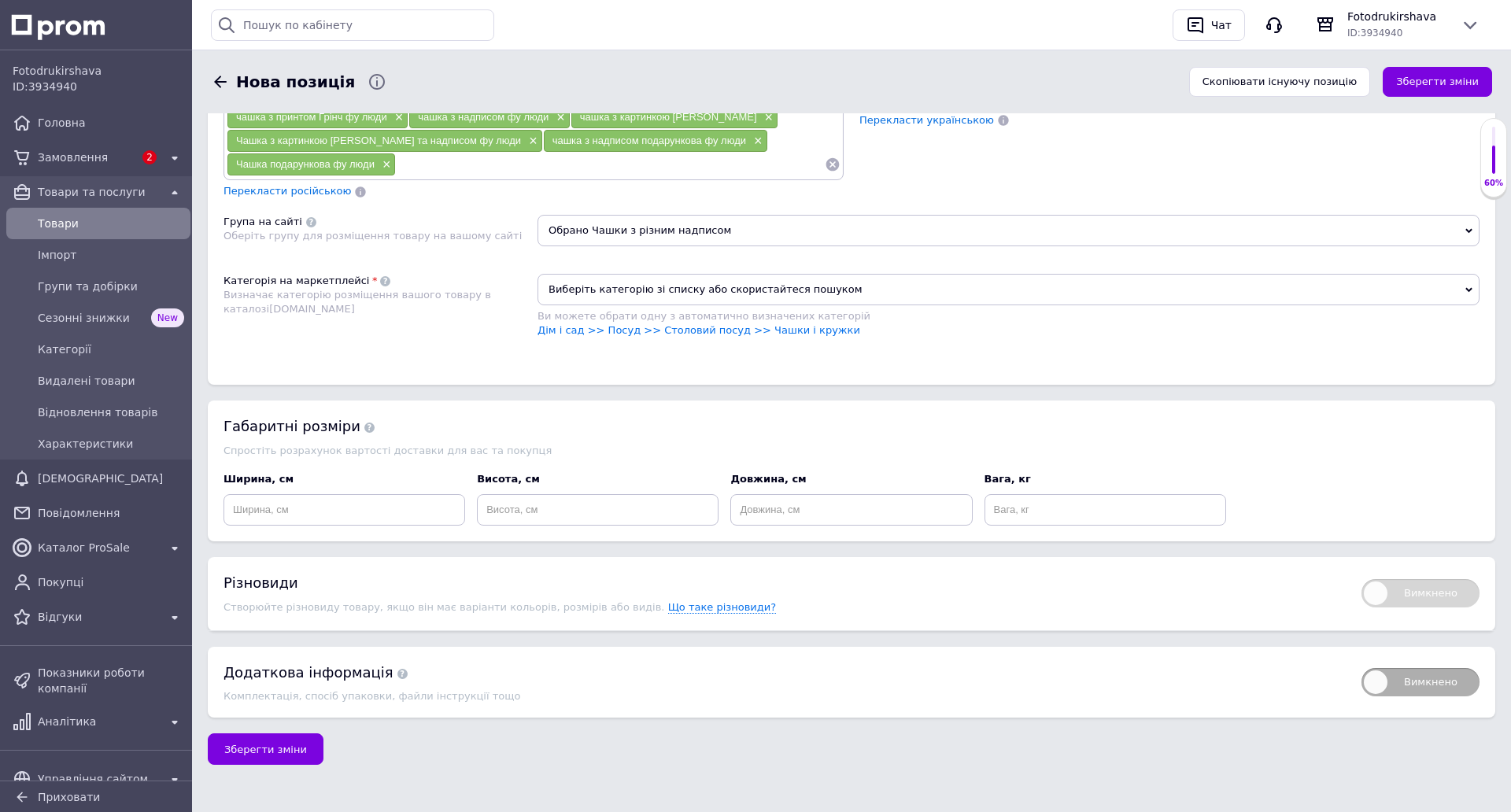
scroll to position [1144, 0]
click at [751, 324] on link "Дім і сад >> Посуд >> Столовий посуд >> Чашки і кружки" at bounding box center [699, 331] width 323 height 12
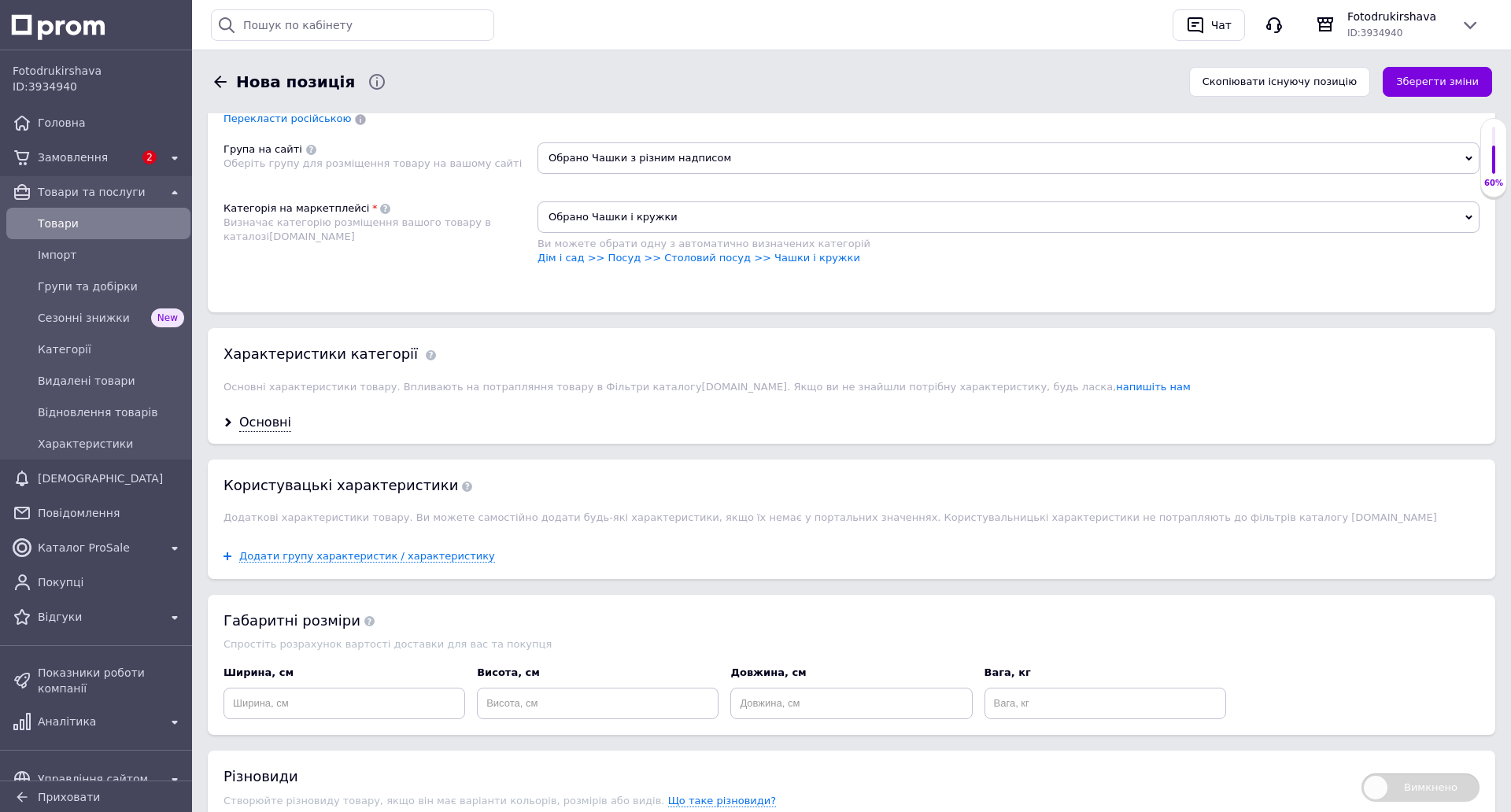
scroll to position [1222, 0]
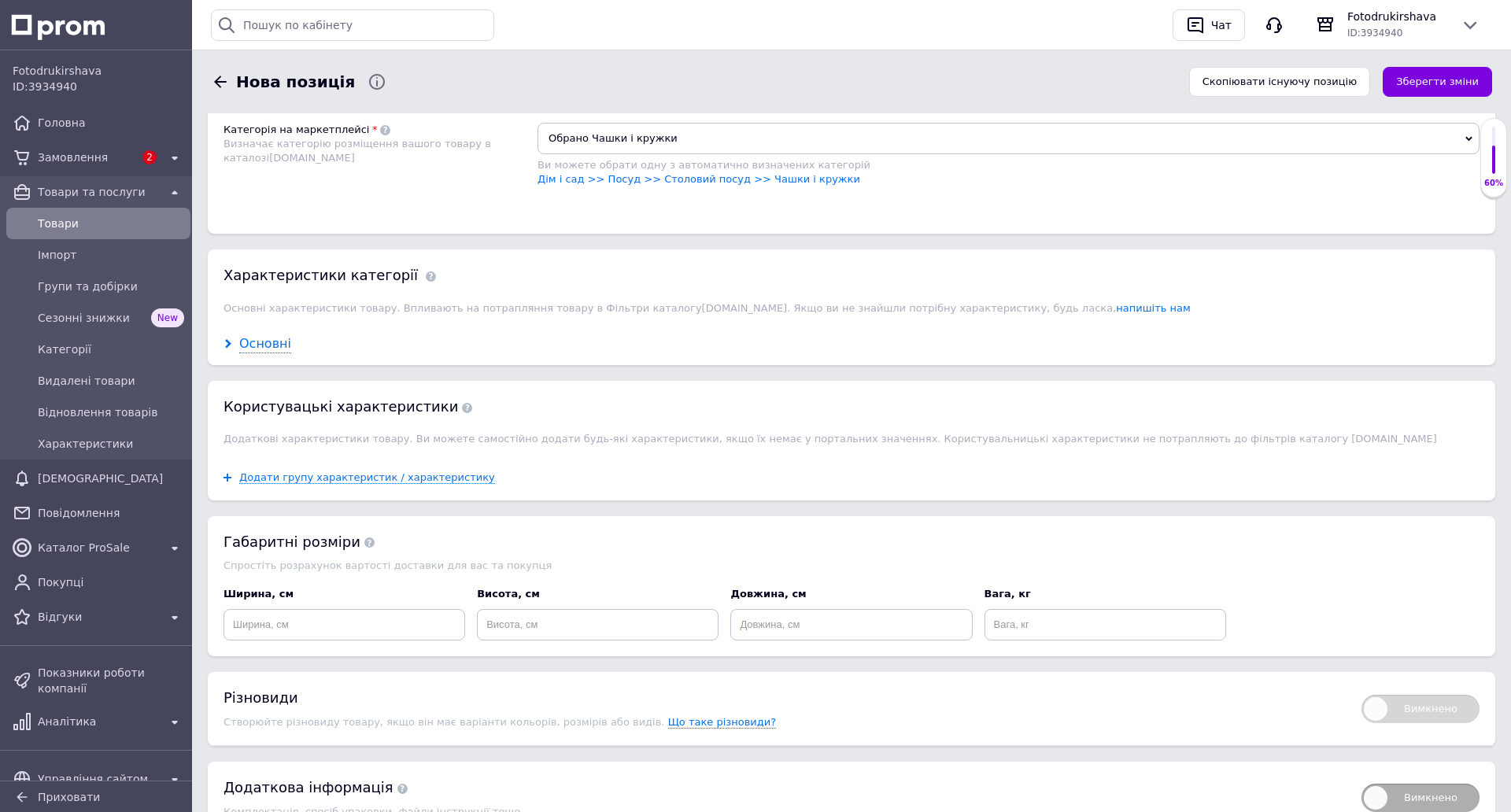
drag, startPoint x: 271, startPoint y: 341, endPoint x: 285, endPoint y: 344, distance: 14.3
click at [273, 342] on div "Основні" at bounding box center [266, 344] width 52 height 18
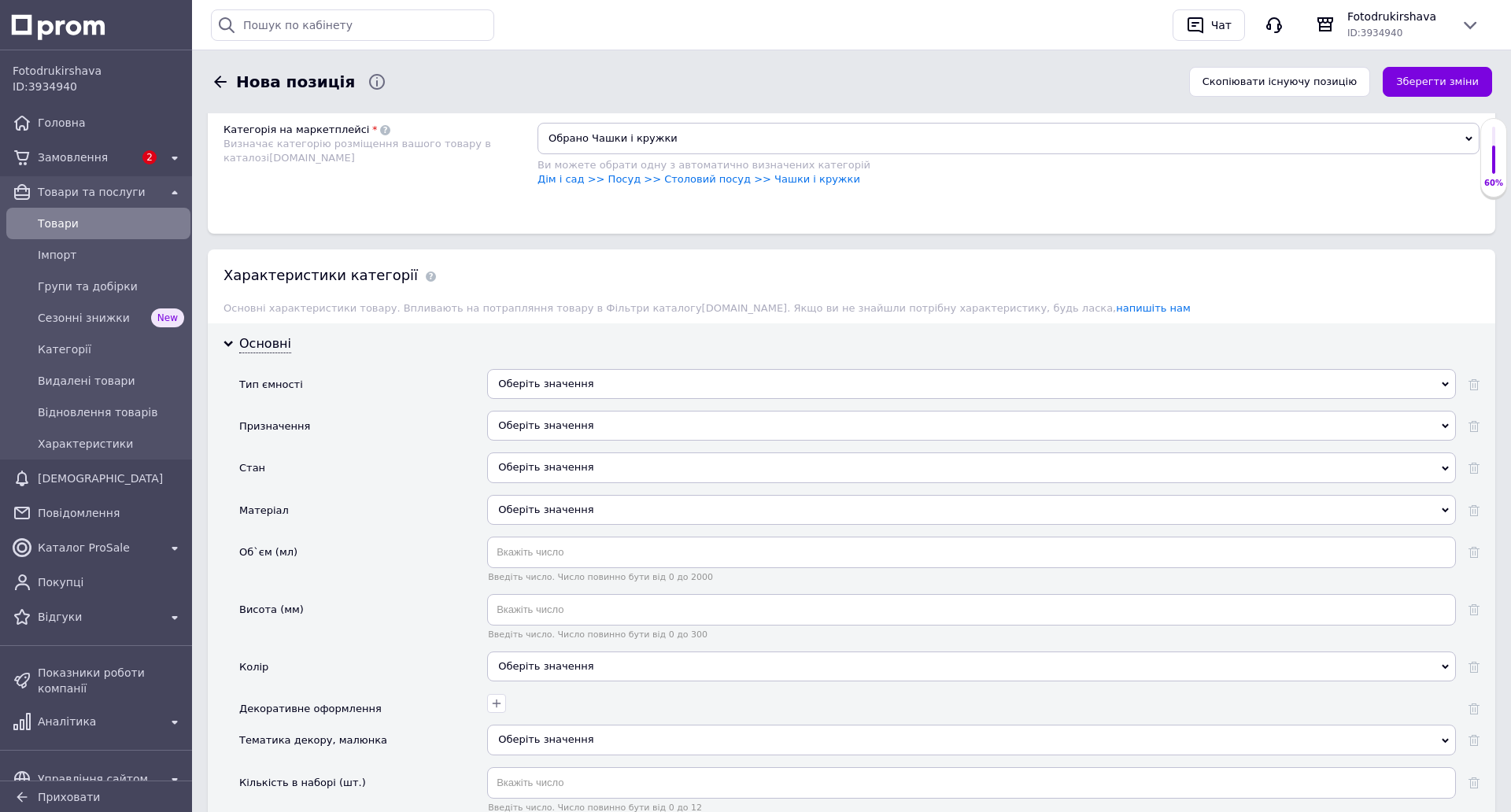
click at [558, 393] on div "Оберіть значення" at bounding box center [971, 383] width 969 height 29
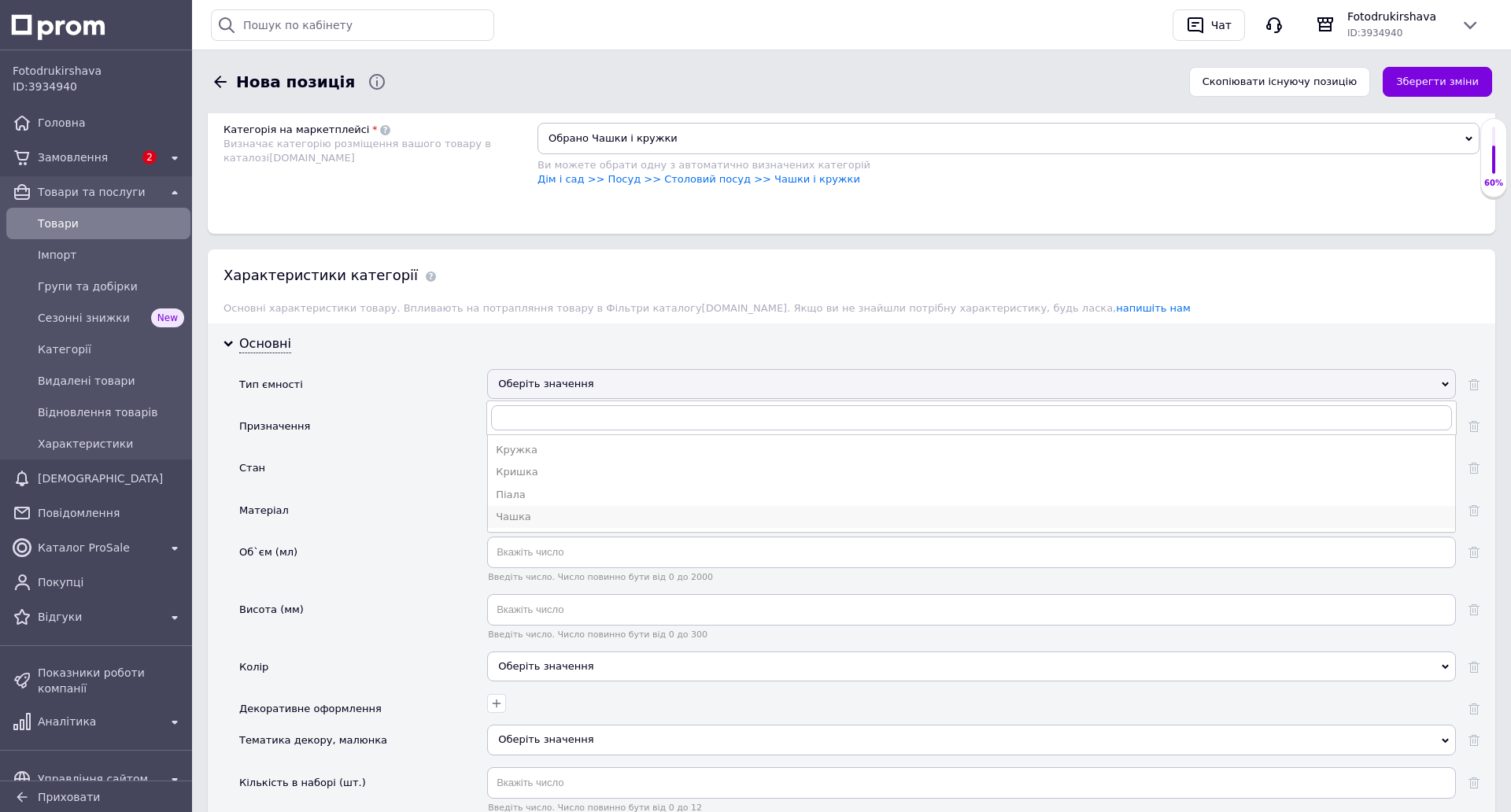
drag, startPoint x: 548, startPoint y: 521, endPoint x: 557, endPoint y: 443, distance: 78.5
click at [546, 520] on div "Чашка" at bounding box center [971, 517] width 951 height 14
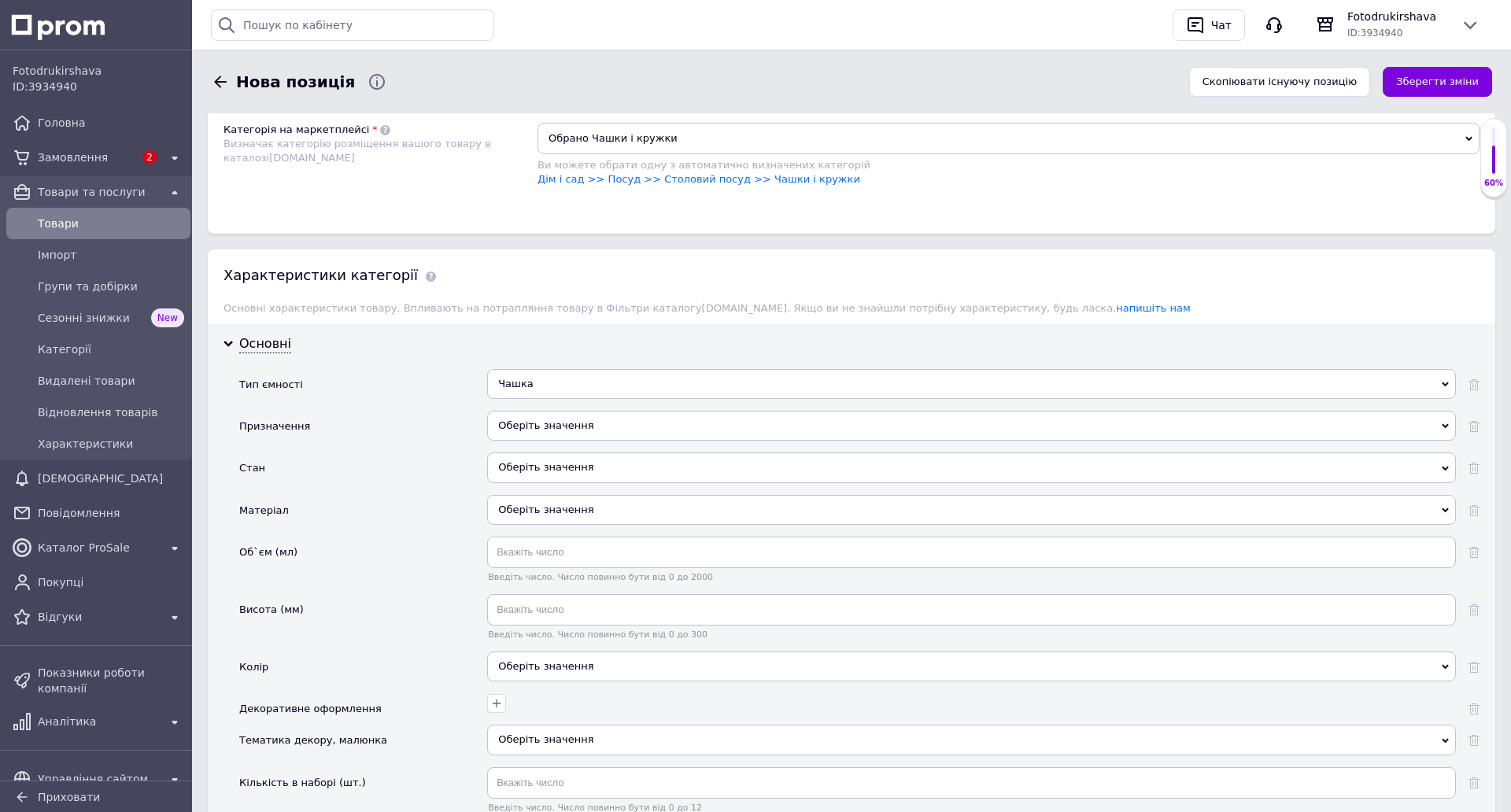
click at [555, 415] on div "Оберіть значення" at bounding box center [971, 425] width 969 height 29
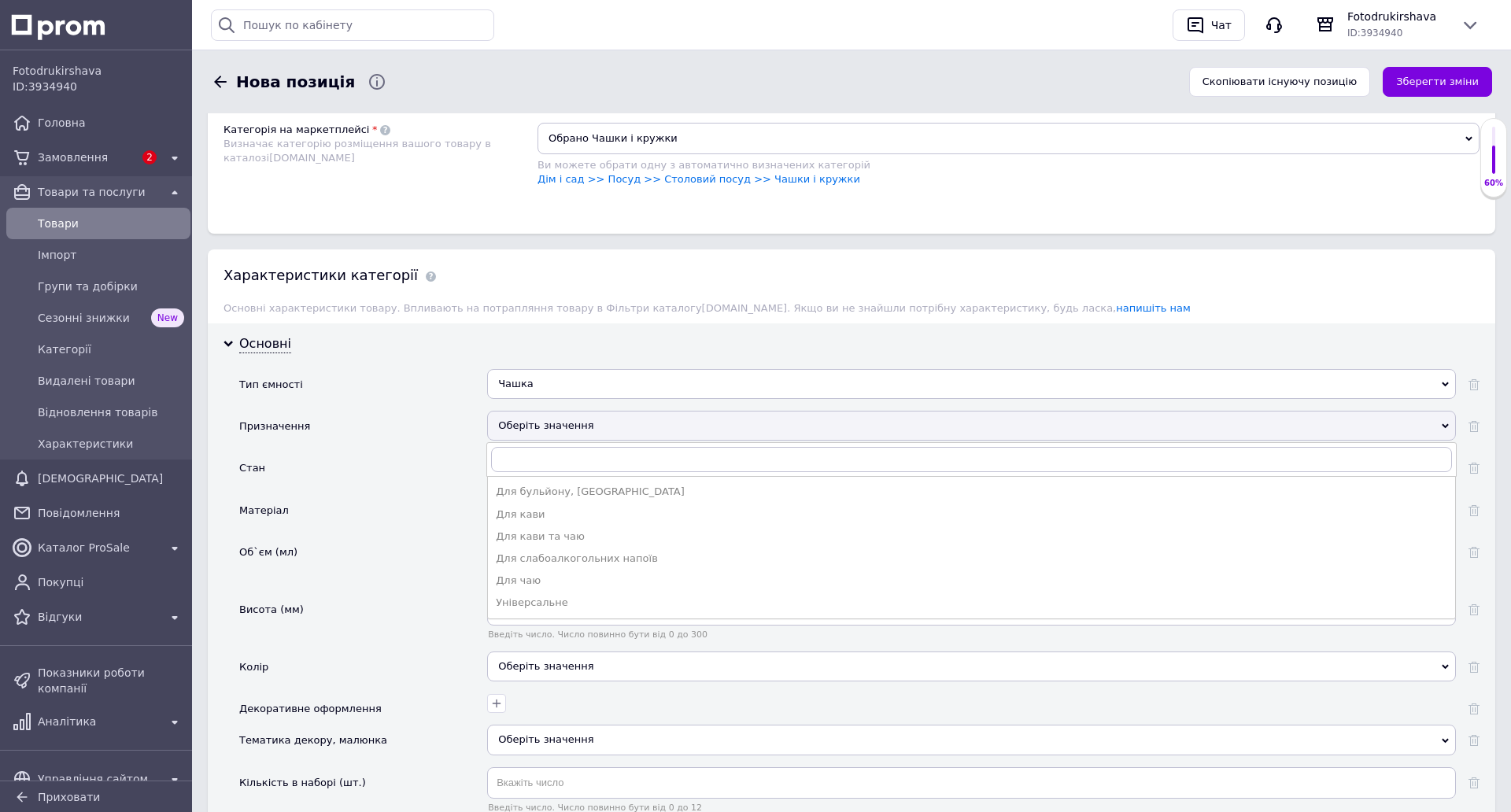
click at [522, 598] on div "Універсальне" at bounding box center [971, 602] width 951 height 14
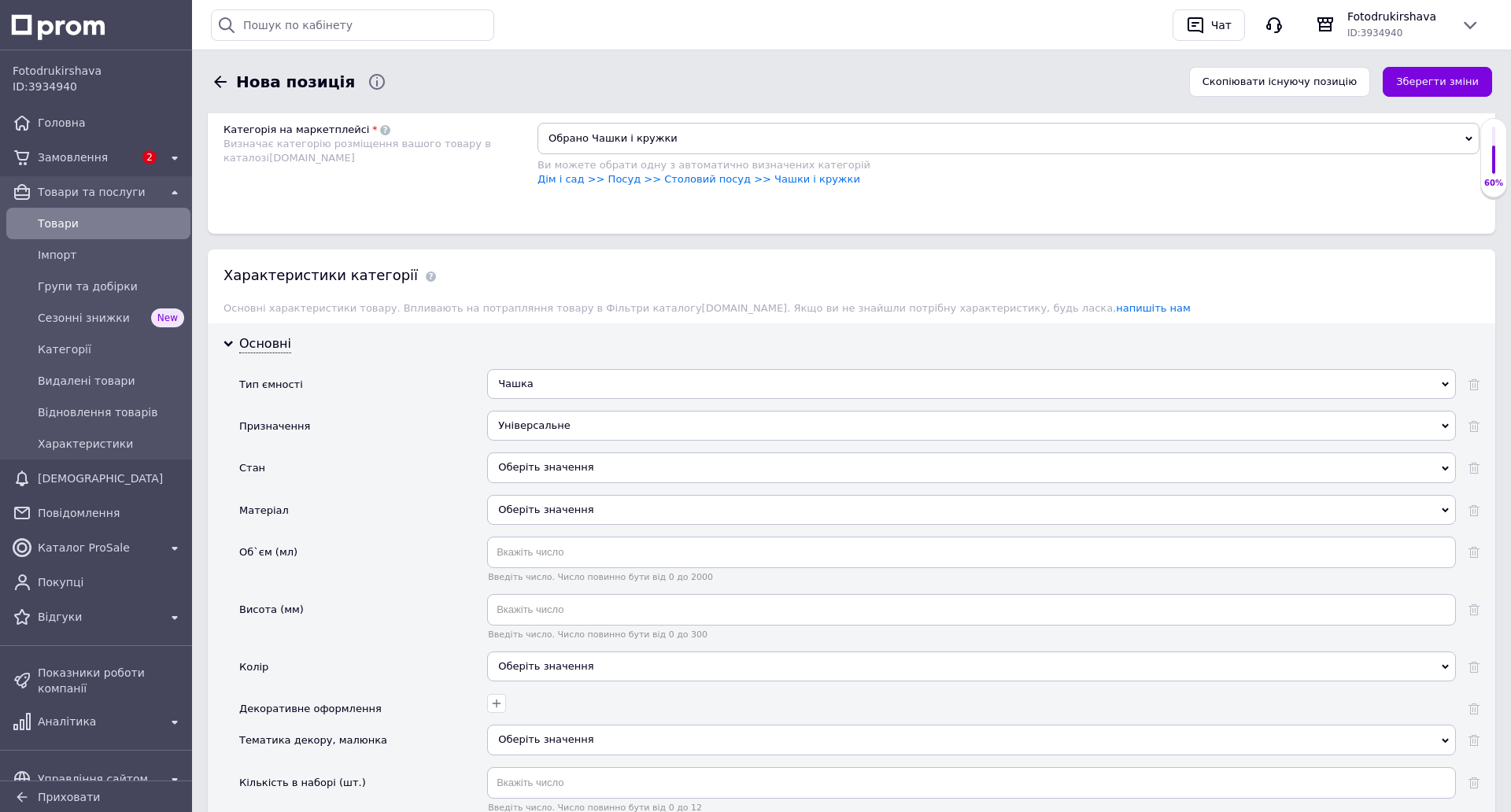
click at [528, 467] on div "Оберіть значення" at bounding box center [971, 467] width 969 height 29
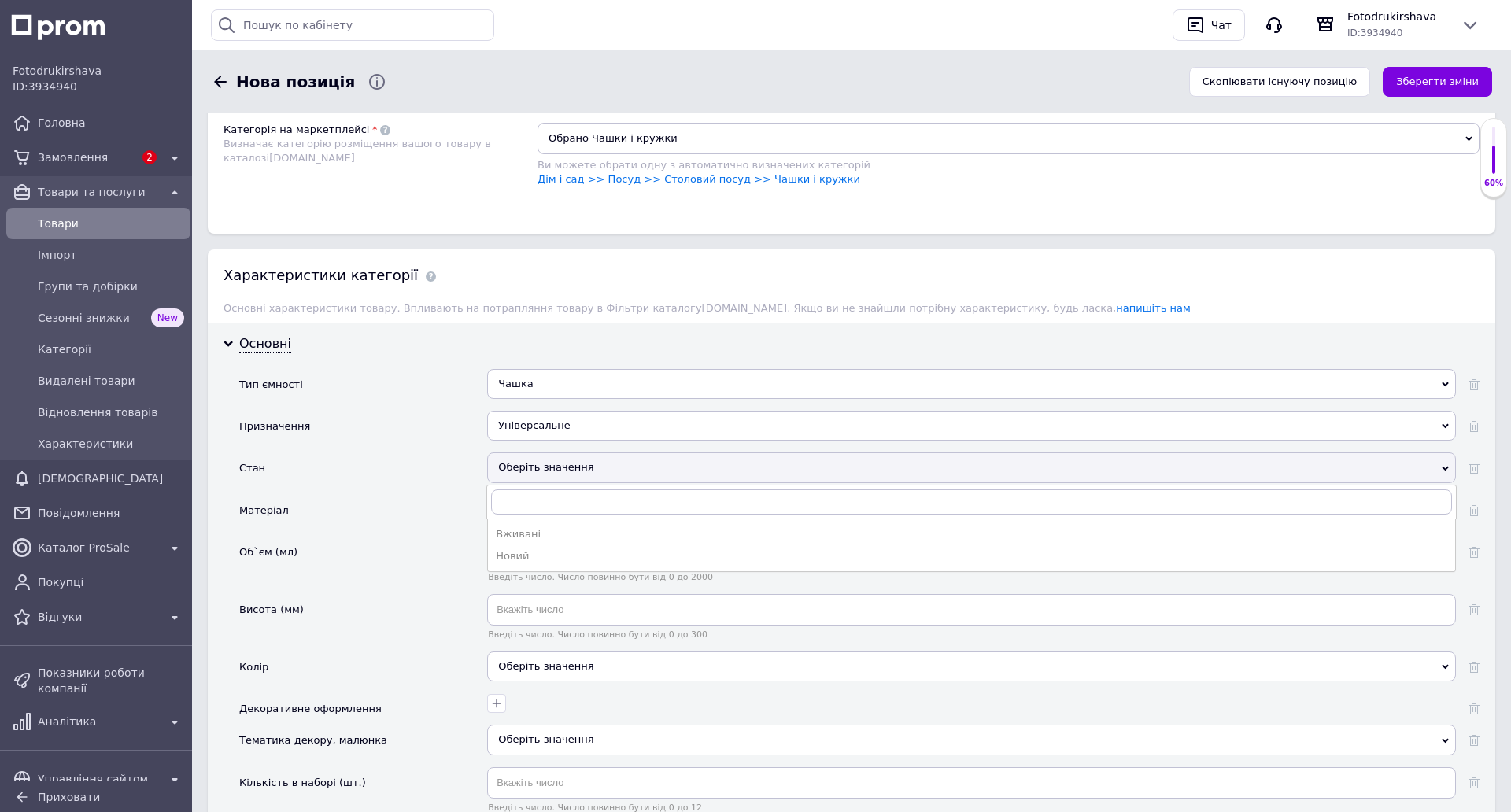
click at [539, 553] on div "Новий" at bounding box center [971, 556] width 951 height 14
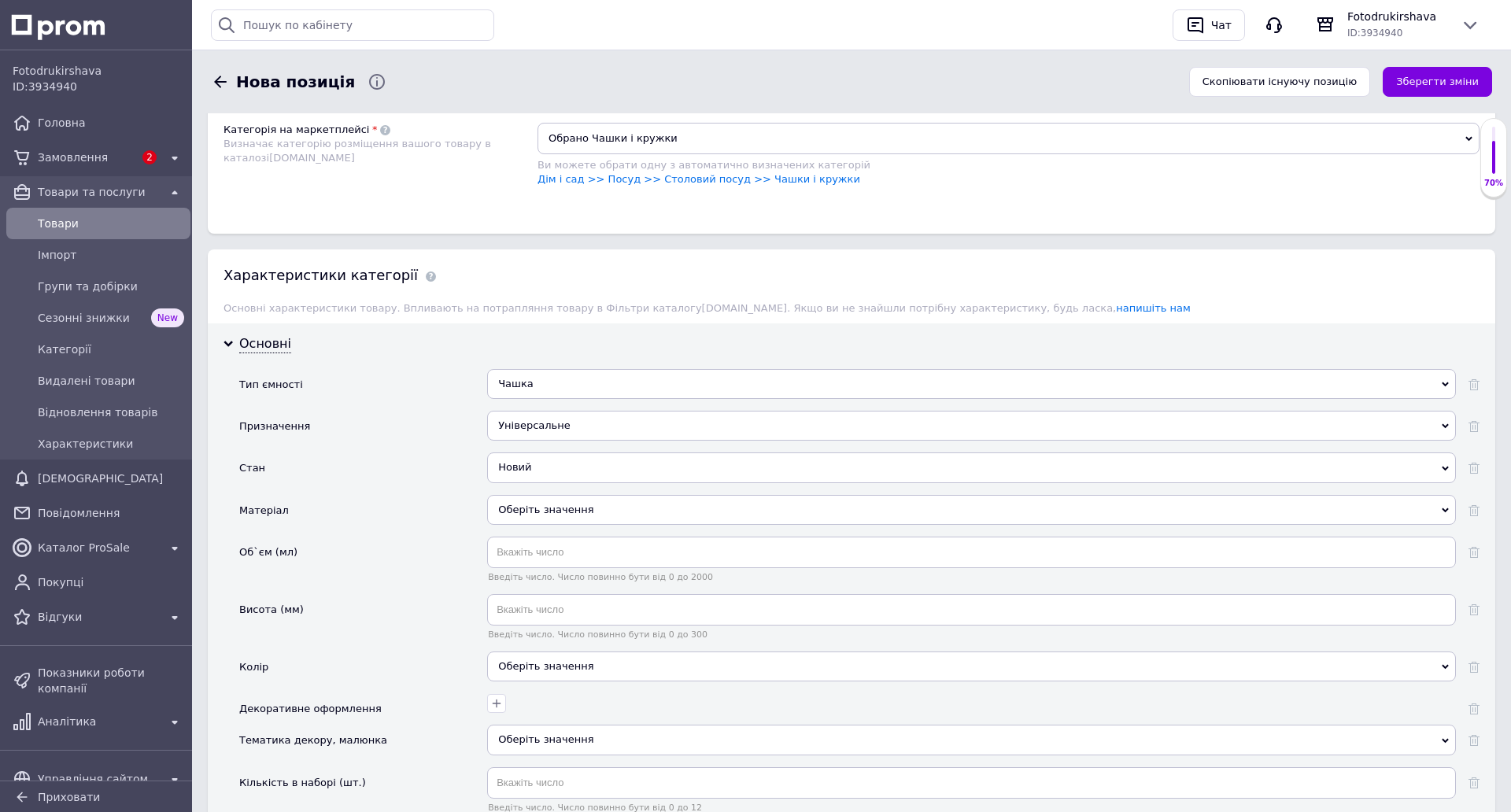
click at [537, 502] on div "Оберіть значення" at bounding box center [971, 509] width 969 height 29
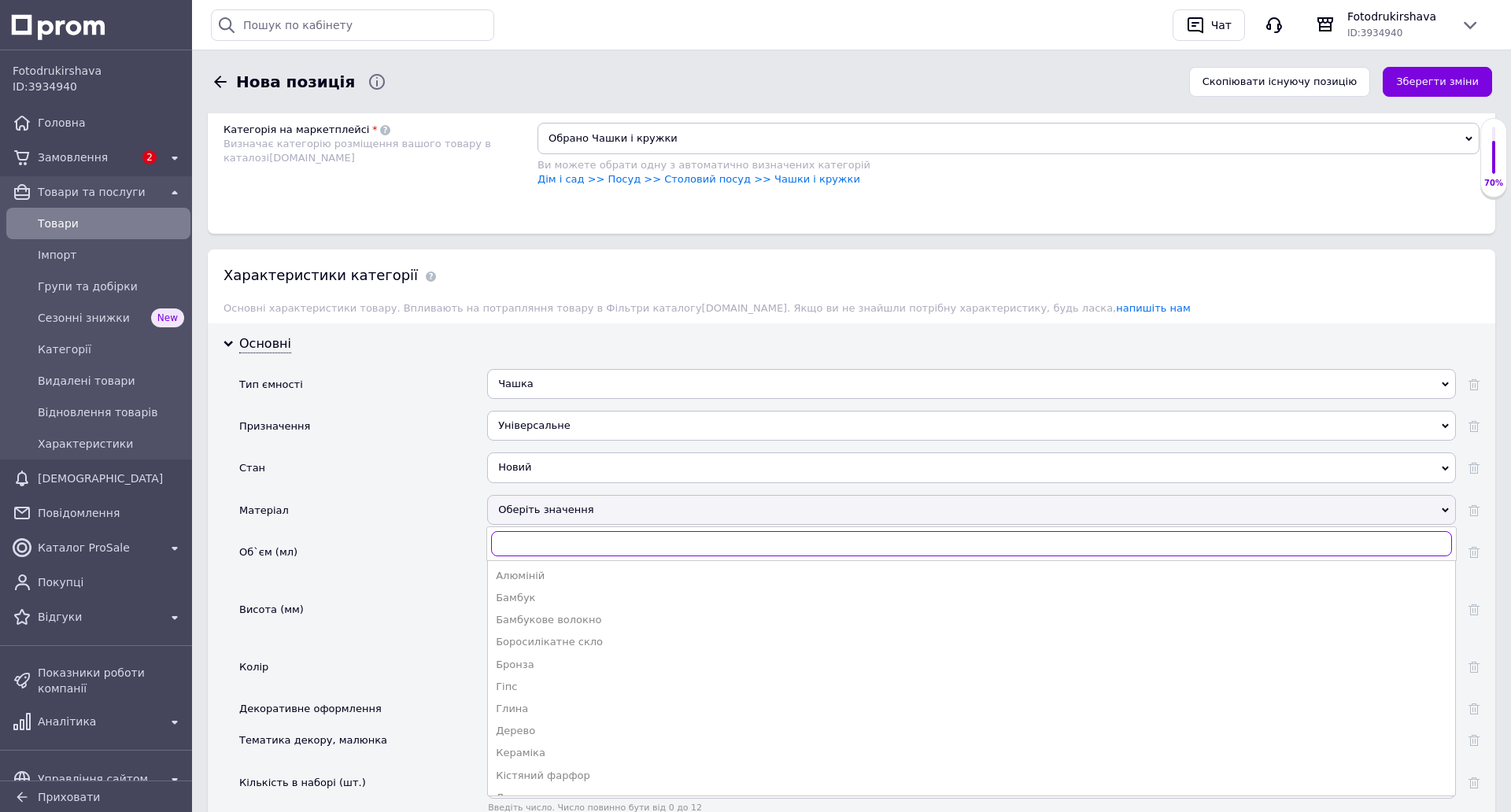
click at [538, 546] on input "text" at bounding box center [971, 543] width 961 height 25
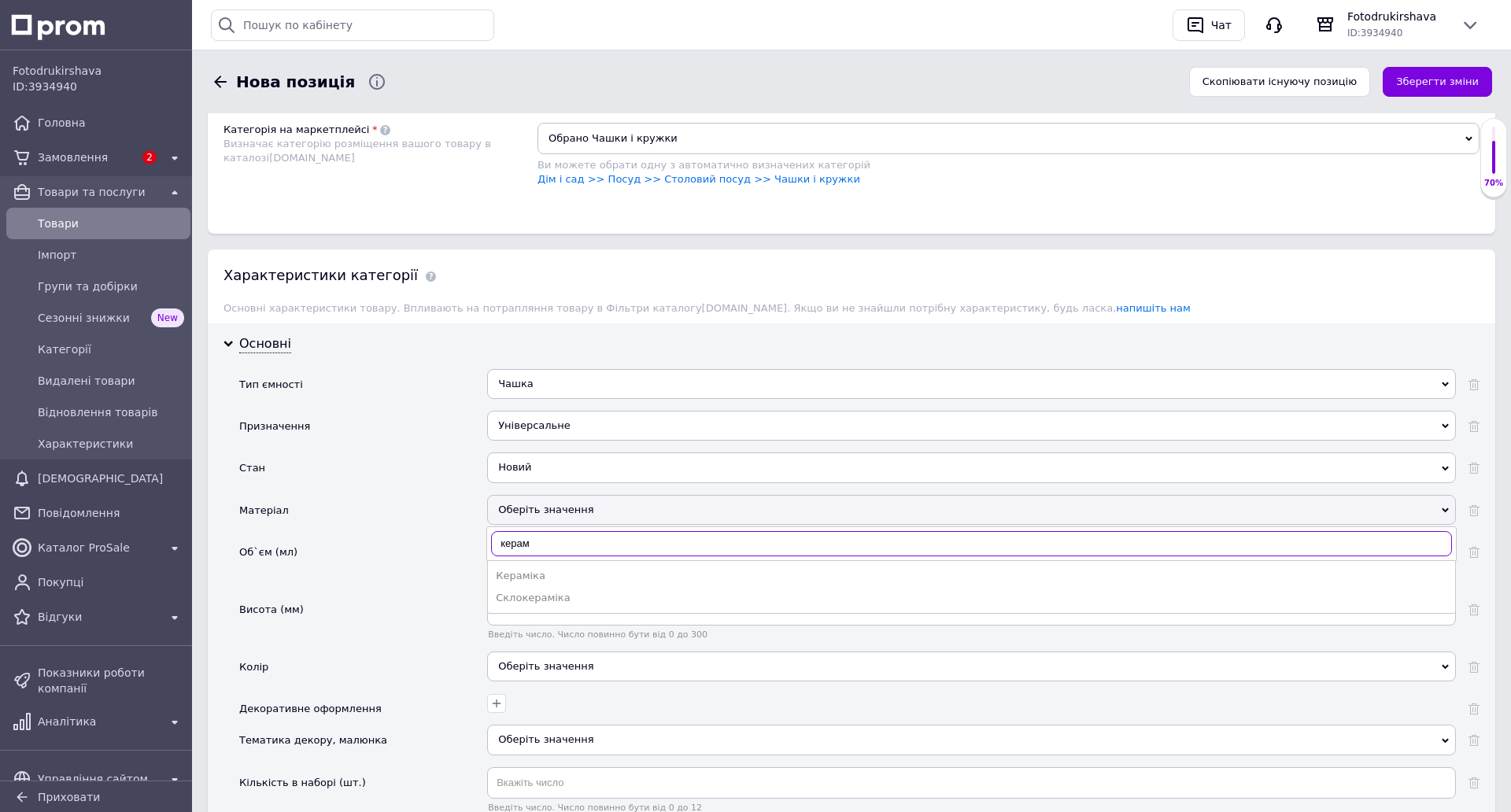
type input "керам"
click at [532, 567] on li "Кераміка" at bounding box center [971, 575] width 967 height 22
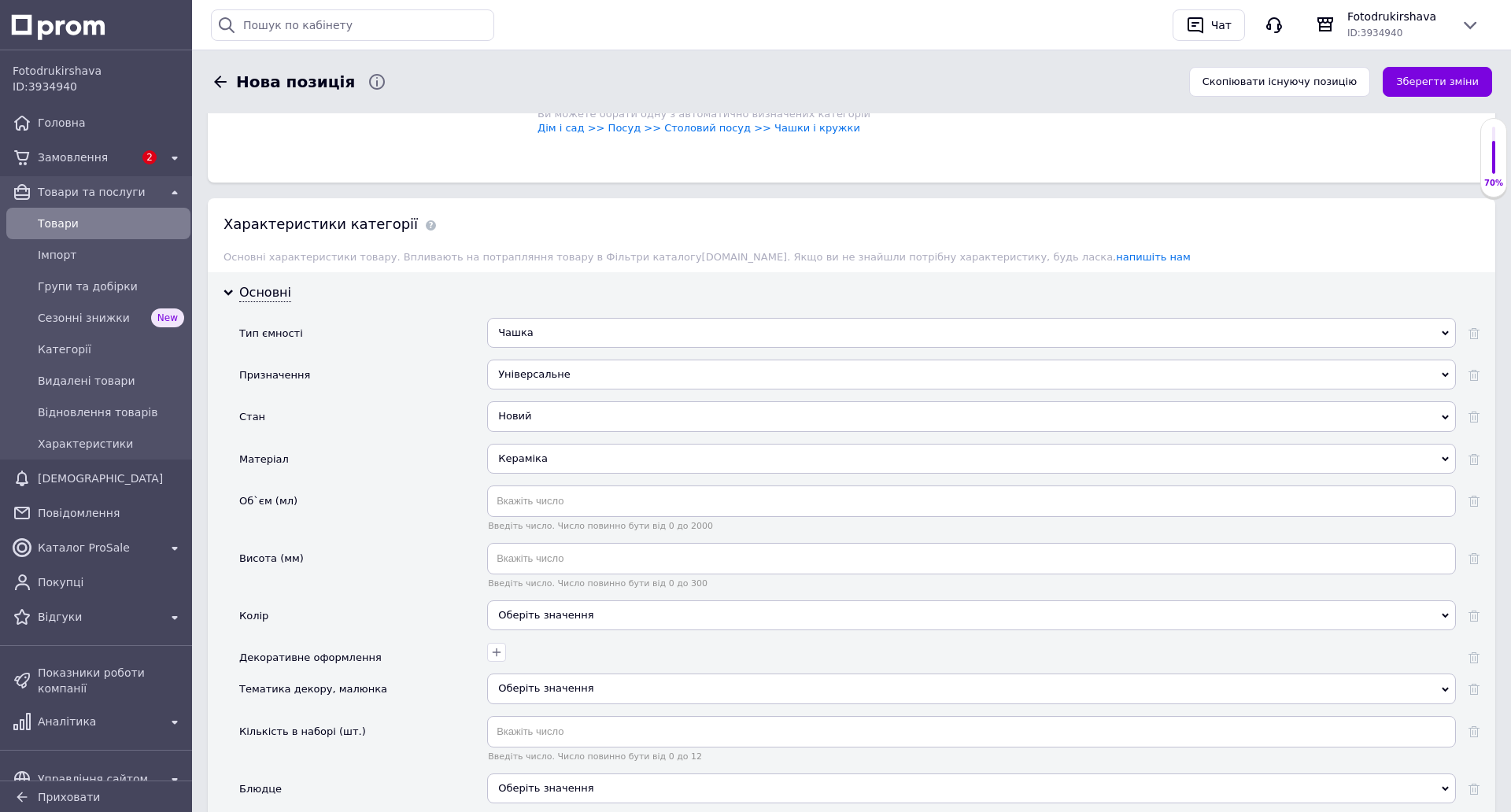
scroll to position [1301, 0]
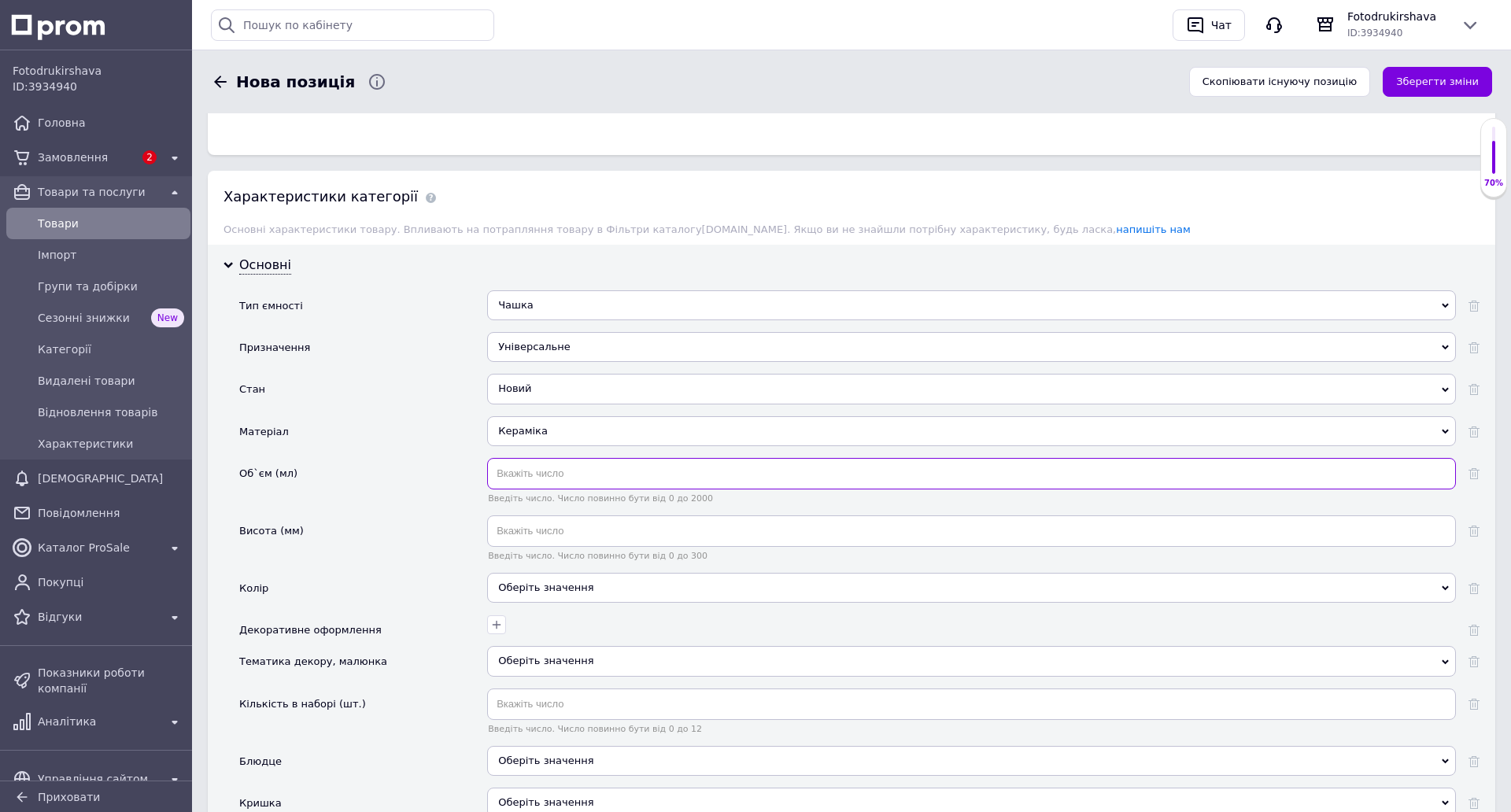
click at [528, 468] on input "text" at bounding box center [971, 474] width 969 height 31
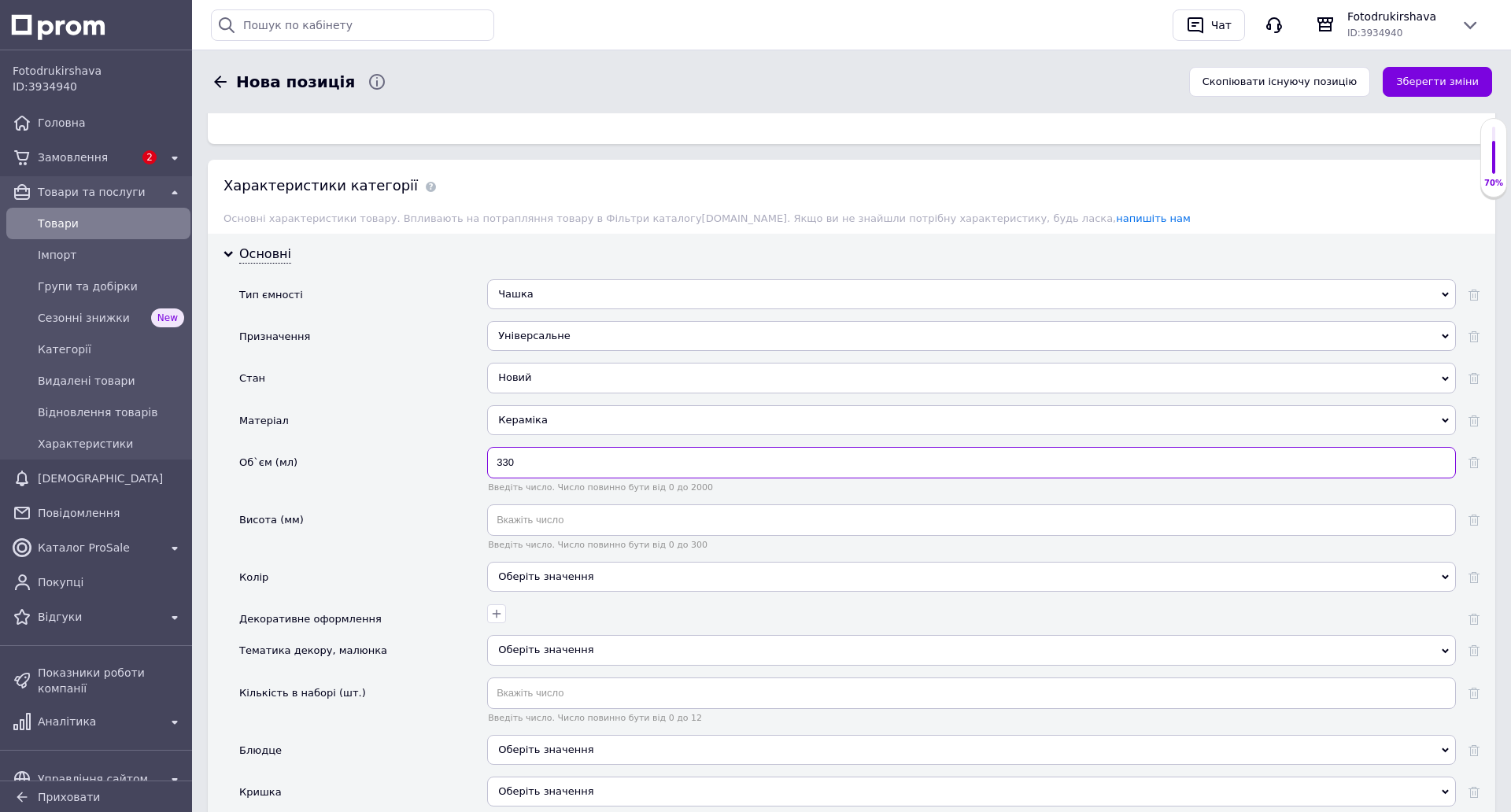
scroll to position [1458, 0]
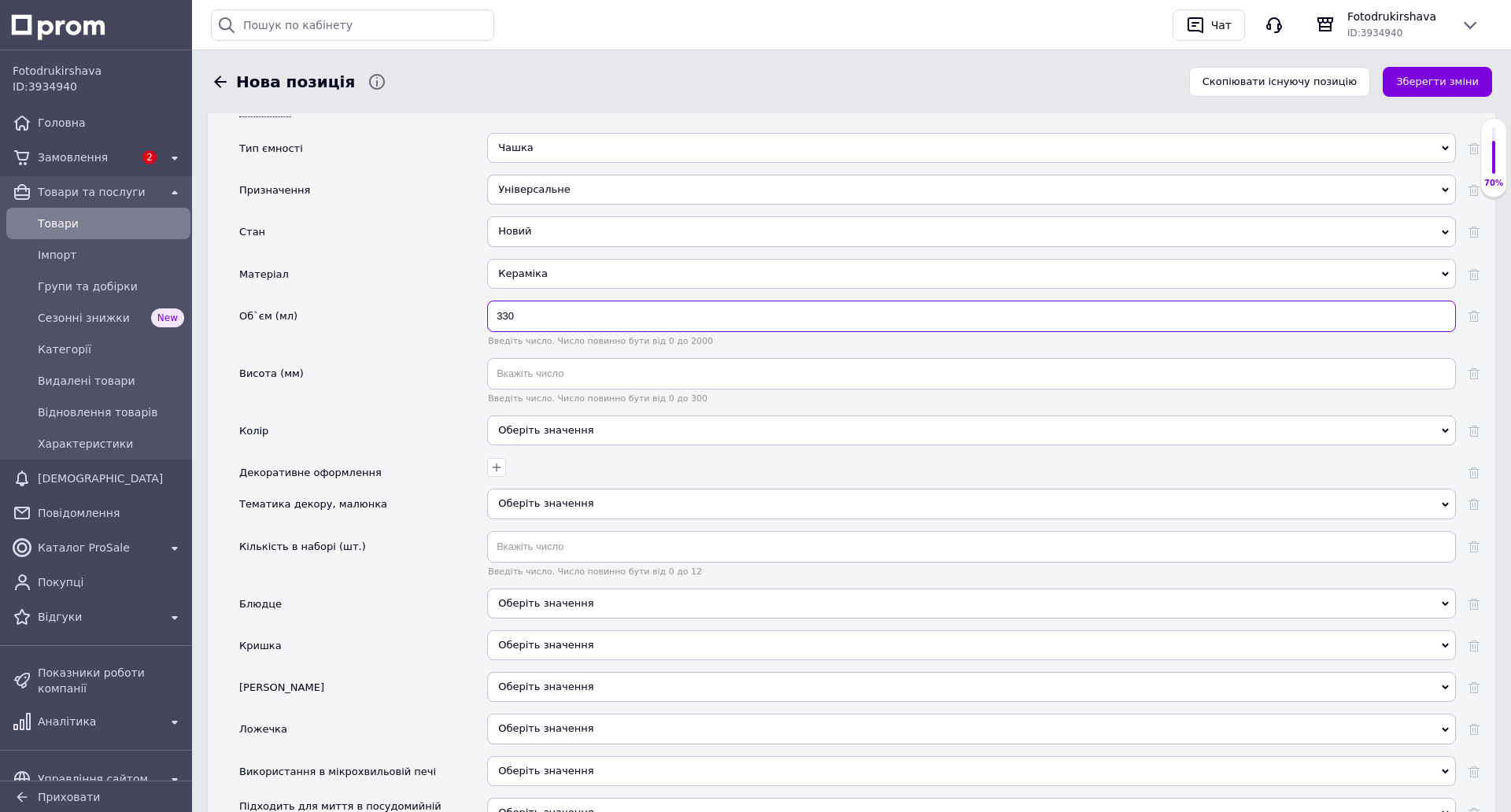
type input "330"
click at [540, 439] on div "Оберіть значення" at bounding box center [971, 430] width 969 height 29
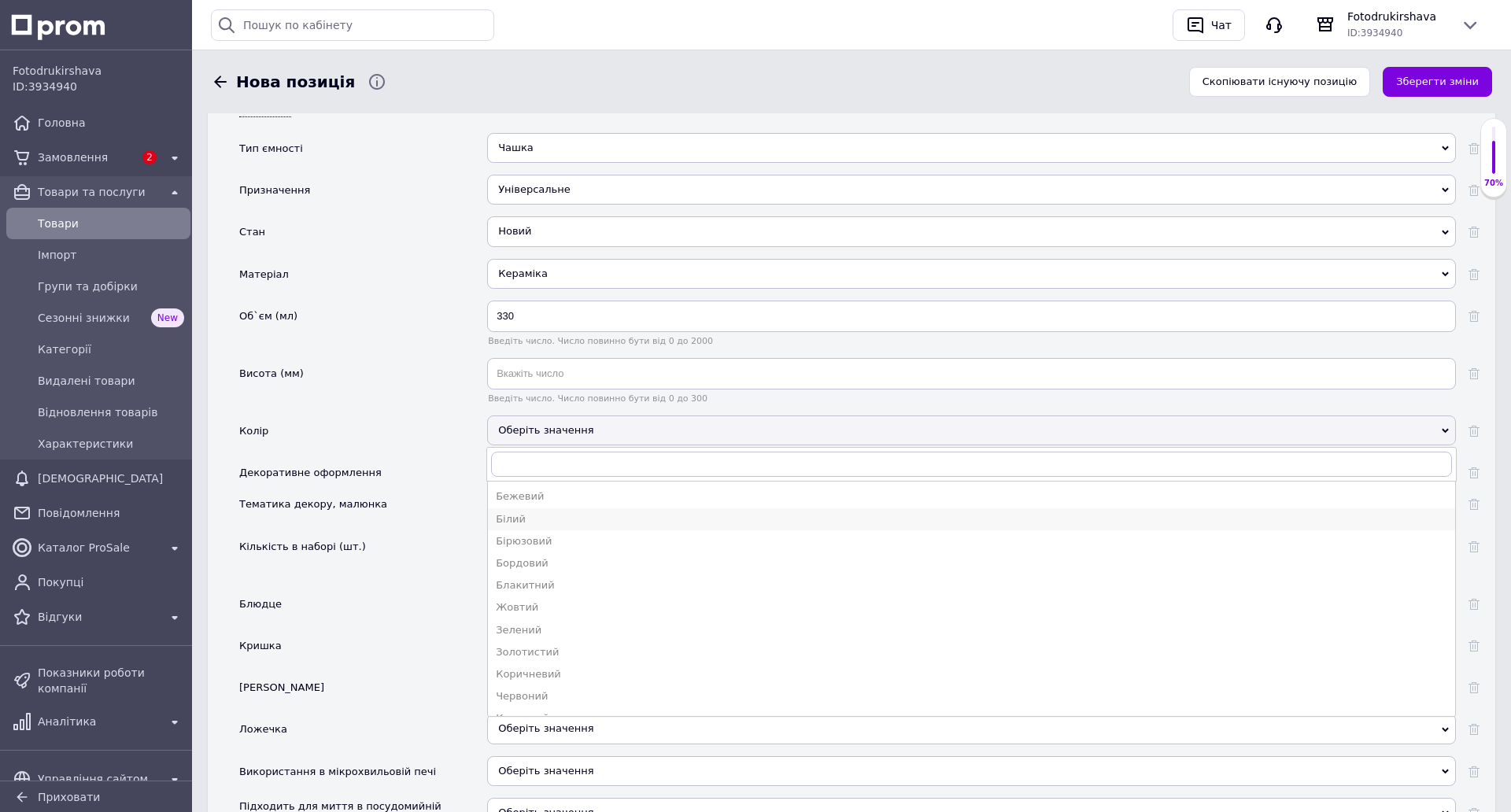
click at [538, 522] on div "Білий" at bounding box center [971, 519] width 951 height 14
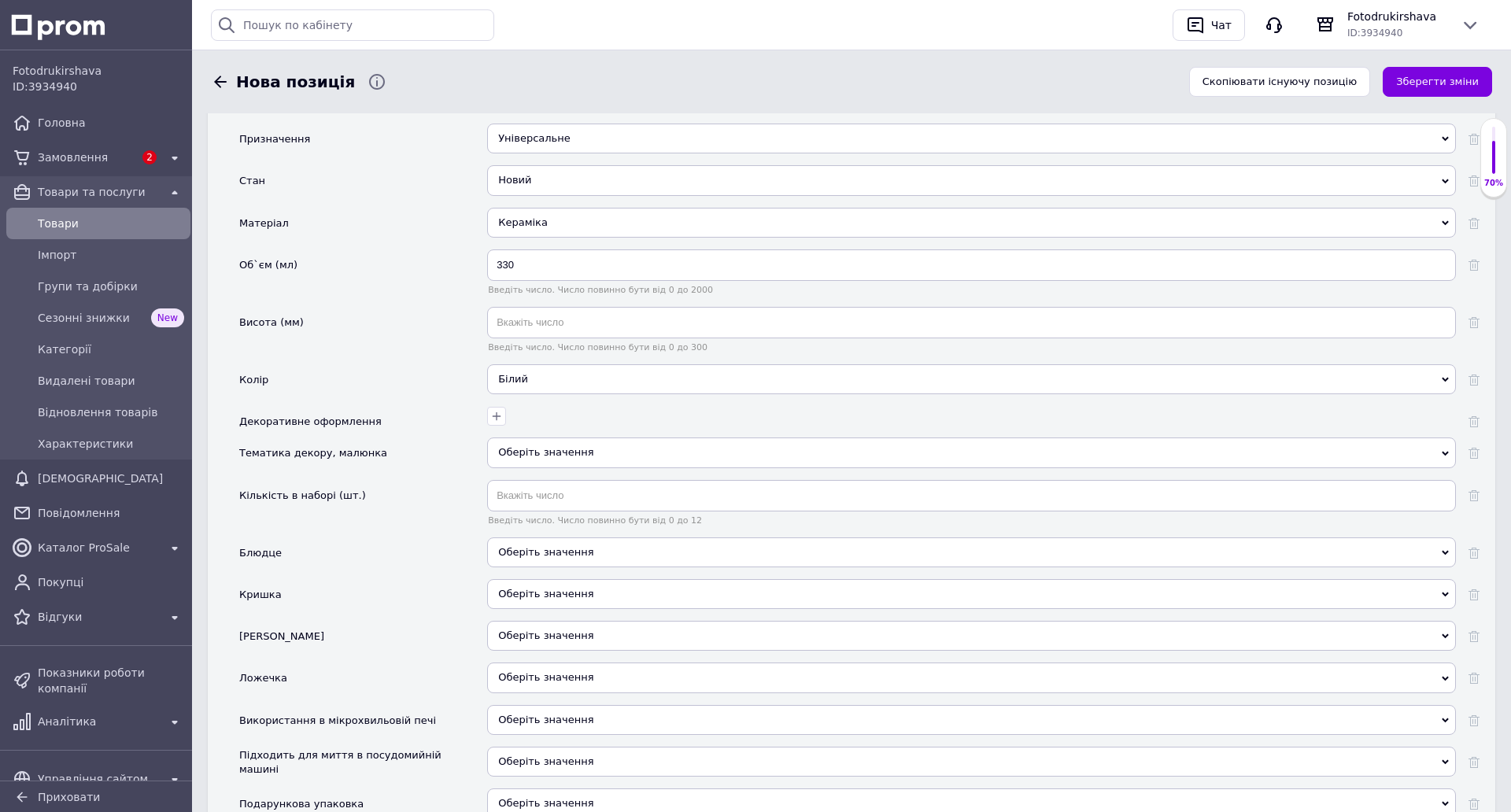
scroll to position [1537, 0]
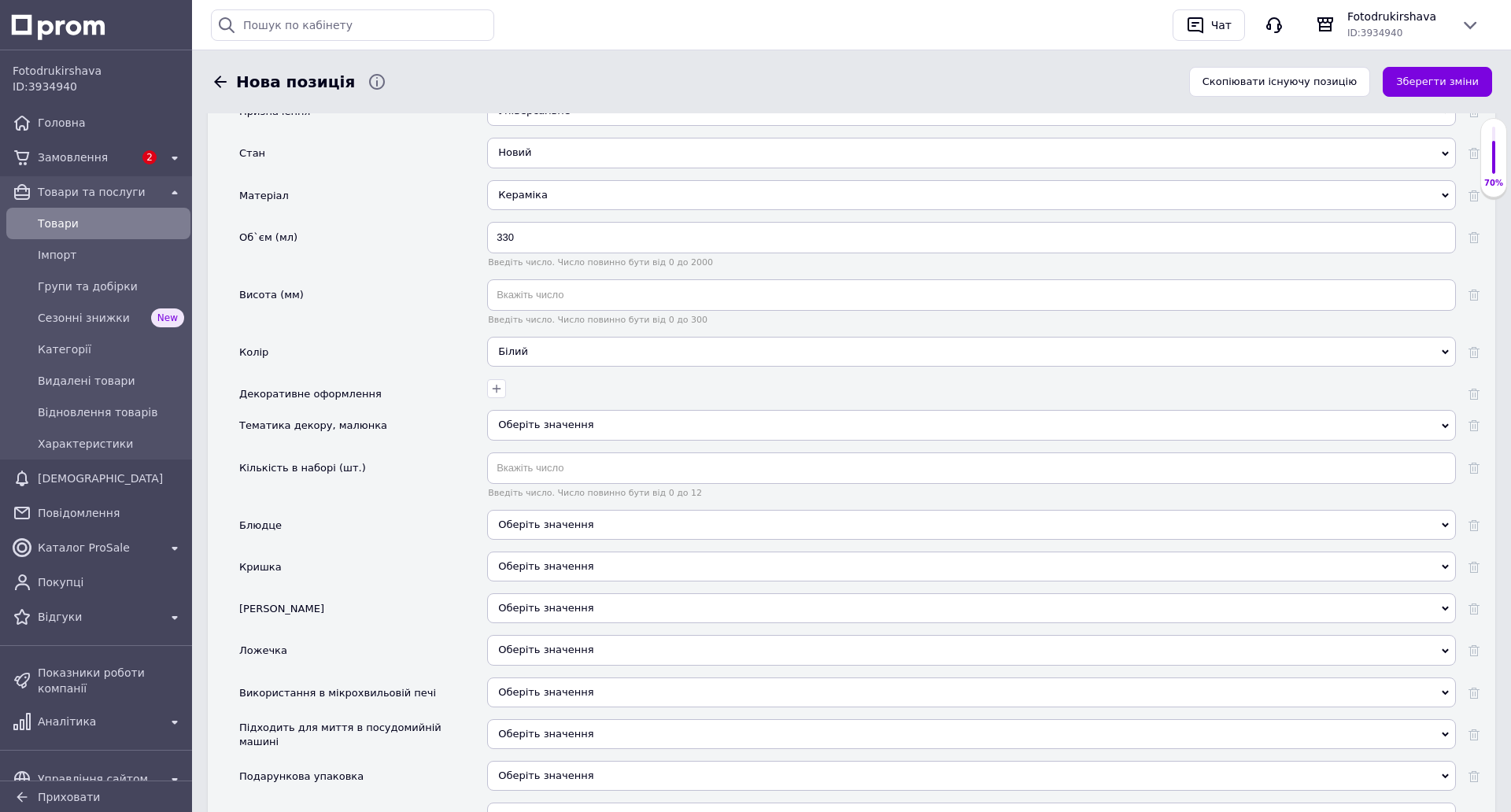
click at [588, 421] on div "Оберіть значення" at bounding box center [971, 424] width 969 height 29
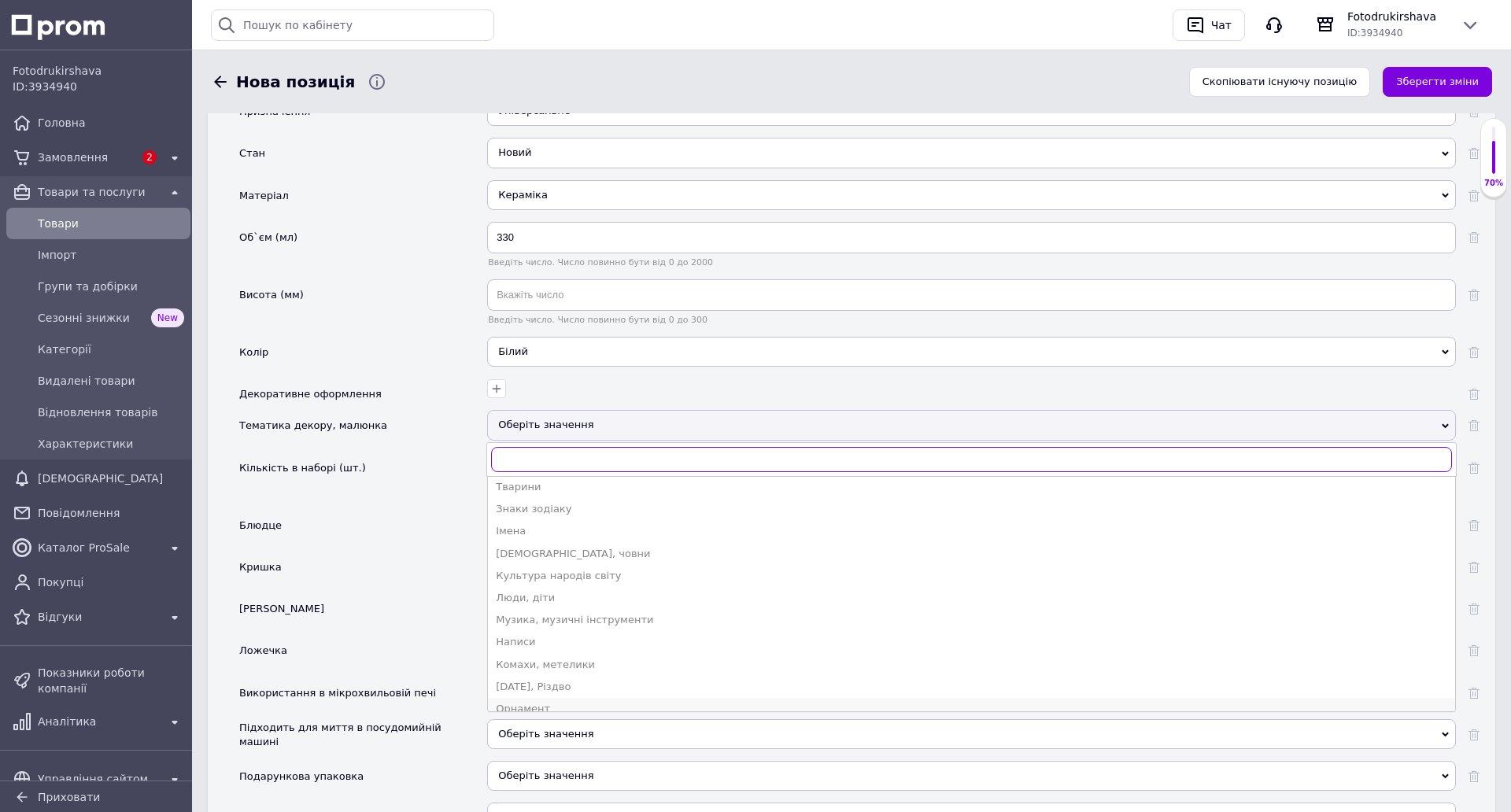
scroll to position [315, 0]
click at [534, 580] on div "Люди, діти" at bounding box center [971, 576] width 951 height 14
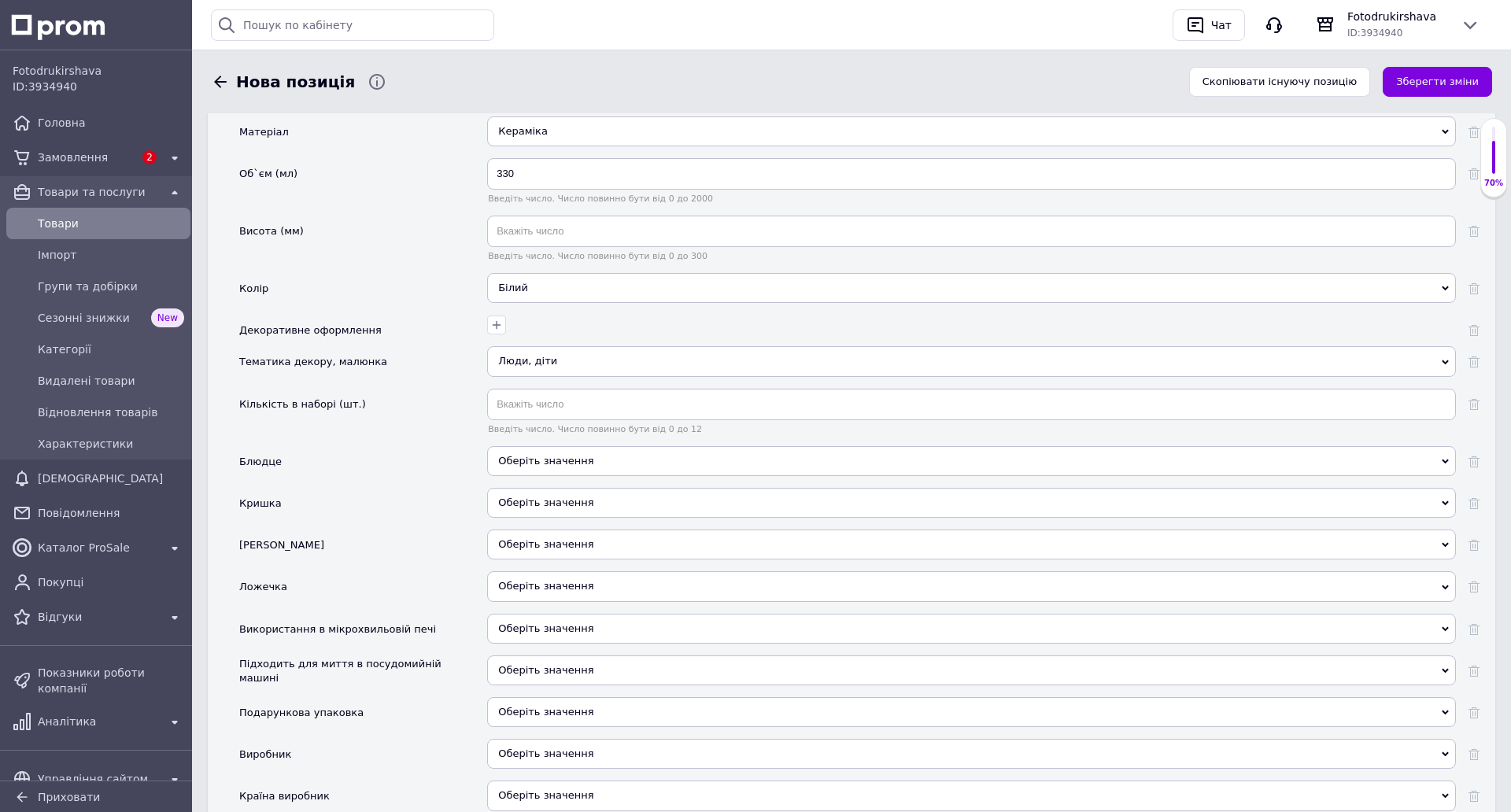
scroll to position [1694, 0]
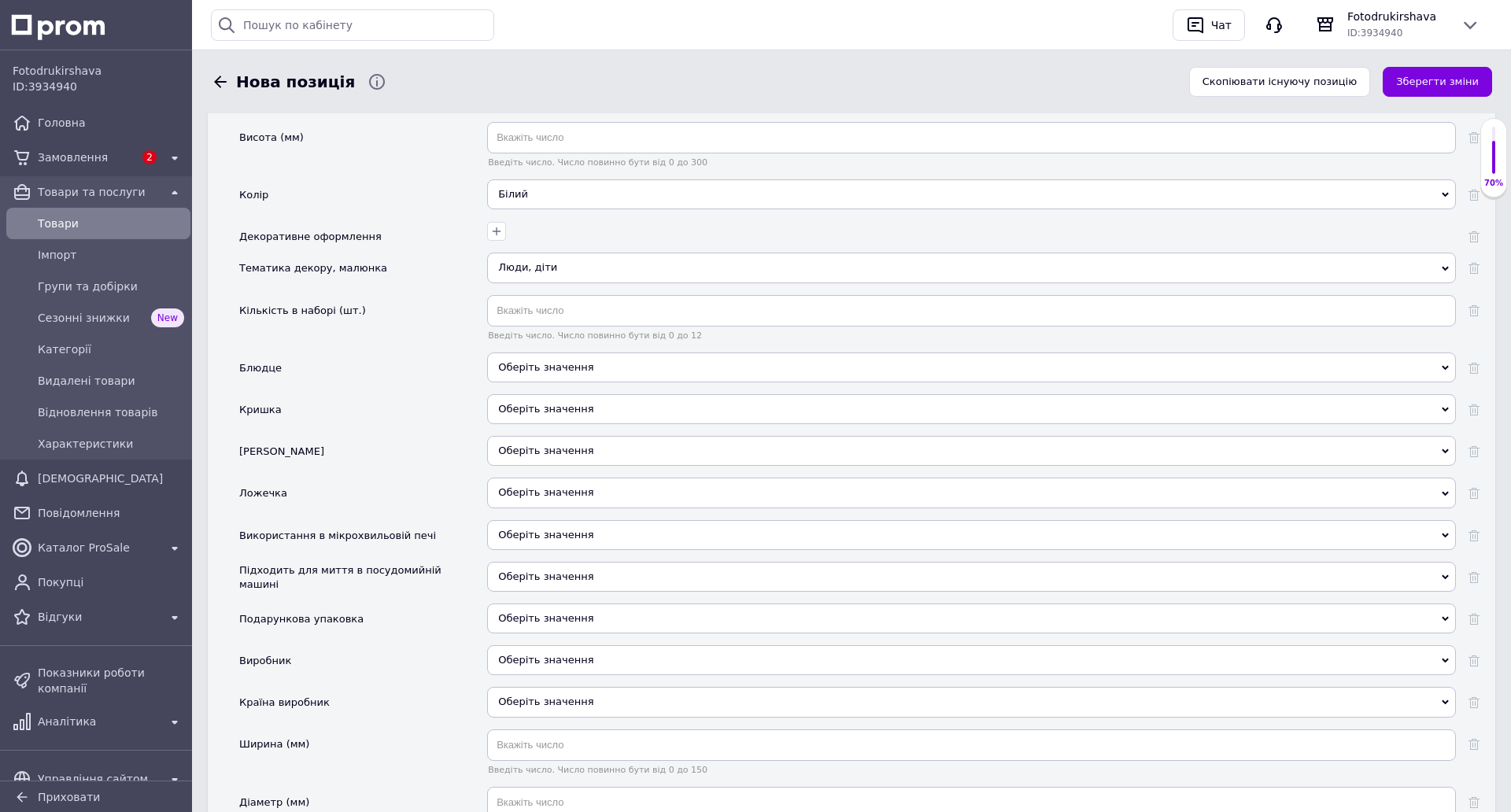
drag, startPoint x: 549, startPoint y: 571, endPoint x: 542, endPoint y: 588, distance: 18.4
click at [549, 571] on span "Оберіть значення" at bounding box center [546, 576] width 95 height 12
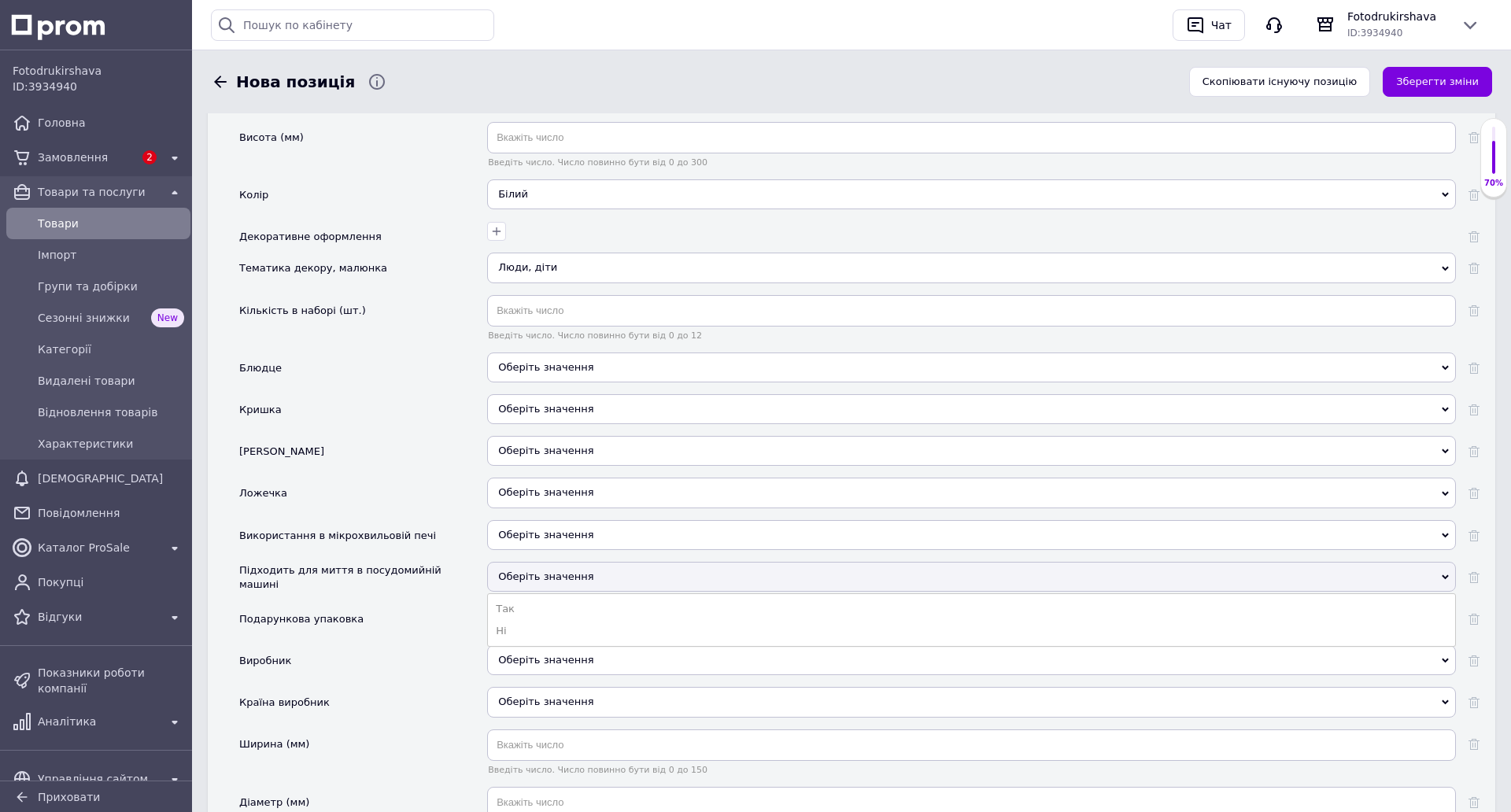
click at [536, 604] on li "Так" at bounding box center [971, 608] width 967 height 22
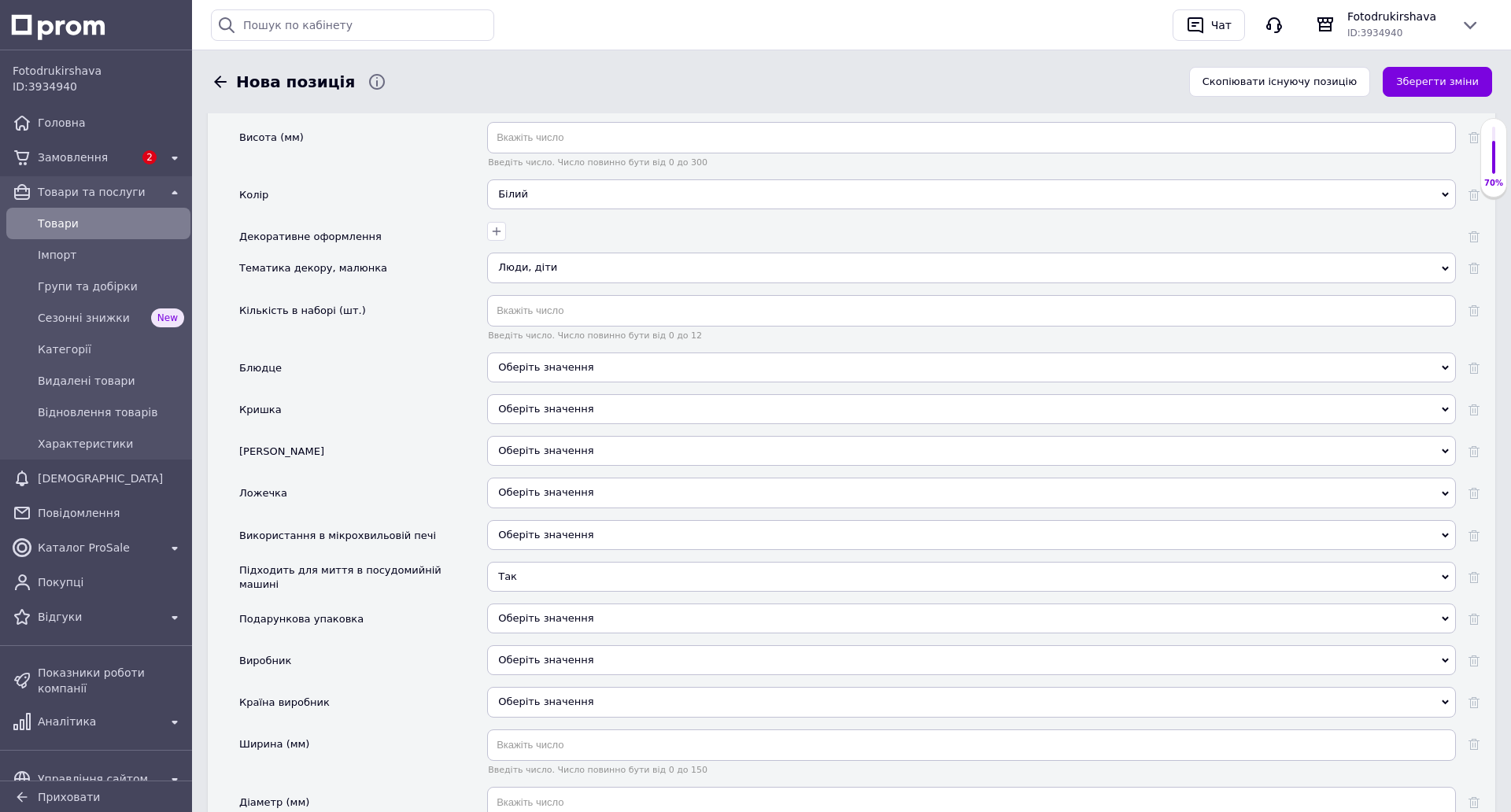
drag, startPoint x: 550, startPoint y: 527, endPoint x: 539, endPoint y: 554, distance: 29.2
click at [549, 534] on span "Оберіть значення" at bounding box center [546, 534] width 95 height 12
click at [535, 570] on li "Так" at bounding box center [971, 566] width 967 height 22
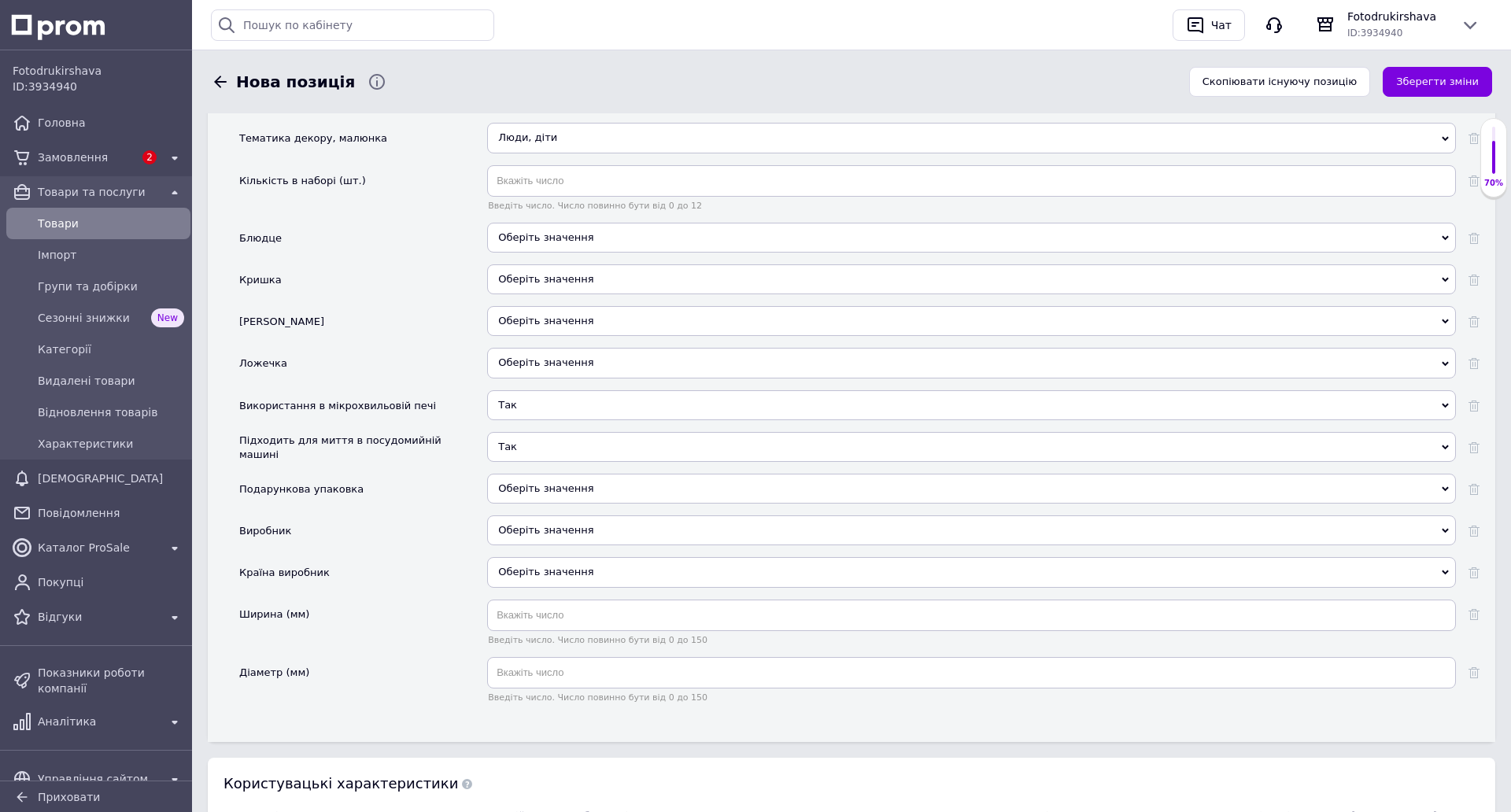
scroll to position [1852, 0]
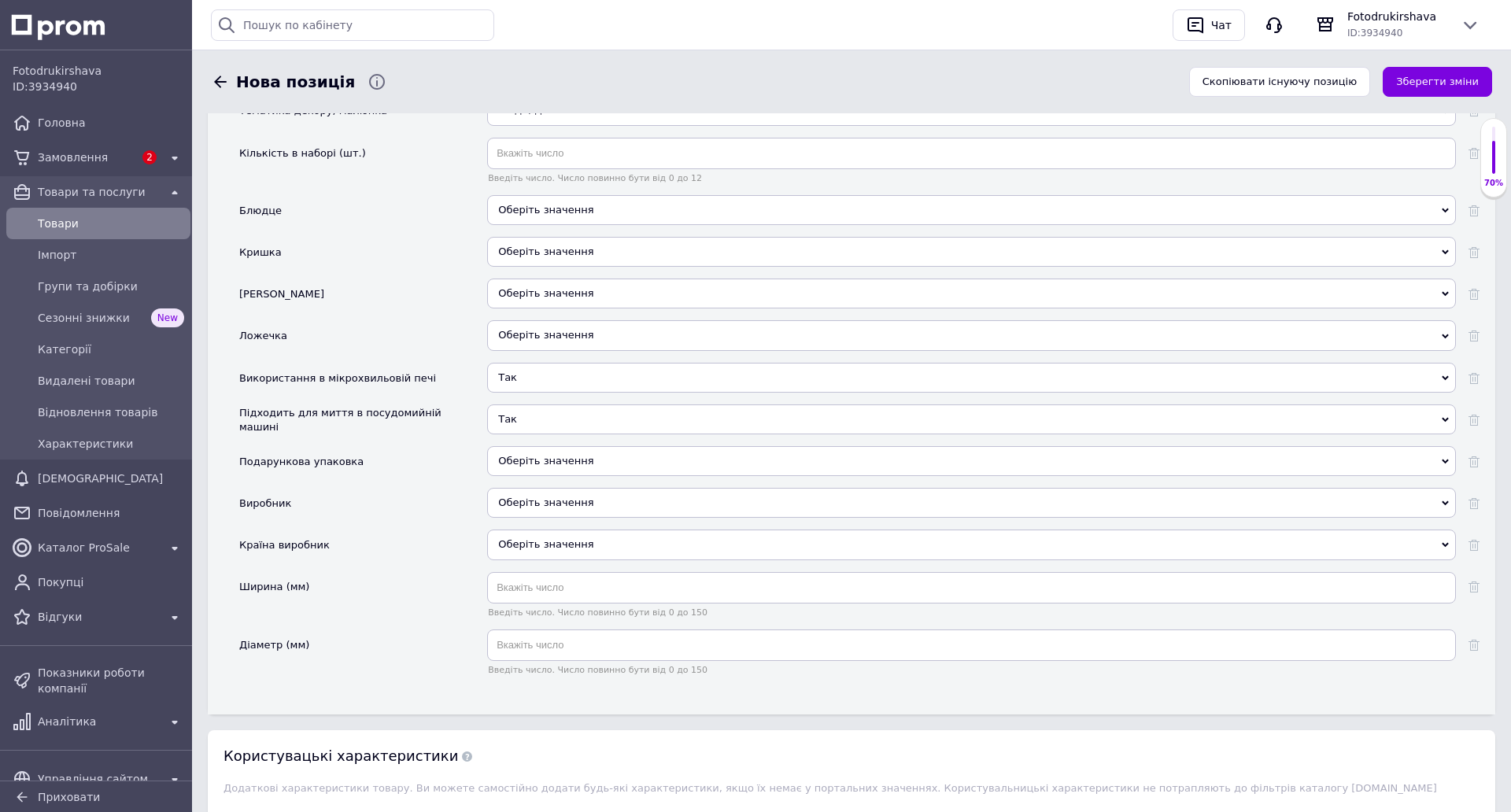
drag, startPoint x: 563, startPoint y: 505, endPoint x: 565, endPoint y: 524, distance: 19.1
click at [563, 506] on div "Оберіть значення" at bounding box center [971, 502] width 969 height 29
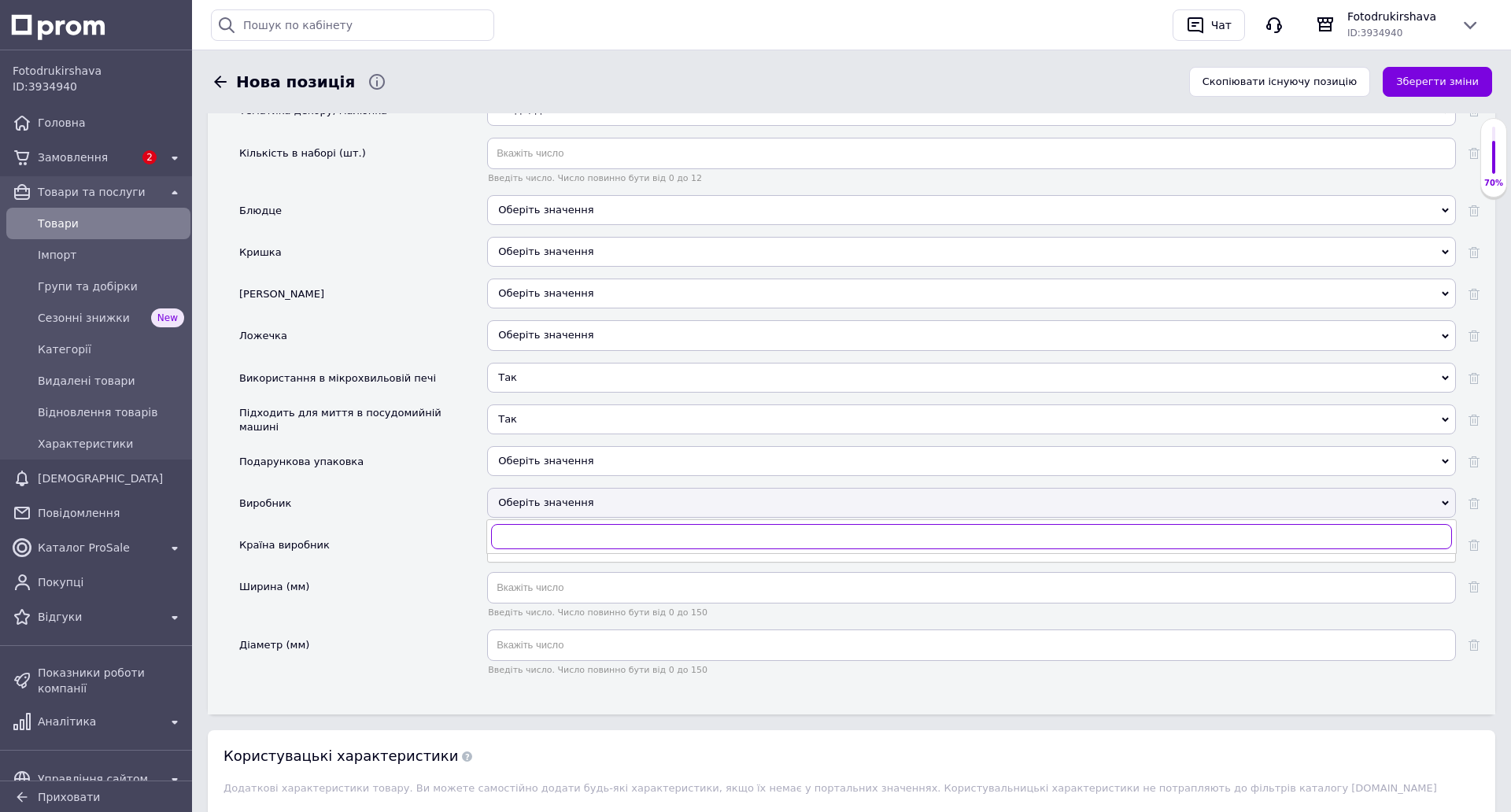
click at [573, 530] on input "text" at bounding box center [971, 536] width 961 height 25
type input "без брен"
click at [542, 563] on div "Без бренду" at bounding box center [971, 568] width 951 height 14
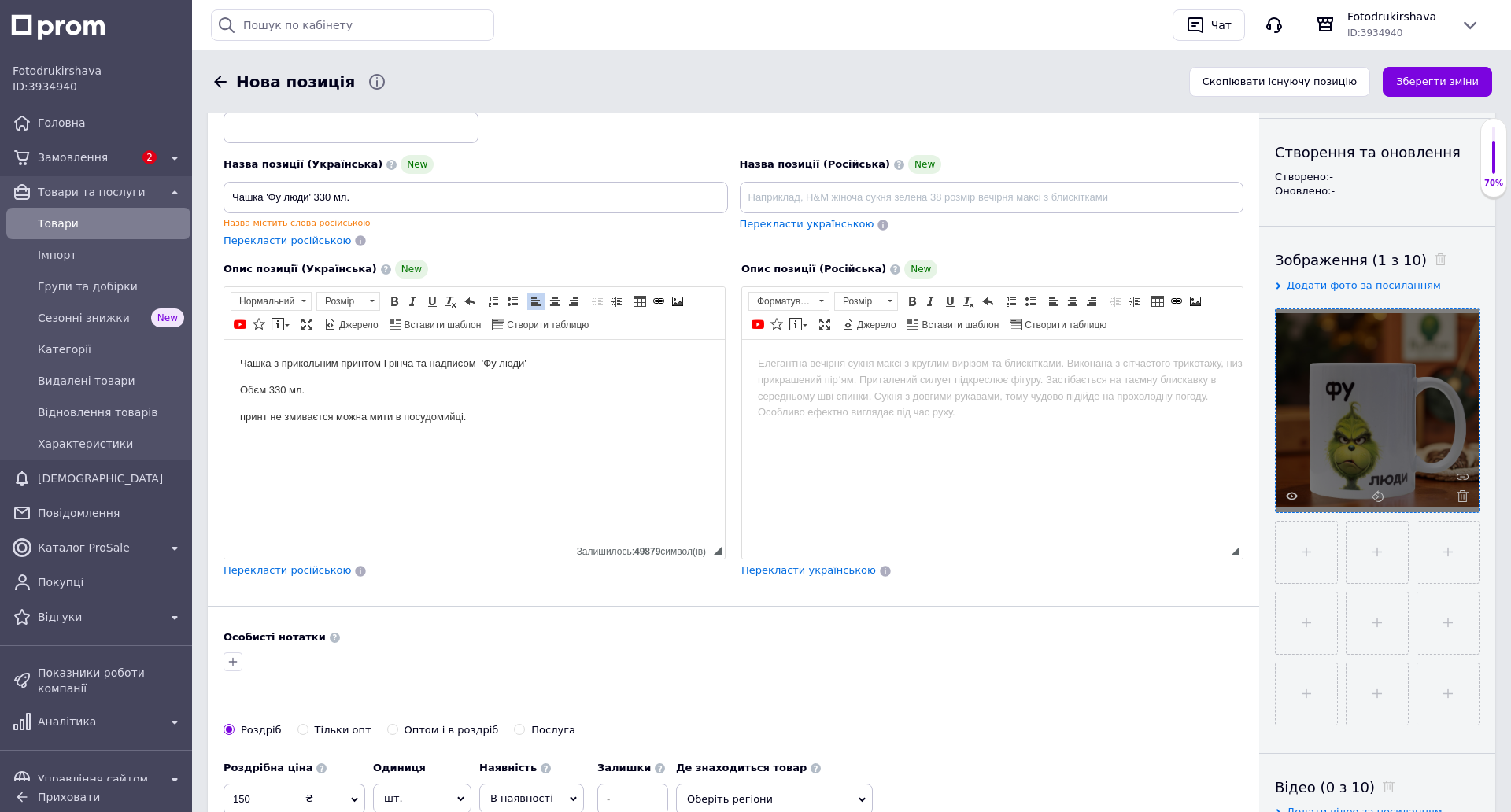
scroll to position [121, 0]
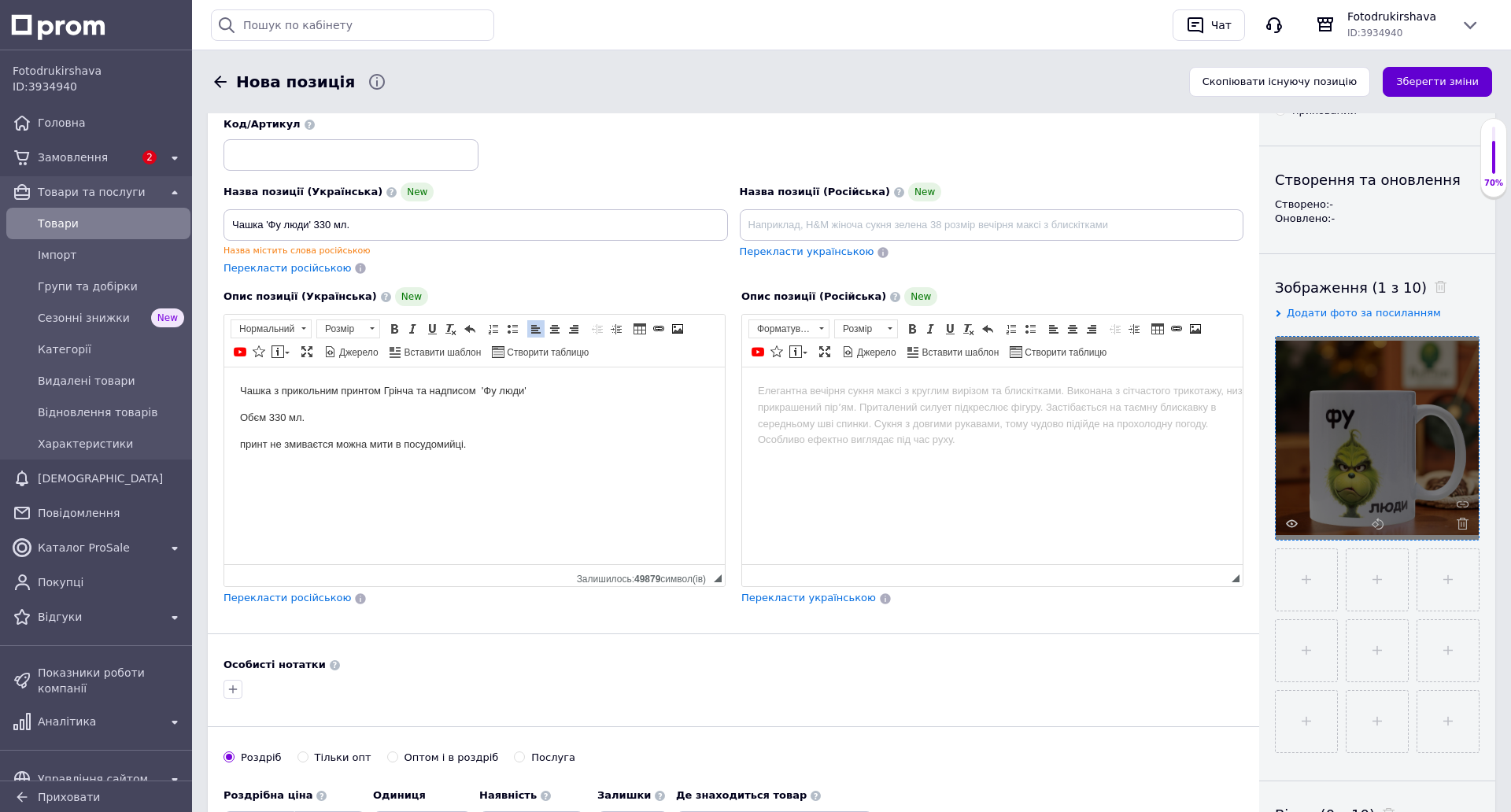
click at [1421, 79] on button "Зберегти зміни" at bounding box center [1437, 82] width 109 height 30
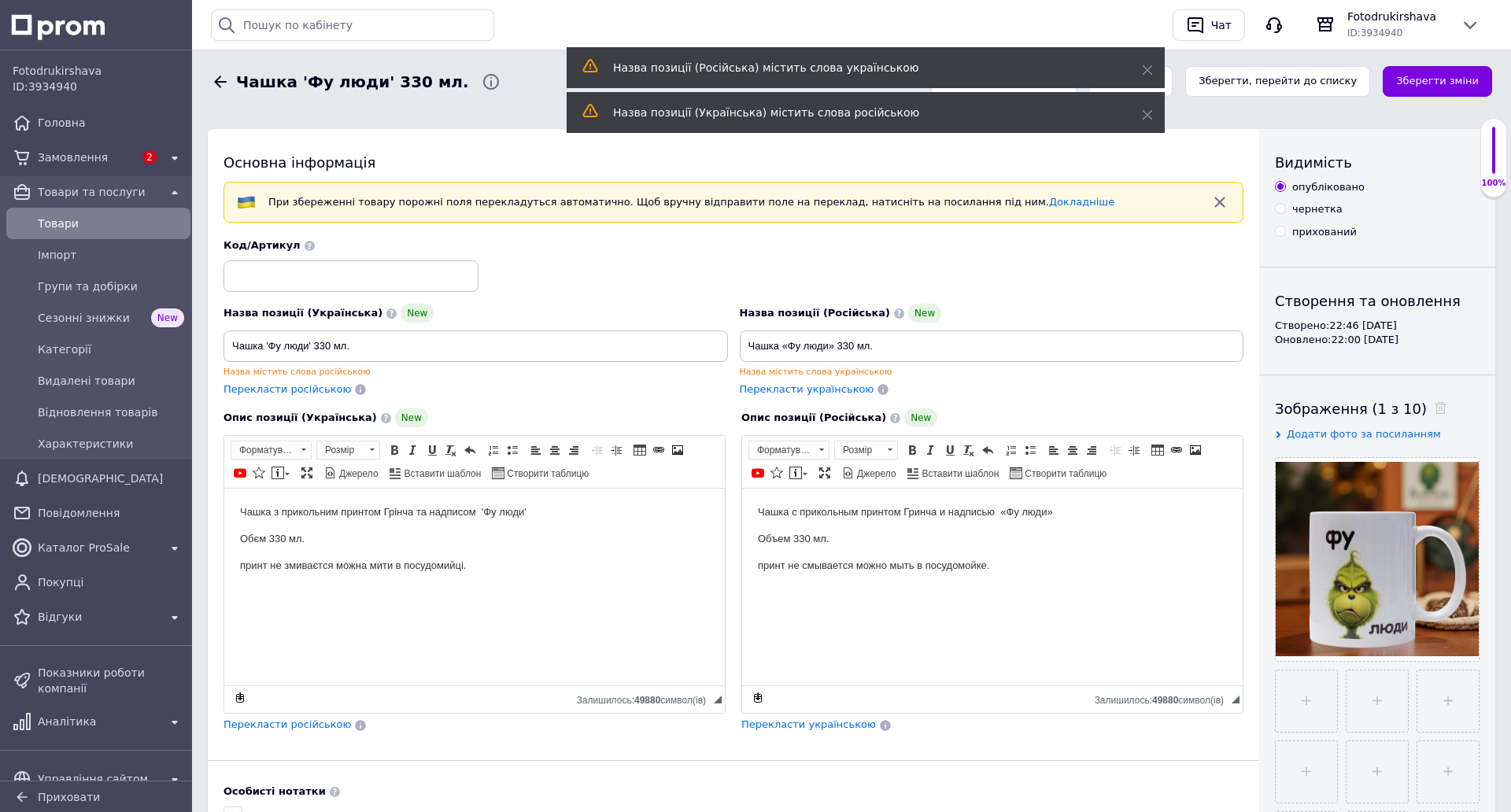
click at [73, 224] on span "Товари" at bounding box center [111, 223] width 147 height 16
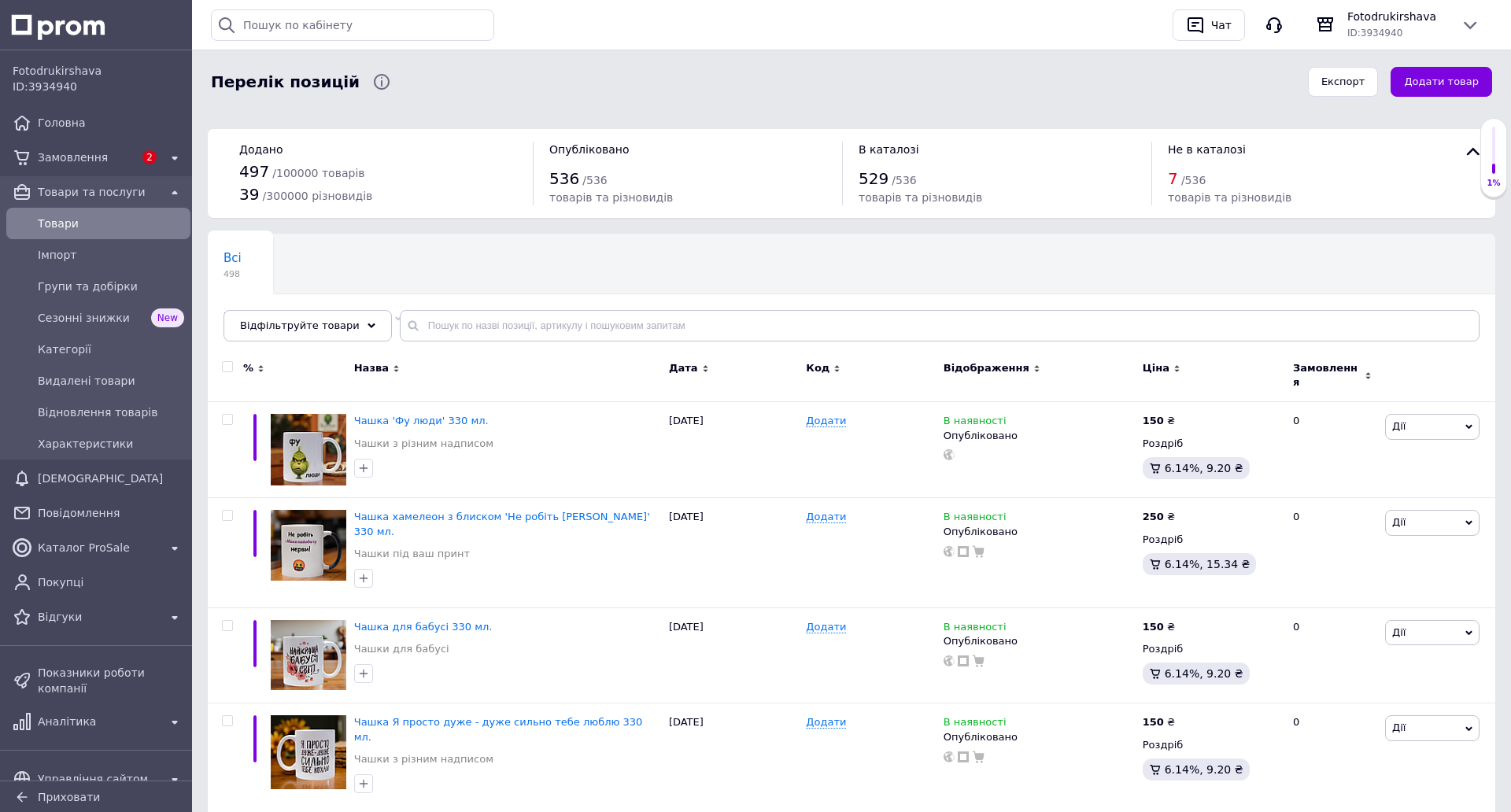
click at [1437, 75] on button "Додати товар" at bounding box center [1441, 82] width 102 height 30
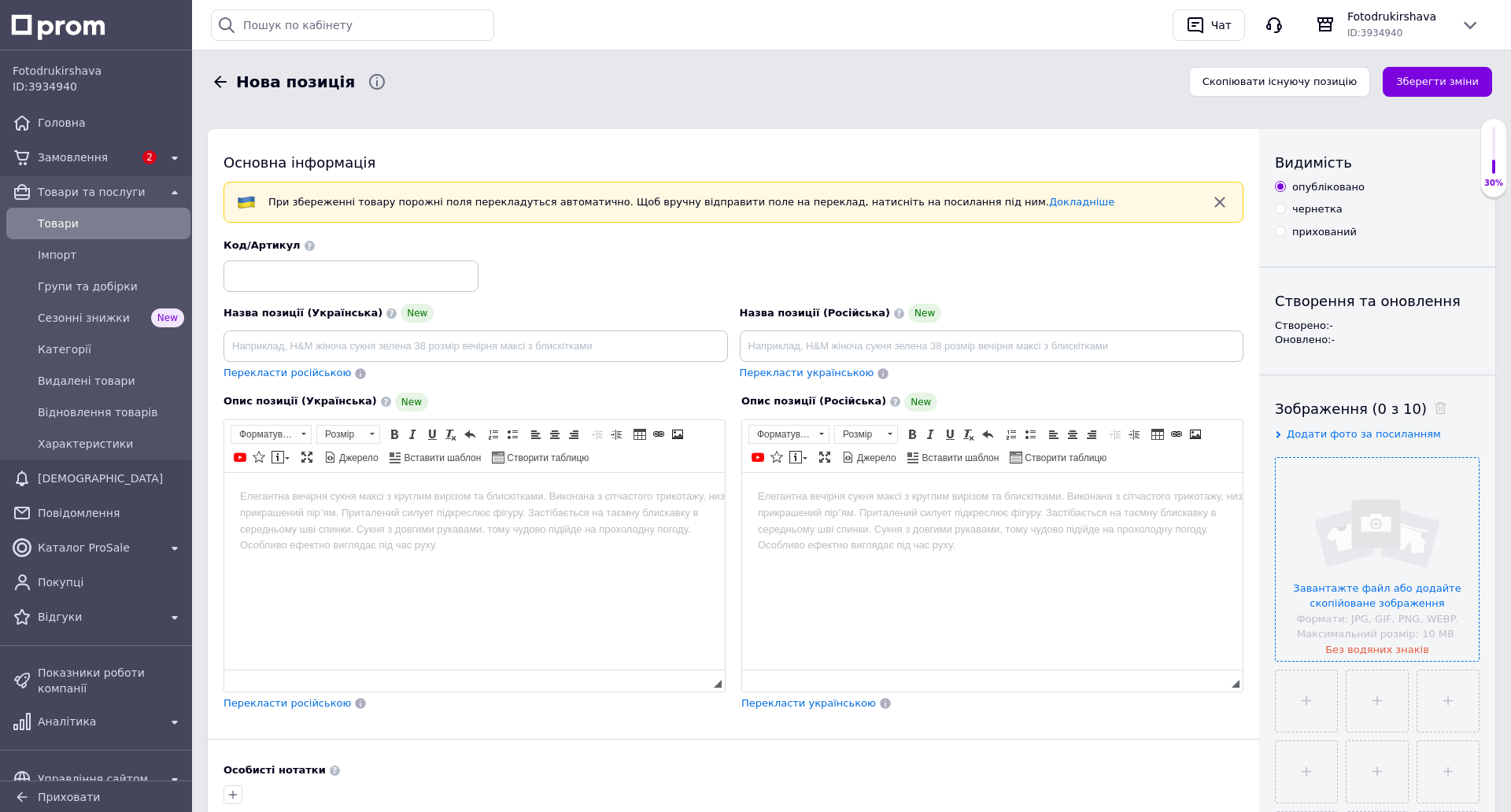
click at [1360, 544] on input "file" at bounding box center [1377, 560] width 203 height 203
click at [414, 343] on input at bounding box center [476, 346] width 504 height 31
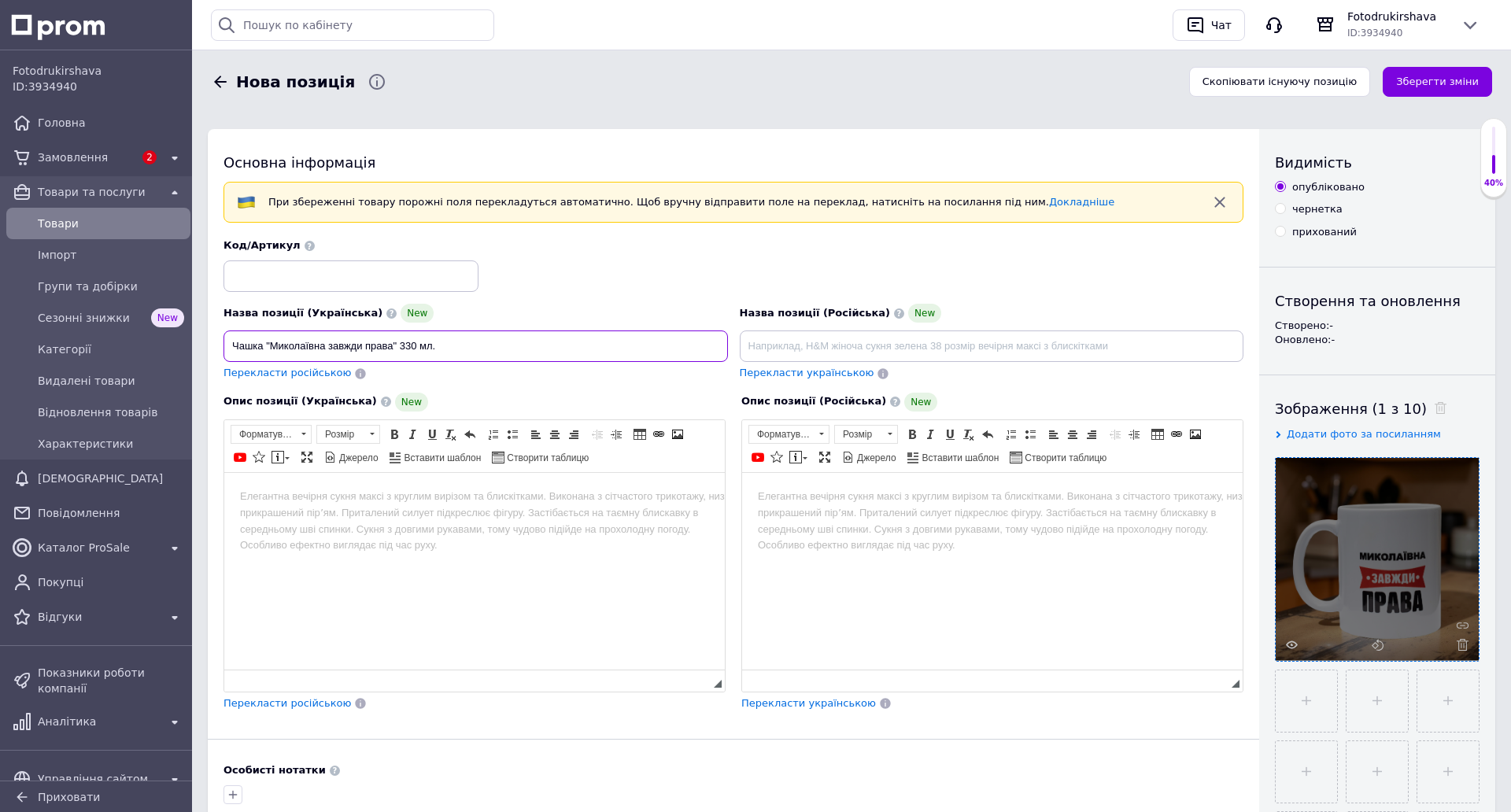
type input "Чашка "Миколаївна завжди права" 330 мл."
click at [463, 509] on html at bounding box center [474, 495] width 501 height 48
drag, startPoint x: 453, startPoint y: 347, endPoint x: 267, endPoint y: 359, distance: 186.4
click at [266, 359] on input "Чашка "Миколаївна завжди права" 330 мл." at bounding box center [476, 346] width 504 height 31
click at [380, 487] on html "Чашка з принтом" at bounding box center [474, 495] width 501 height 48
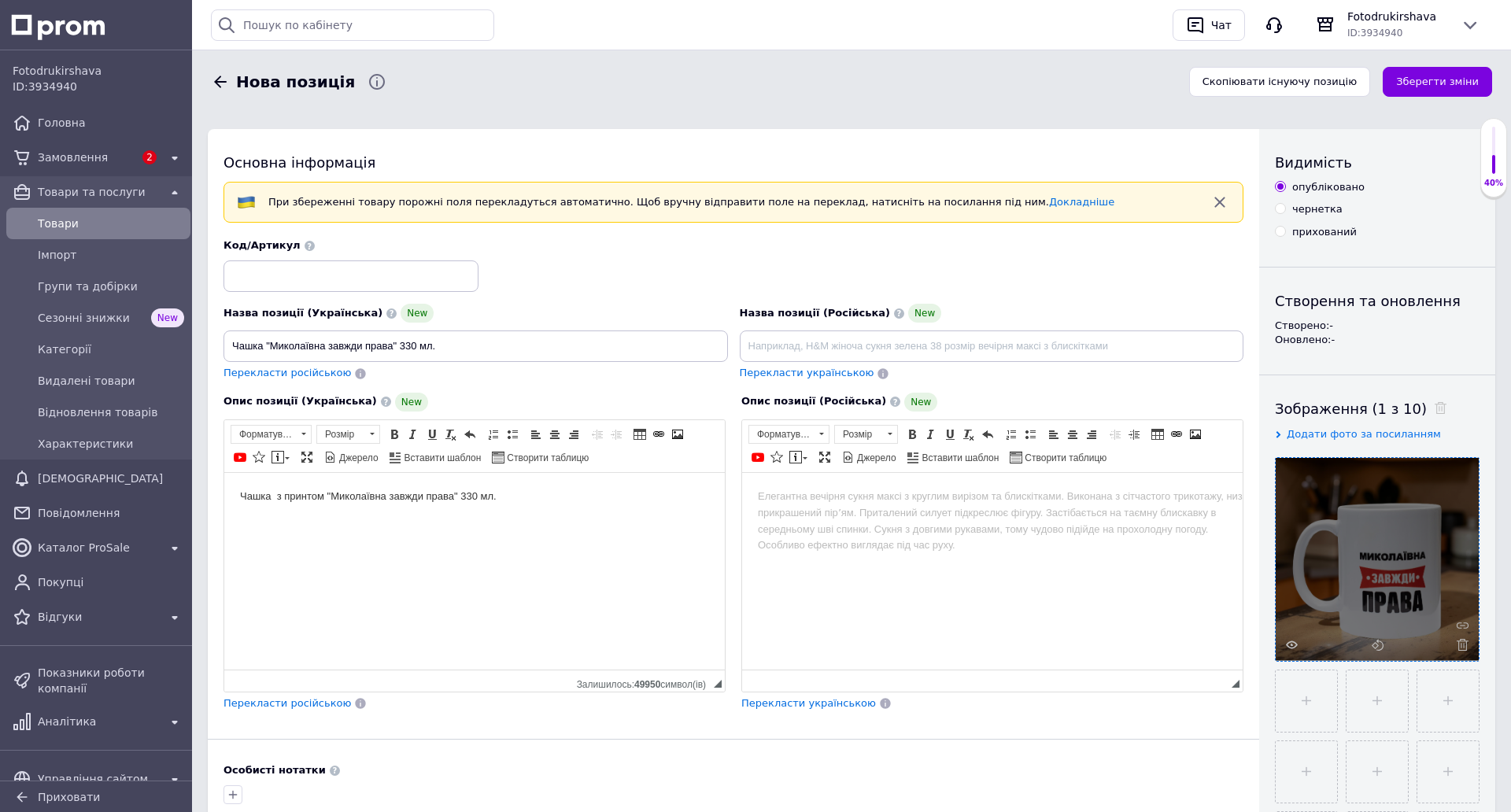
click at [463, 494] on body "Чашка з принтом "Миколаївна завжди права" 330 мл." at bounding box center [475, 495] width 469 height 16
click at [383, 536] on html "Чашка з принтом "Миколаївна завжди права" Обєм 330 мл." at bounding box center [474, 509] width 501 height 75
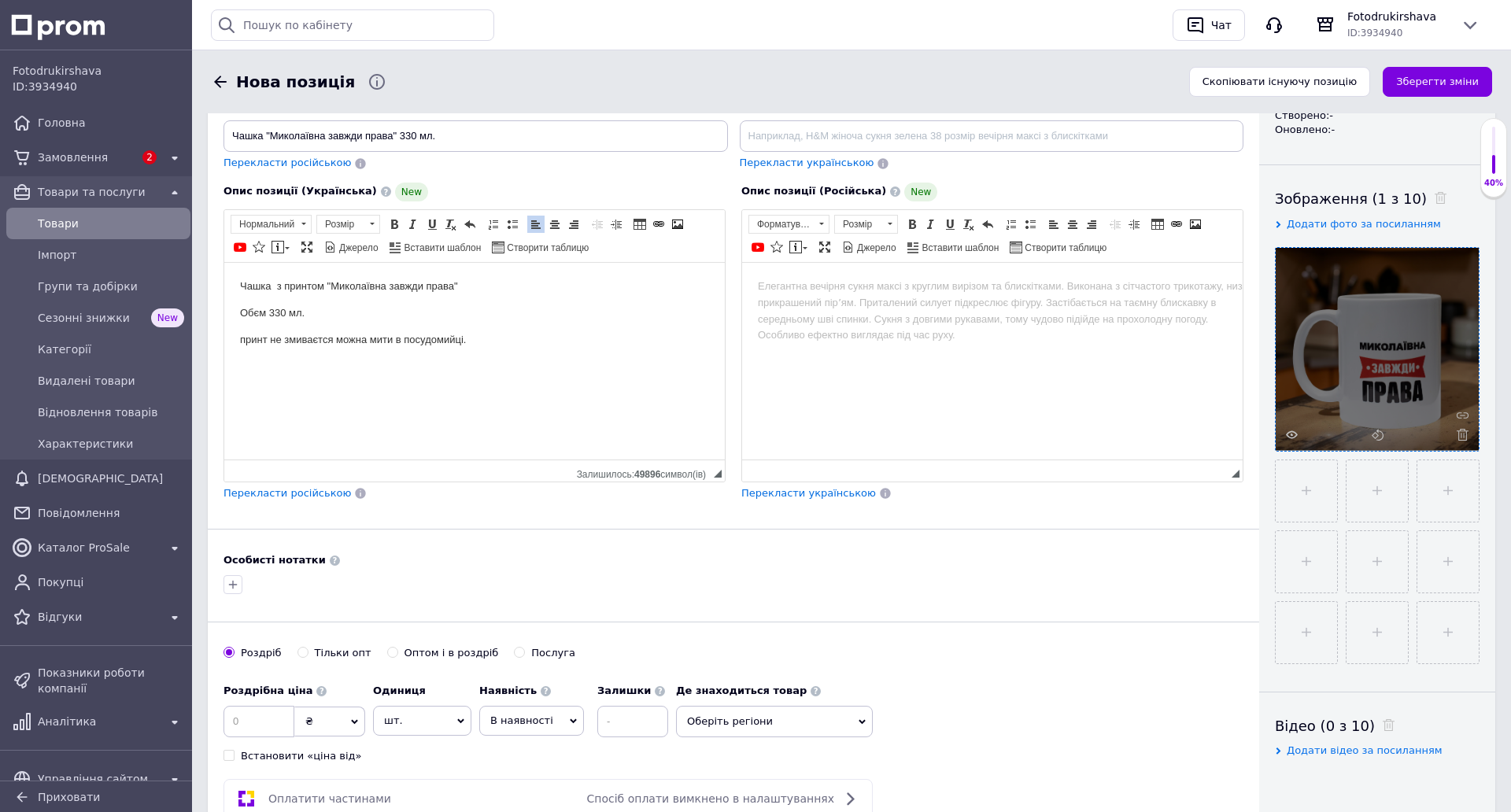
scroll to position [393, 0]
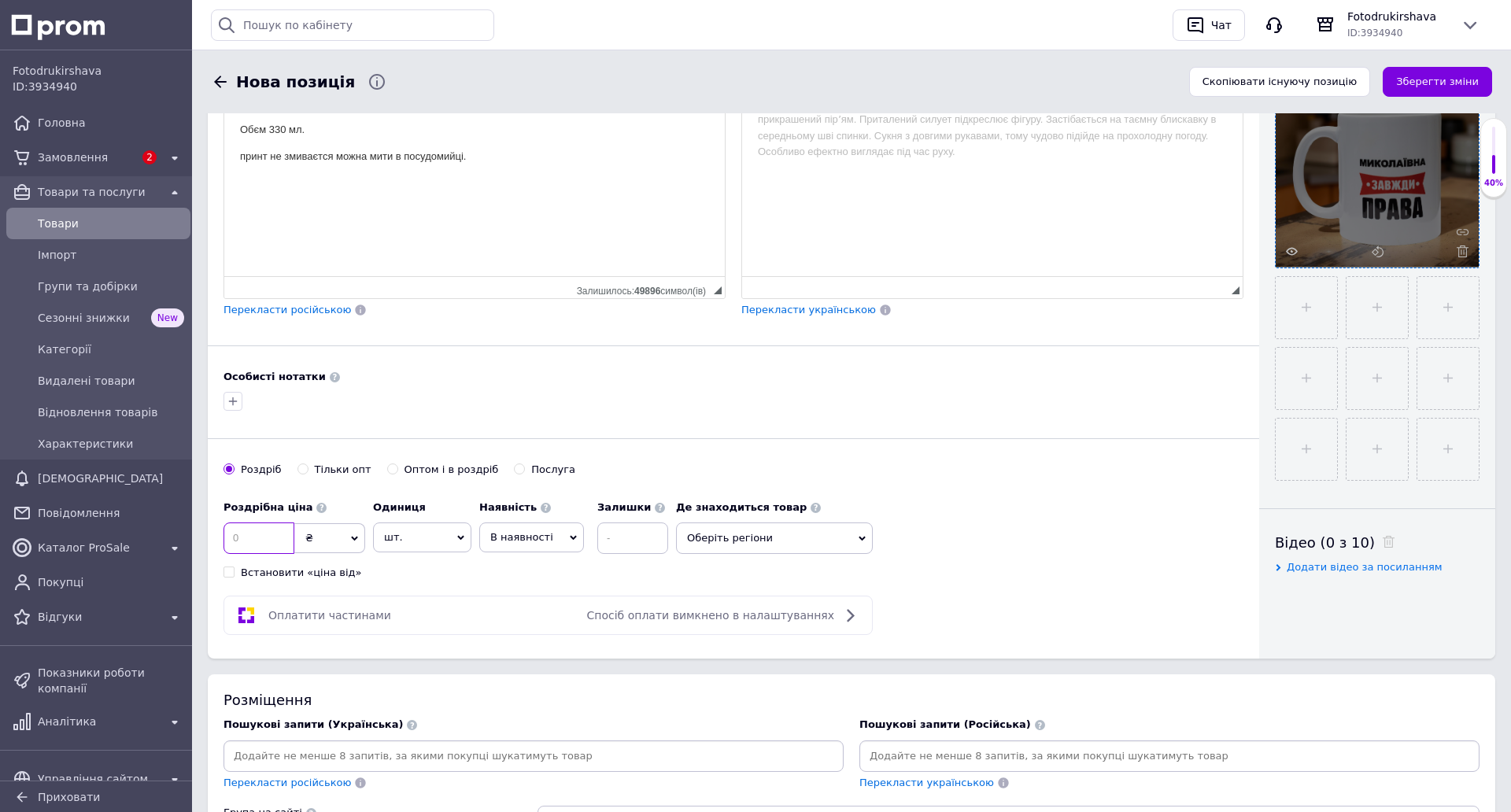
click at [274, 543] on input at bounding box center [259, 538] width 71 height 31
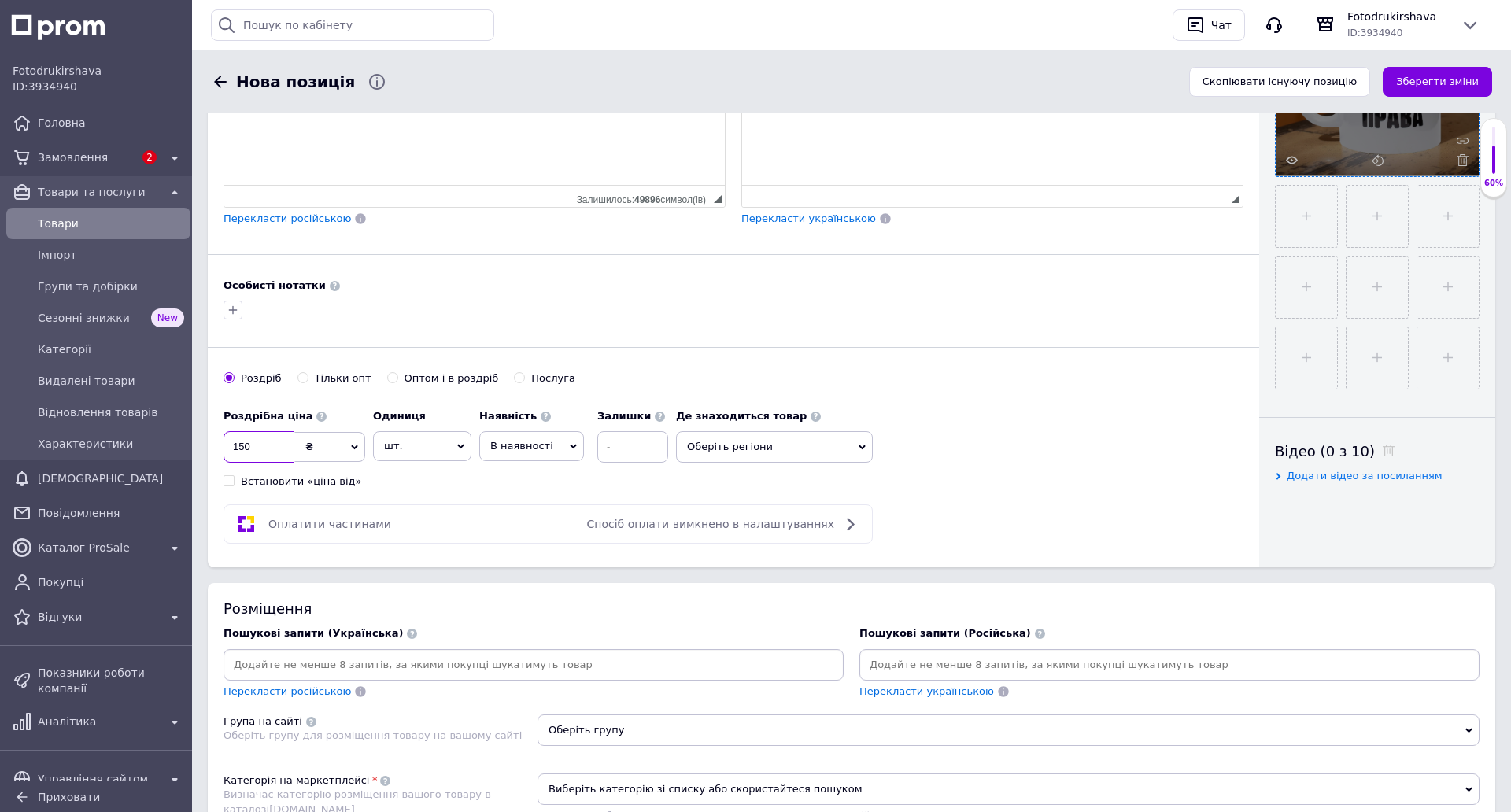
scroll to position [708, 0]
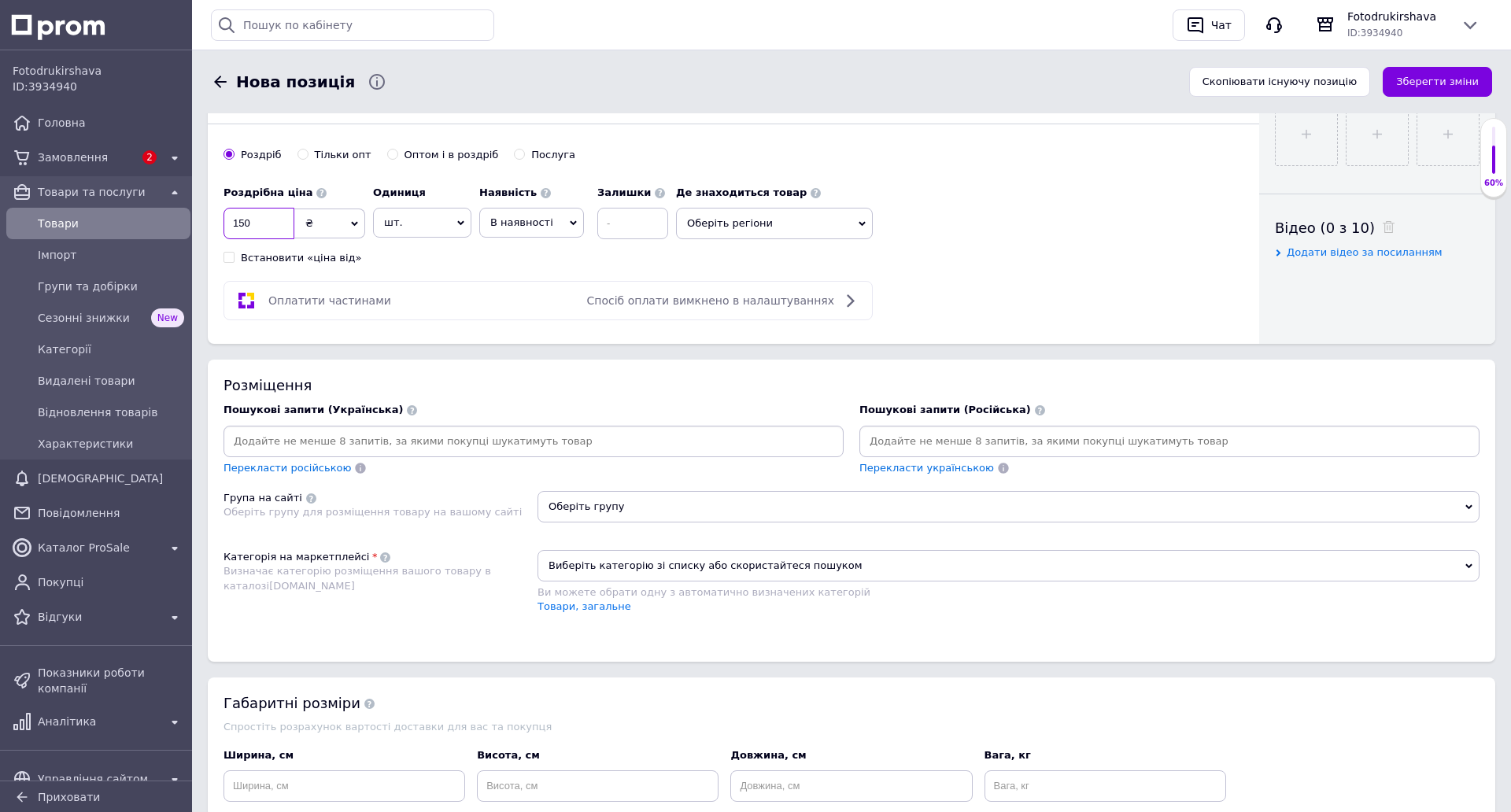
type input "150"
click at [639, 446] on input at bounding box center [533, 441] width 614 height 23
type input "миколаївна завжди права"
type input "чашка миколаївна завжди права"
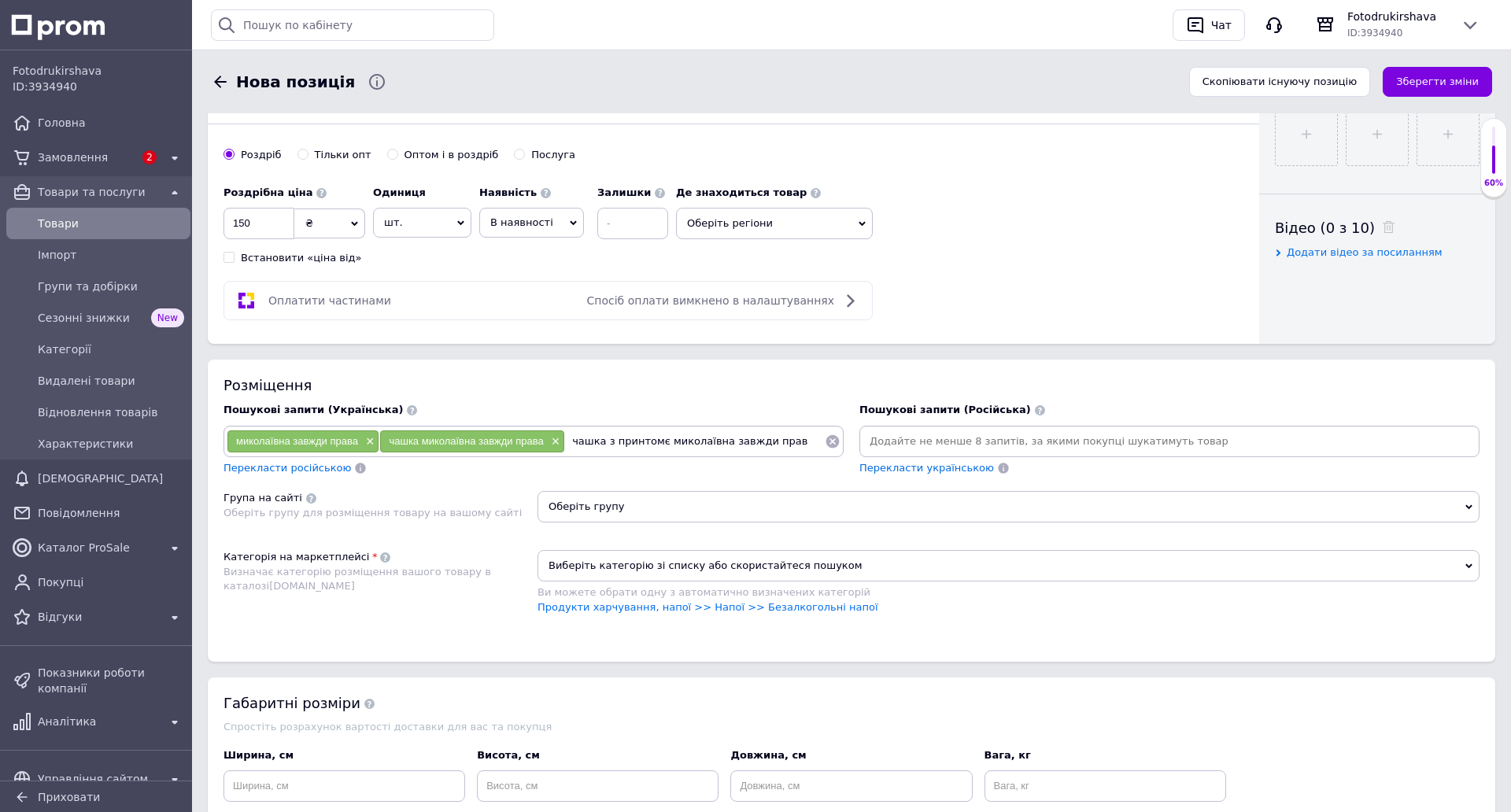
type input "чашка з принтомє миколаївна завжди права"
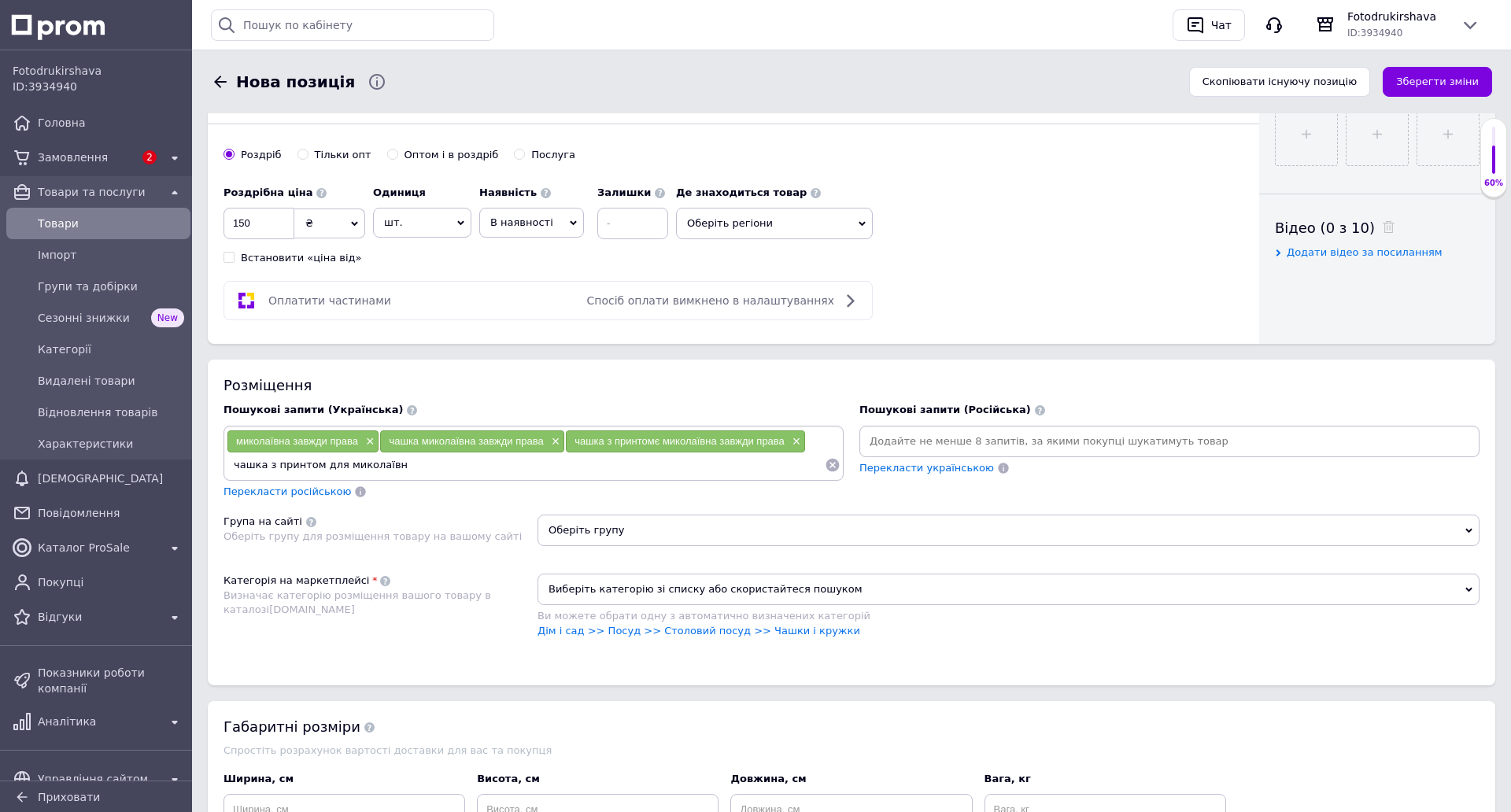
type input "чашка з принтом для миколаївни"
type input "чашка миколаївна"
type input "чашка я завжди права"
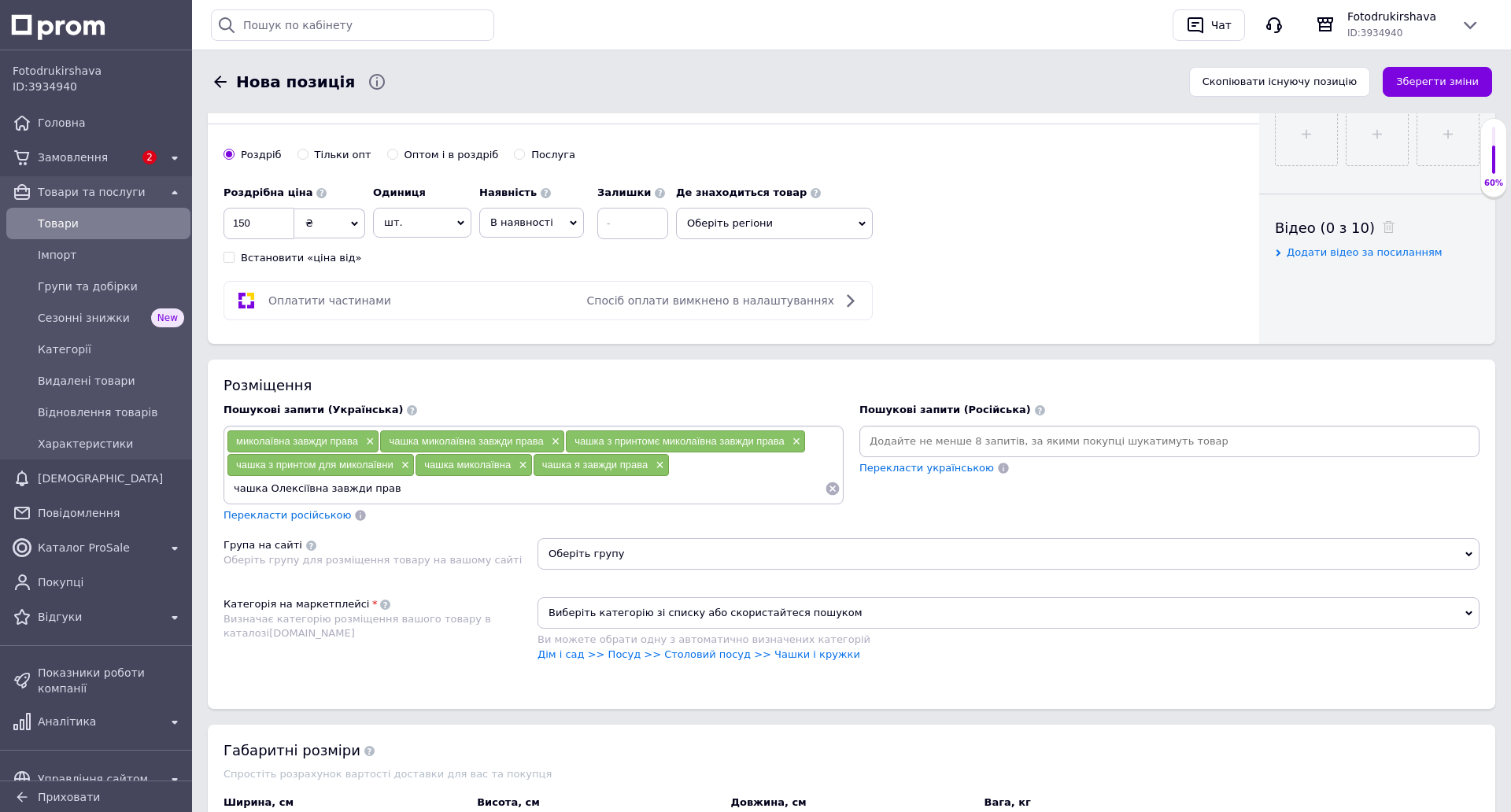
type input "чашка Олексіївна завжди права"
type input "[PERSON_NAME] завжди правий"
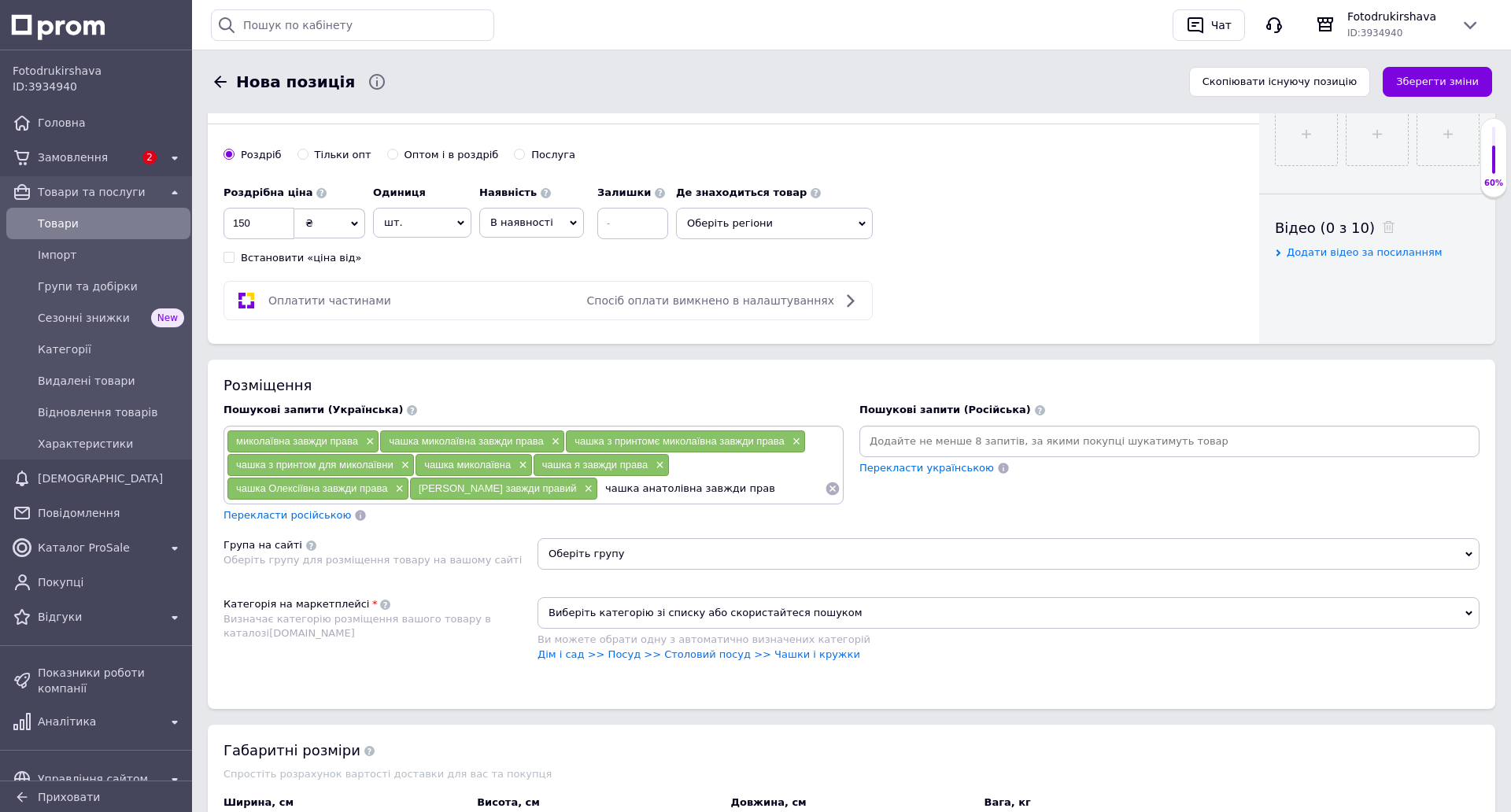
type input "чашка анатолівна завжди права"
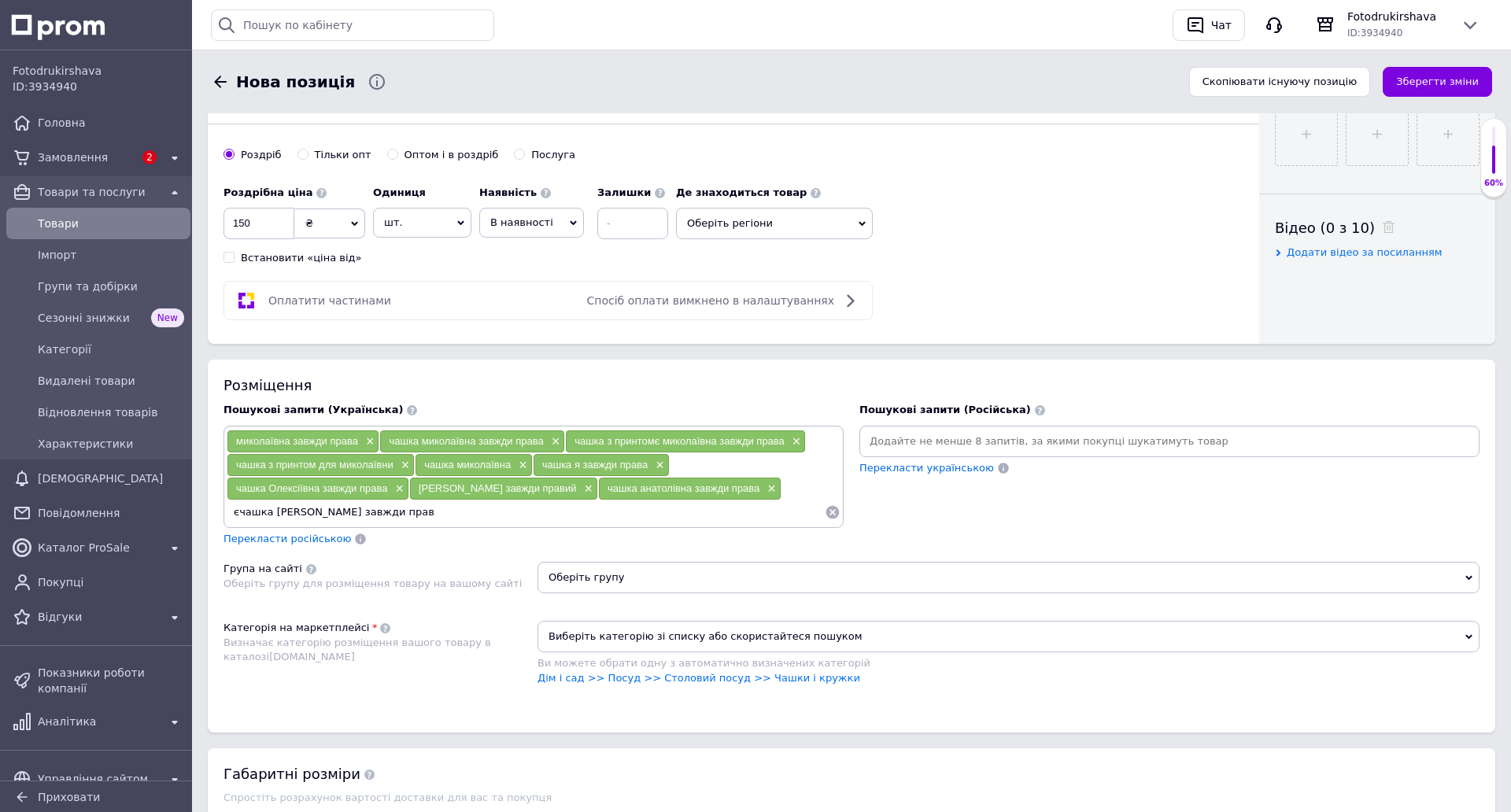
type input "єчашка [PERSON_NAME] завжди права"
type input "[PERSON_NAME] завжди права"
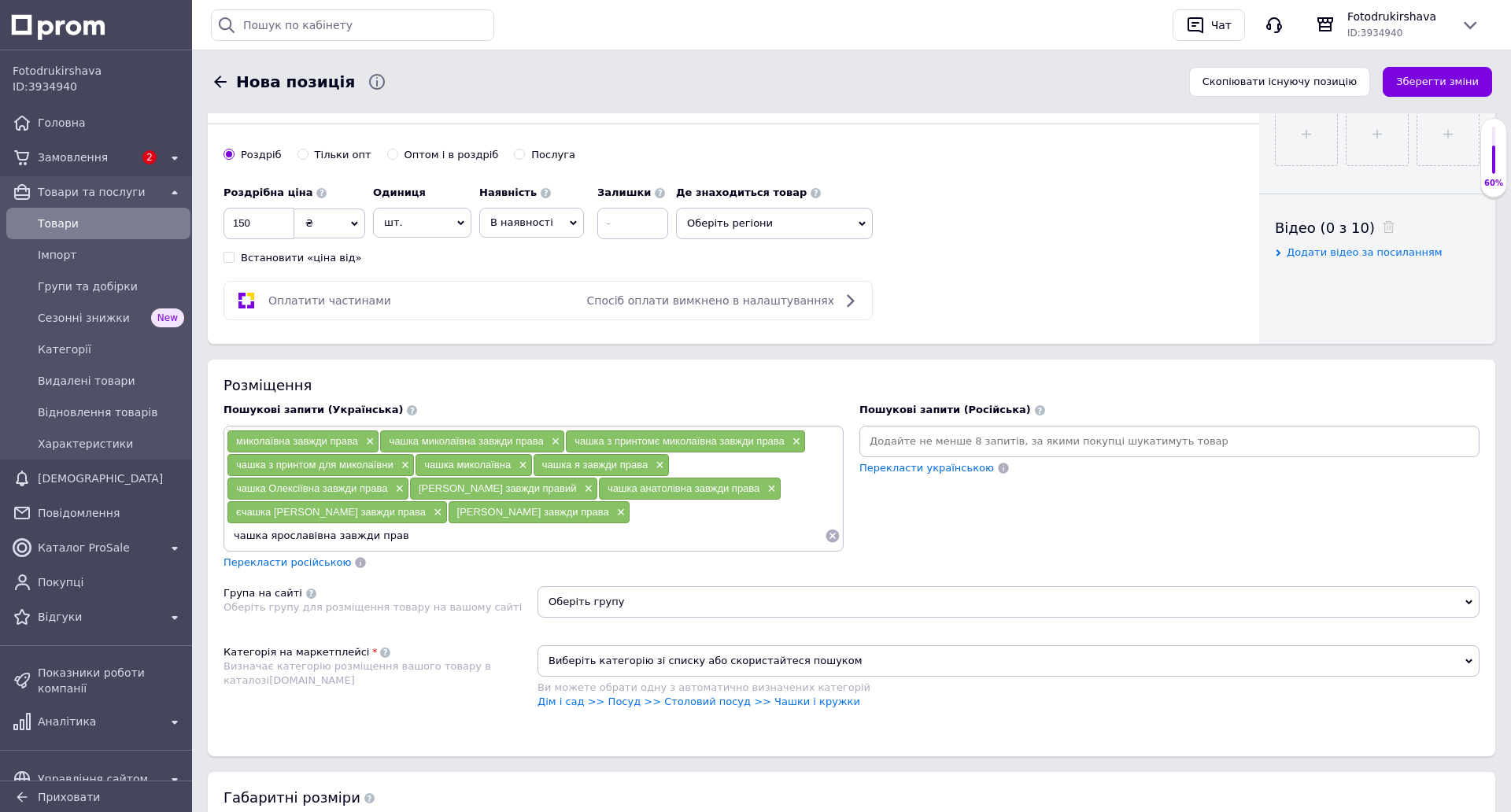
type input "чашка ярославівна завжди права"
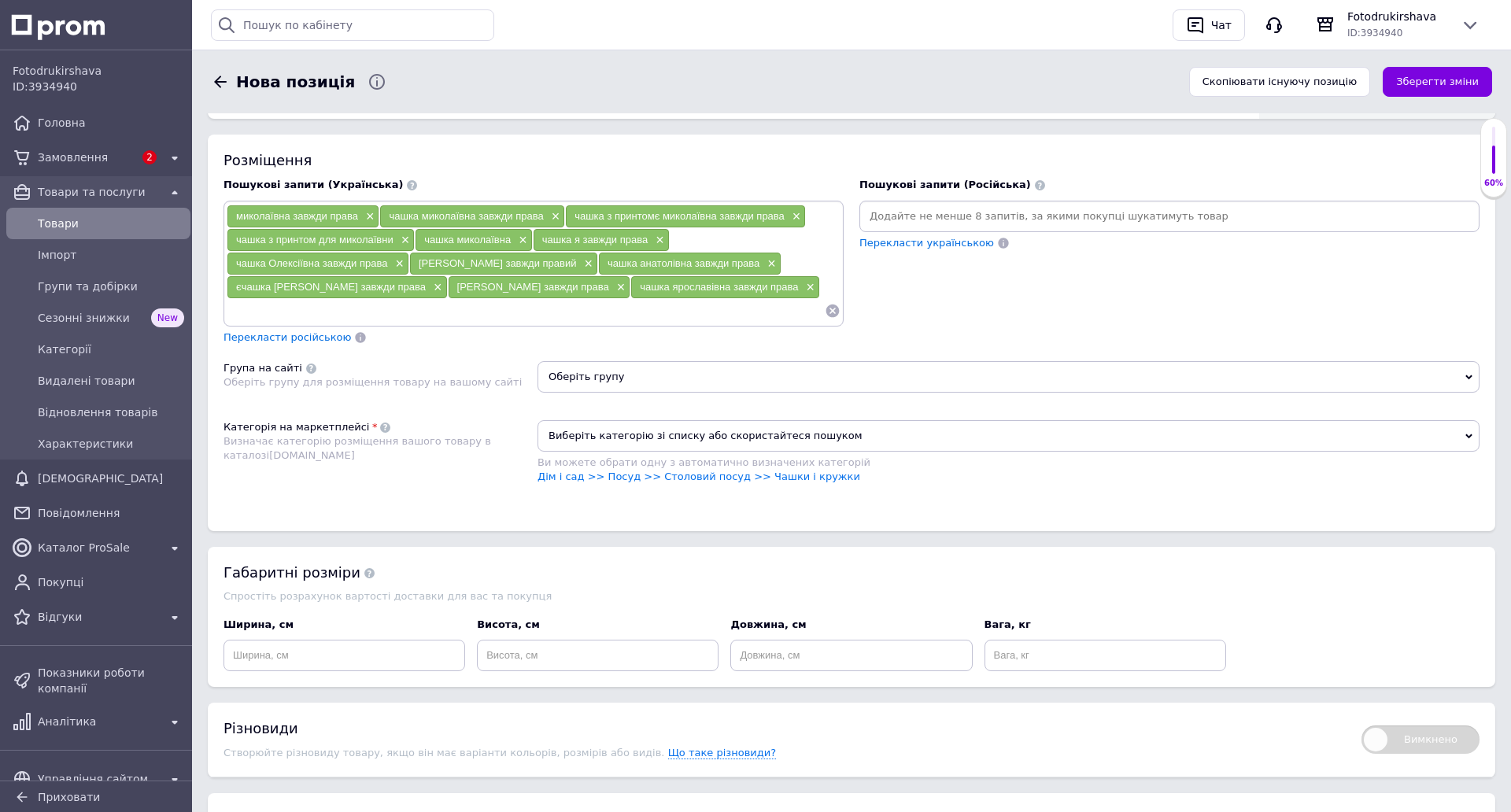
scroll to position [1151, 0]
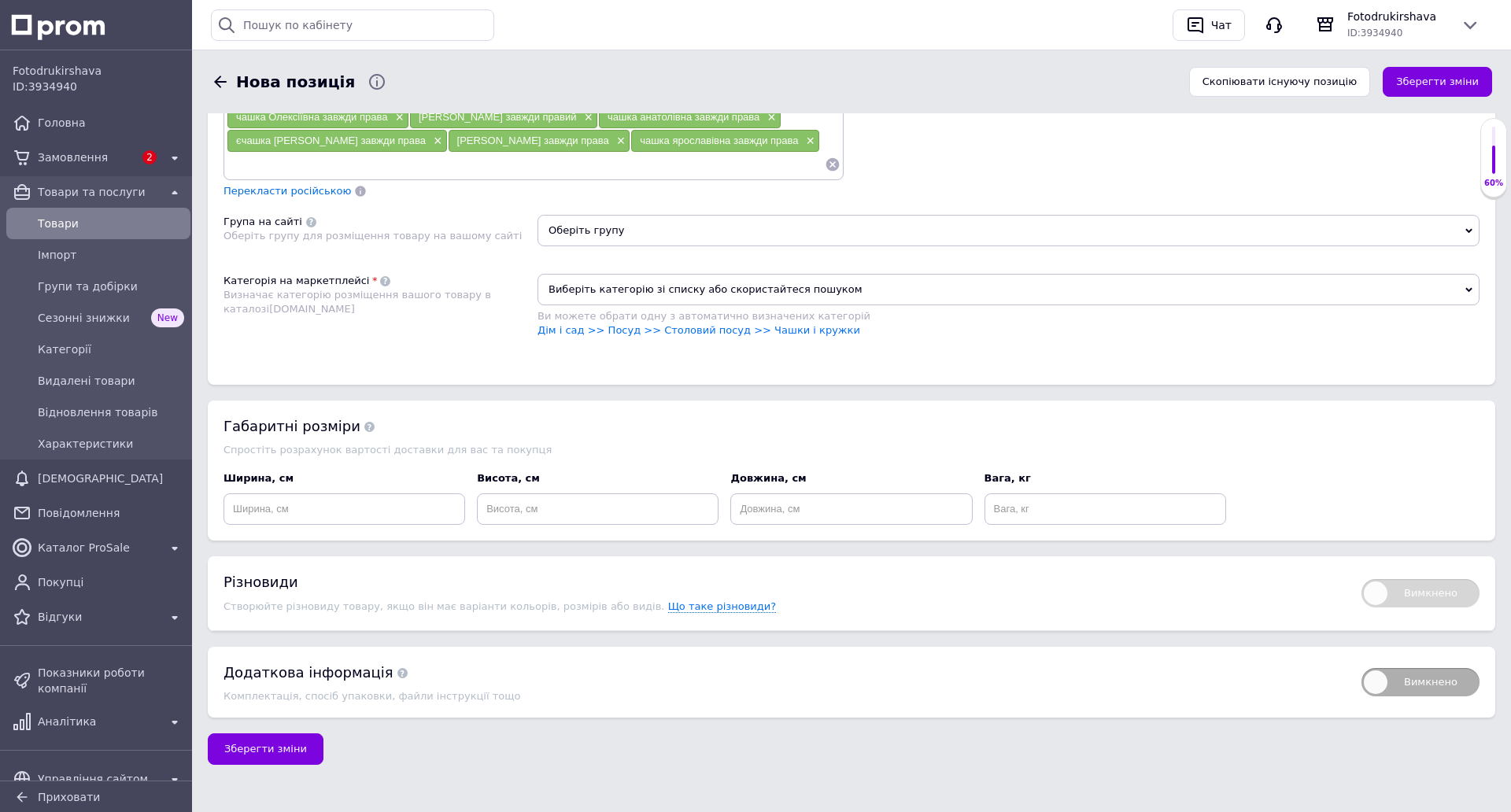
click at [613, 215] on span "Оберіть групу" at bounding box center [1008, 231] width 942 height 31
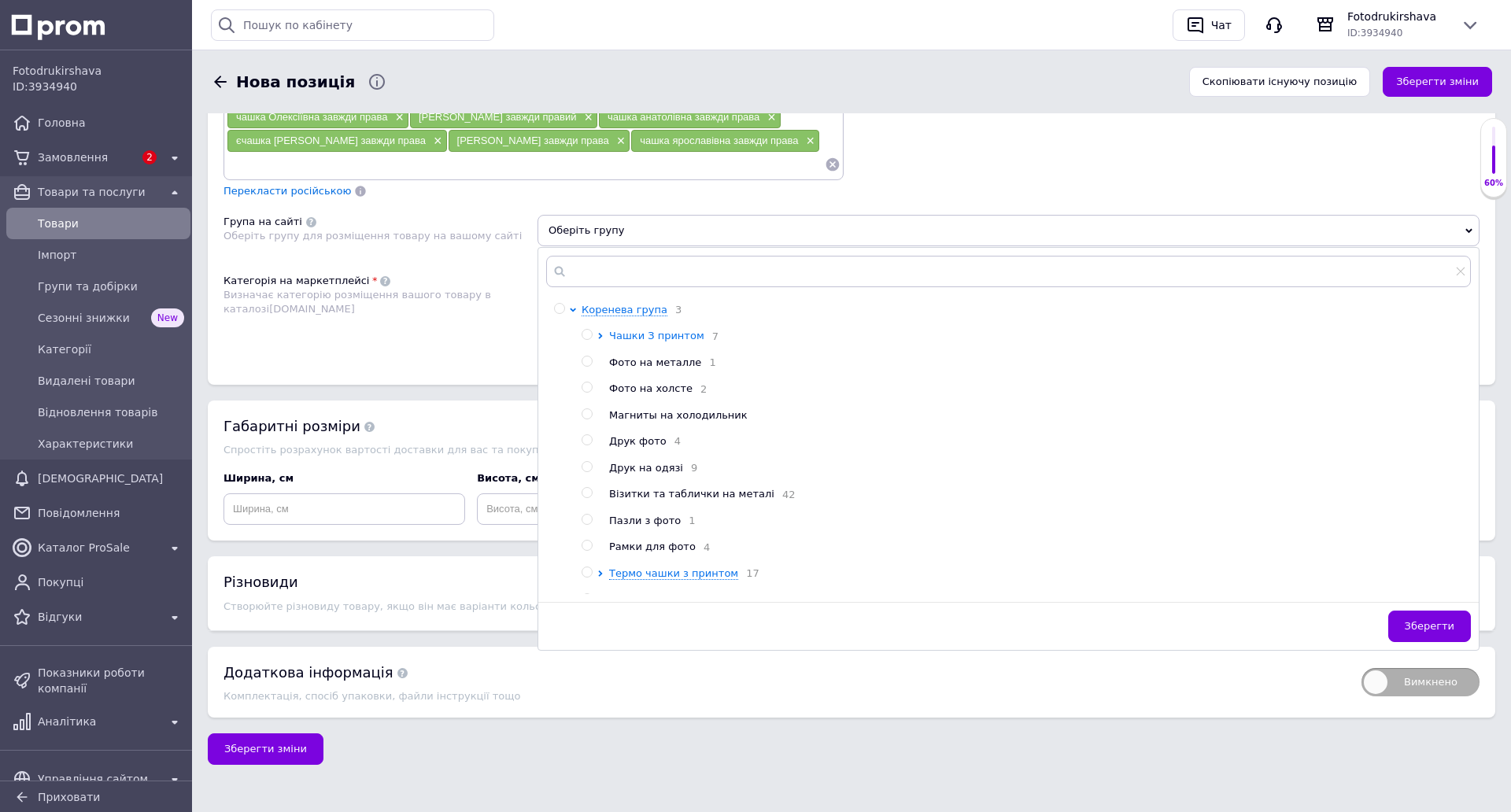
click at [636, 330] on span "Чашки З принтом" at bounding box center [657, 336] width 95 height 12
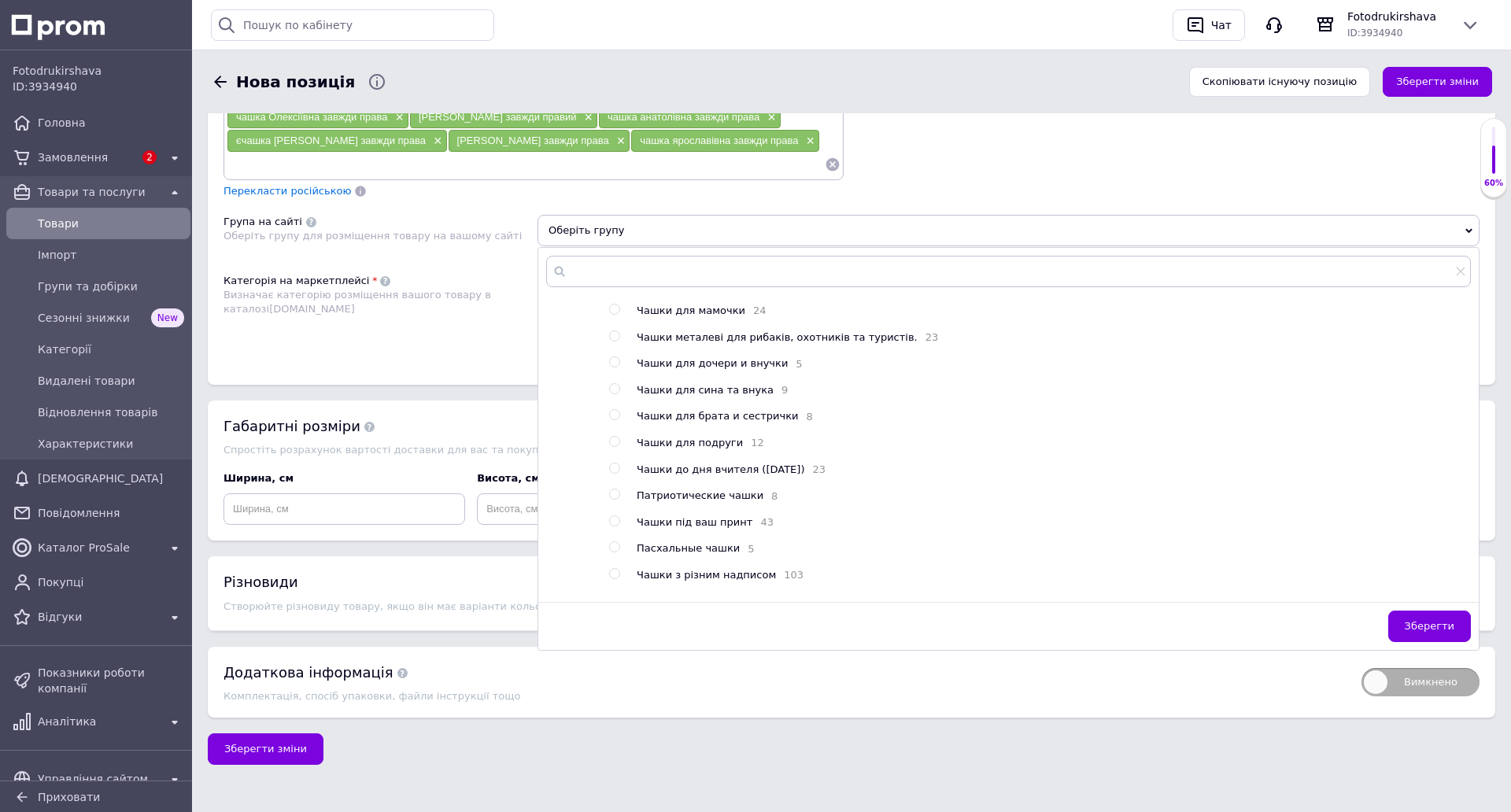
scroll to position [236, 0]
drag, startPoint x: 716, startPoint y: 435, endPoint x: 745, endPoint y: 455, distance: 35.2
click at [716, 490] on span "Чашки з різним надписом" at bounding box center [706, 496] width 140 height 12
radio input "true"
drag, startPoint x: 1414, startPoint y: 553, endPoint x: 1265, endPoint y: 513, distance: 154.3
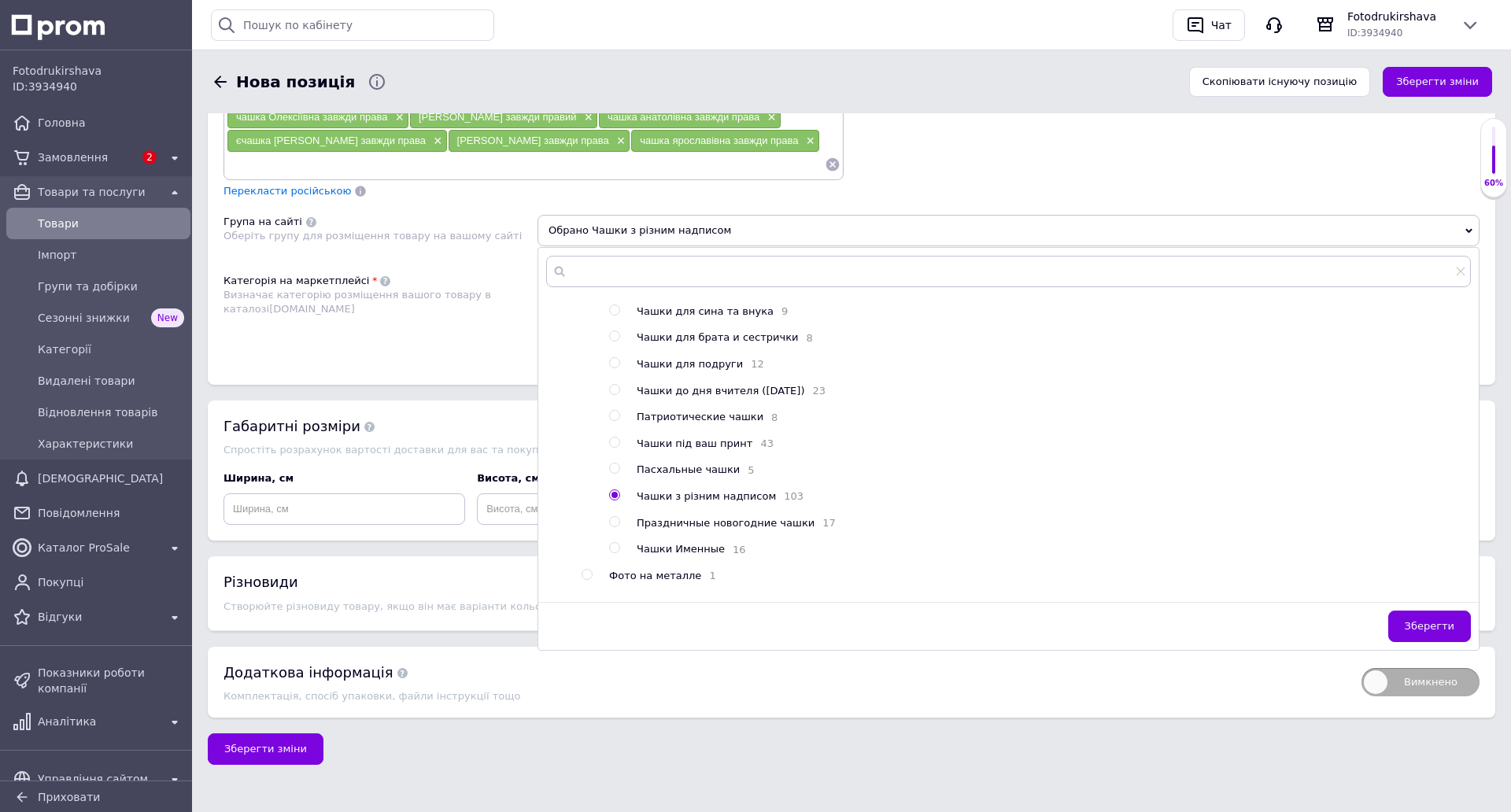
click at [1414, 620] on span "Зберегти" at bounding box center [1429, 626] width 49 height 12
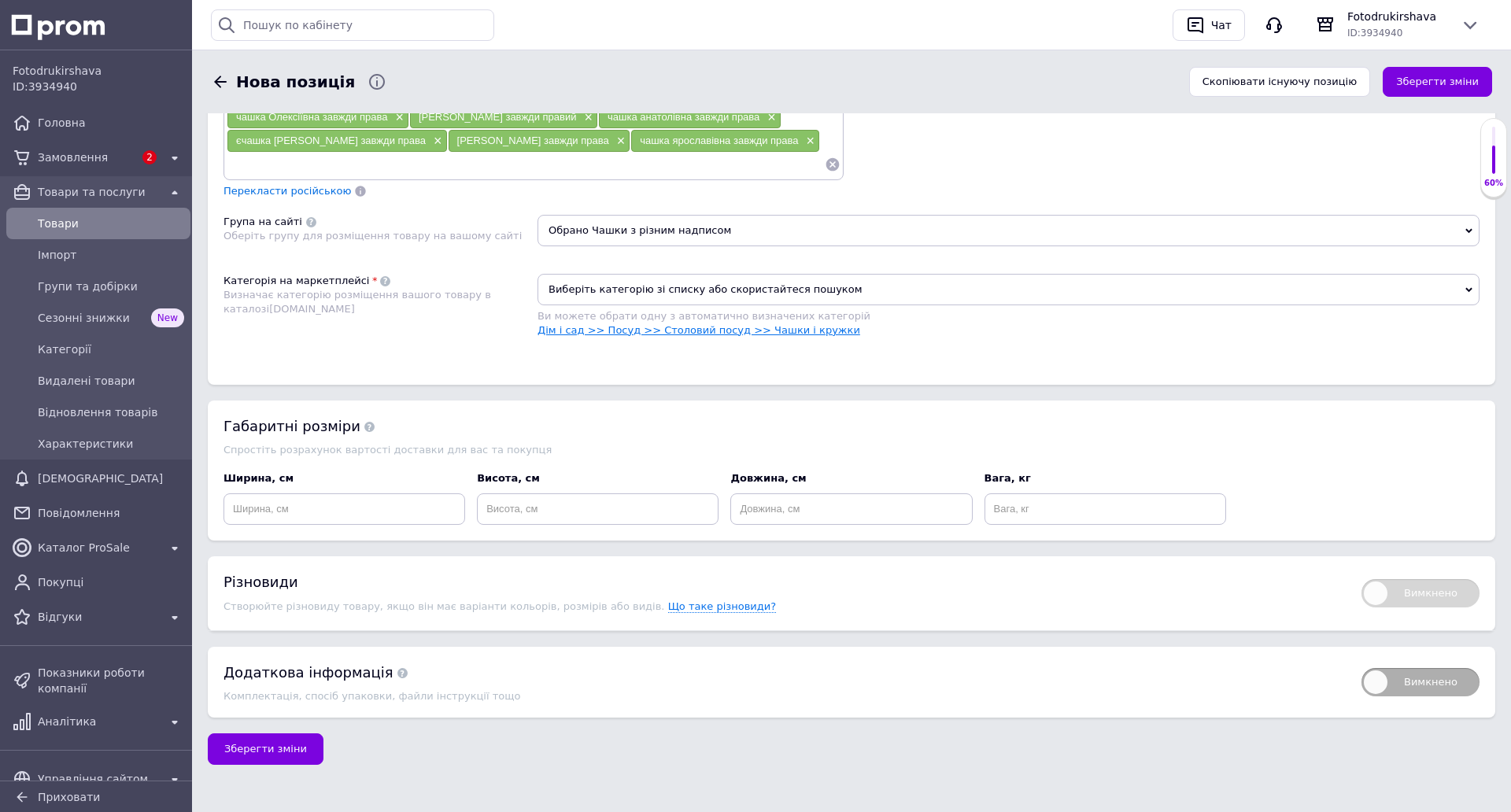
click at [698, 324] on link "Дім і сад >> Посуд >> Столовий посуд >> Чашки і кружки" at bounding box center [699, 331] width 323 height 12
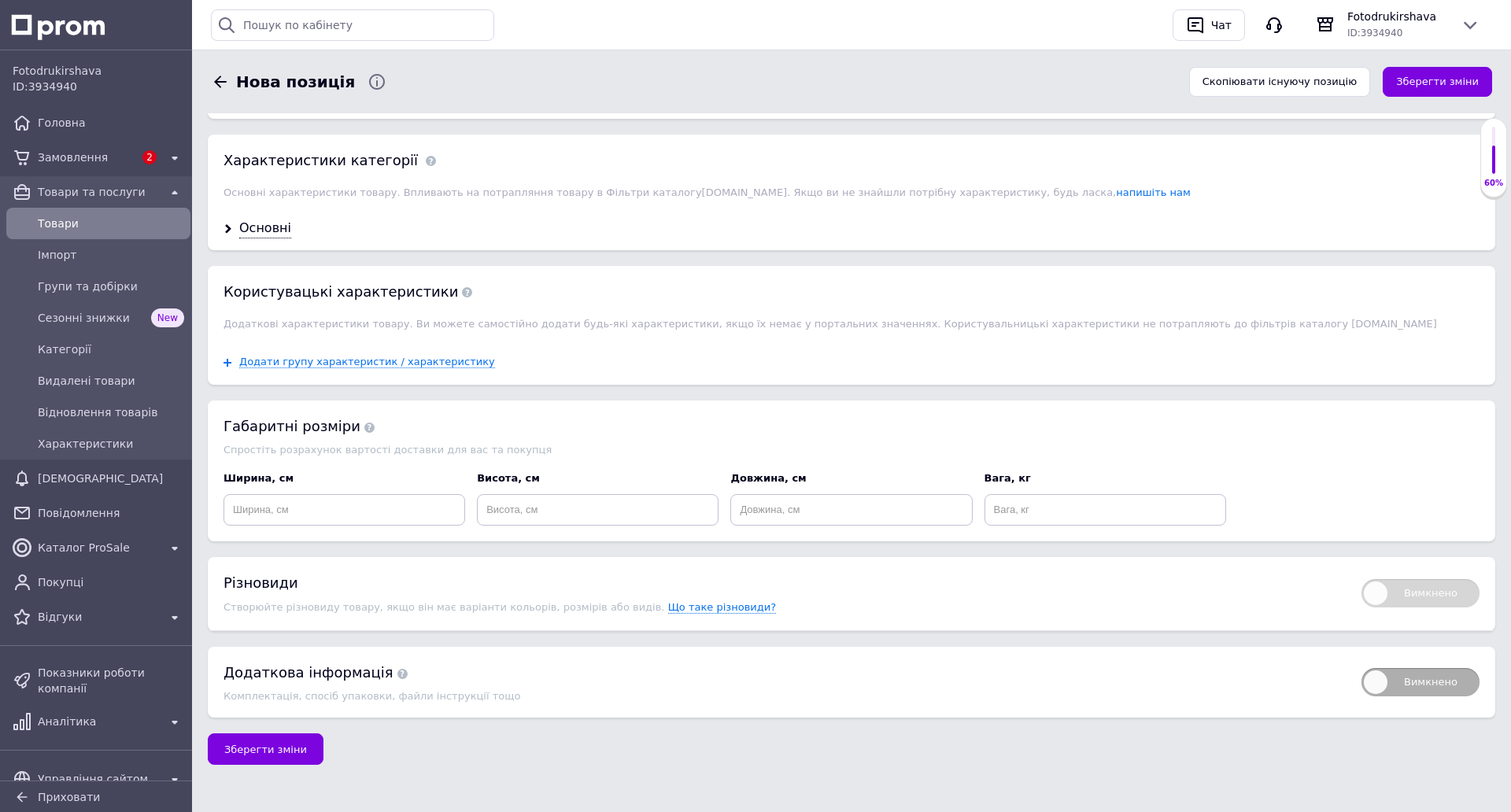
scroll to position [1387, 0]
click at [254, 219] on div "Основні" at bounding box center [266, 228] width 52 height 18
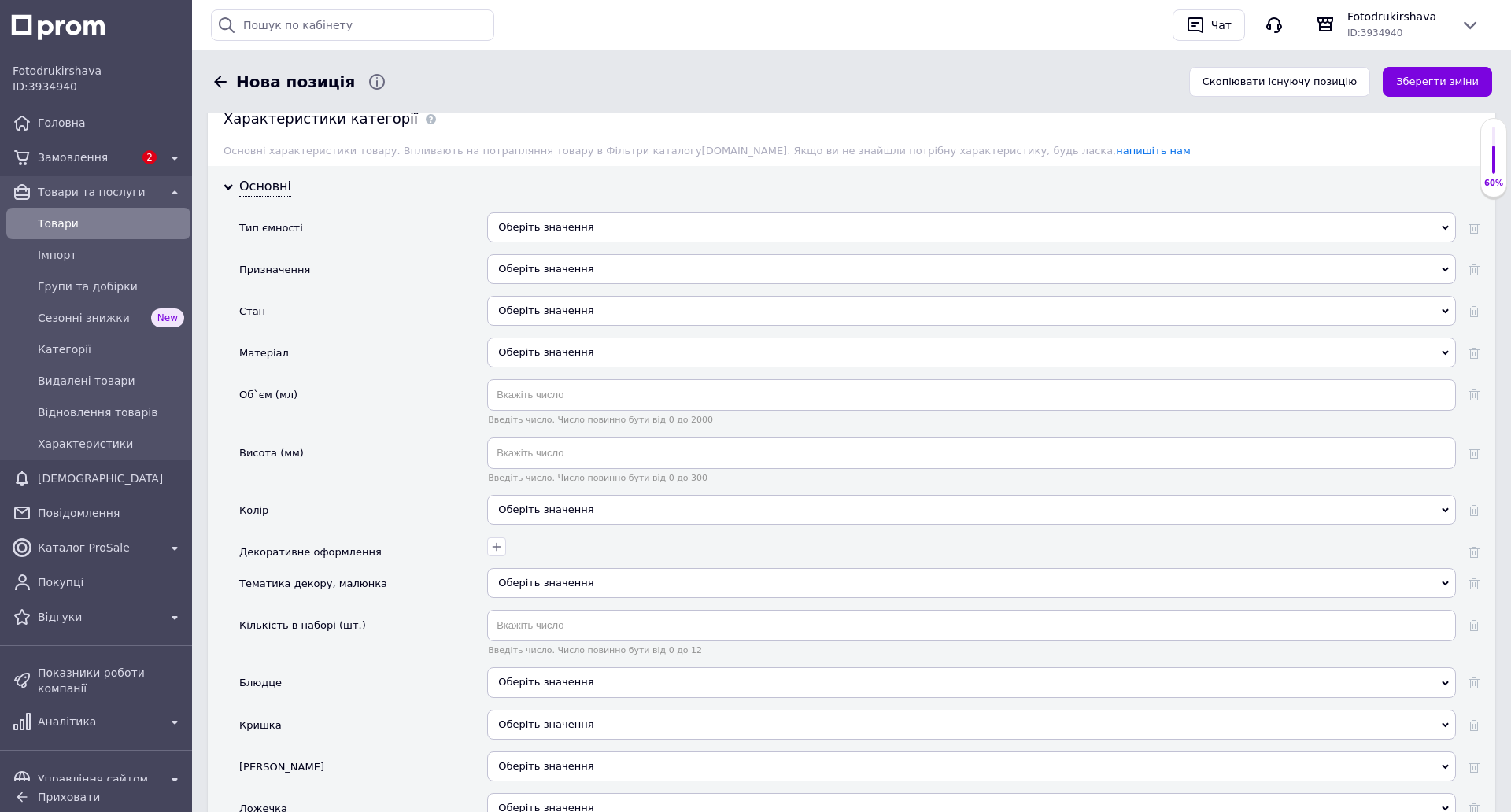
click at [538, 231] on div "Оберіть значення" at bounding box center [971, 227] width 969 height 29
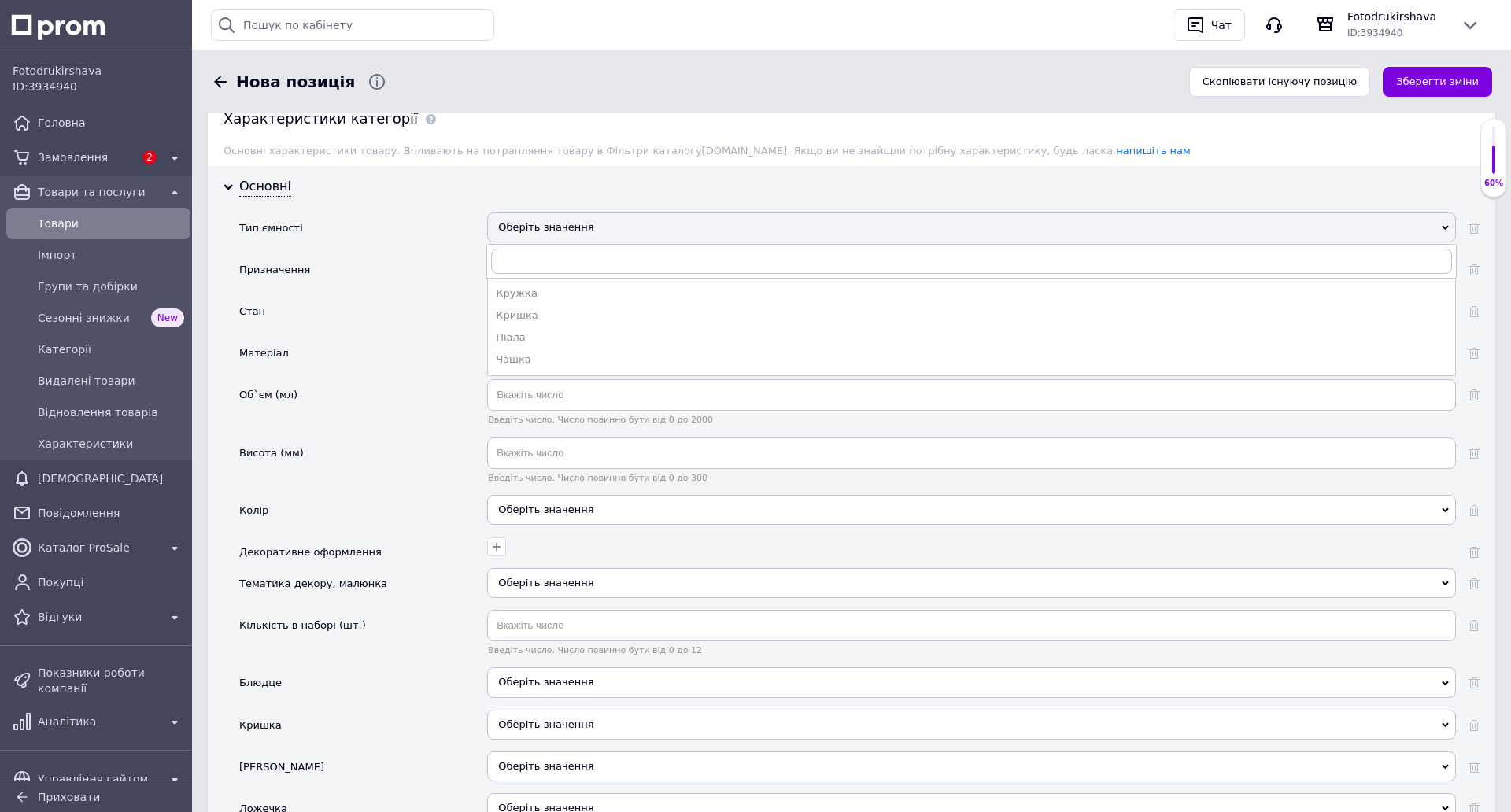
drag, startPoint x: 524, startPoint y: 352, endPoint x: 528, endPoint y: 342, distance: 10.8
click at [524, 353] on li "Чашка" at bounding box center [971, 359] width 967 height 22
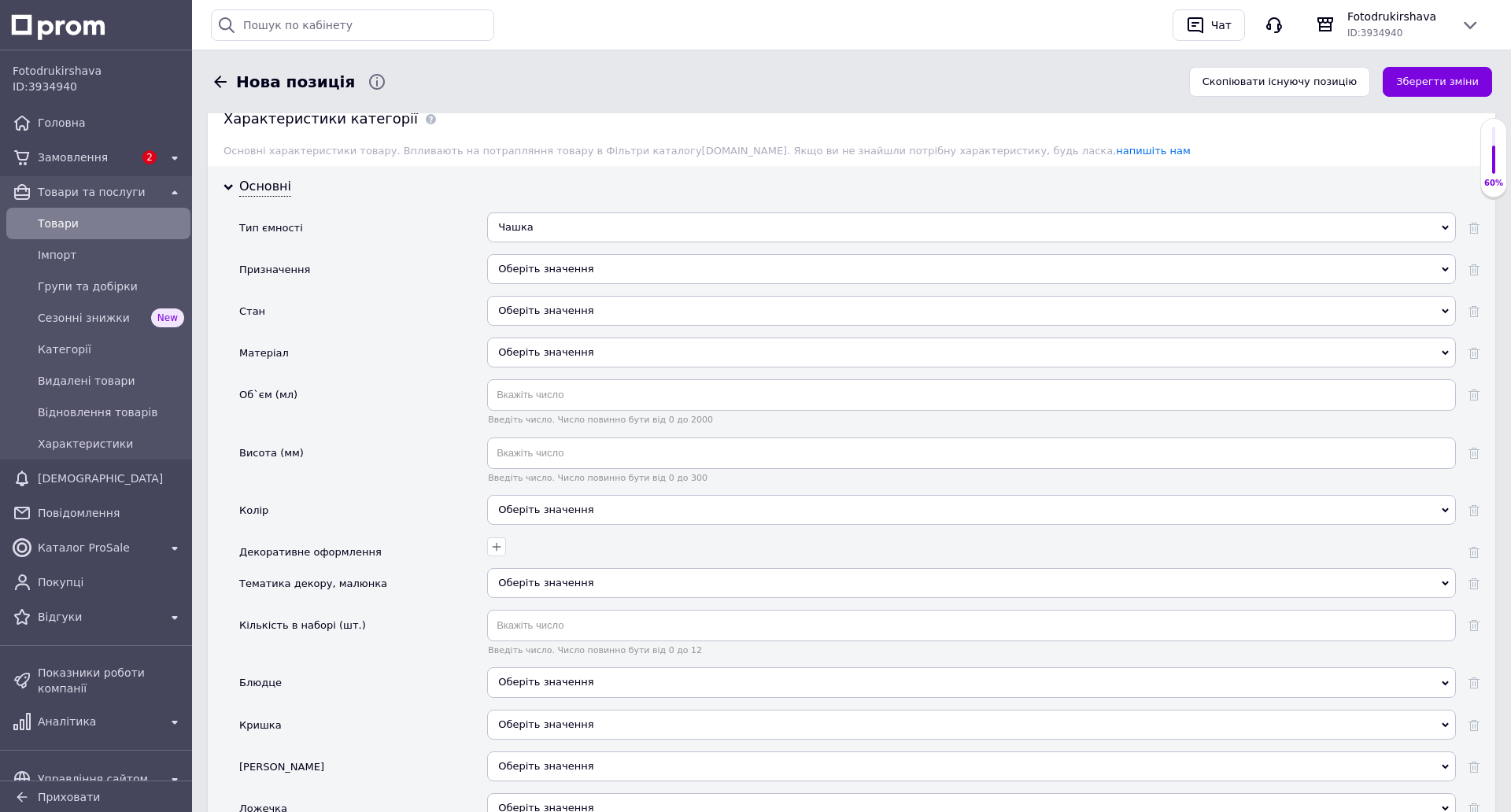
click at [528, 265] on div "Оберіть значення" at bounding box center [971, 269] width 969 height 29
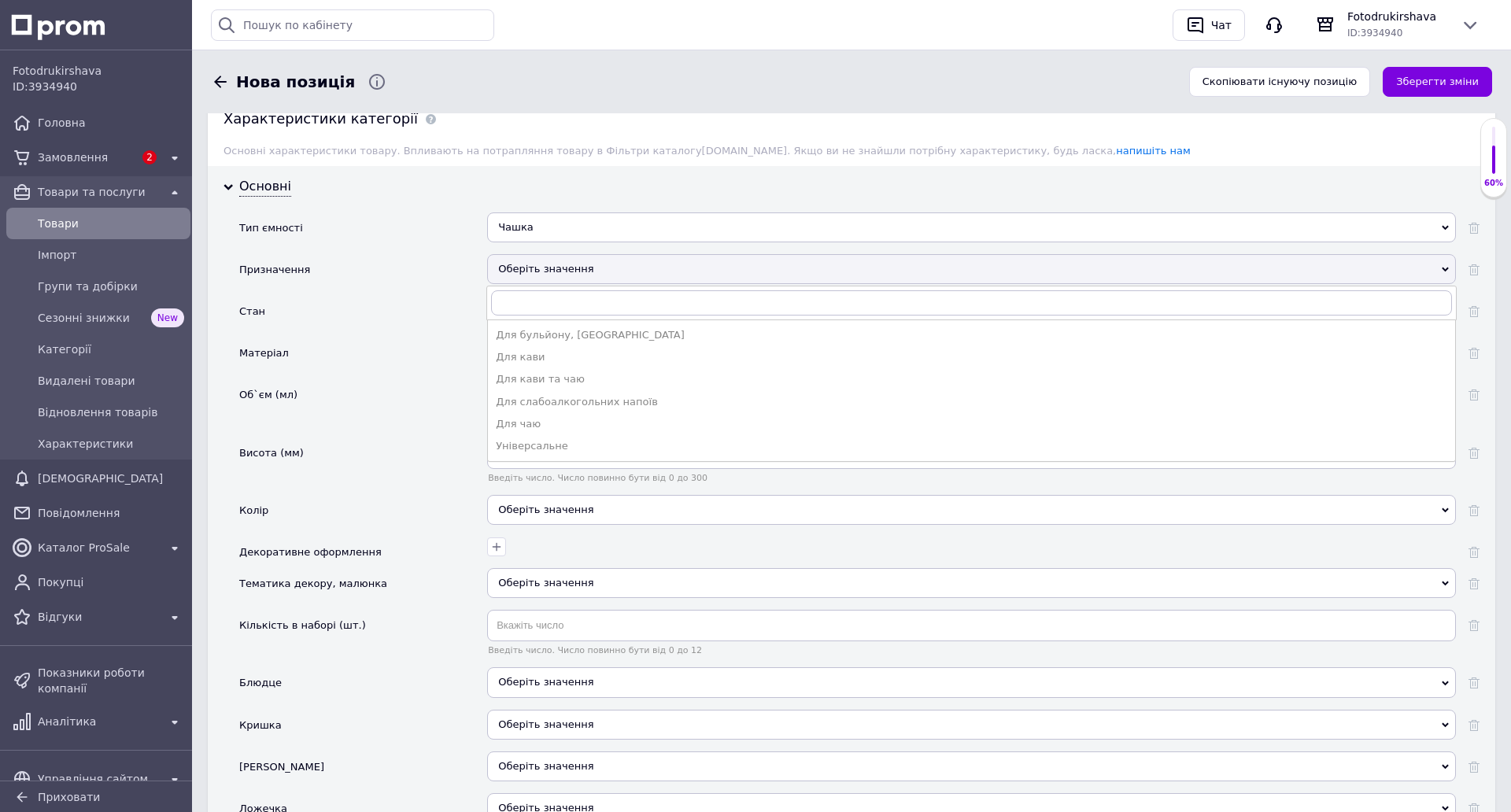
drag, startPoint x: 534, startPoint y: 444, endPoint x: 536, endPoint y: 393, distance: 51.0
click at [535, 443] on div "Універсальне" at bounding box center [971, 446] width 951 height 14
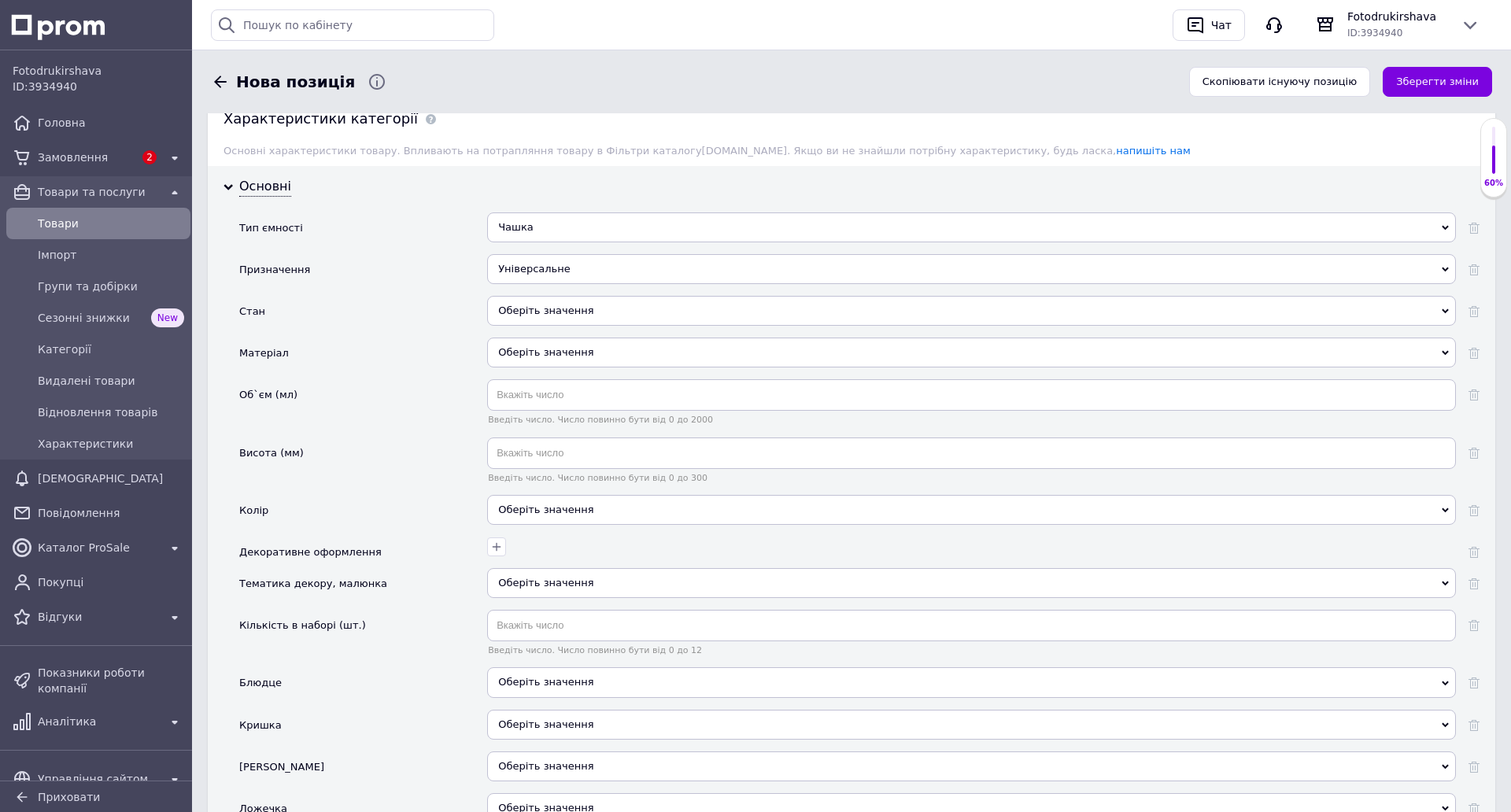
click at [539, 300] on div "Оберіть значення" at bounding box center [971, 311] width 969 height 29
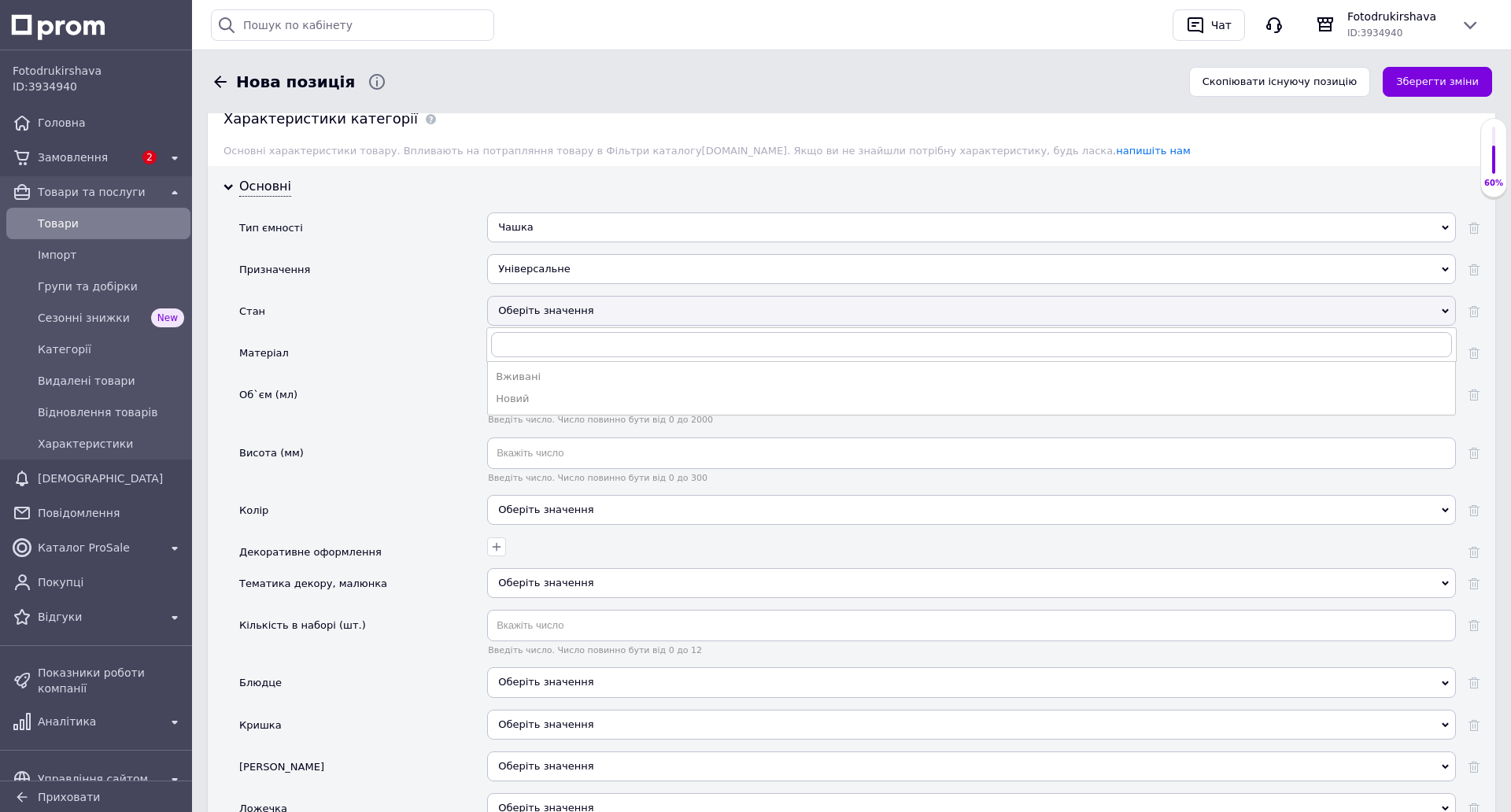
click at [531, 400] on div "Новий" at bounding box center [971, 399] width 951 height 14
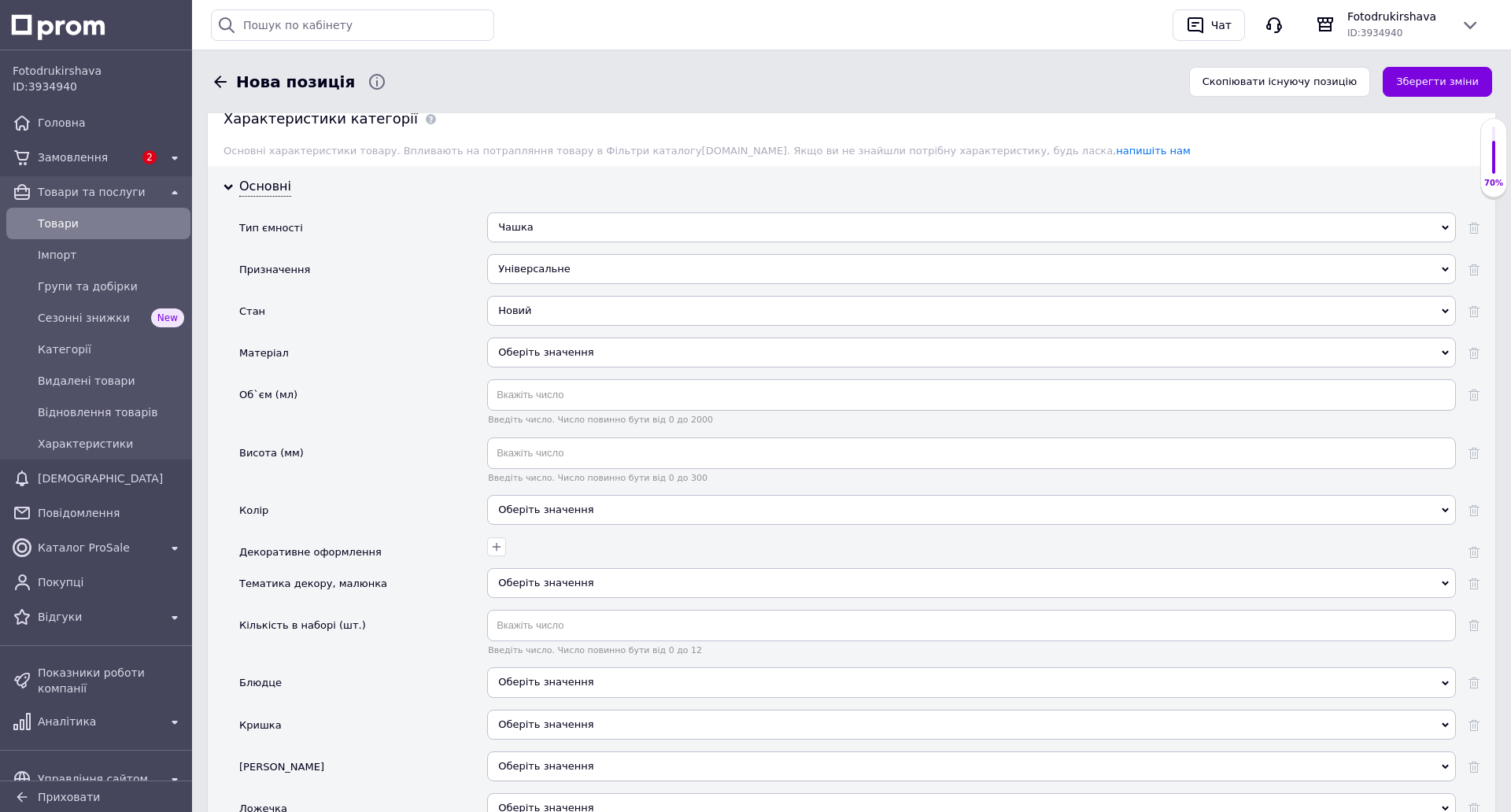
click at [554, 346] on div "Оберіть значення" at bounding box center [971, 352] width 969 height 29
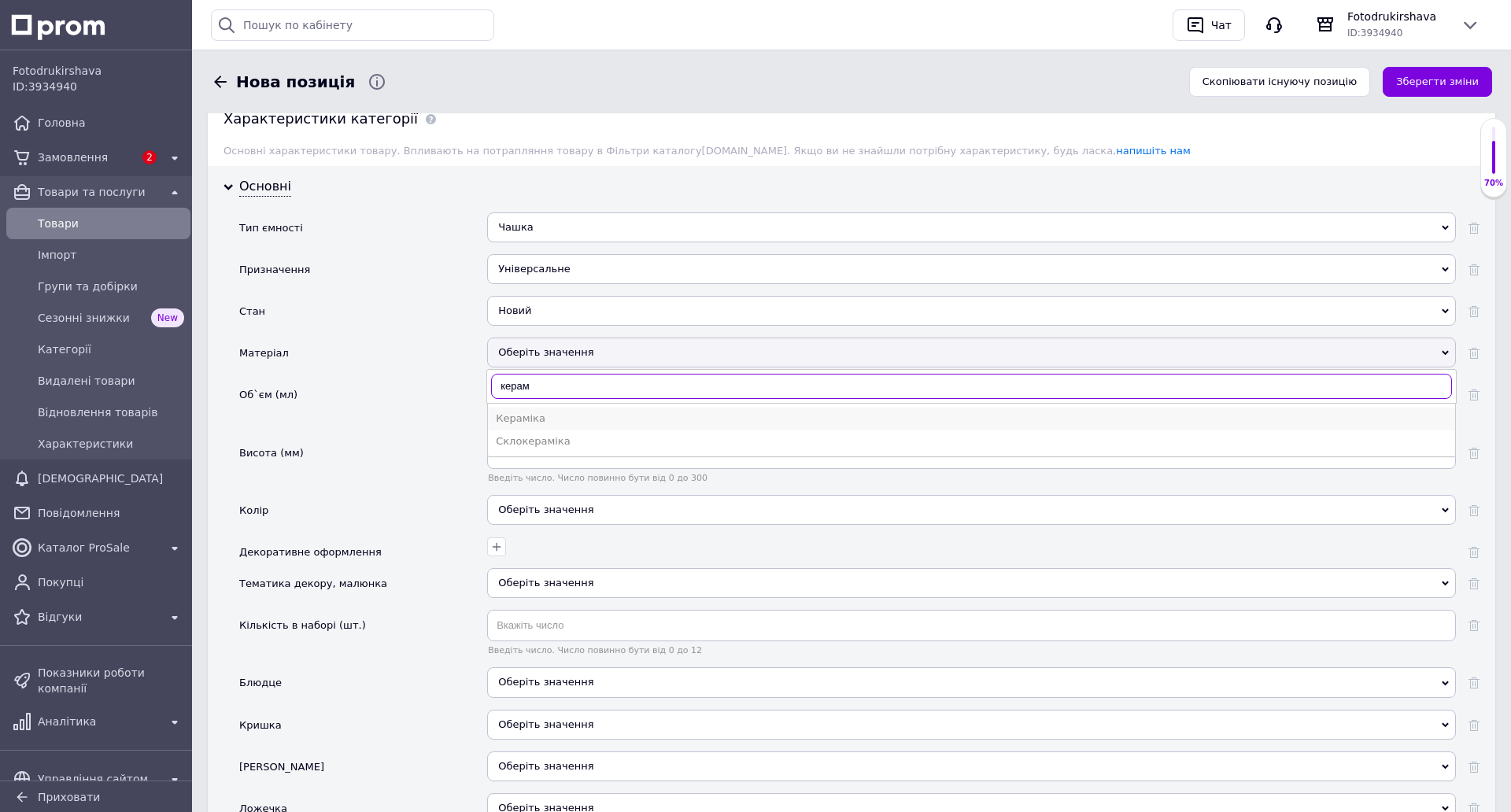
type input "керам"
click at [537, 420] on div "Кераміка" at bounding box center [971, 418] width 951 height 14
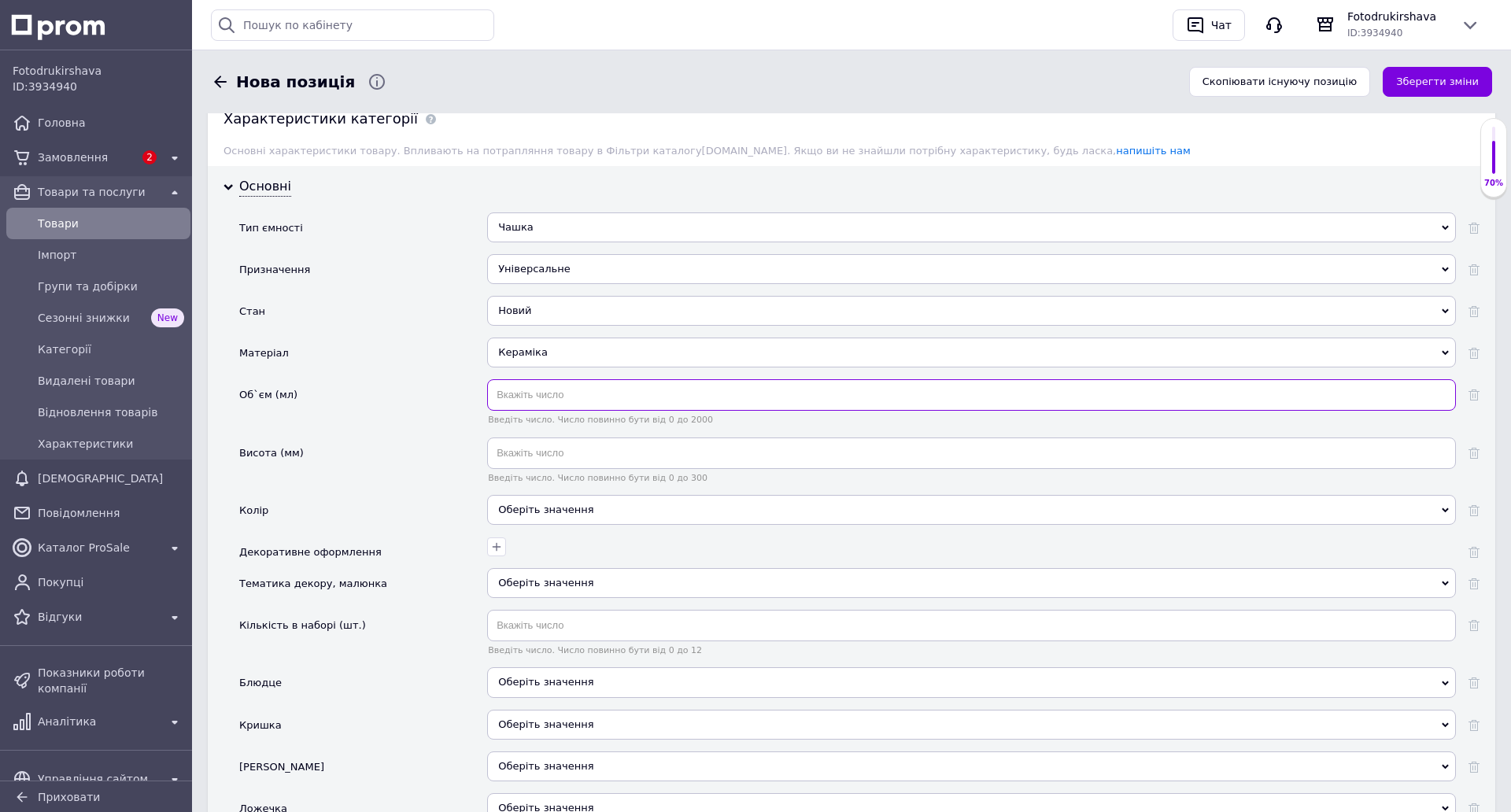
click at [536, 396] on input "text" at bounding box center [971, 395] width 969 height 31
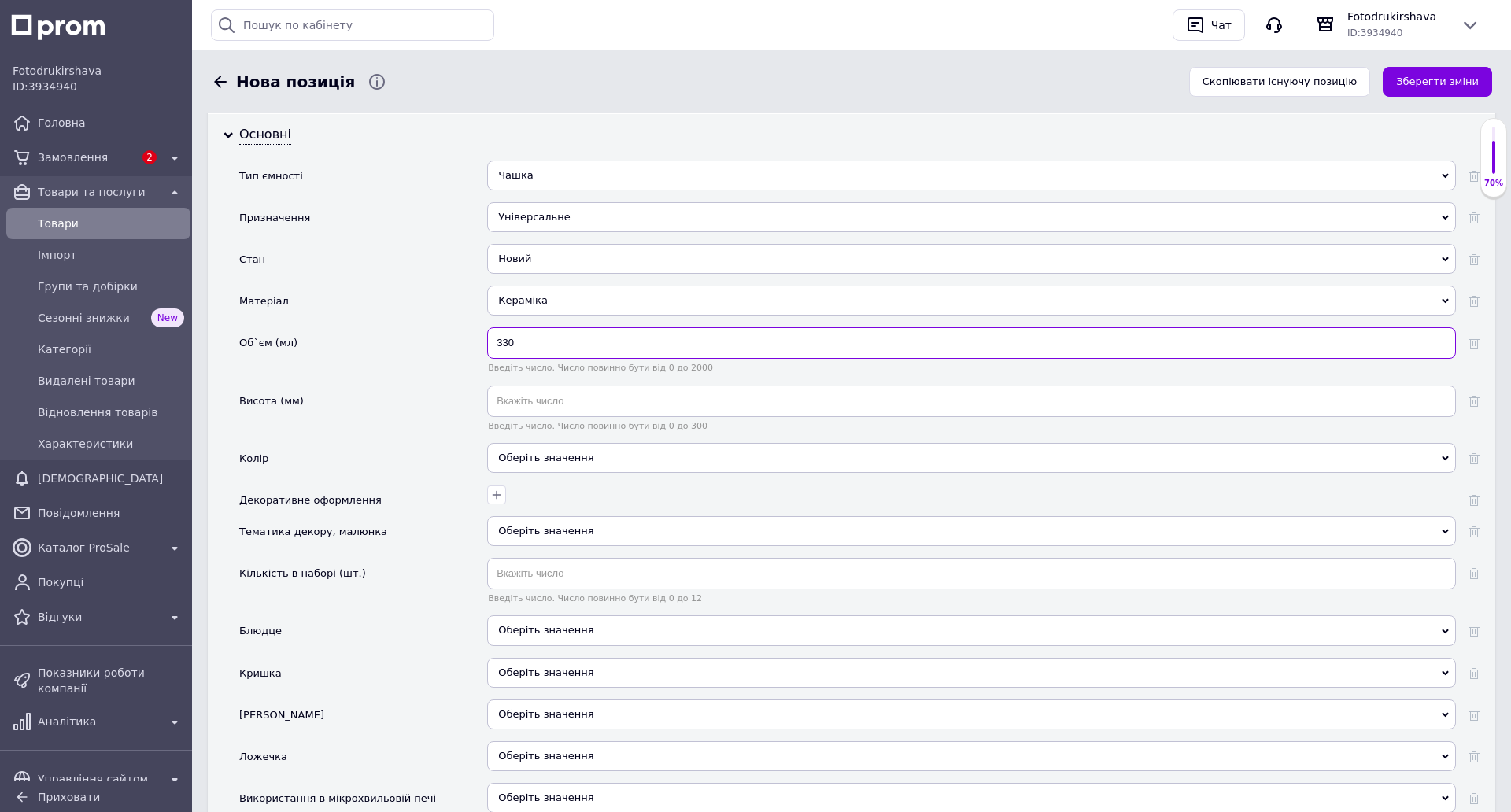
scroll to position [1544, 0]
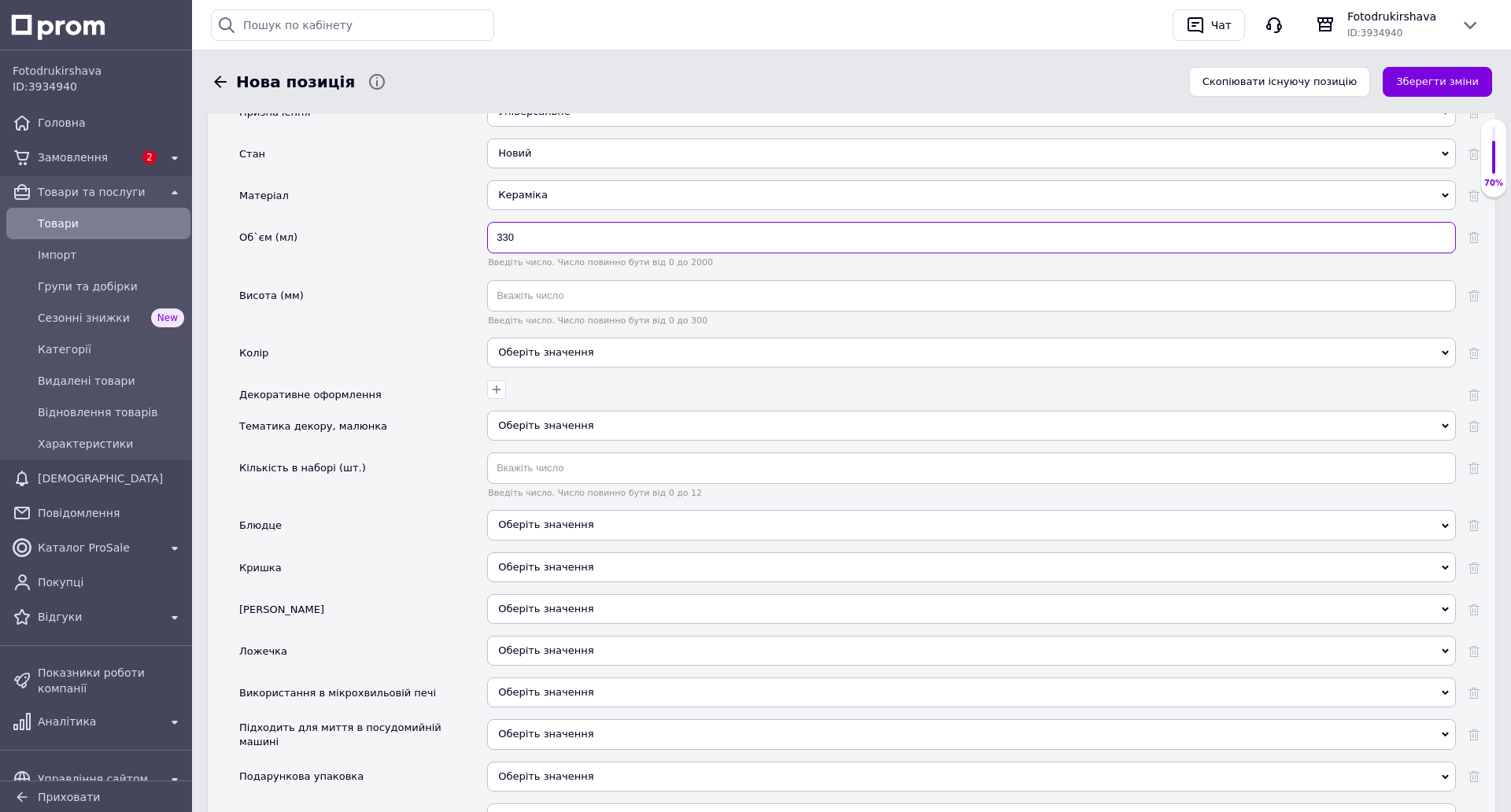
type input "330"
click at [537, 364] on div "Оберіть значення" at bounding box center [971, 352] width 969 height 29
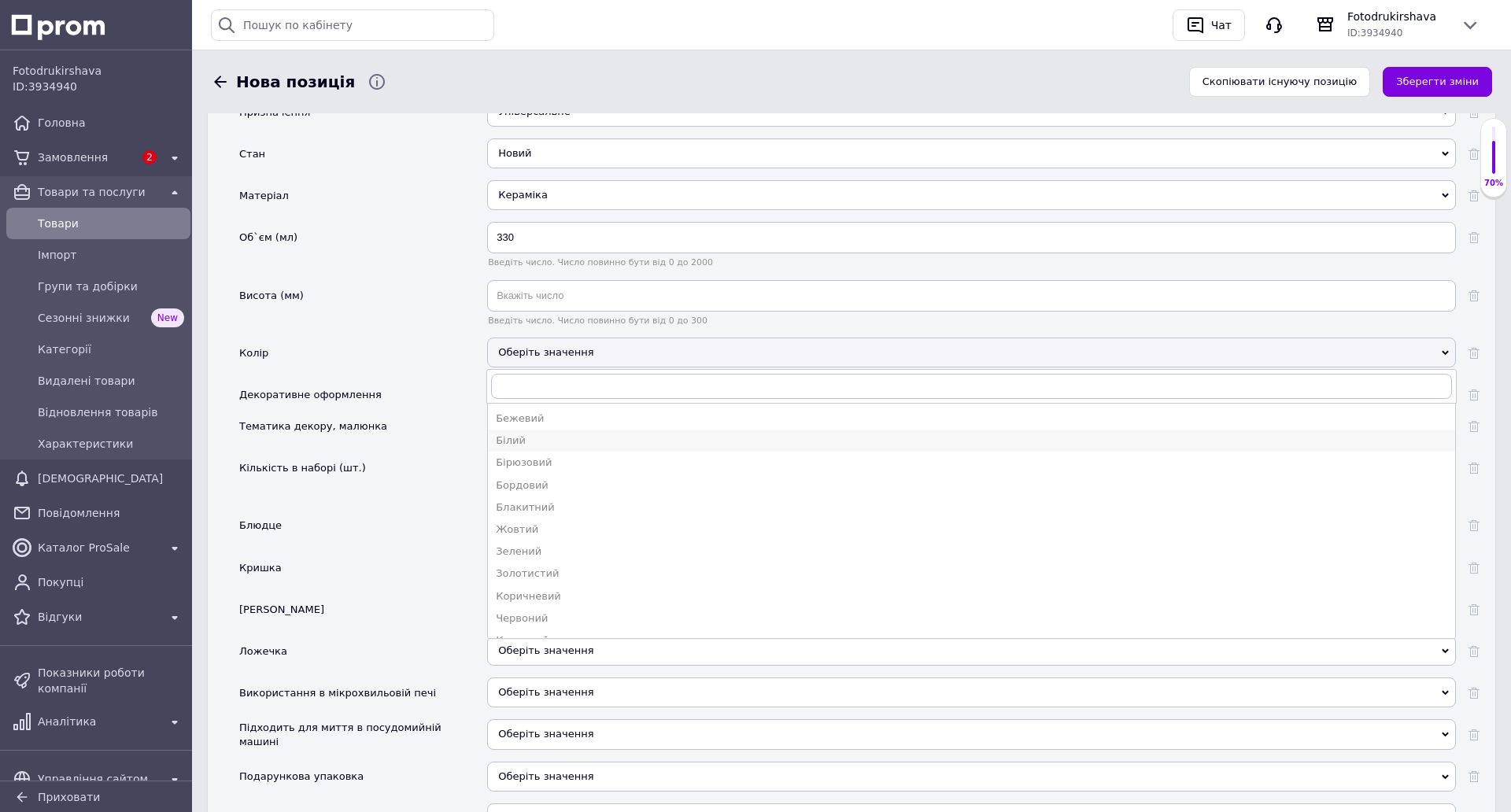
click at [523, 442] on div "Білий" at bounding box center [971, 441] width 951 height 14
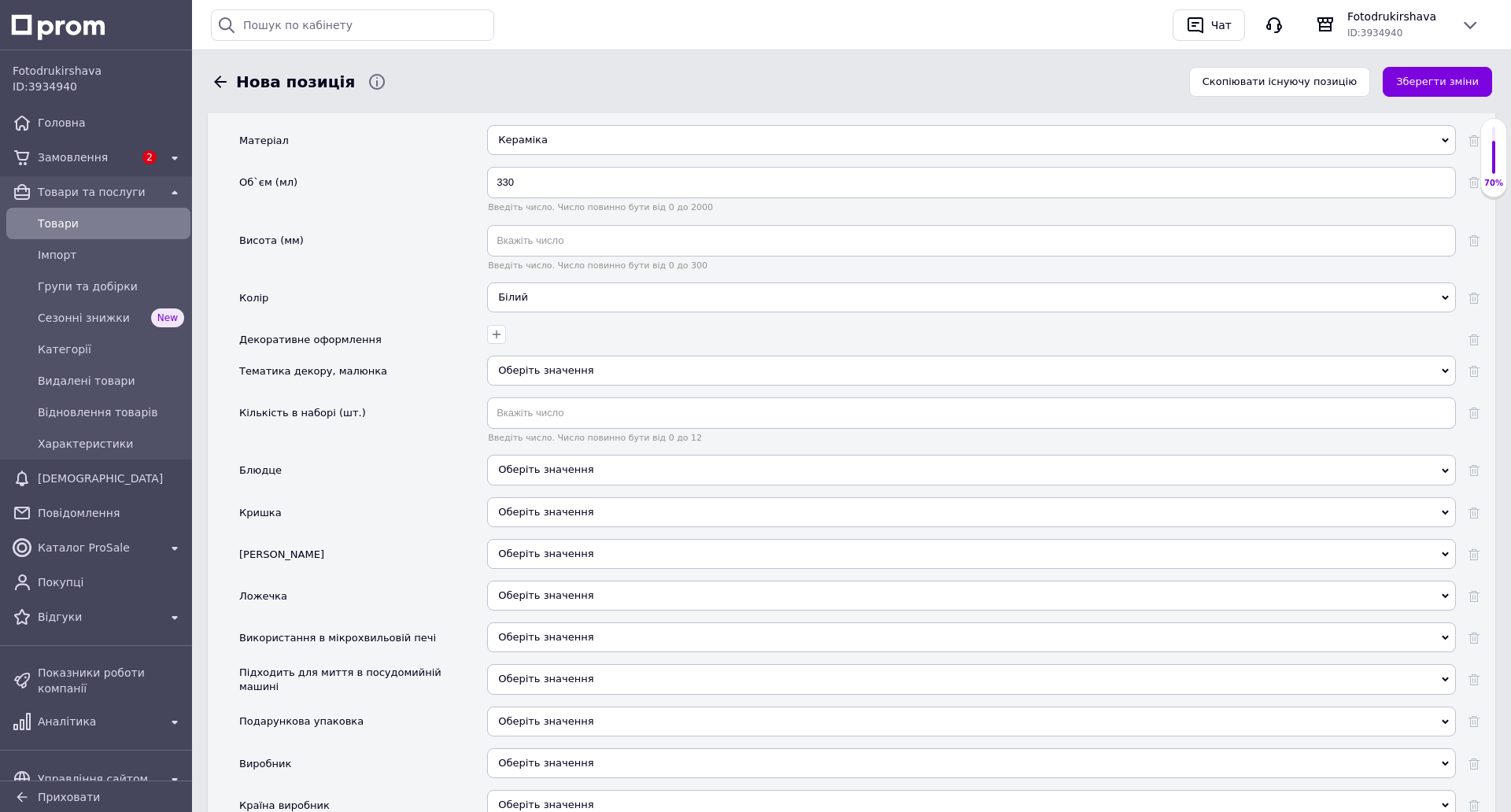
scroll to position [1623, 0]
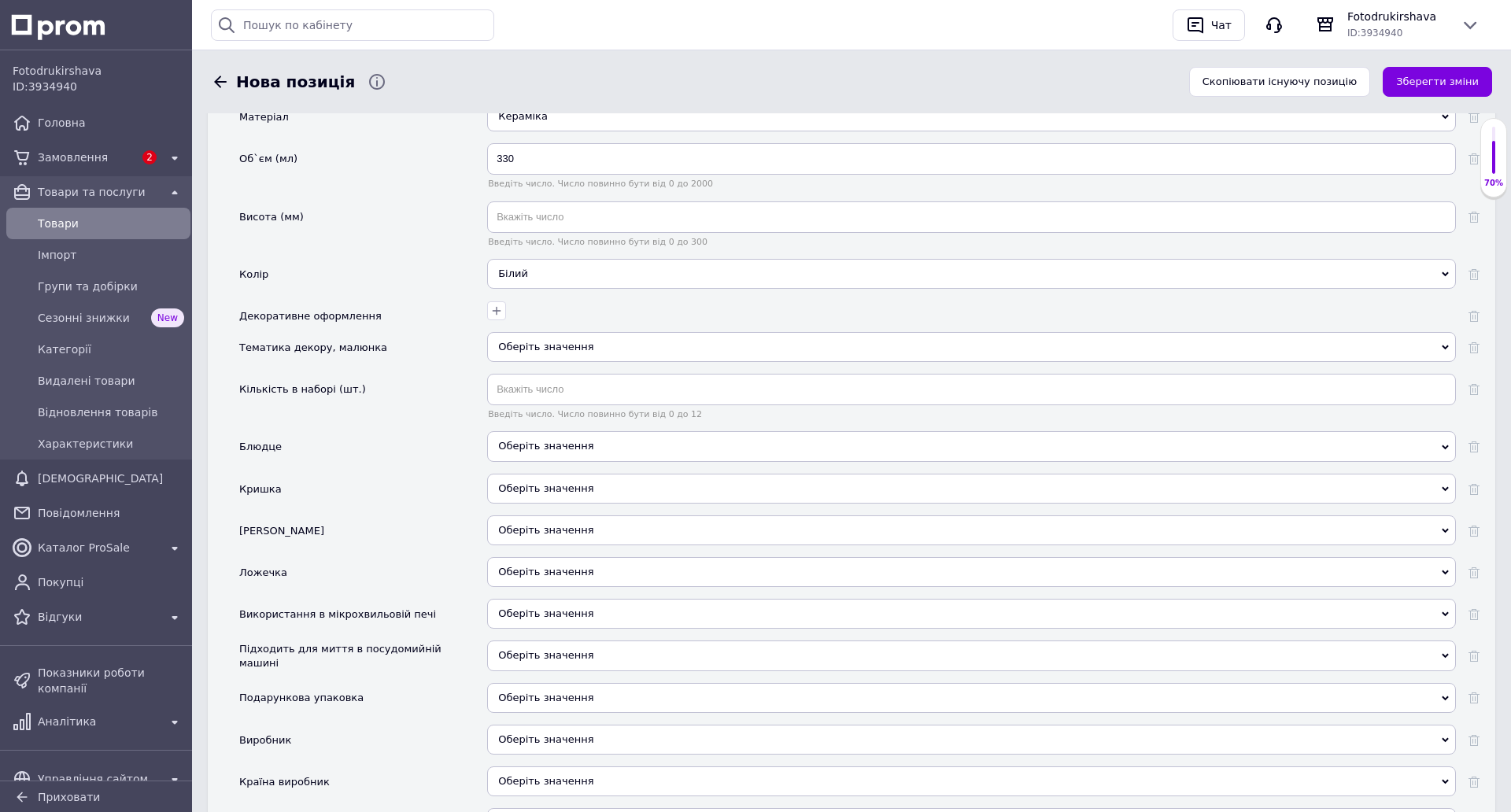
click at [522, 350] on div "Оберіть значення" at bounding box center [971, 347] width 969 height 29
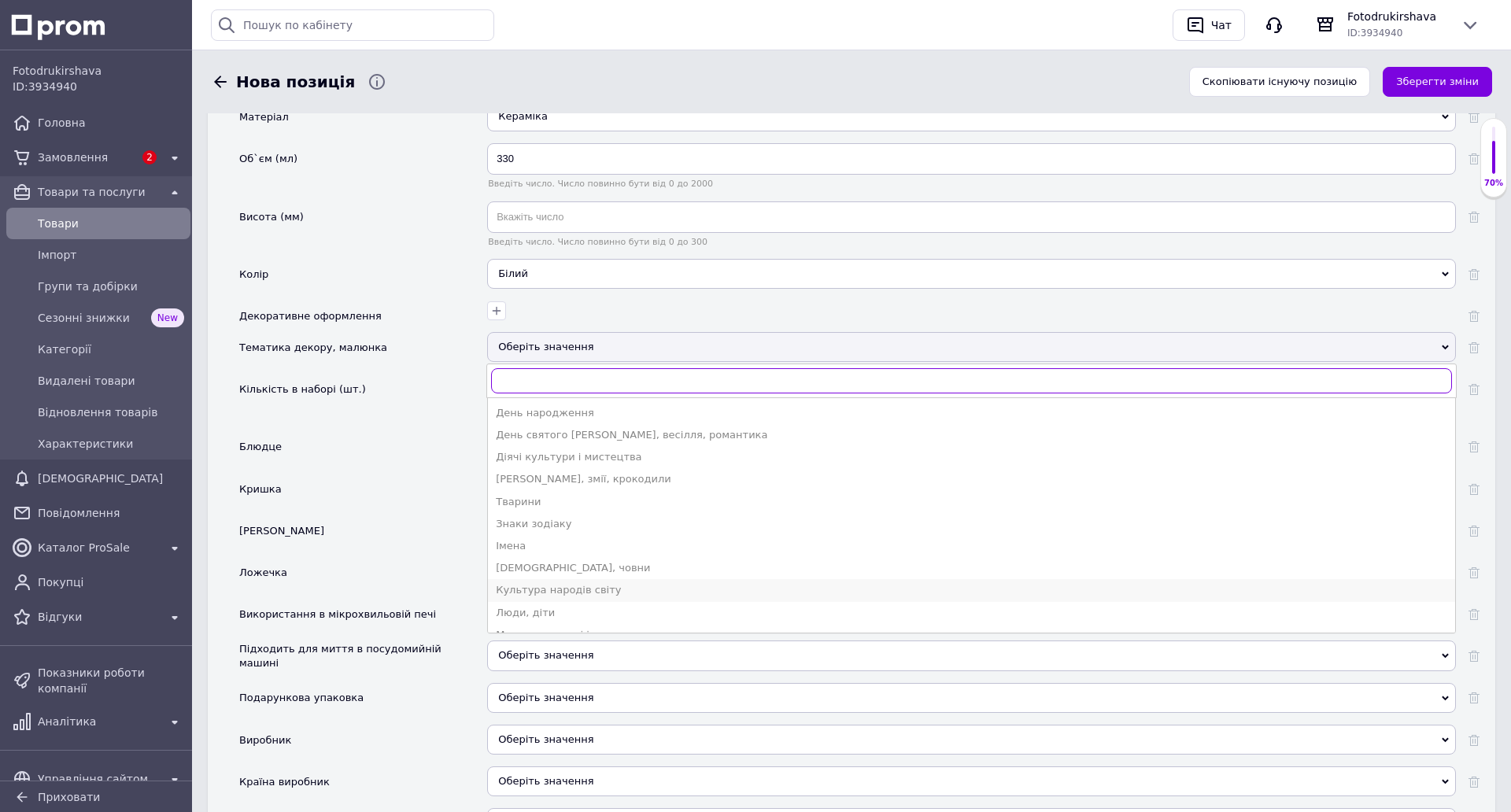
scroll to position [236, 0]
click at [518, 514] on div "Імена" at bounding box center [971, 509] width 951 height 14
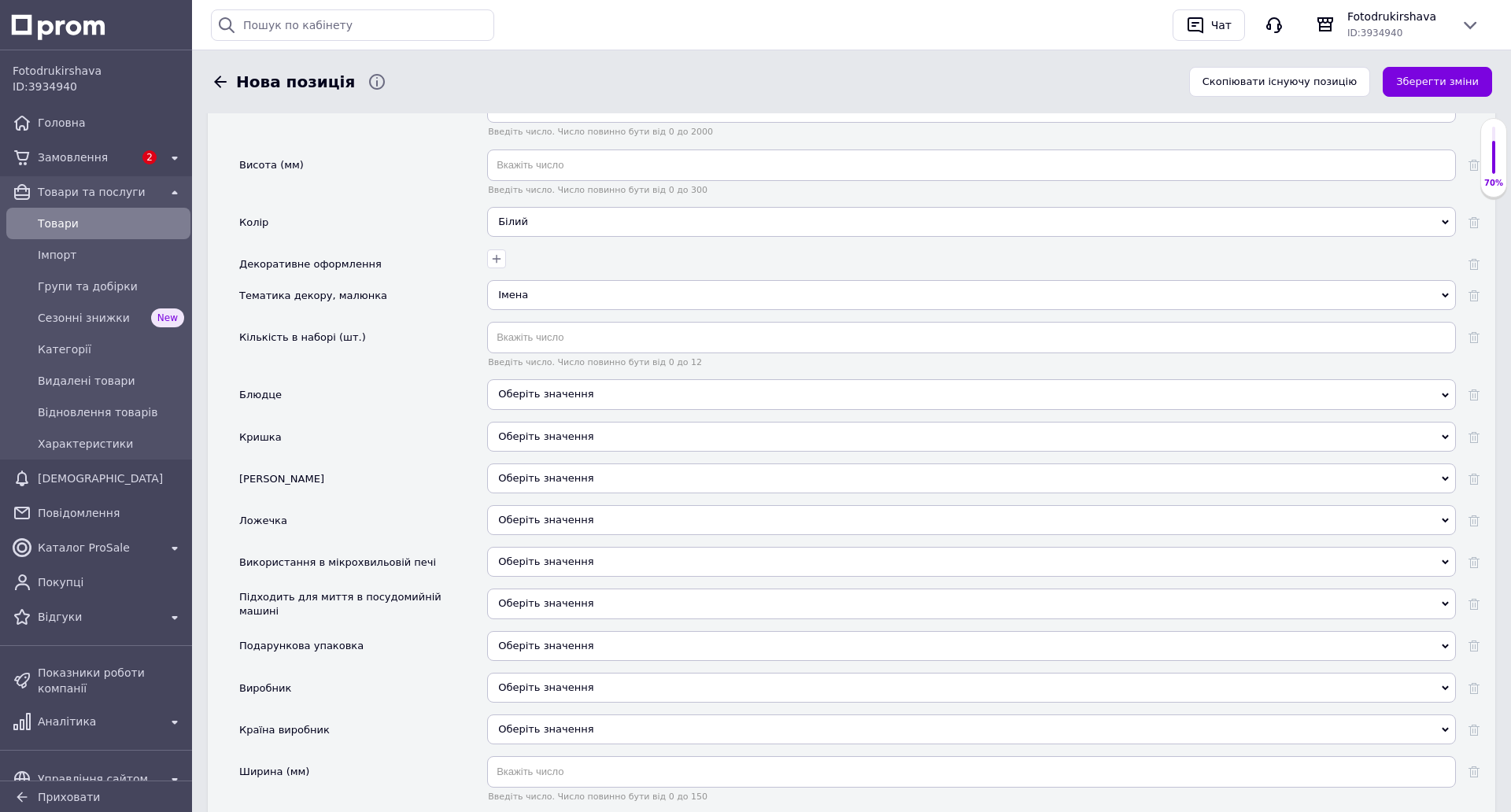
scroll to position [1701, 0]
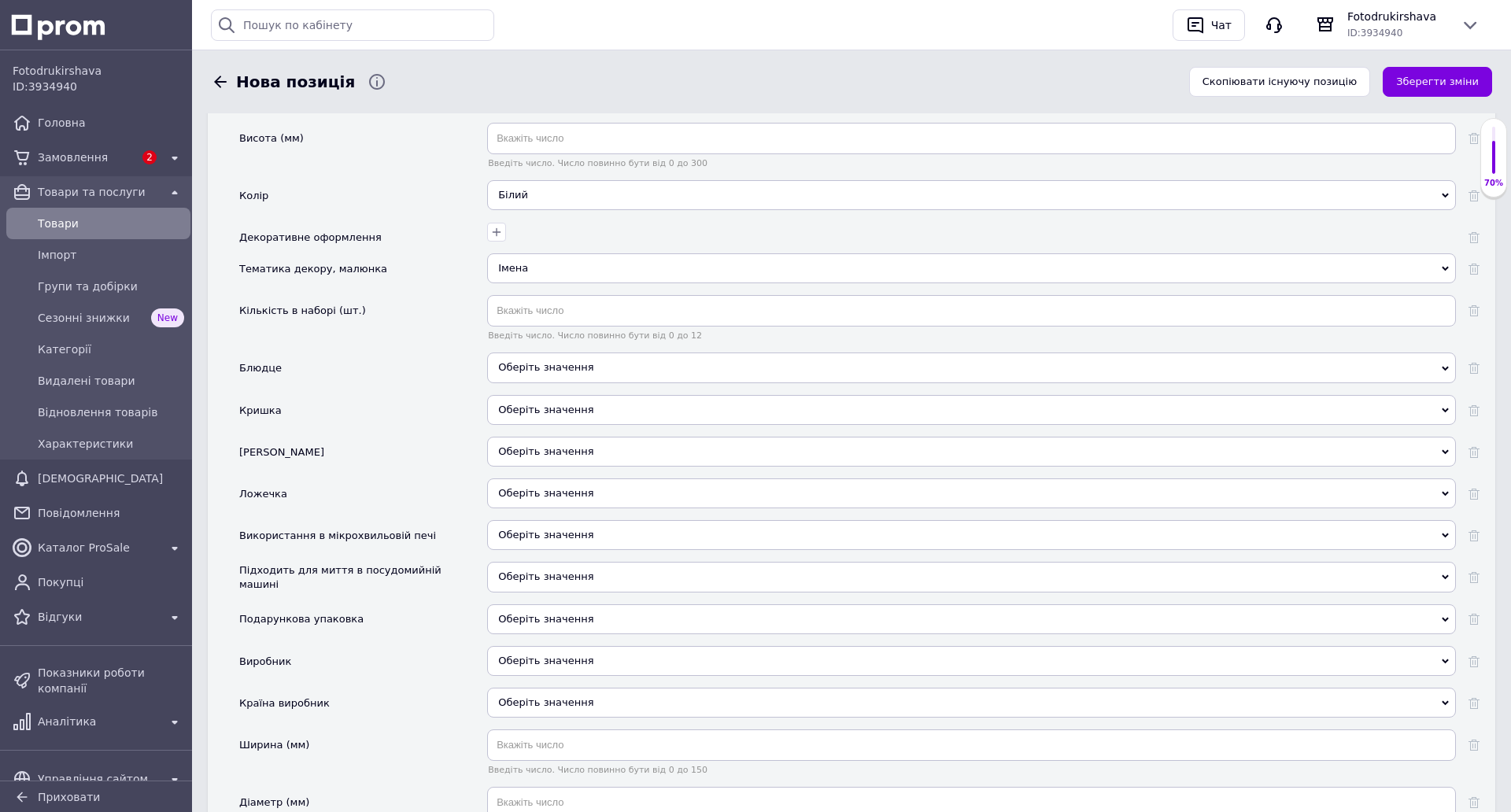
click at [531, 529] on span "Оберіть значення" at bounding box center [546, 534] width 95 height 12
click at [527, 567] on li "Так" at bounding box center [971, 566] width 967 height 22
click at [542, 581] on span "Оберіть значення" at bounding box center [546, 576] width 95 height 12
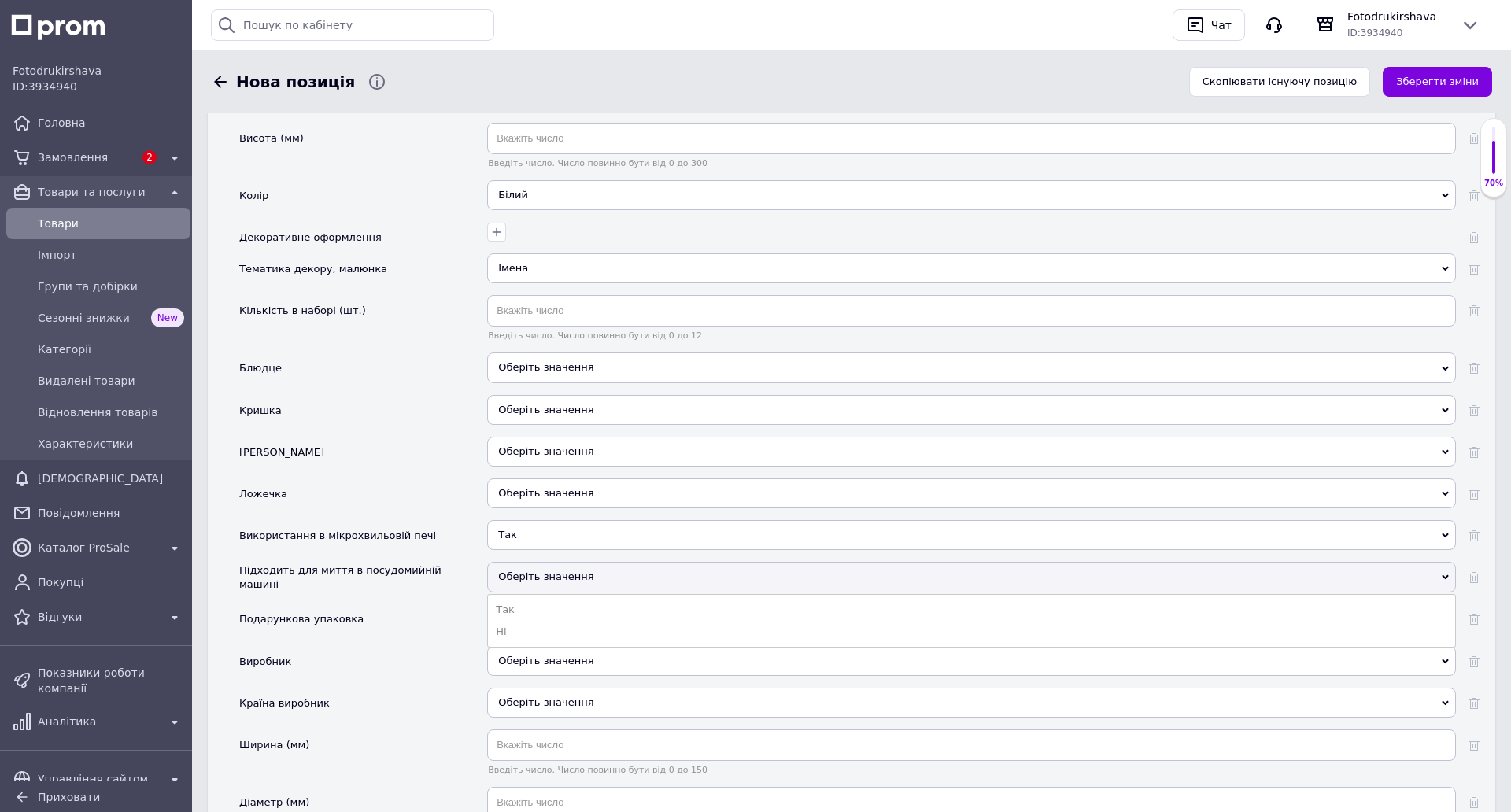
click at [528, 605] on li "Так" at bounding box center [971, 609] width 967 height 22
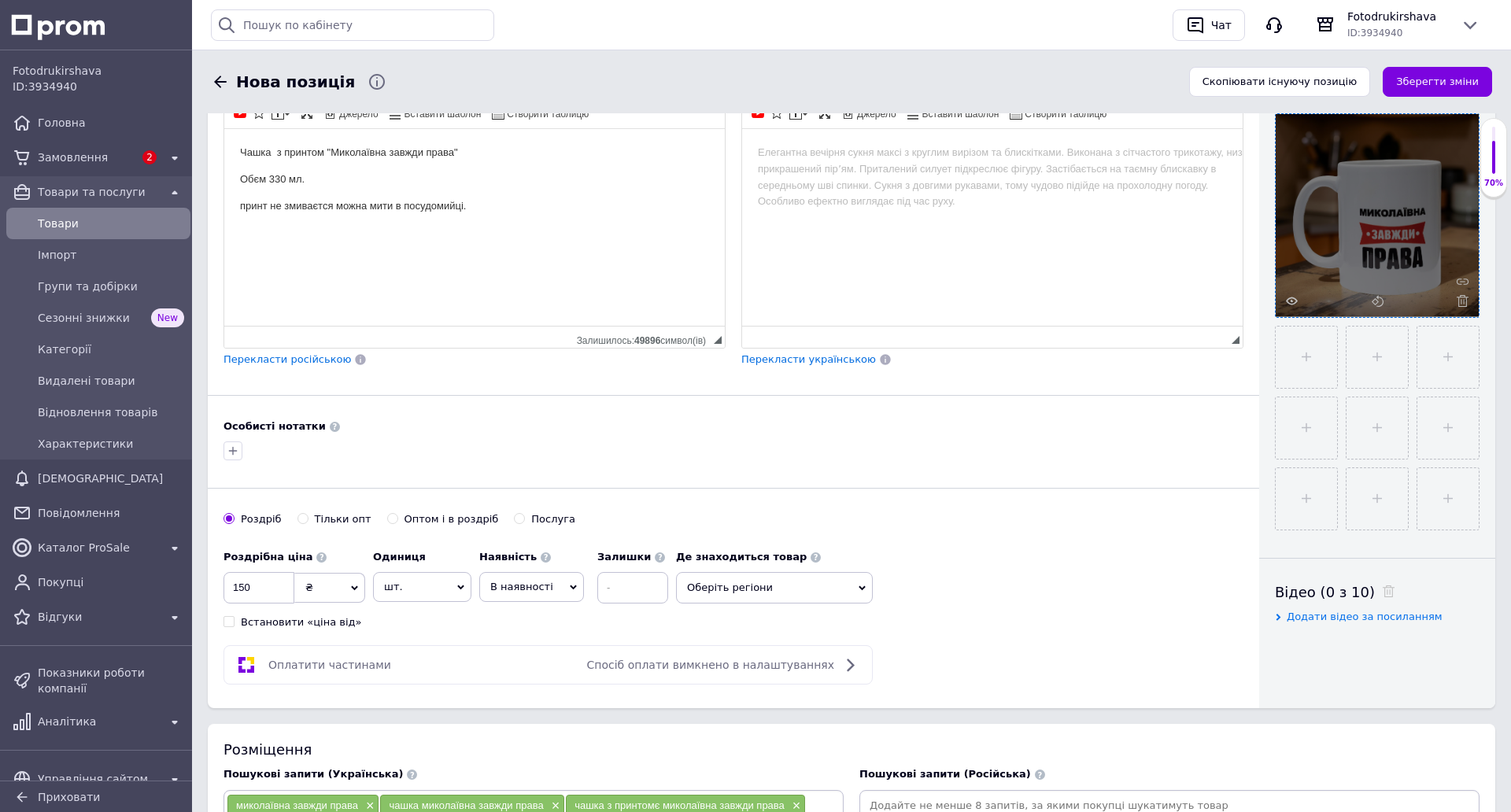
scroll to position [0, 0]
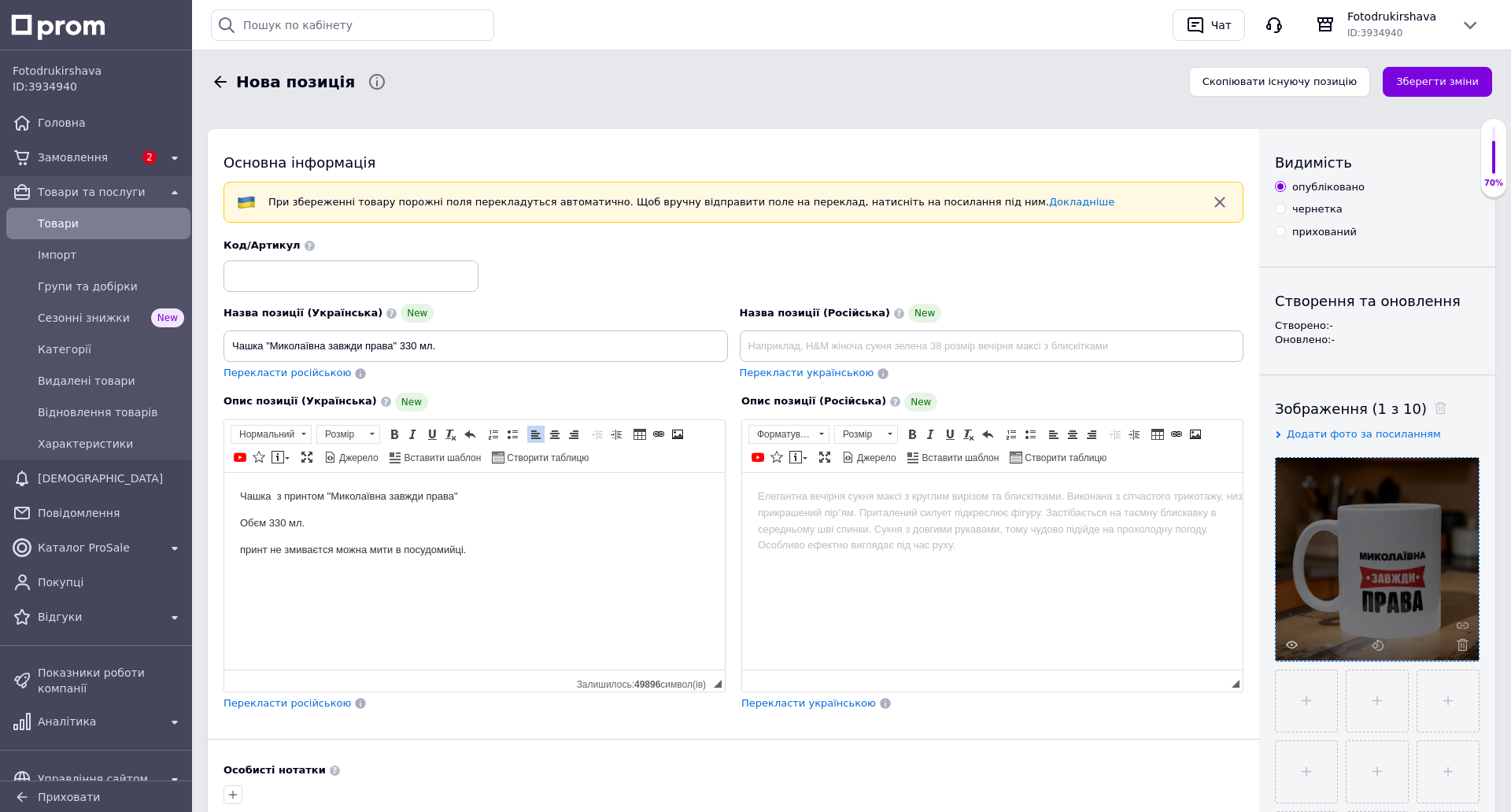
click at [1431, 87] on button "Зберегти зміни" at bounding box center [1437, 82] width 109 height 30
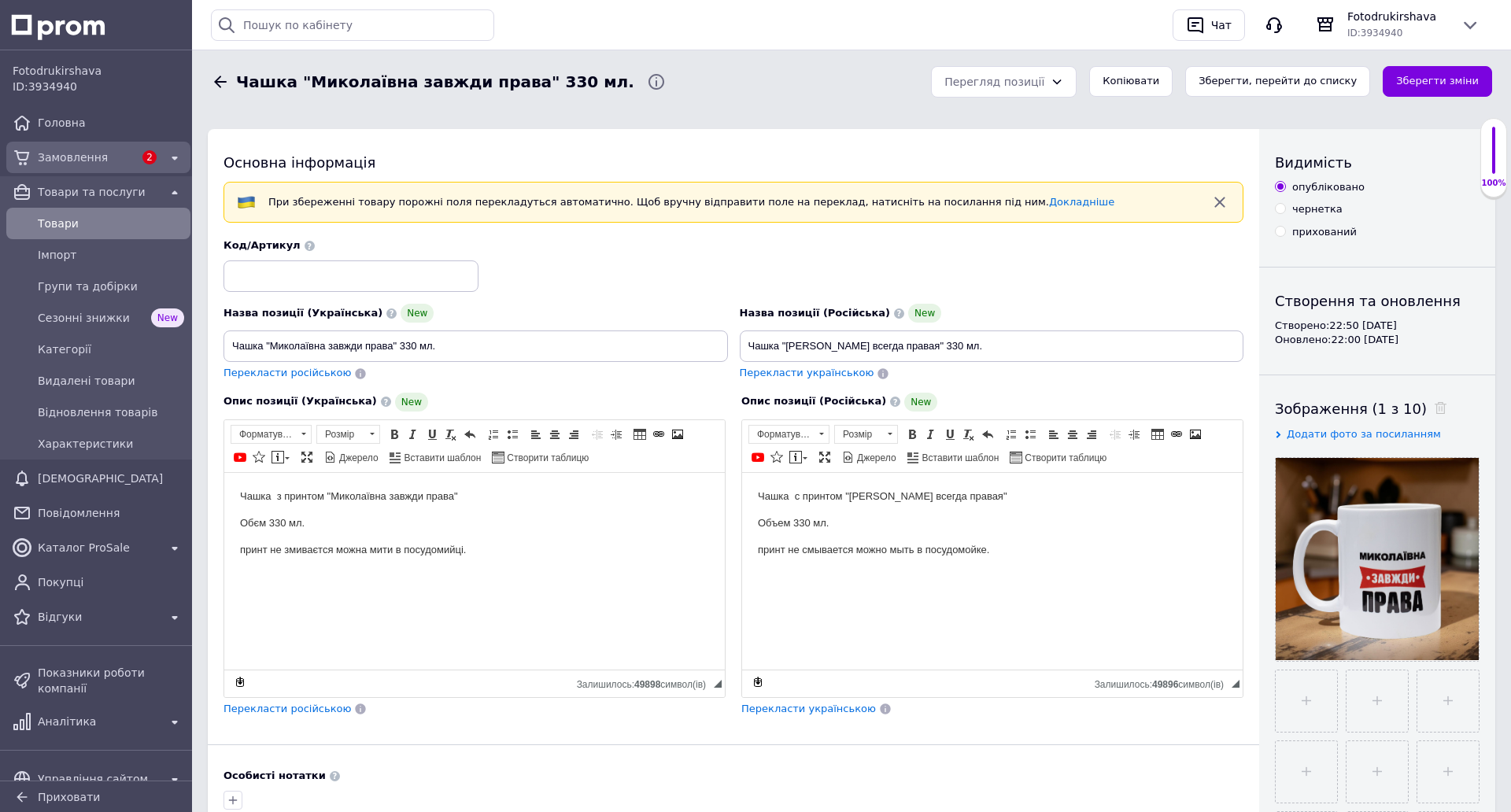
click at [76, 157] on span "Замовлення" at bounding box center [86, 157] width 96 height 16
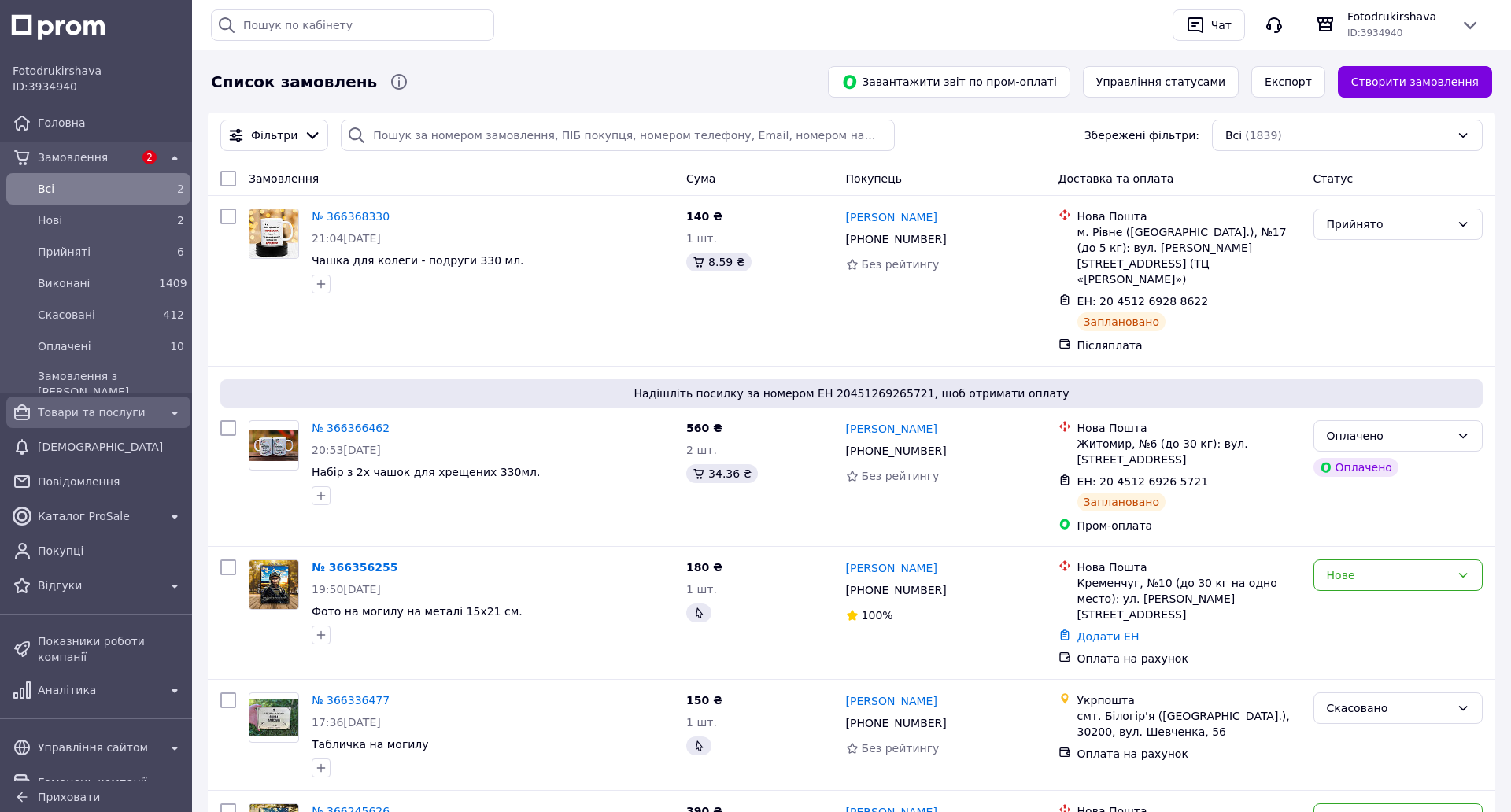
click at [105, 410] on span "Товари та послуги" at bounding box center [99, 412] width 122 height 16
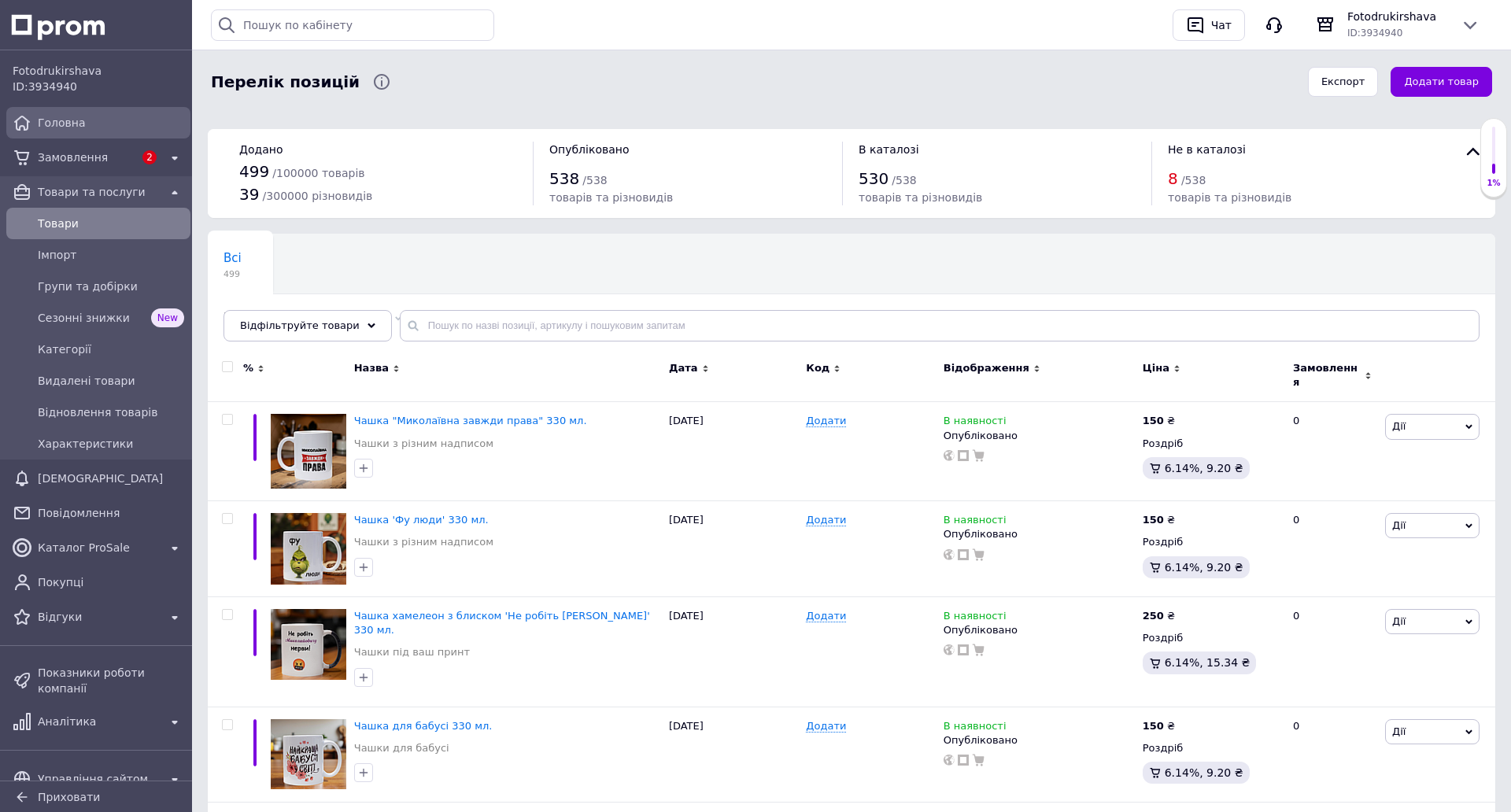
click at [87, 121] on span "Головна" at bounding box center [111, 122] width 147 height 16
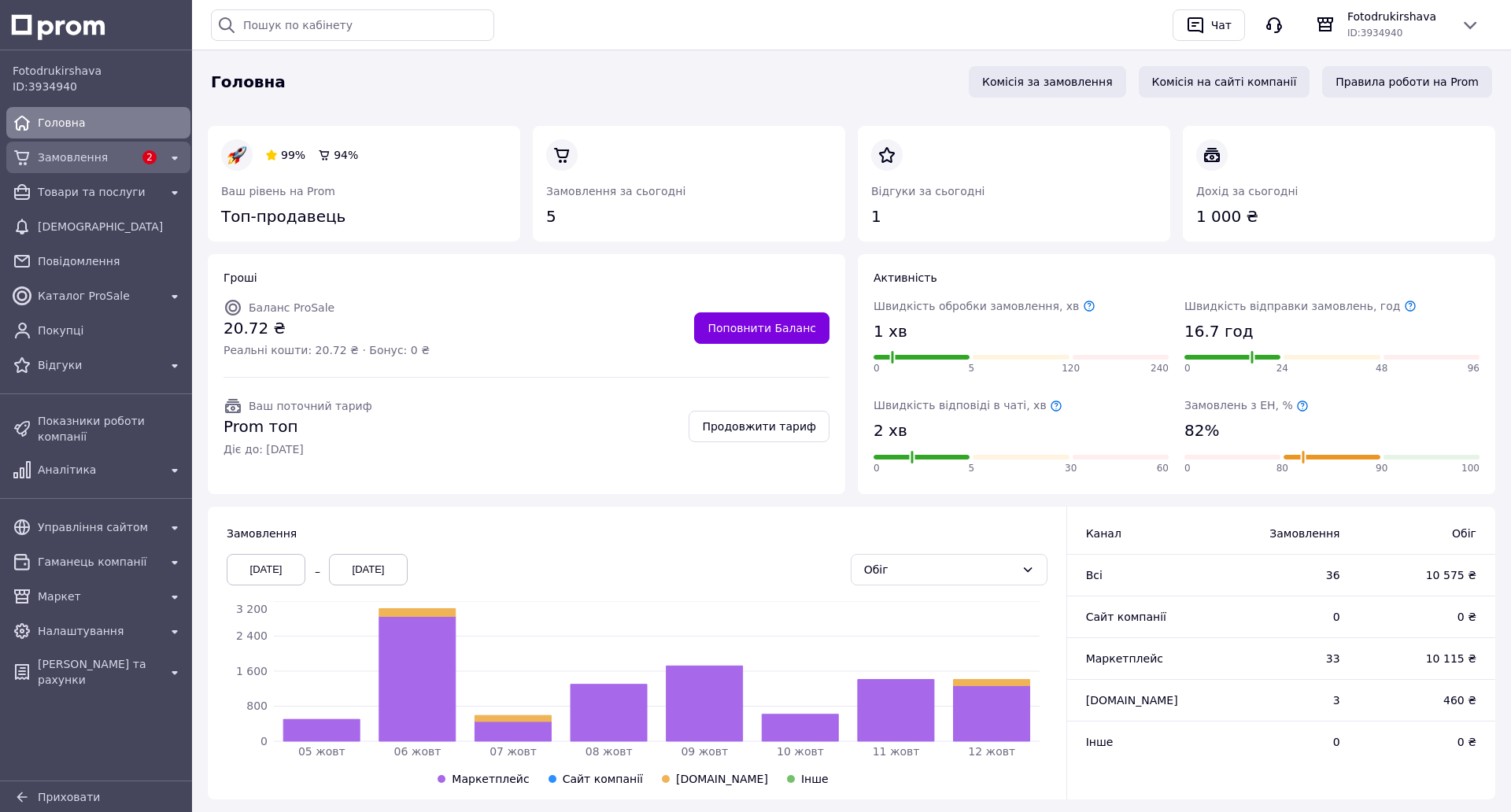
click at [107, 156] on span "Замовлення" at bounding box center [86, 157] width 96 height 16
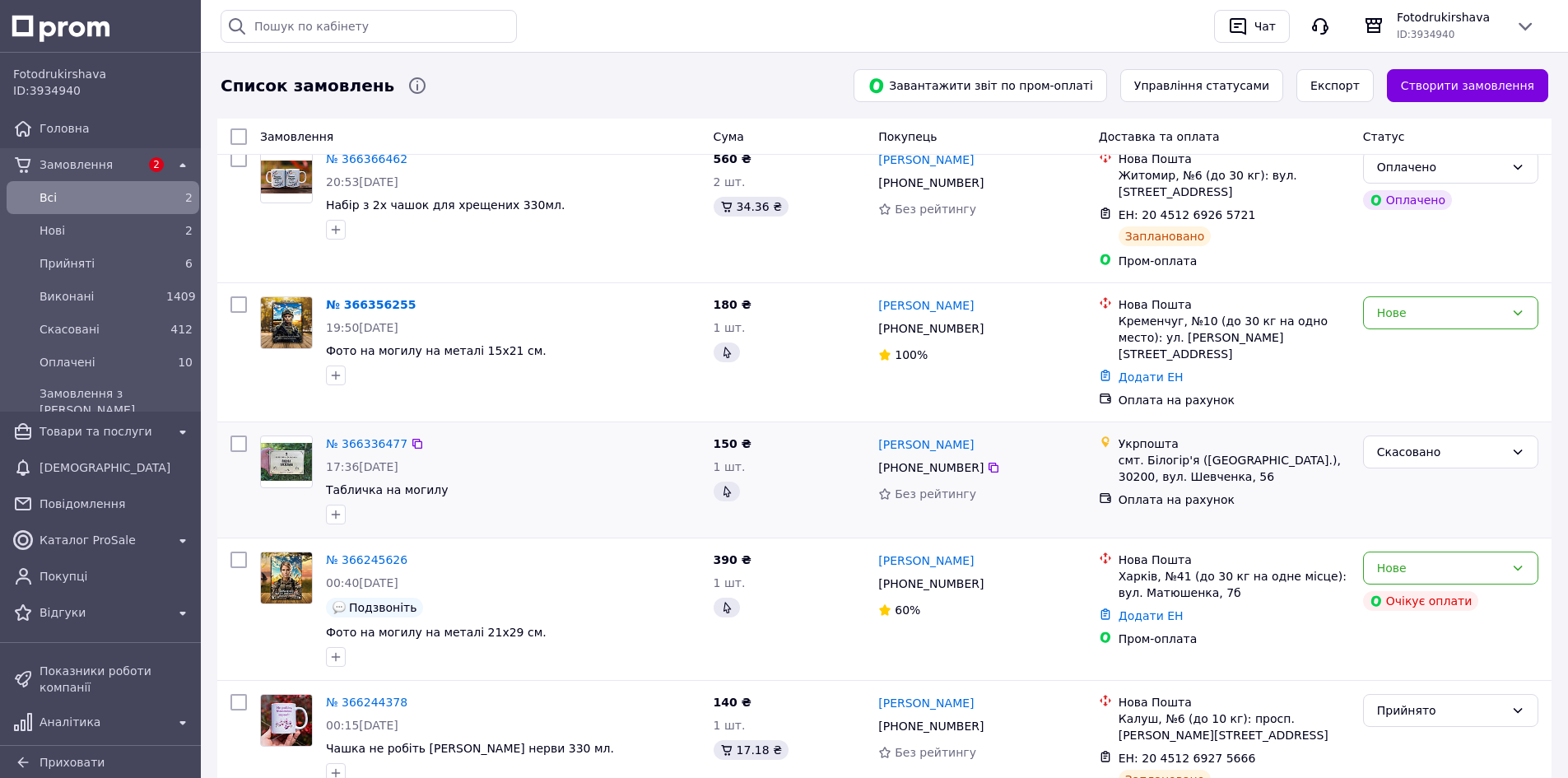
scroll to position [411, 0]
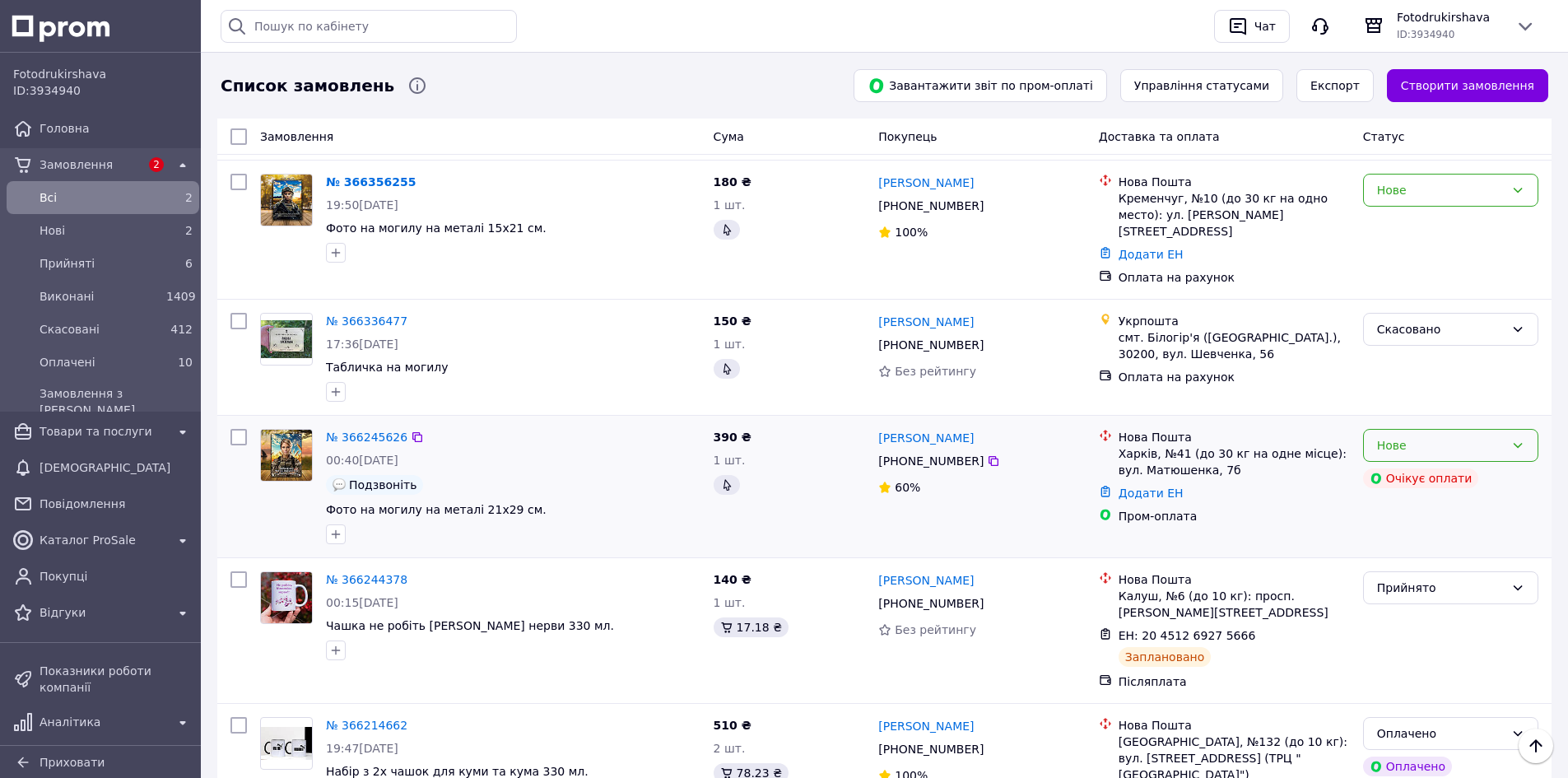
click at [1481, 437] on div "Нове" at bounding box center [1440, 446] width 128 height 18
click at [1418, 411] on li "Прийнято" at bounding box center [1450, 416] width 173 height 30
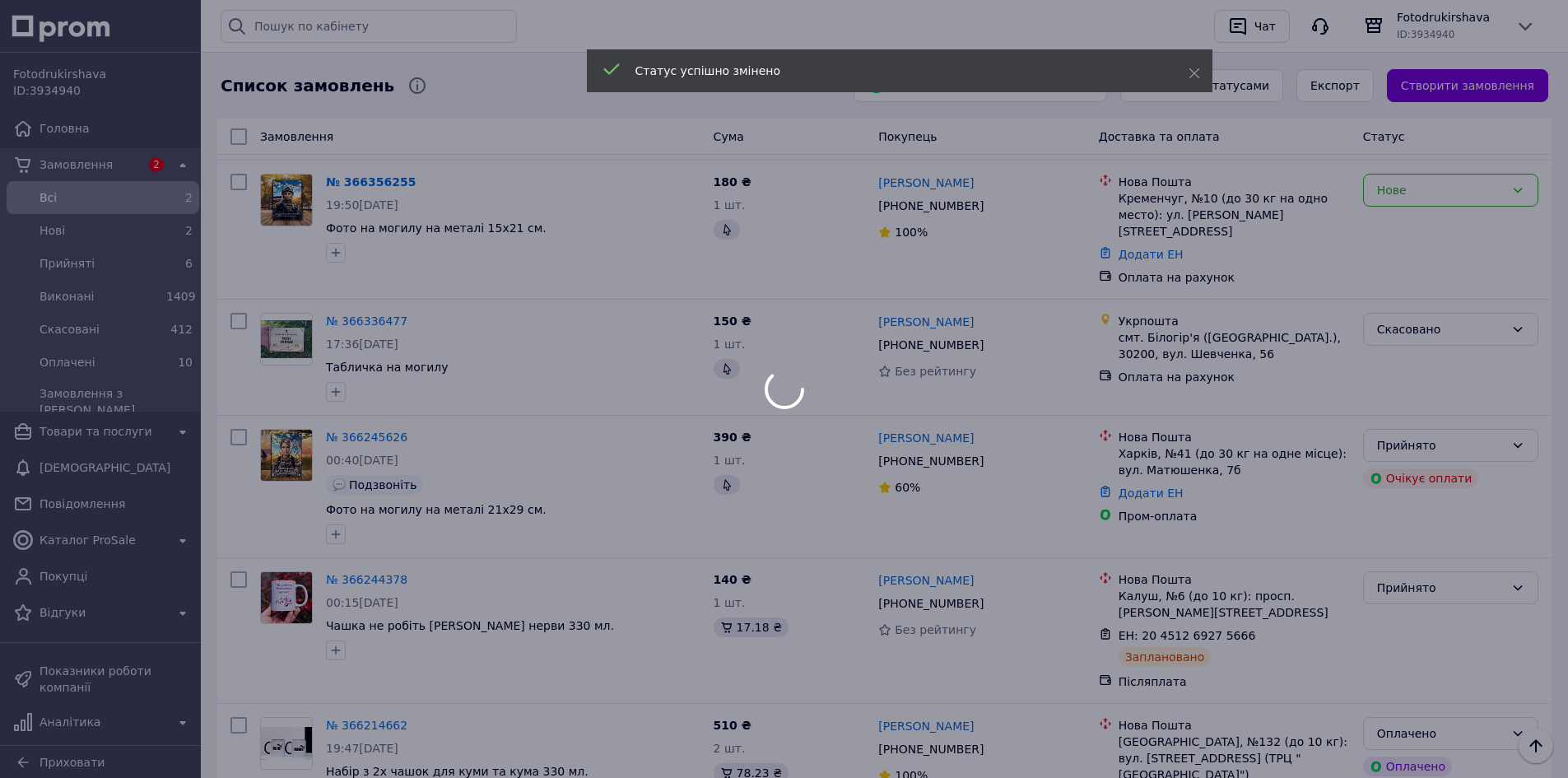
click at [386, 369] on div at bounding box center [784, 389] width 1568 height 778
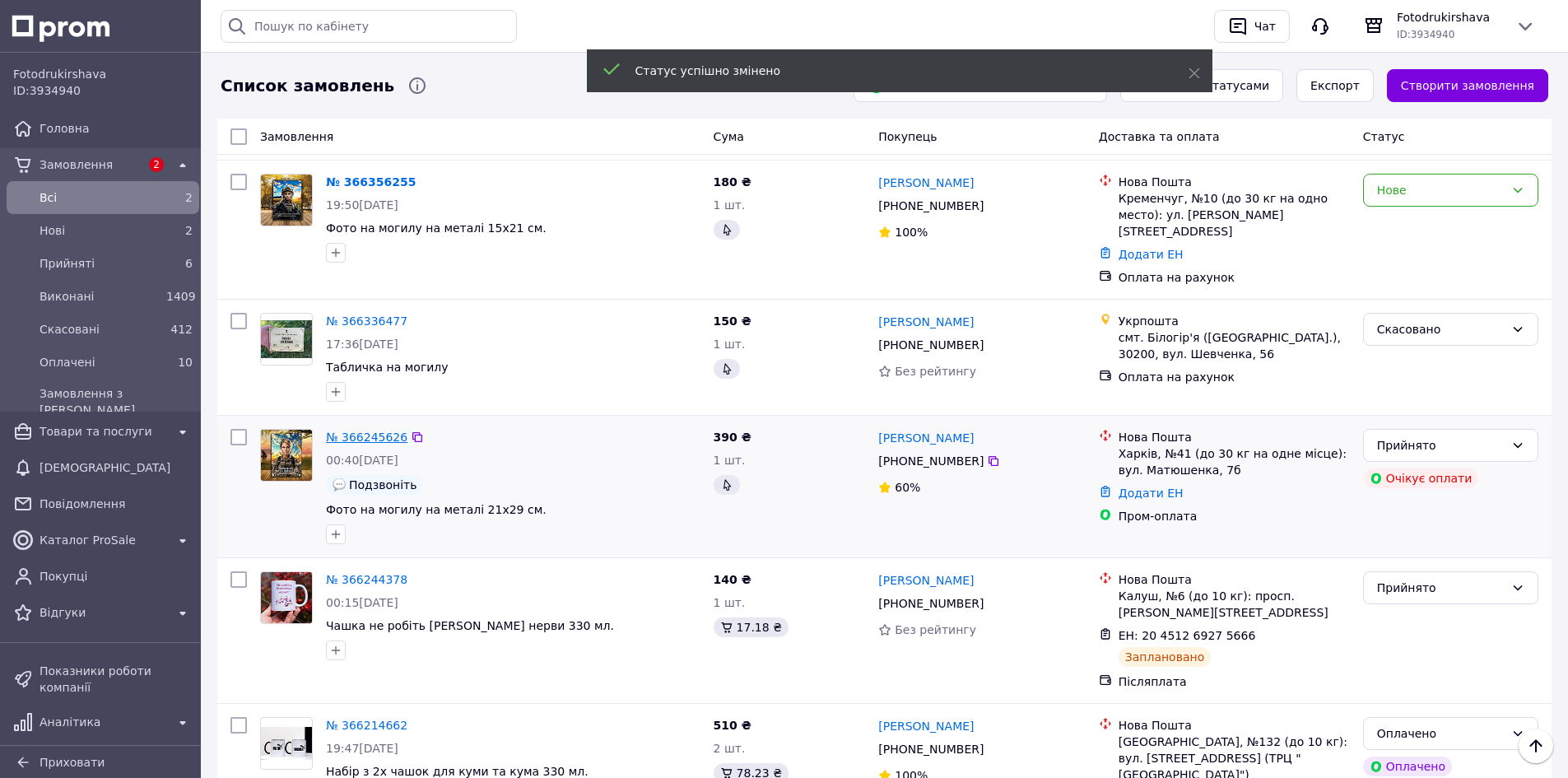
click at [366, 430] on link "№ 366245626" at bounding box center [367, 437] width 82 height 14
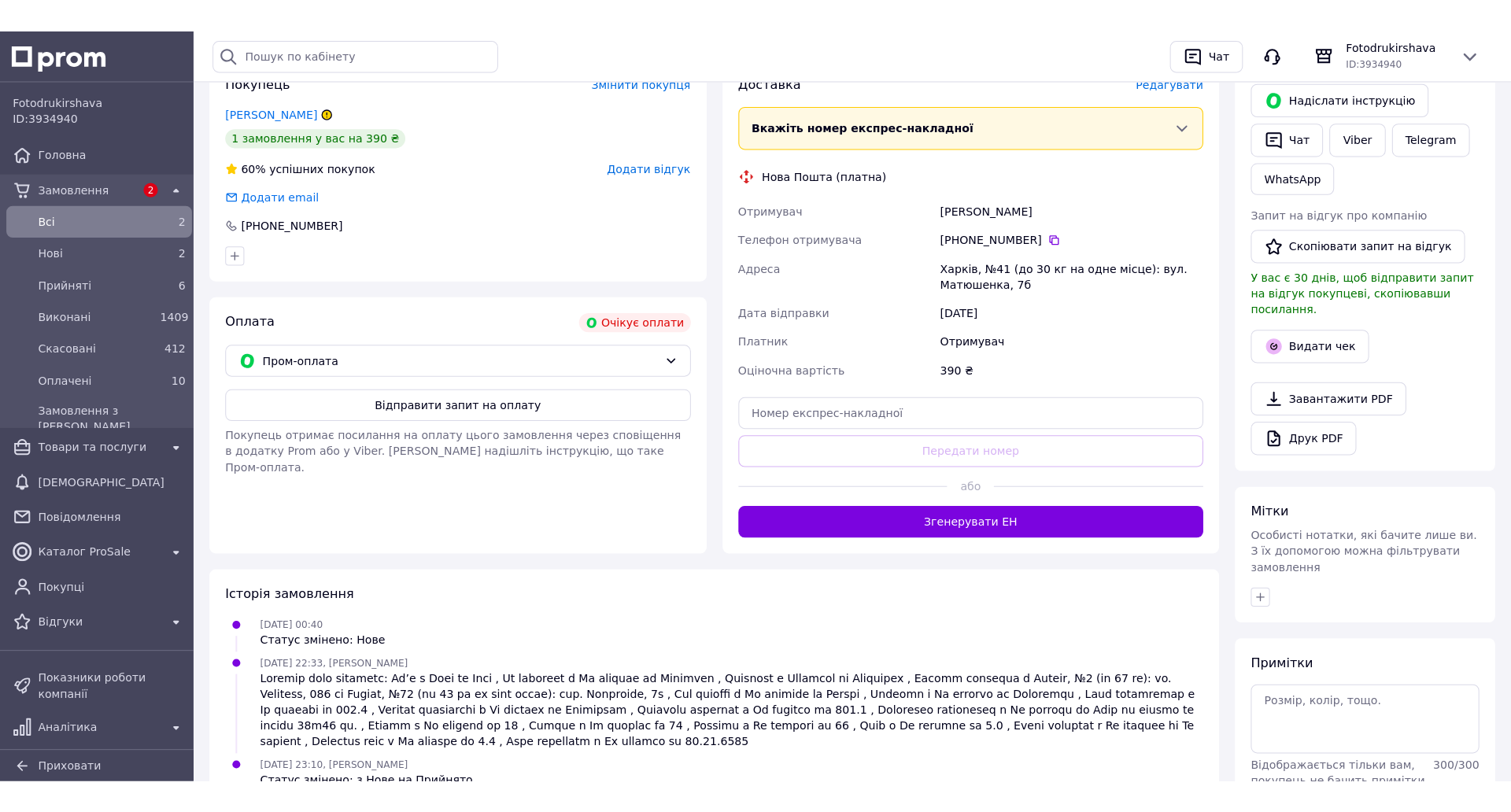
scroll to position [247, 0]
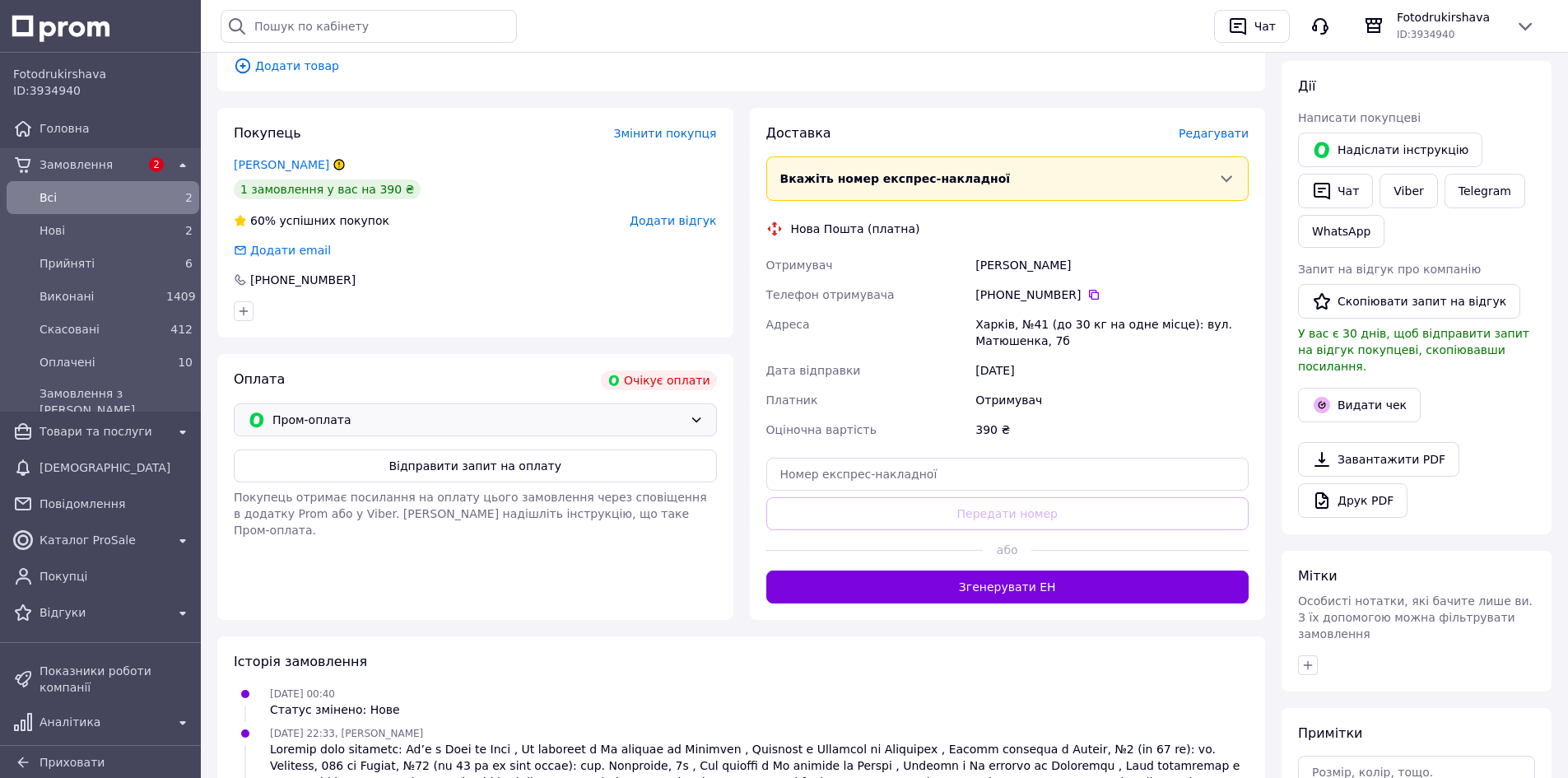
click at [445, 423] on span "Пром-оплата" at bounding box center [477, 420] width 411 height 18
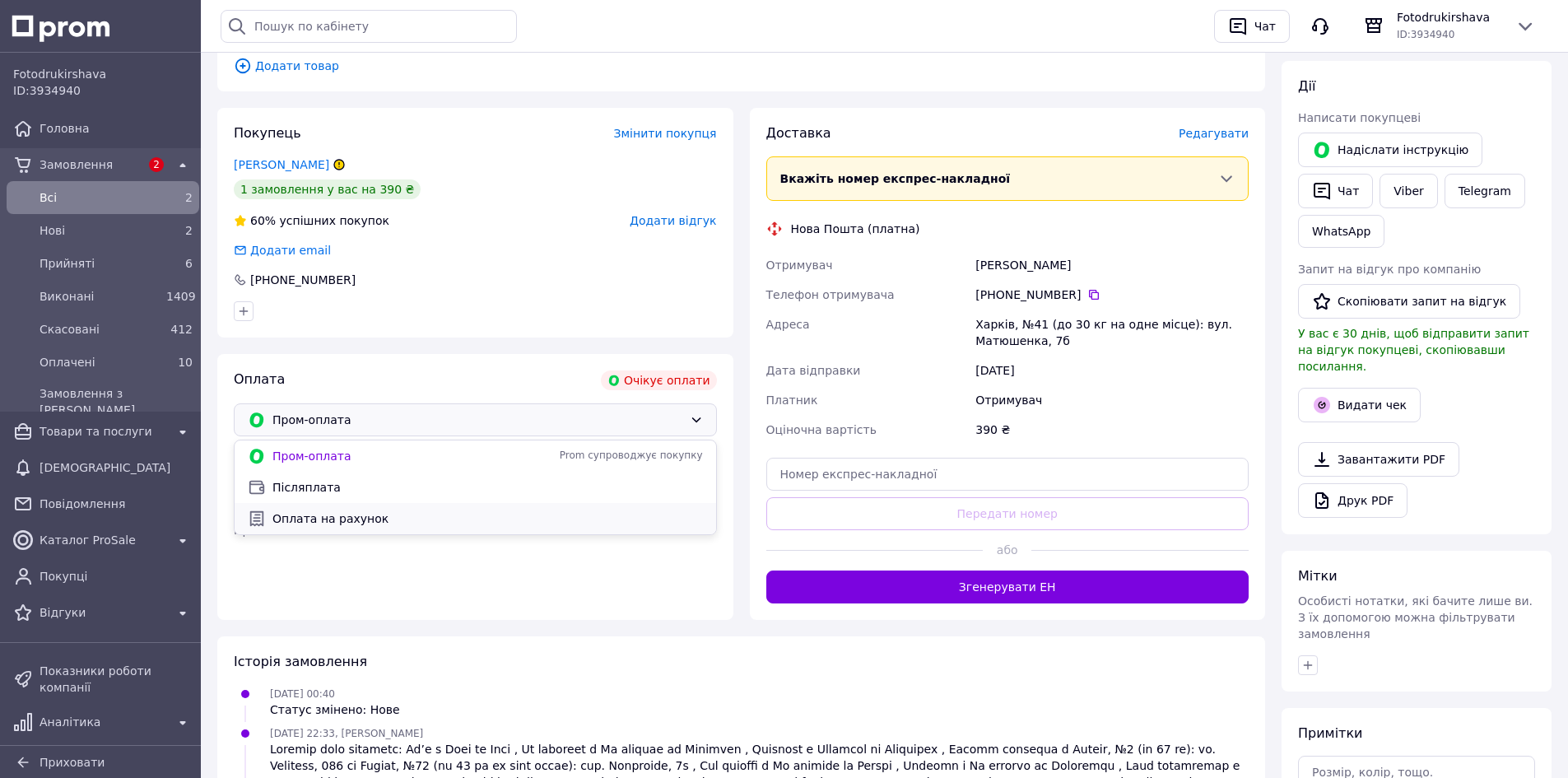
click at [359, 523] on span "Оплата на рахунок" at bounding box center [487, 518] width 430 height 16
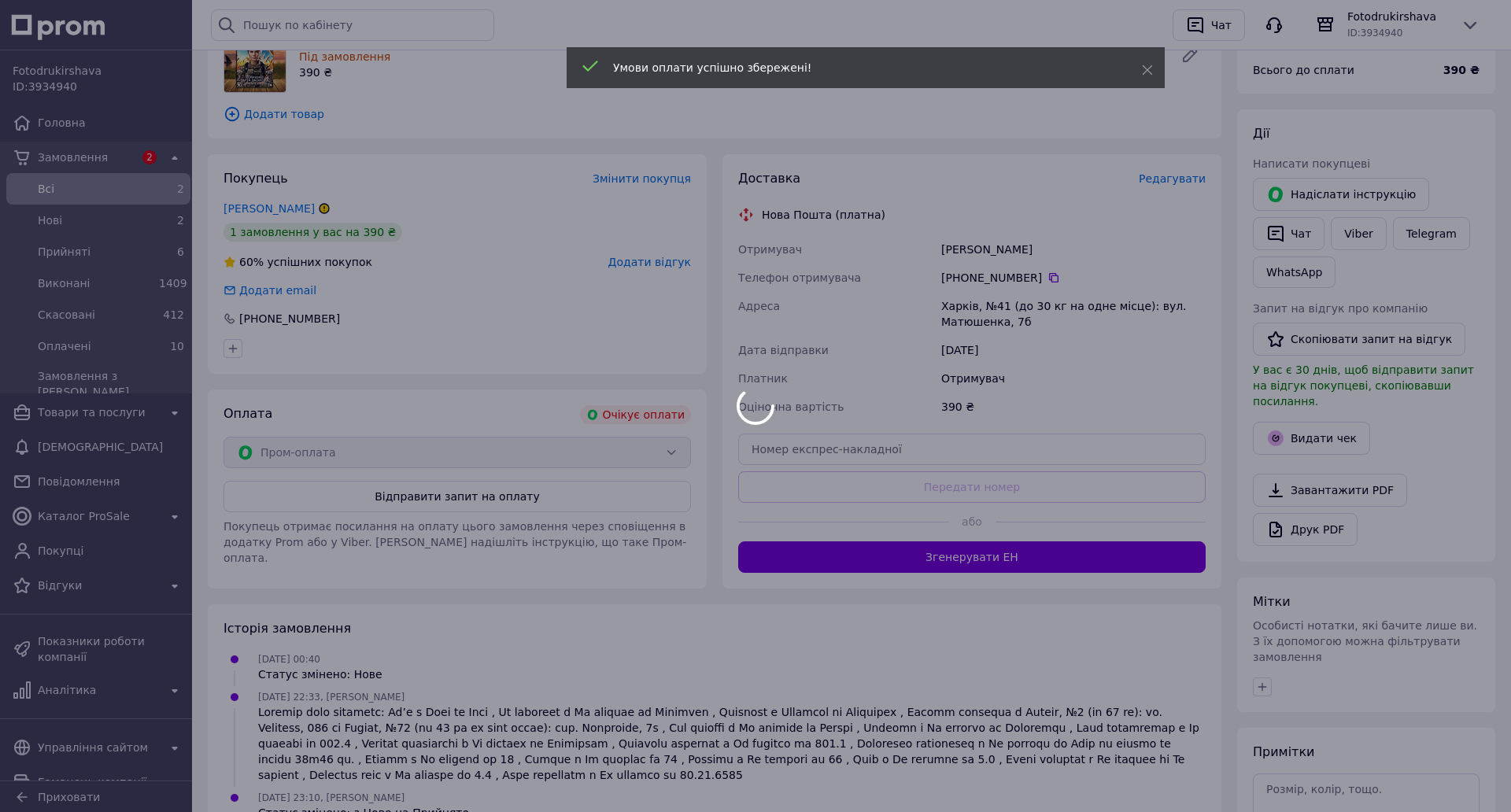
scroll to position [168, 0]
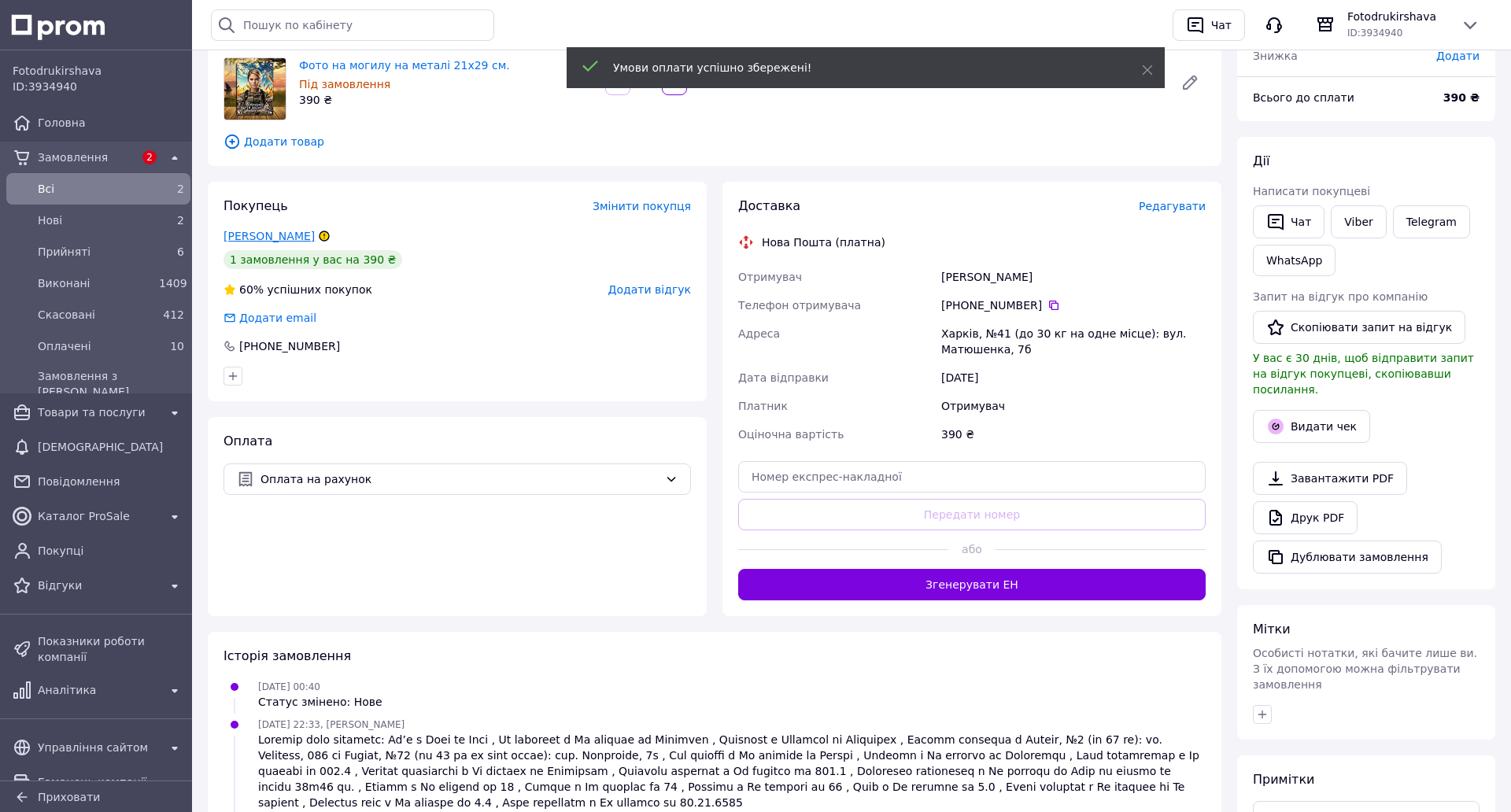
click at [285, 232] on link "Васильев Вася" at bounding box center [269, 236] width 91 height 13
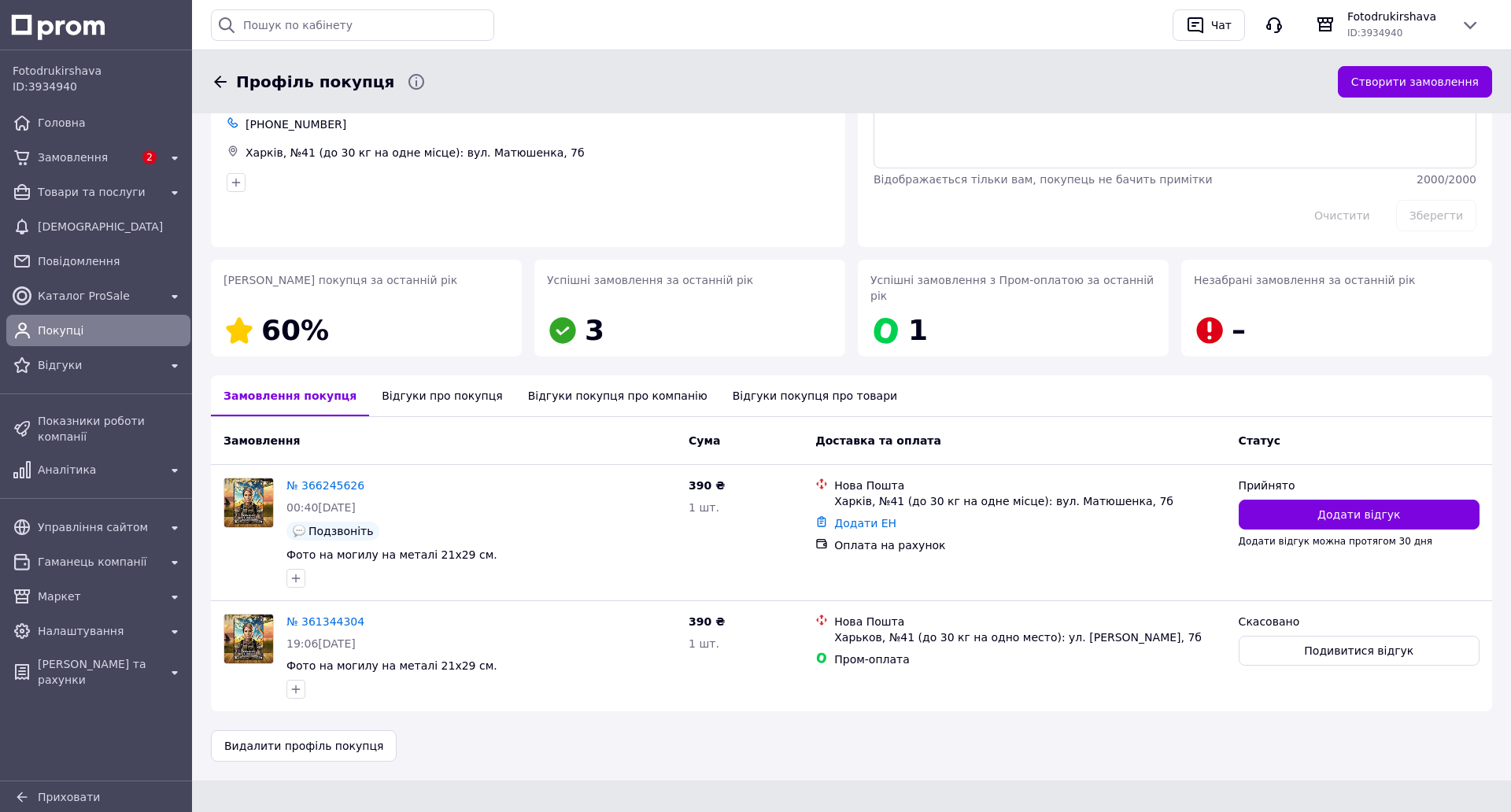
scroll to position [124, 0]
click at [1338, 636] on button "Подивитися відгук" at bounding box center [1358, 651] width 240 height 29
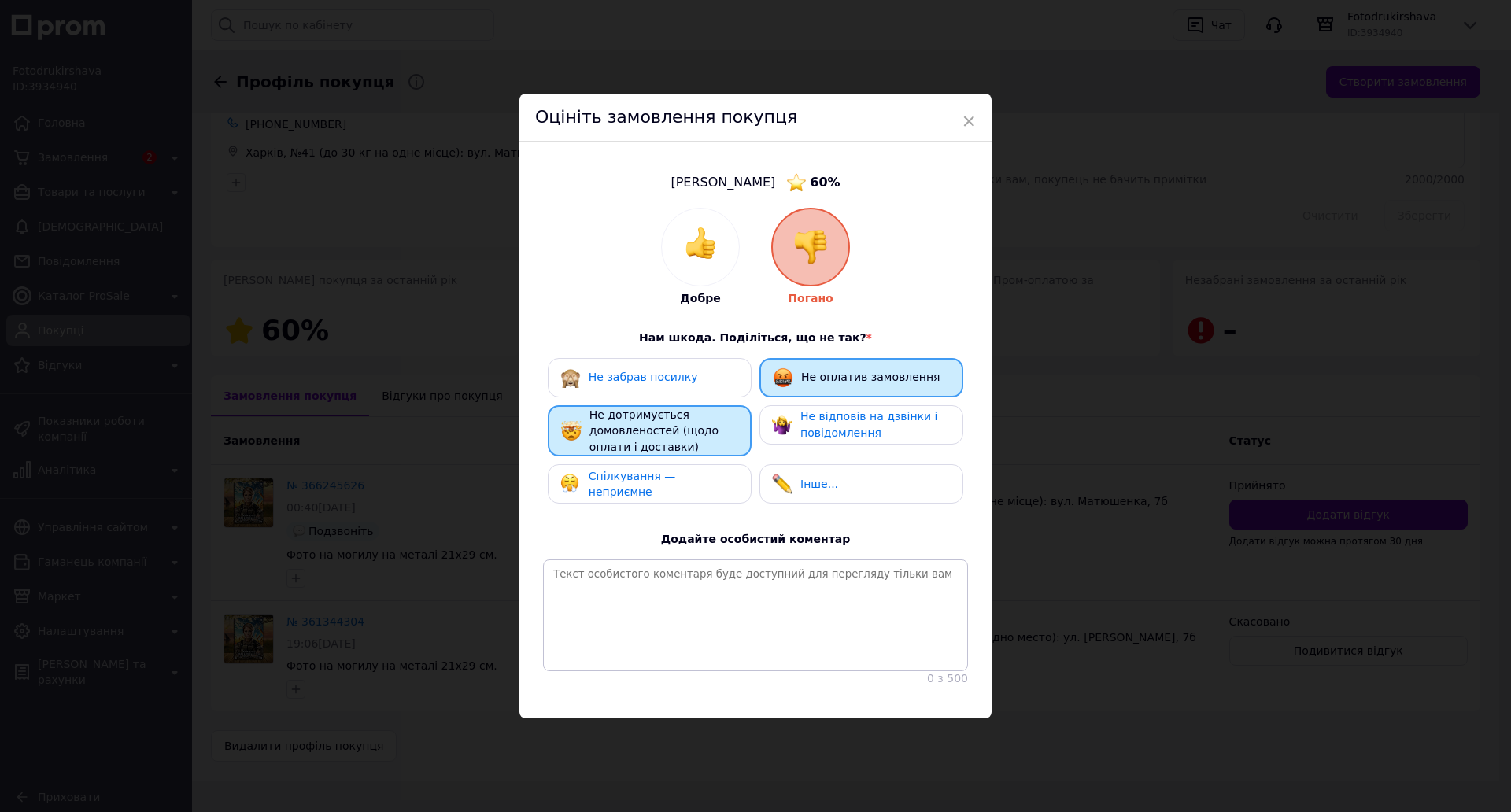
scroll to position [1, 0]
click at [964, 108] on span "×" at bounding box center [969, 121] width 14 height 27
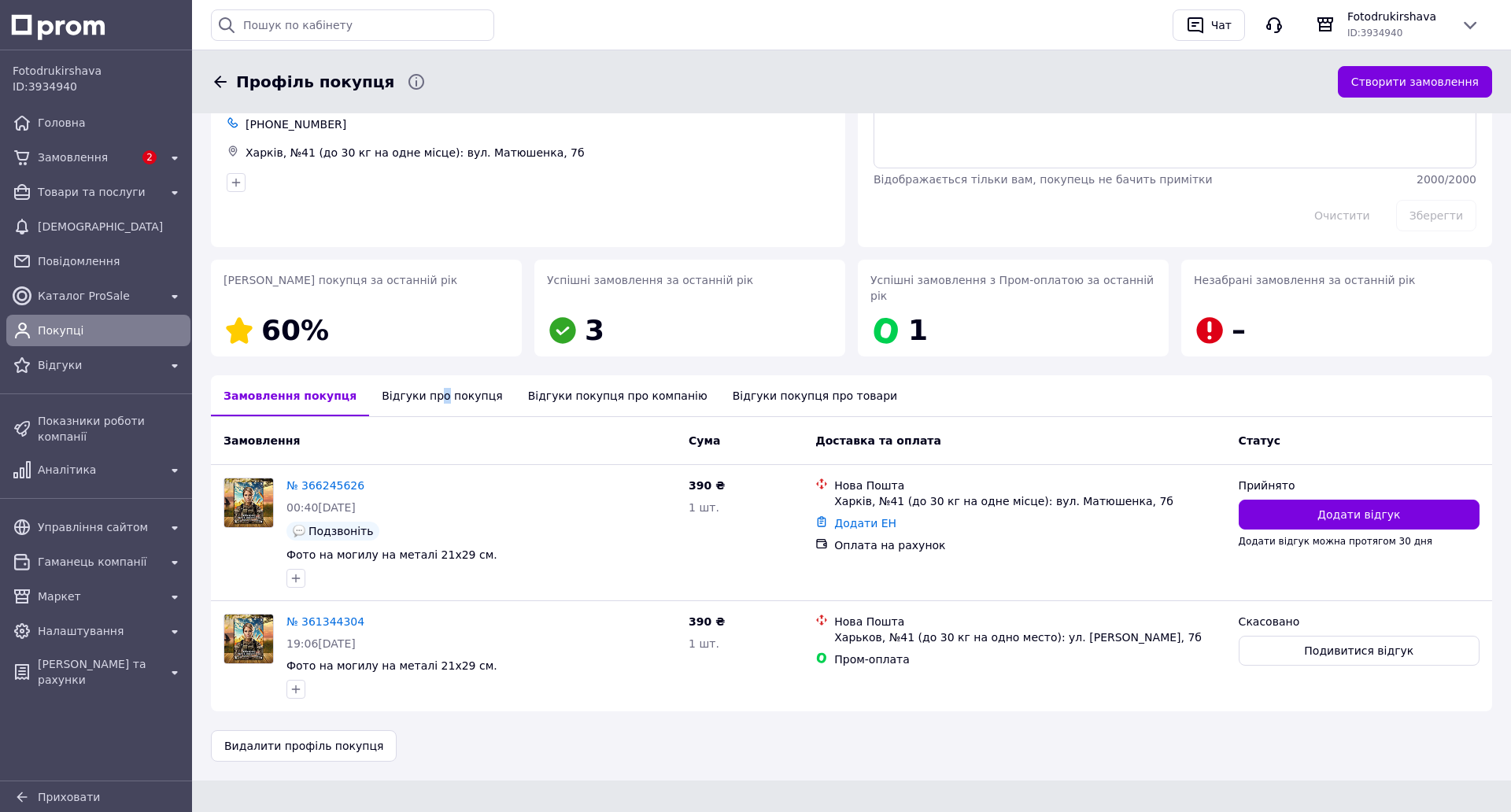
click at [420, 376] on div "Відгуки про покупця" at bounding box center [442, 396] width 146 height 41
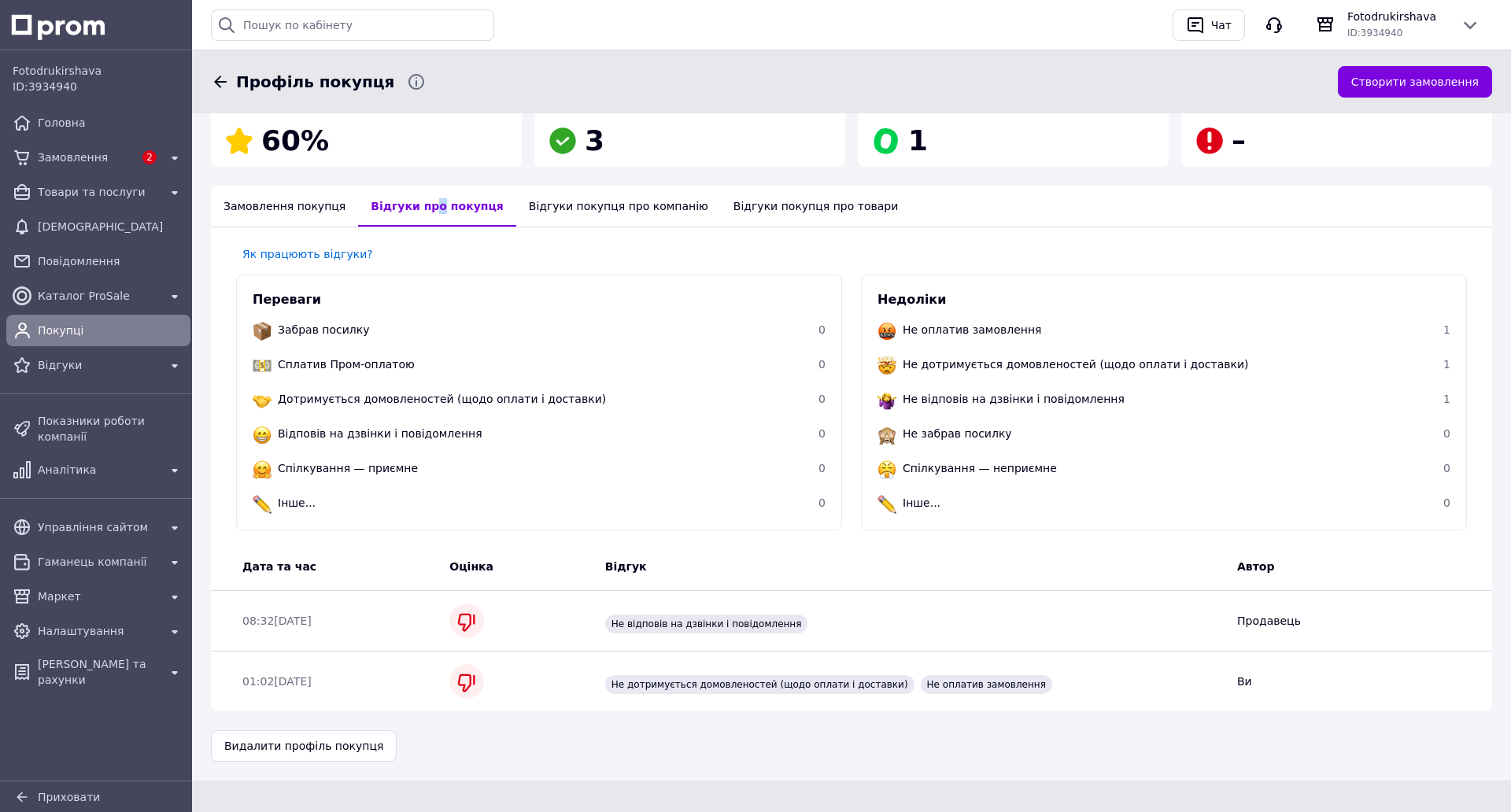
scroll to position [235, 0]
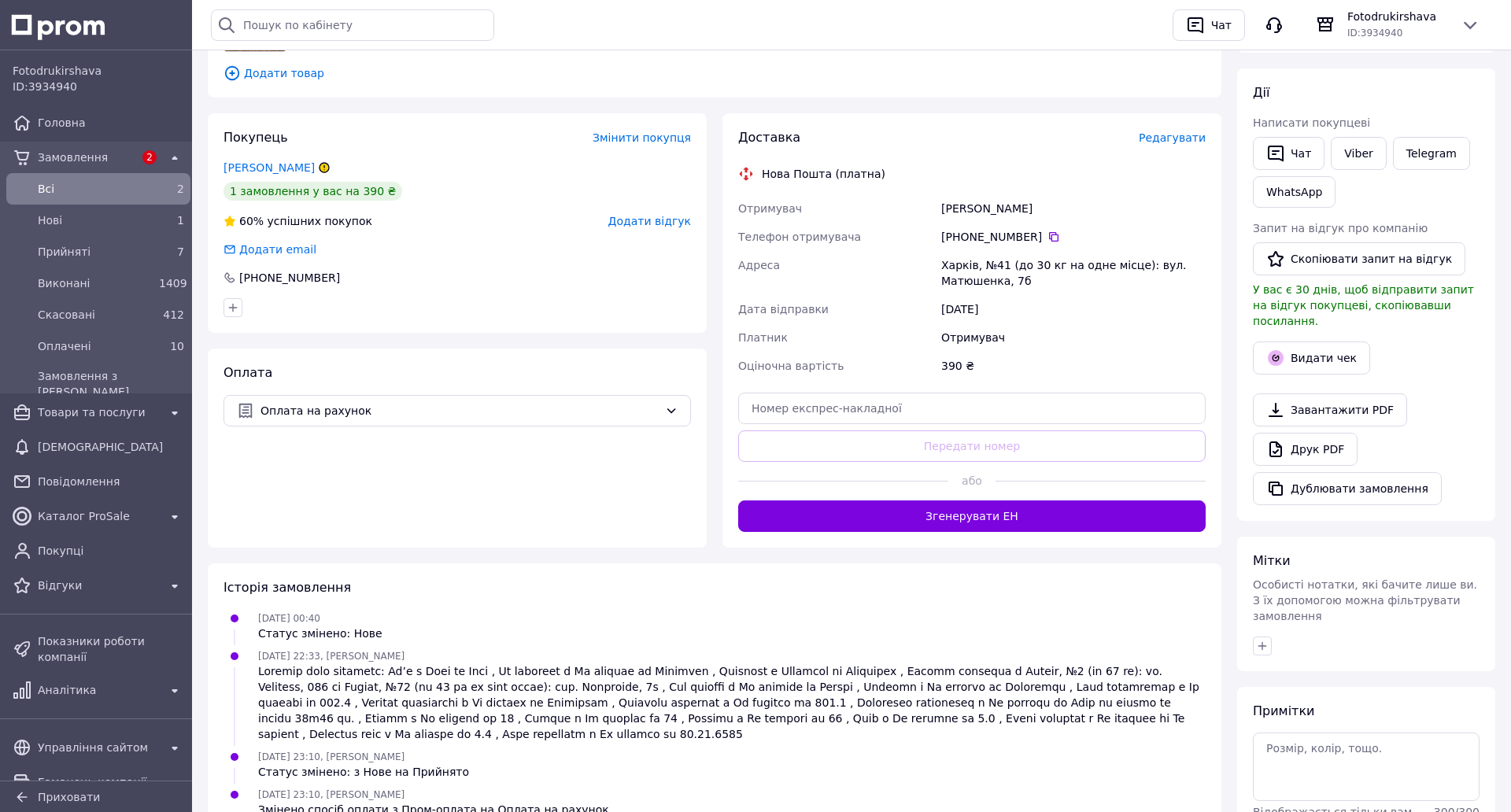
scroll to position [10, 0]
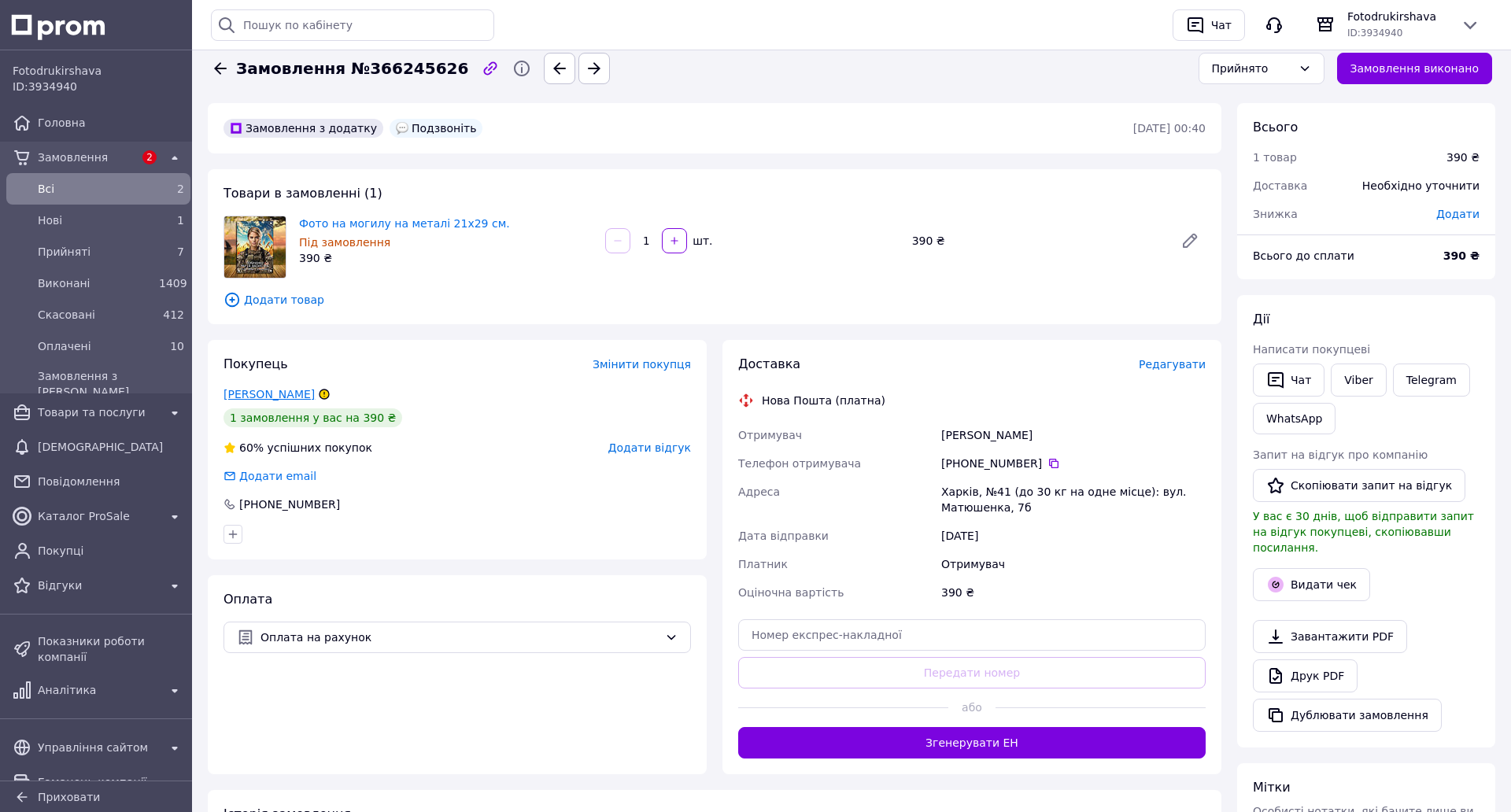
click at [248, 393] on link "Васильев Вася" at bounding box center [269, 394] width 91 height 13
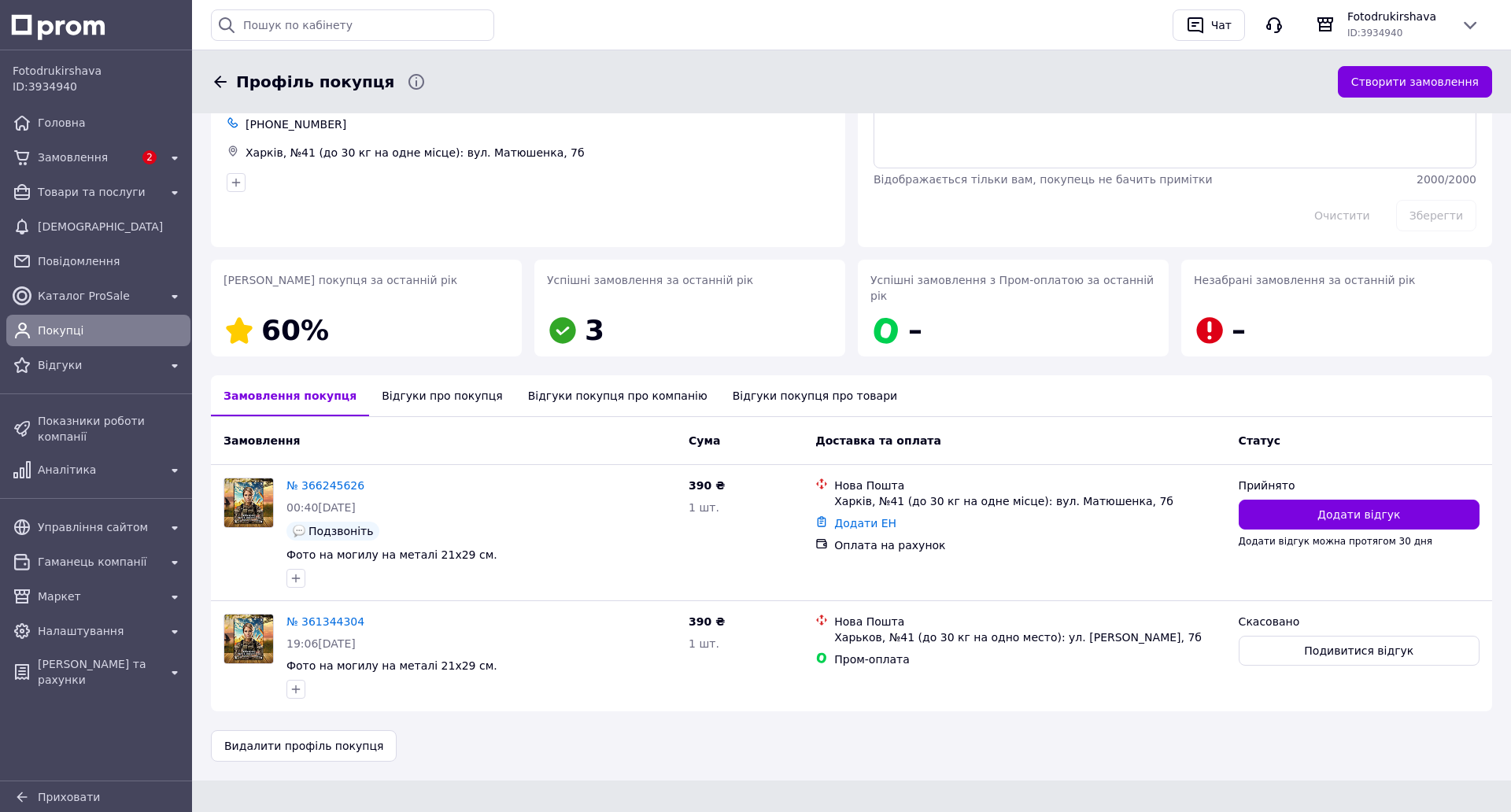
scroll to position [124, 0]
click at [1304, 643] on span "Подивитися відгук" at bounding box center [1359, 651] width 109 height 16
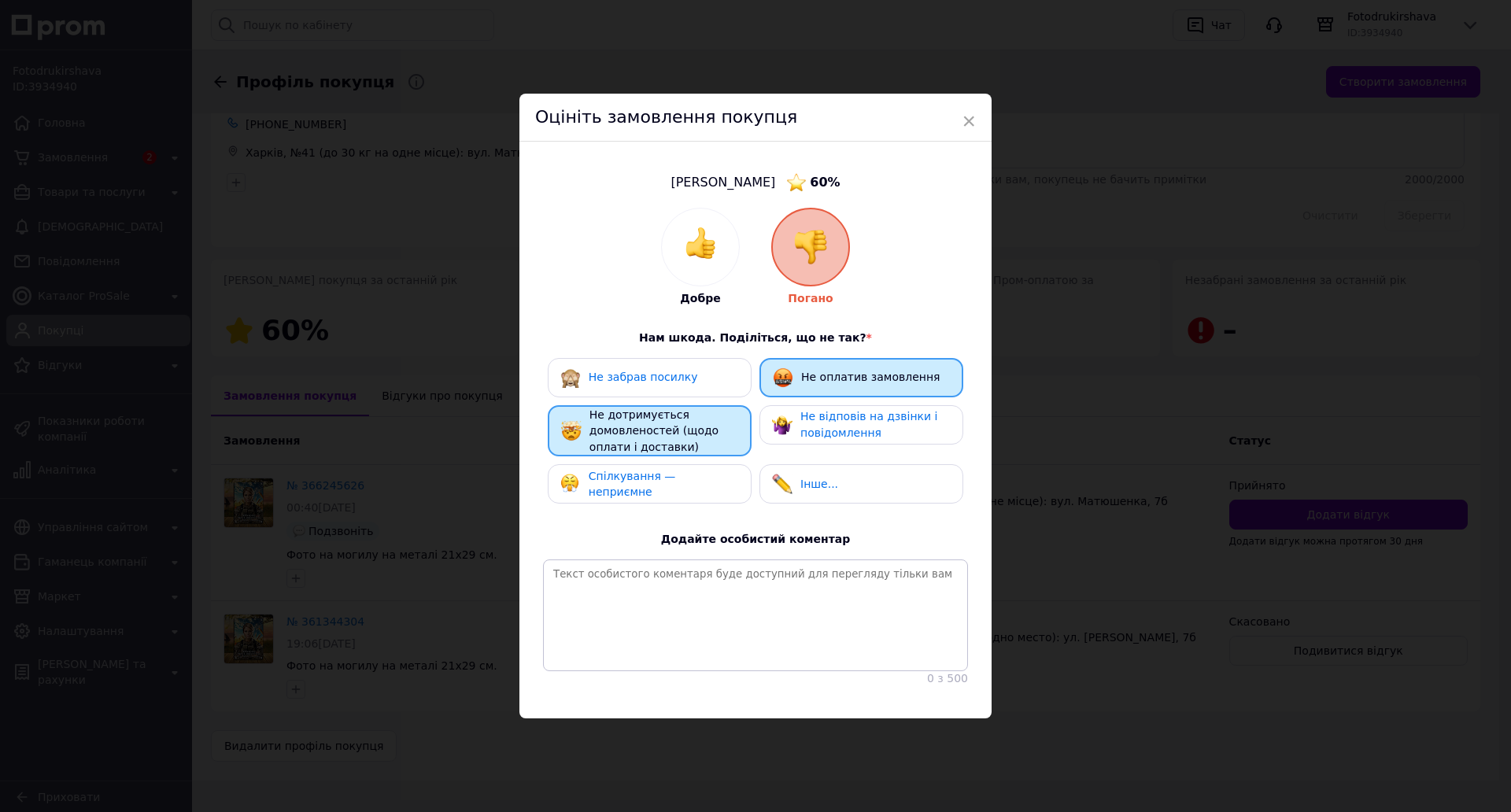
drag, startPoint x: 815, startPoint y: 340, endPoint x: 746, endPoint y: 376, distance: 77.8
click at [813, 370] on span "Не оплатив замовлення" at bounding box center [870, 377] width 139 height 13
click at [705, 407] on div "Не дотримується домовленостей (щодо оплати і доставки)" at bounding box center [663, 431] width 148 height 49
click at [824, 230] on img at bounding box center [811, 247] width 35 height 35
click at [705, 227] on img at bounding box center [700, 243] width 31 height 31
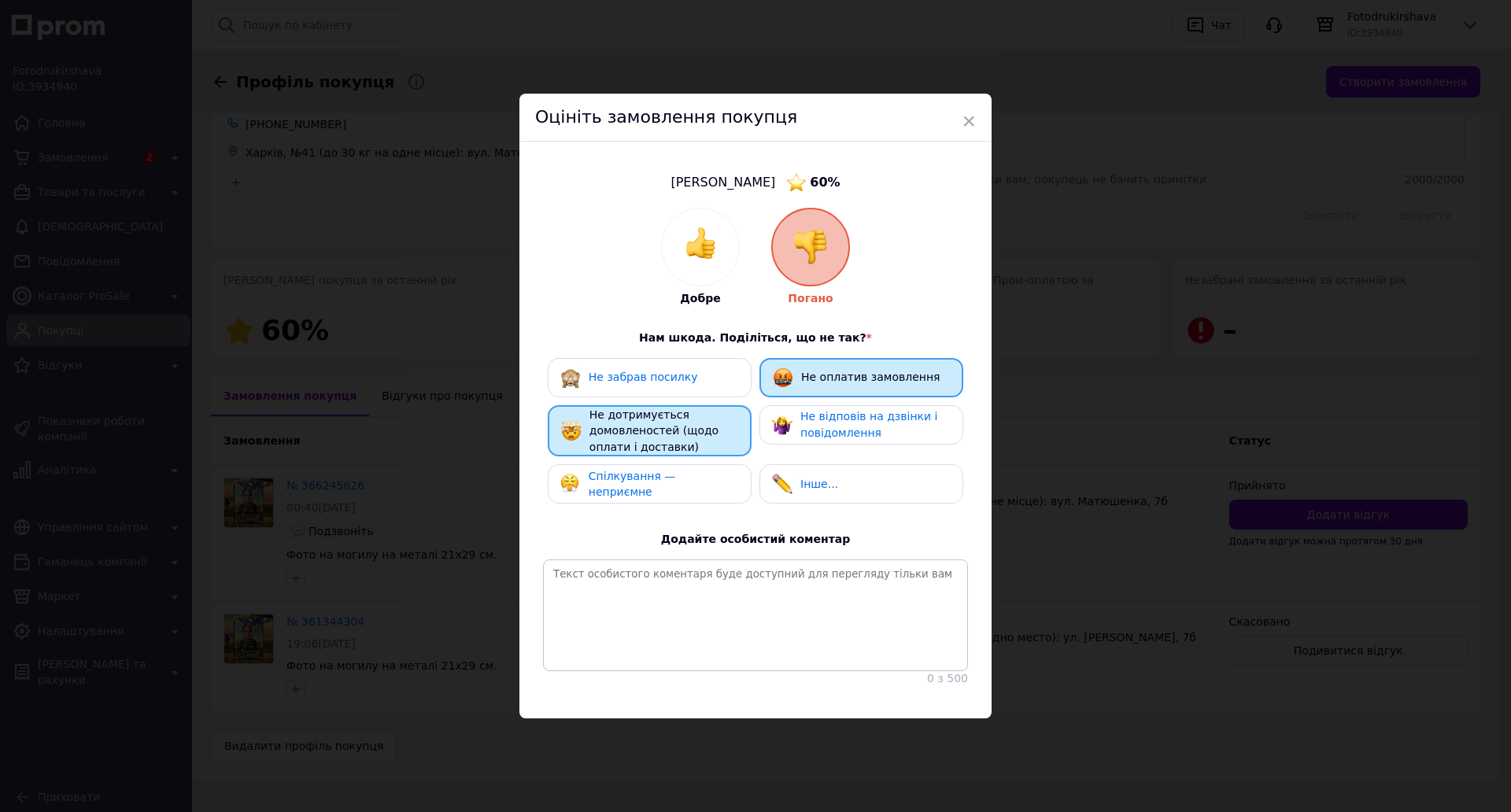
click at [700, 227] on img at bounding box center [700, 243] width 31 height 31
click at [702, 227] on img at bounding box center [700, 243] width 31 height 31
